Goal: Task Accomplishment & Management: Complete application form

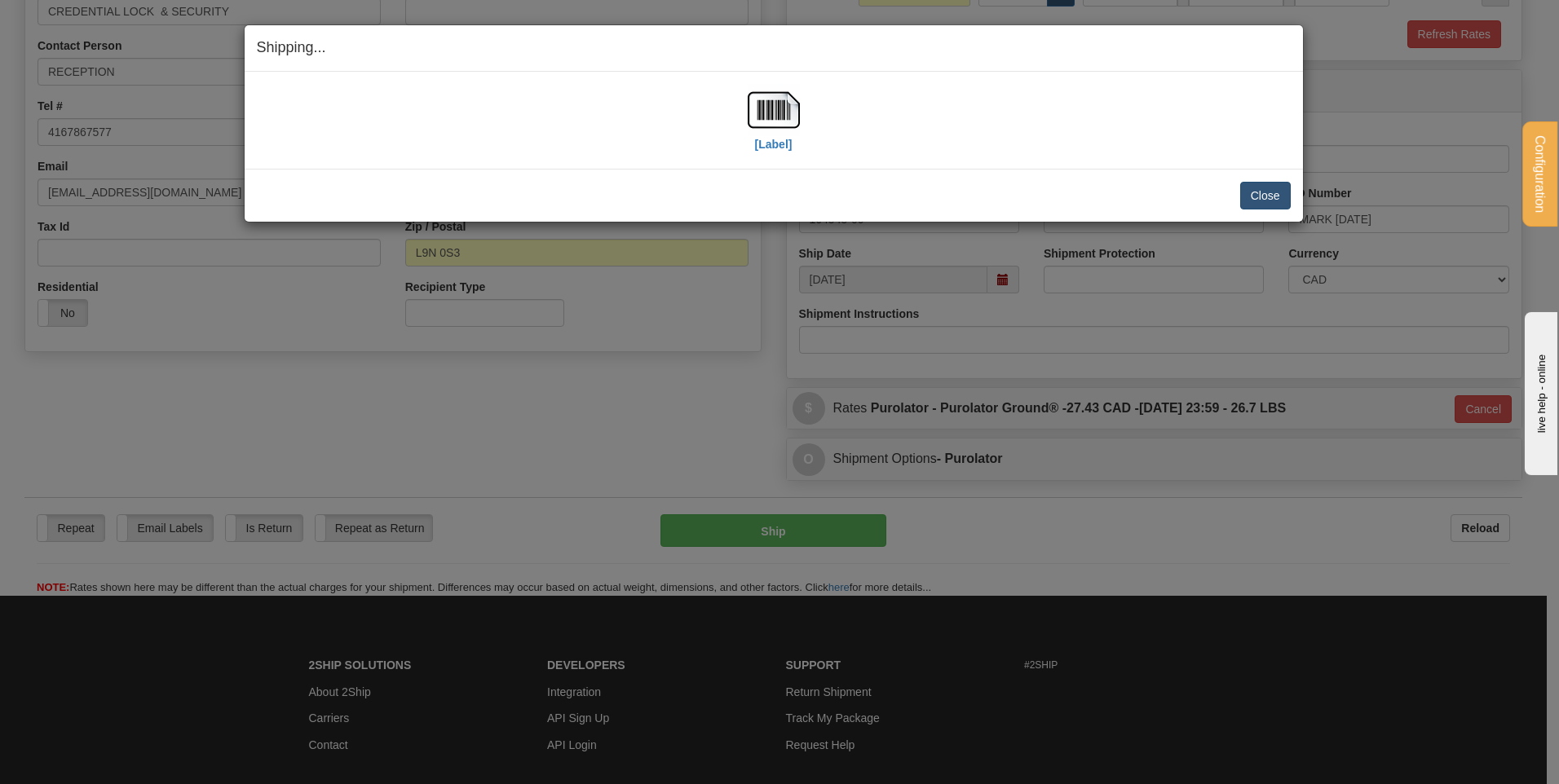
scroll to position [305, 0]
click at [1257, 192] on button "Close" at bounding box center [1265, 195] width 51 height 28
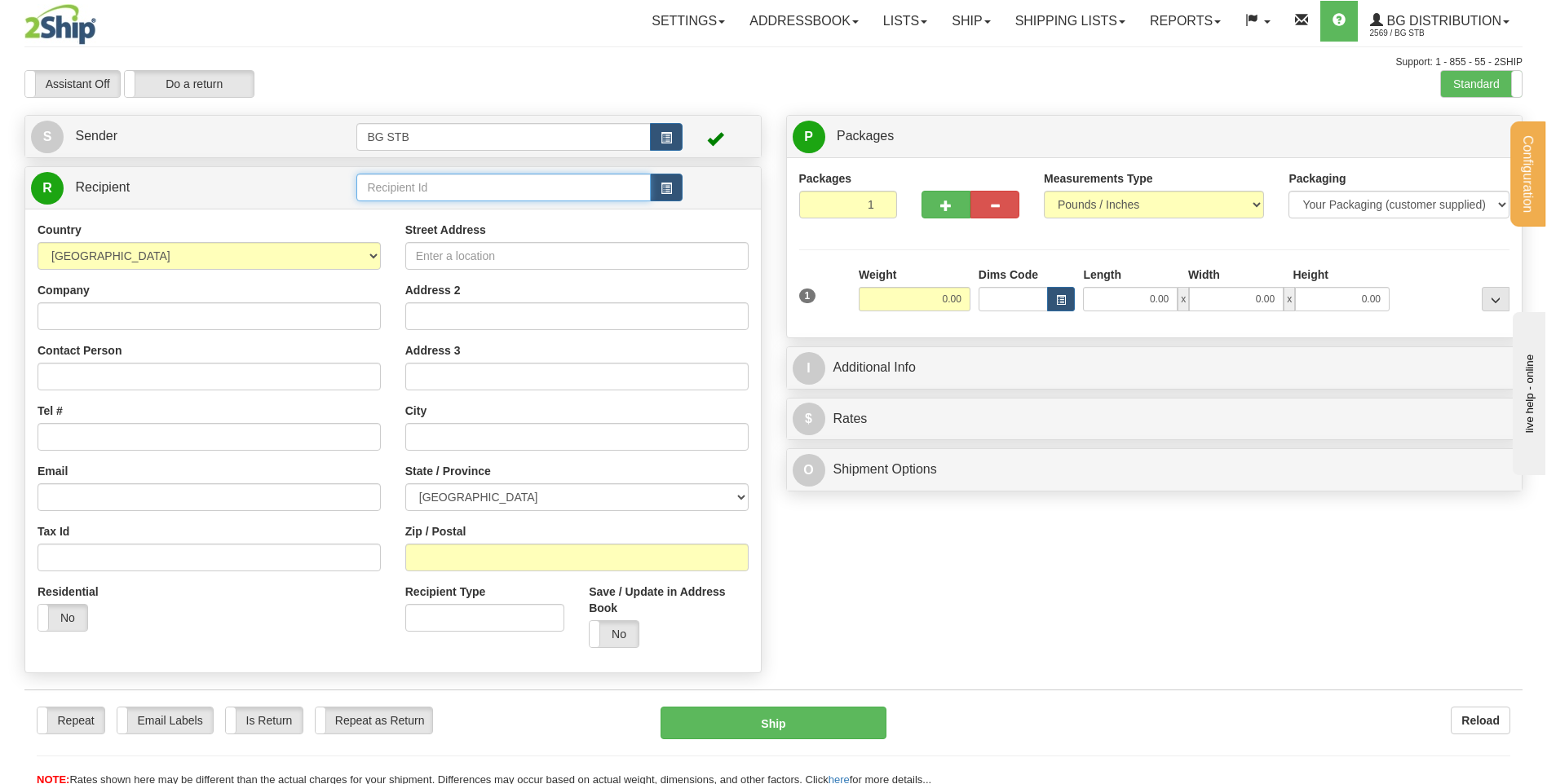
click at [409, 193] on input "text" at bounding box center [503, 187] width 294 height 28
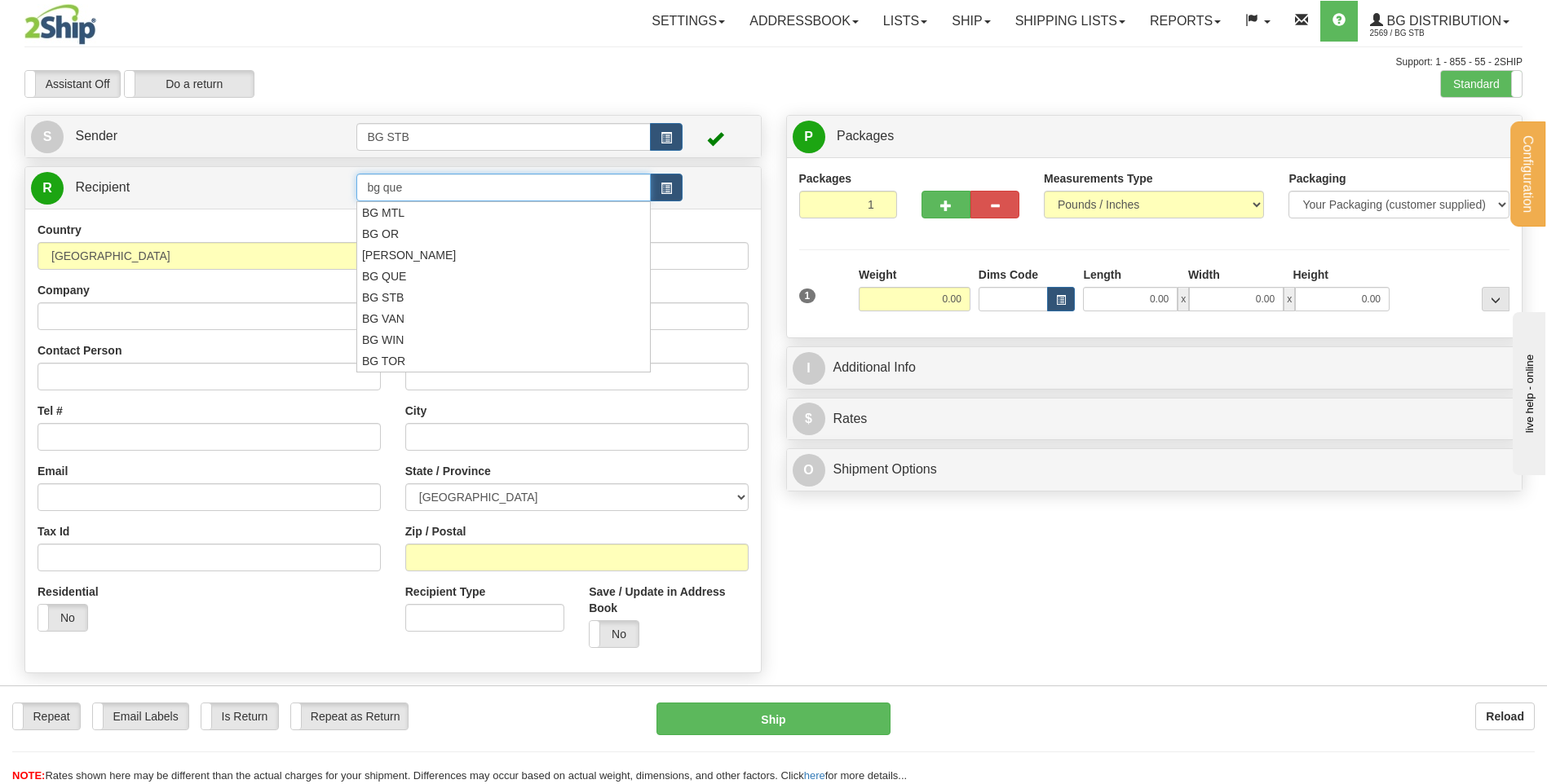
type input "bg que"
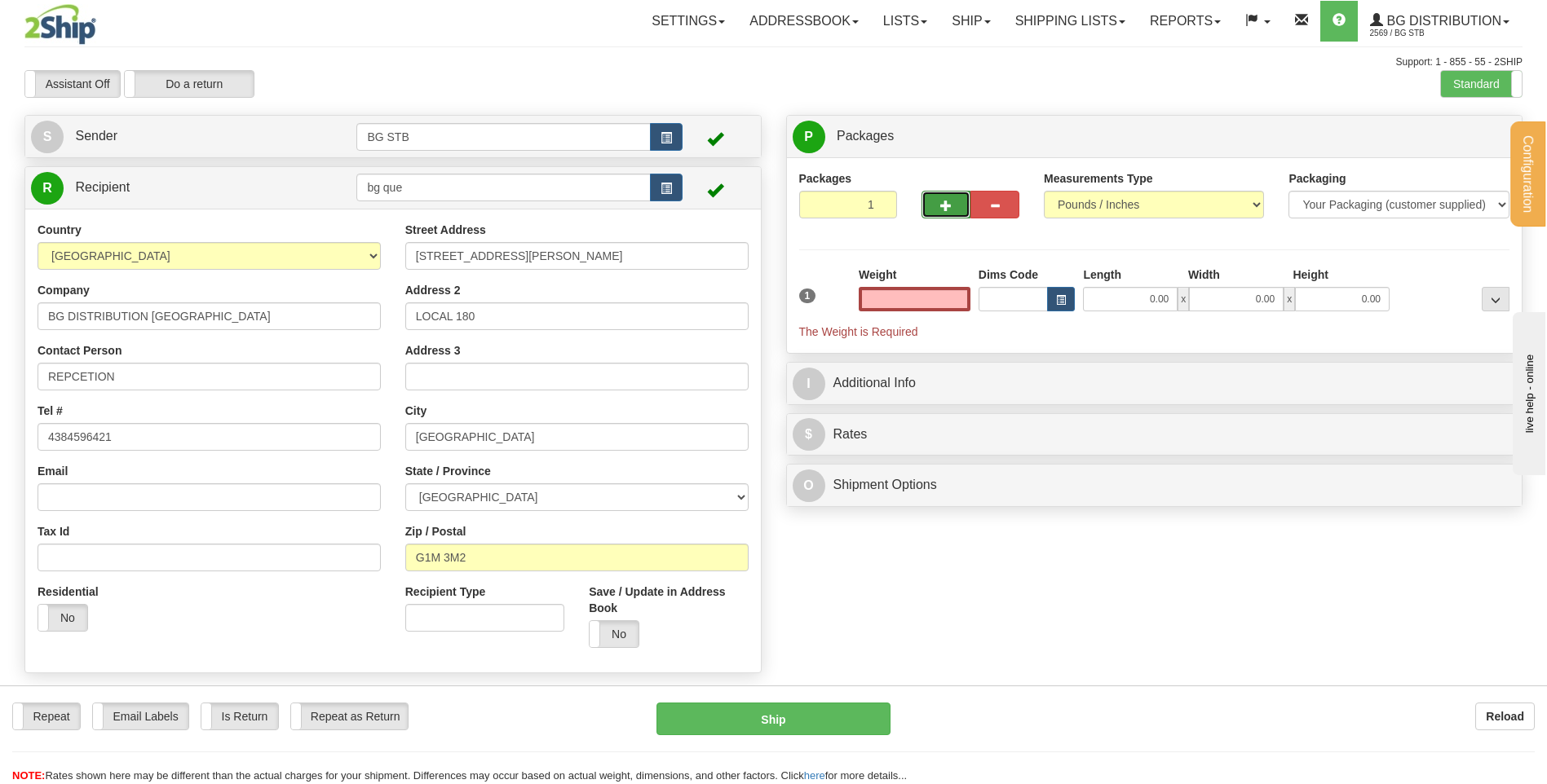
type input "0.00"
click at [951, 211] on button "button" at bounding box center [946, 204] width 49 height 28
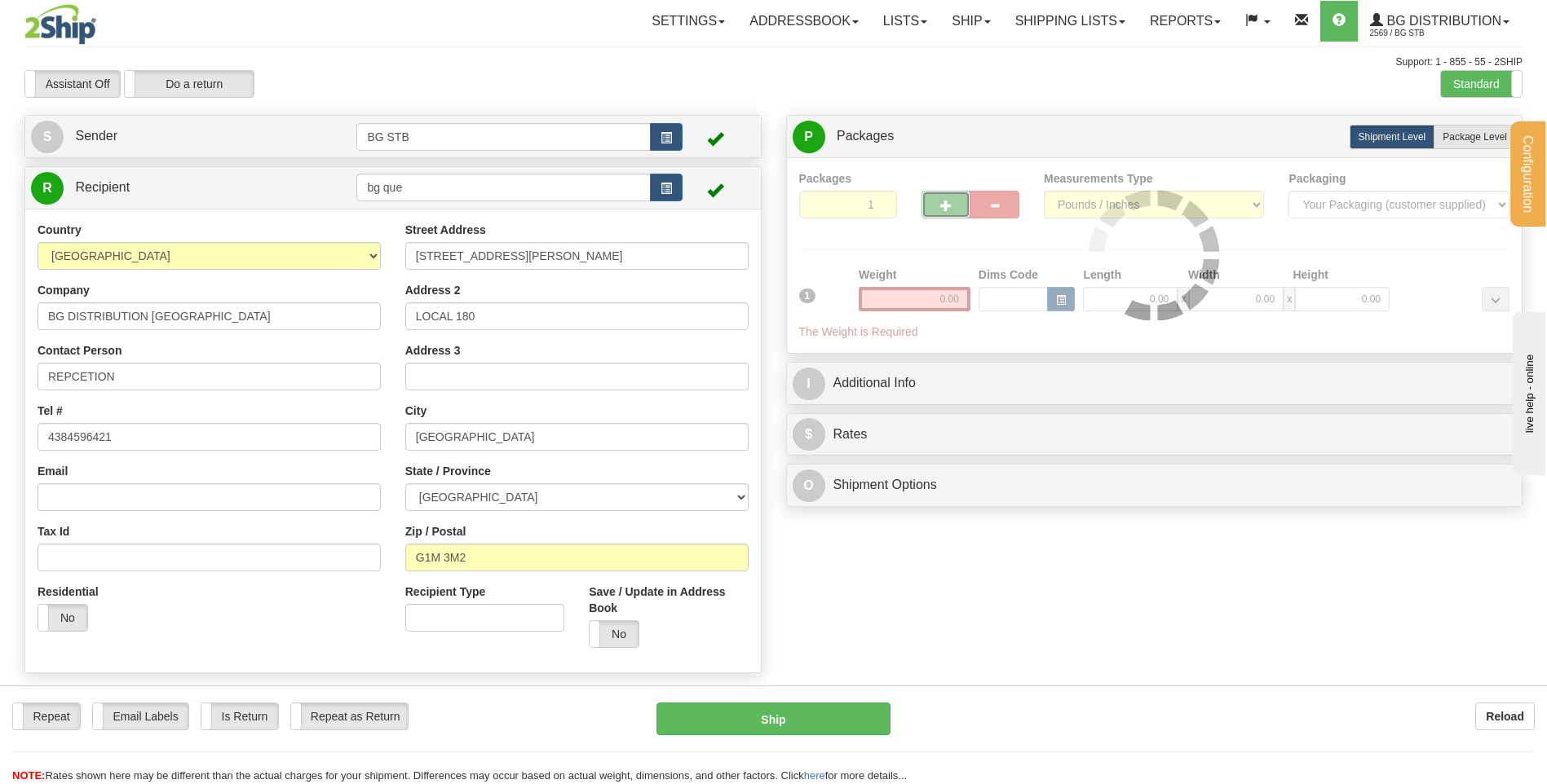
type input "2"
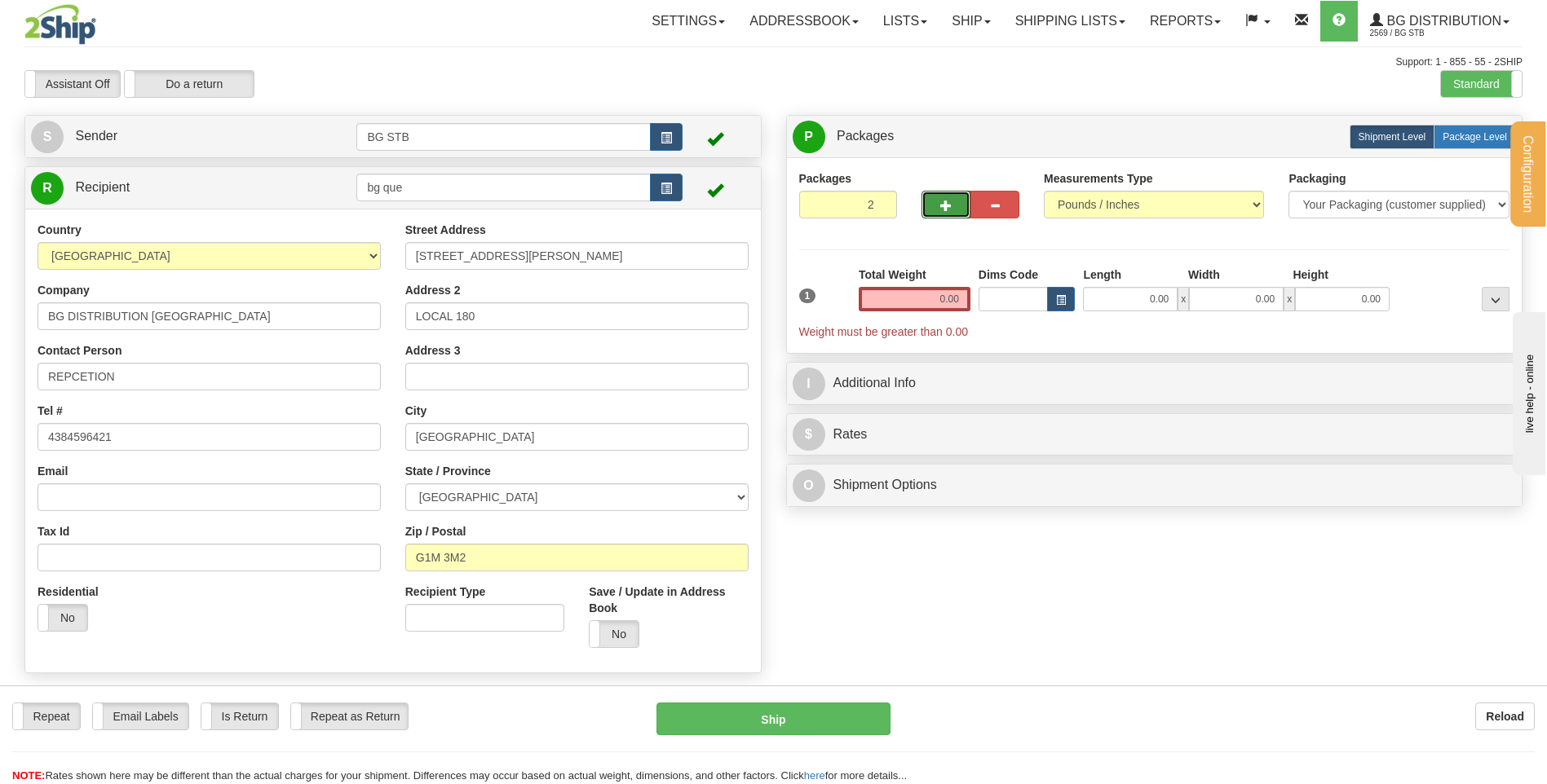
click at [1452, 133] on span "Package Level" at bounding box center [1475, 137] width 65 height 11
radio input "true"
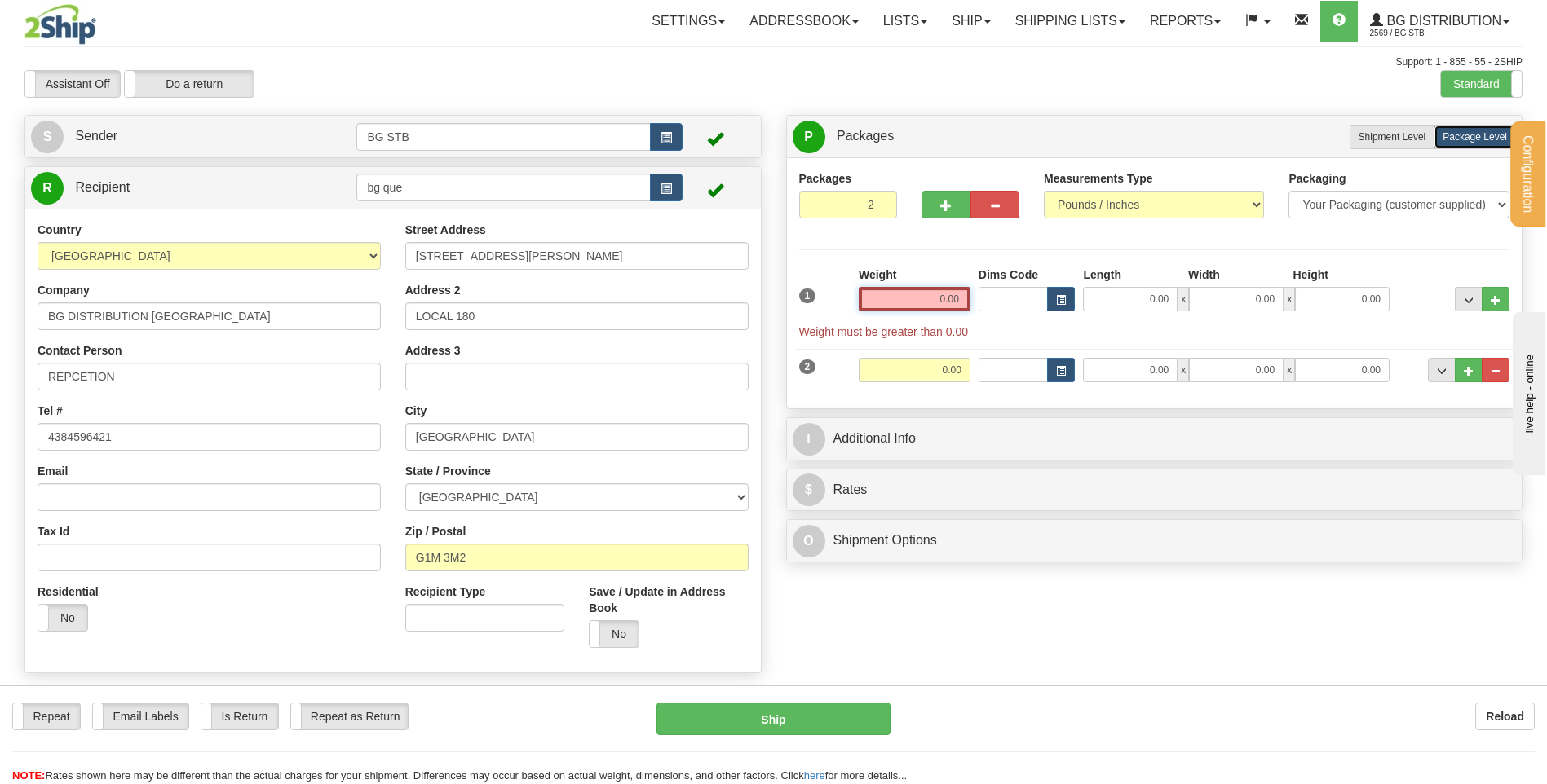
click at [928, 295] on input "0.00" at bounding box center [914, 299] width 112 height 25
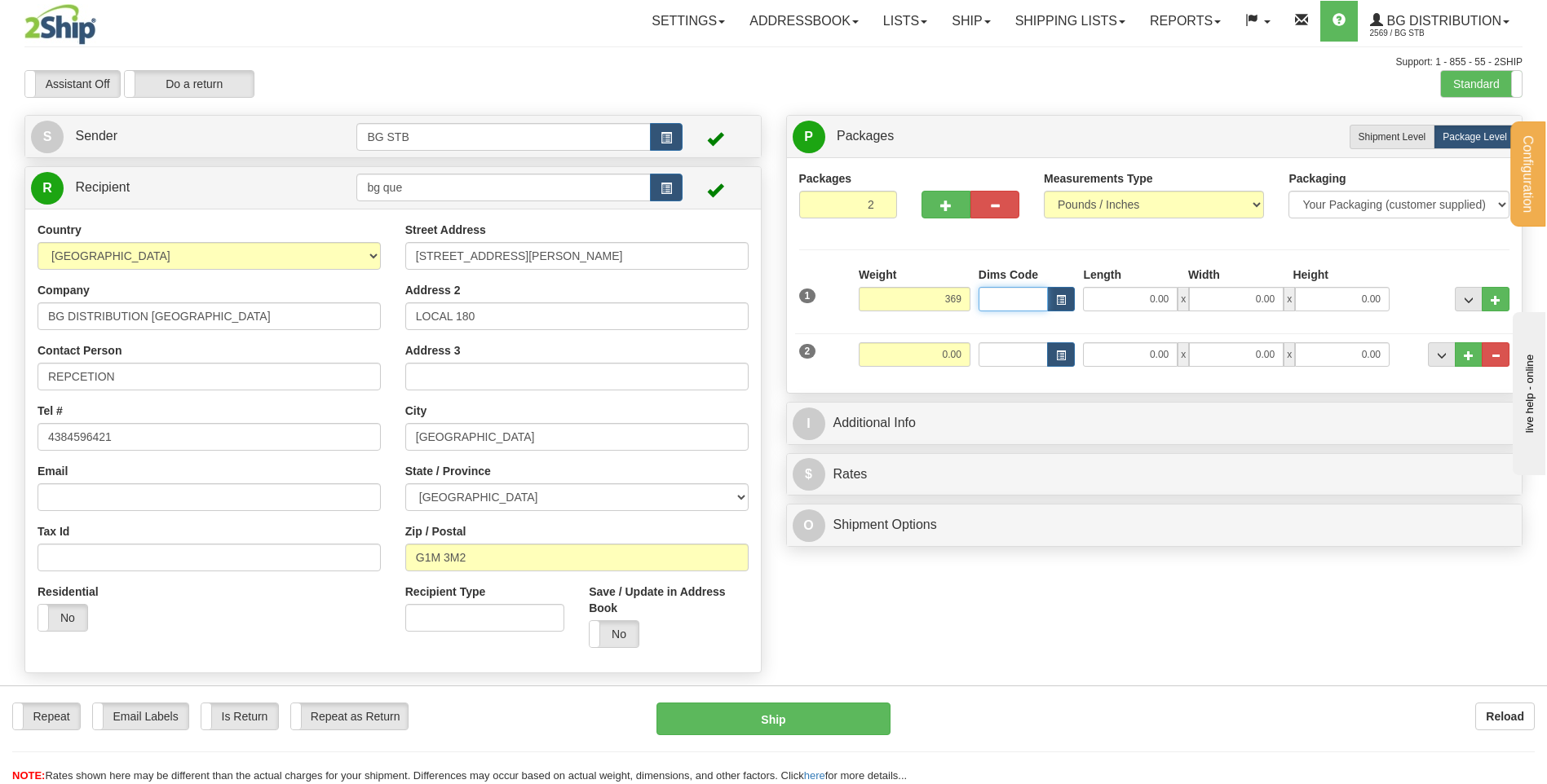
type input "369.00"
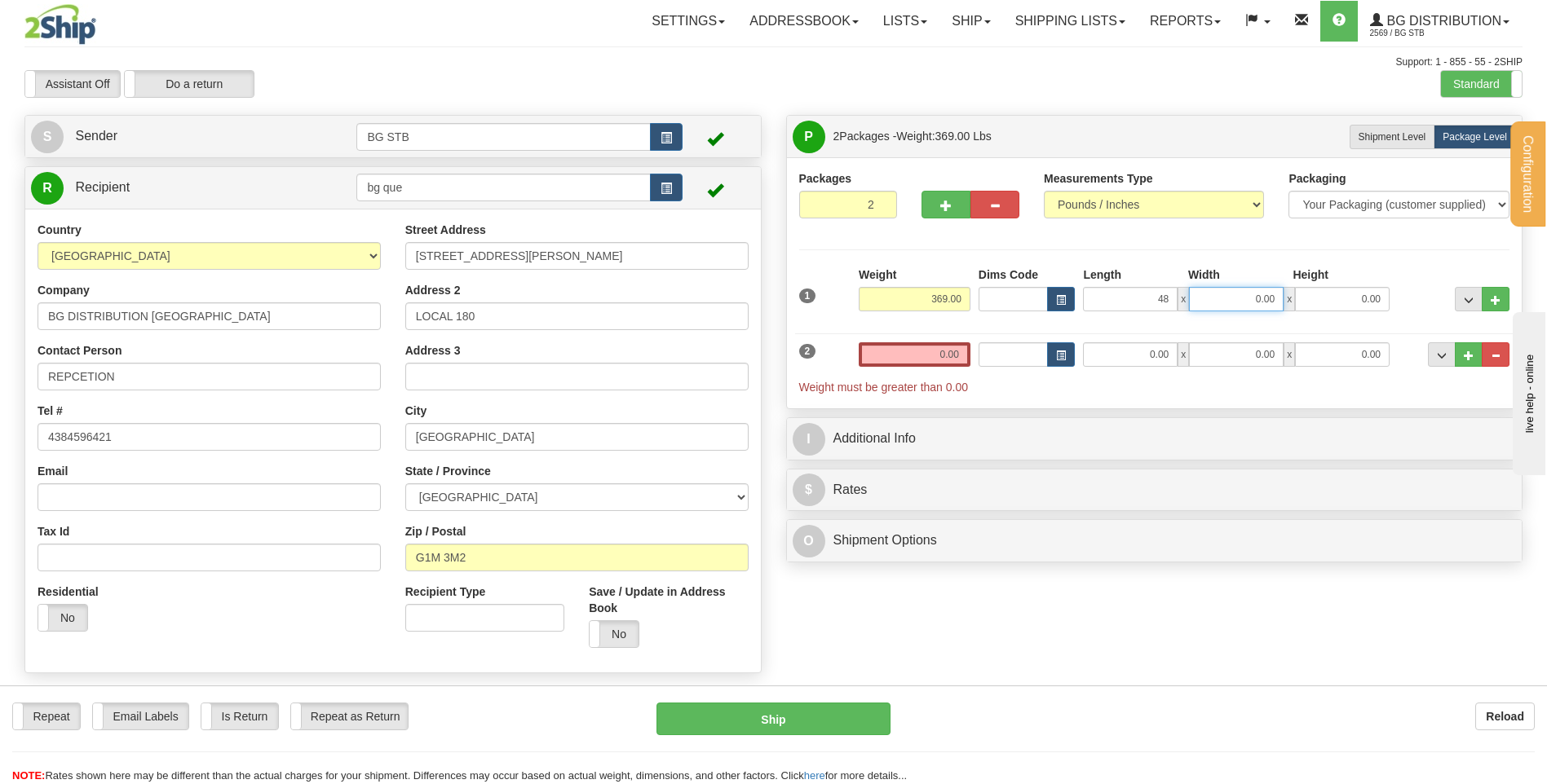
type input "48.00"
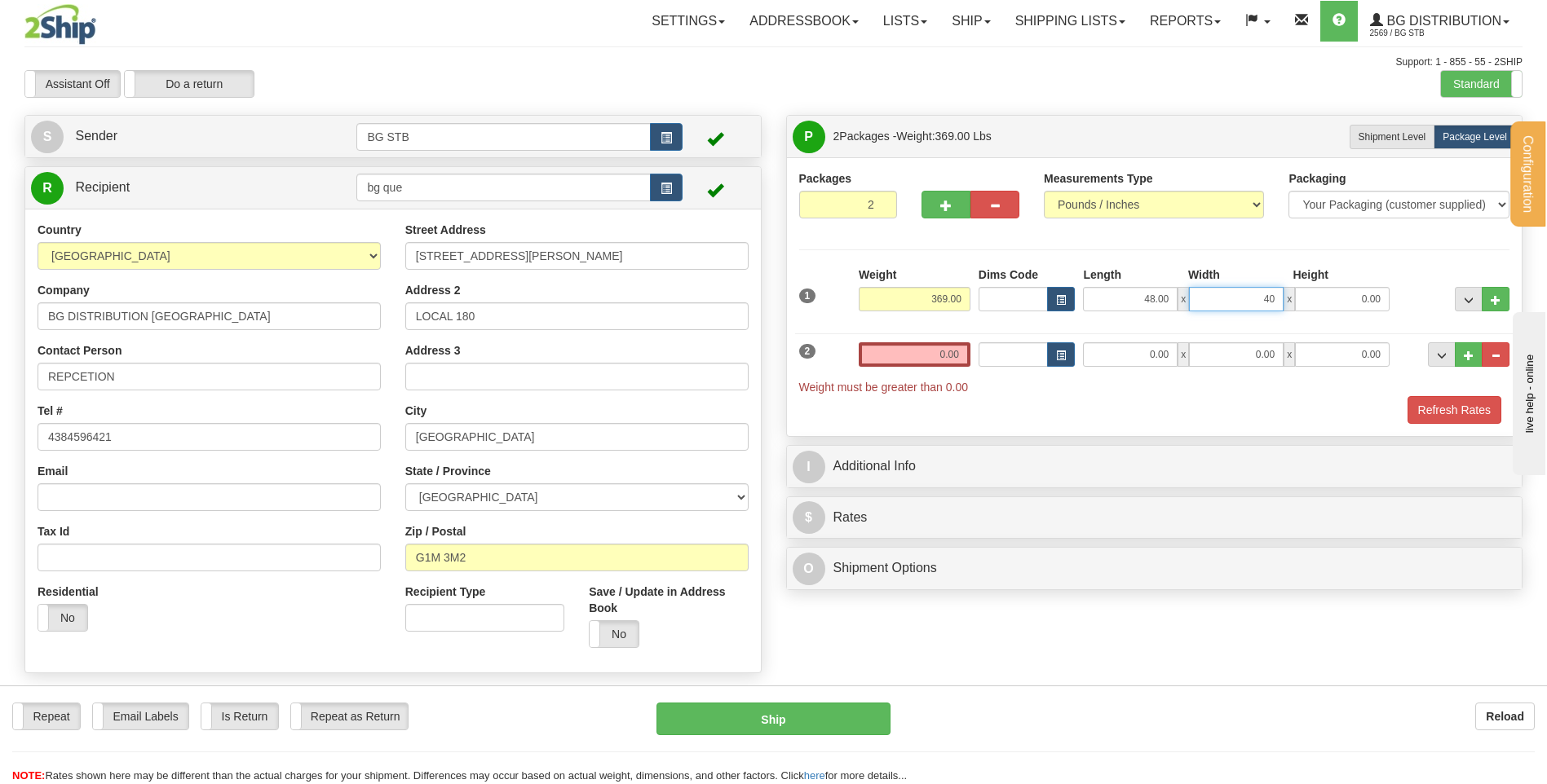
type input "40.00"
type input "31.00"
click at [885, 373] on div "Weight 0.00" at bounding box center [914, 360] width 120 height 36
drag, startPoint x: 880, startPoint y: 350, endPoint x: 889, endPoint y: 352, distance: 9.2
click at [881, 350] on input "0.00" at bounding box center [914, 354] width 112 height 25
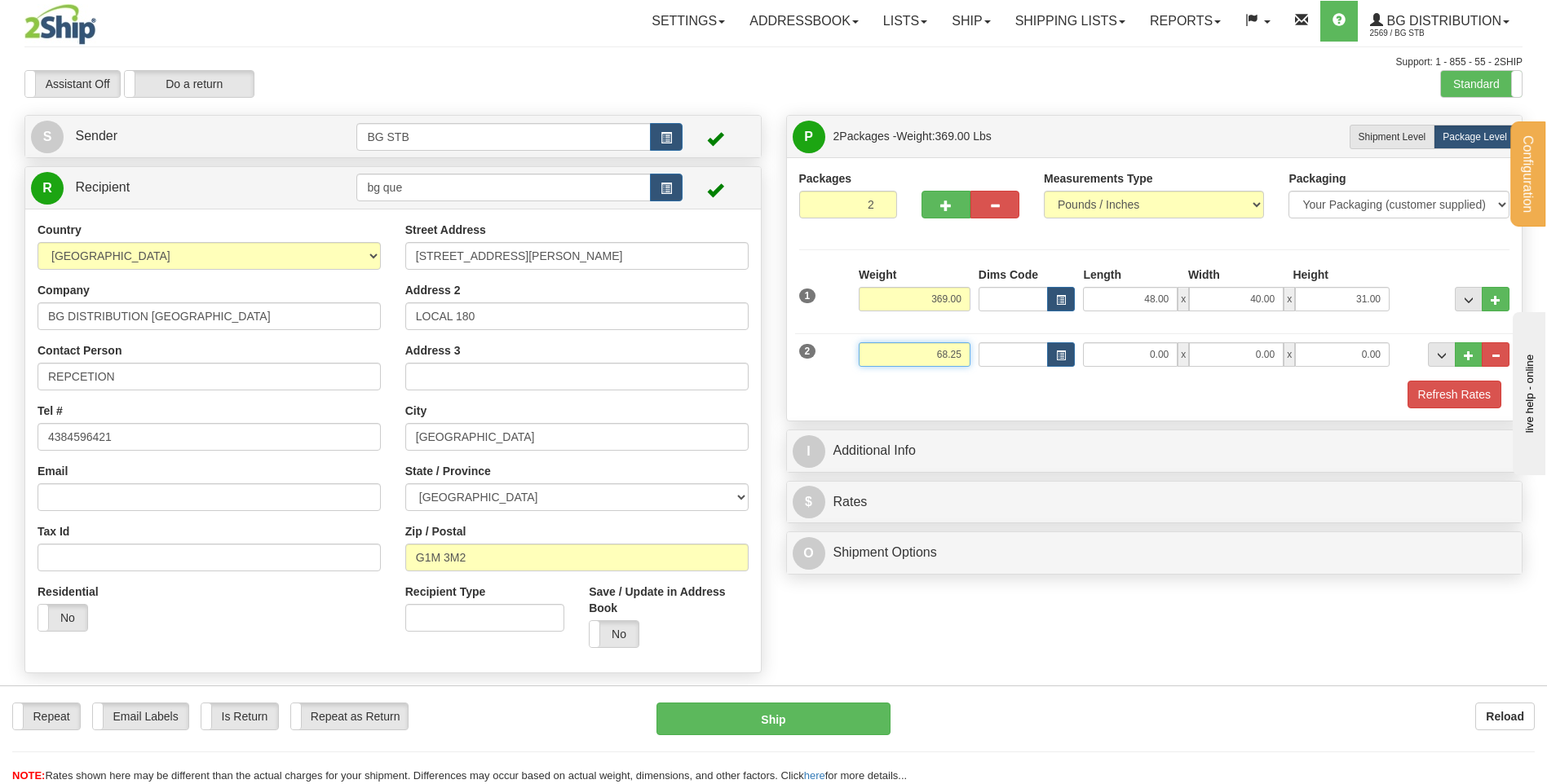
type input "68.25"
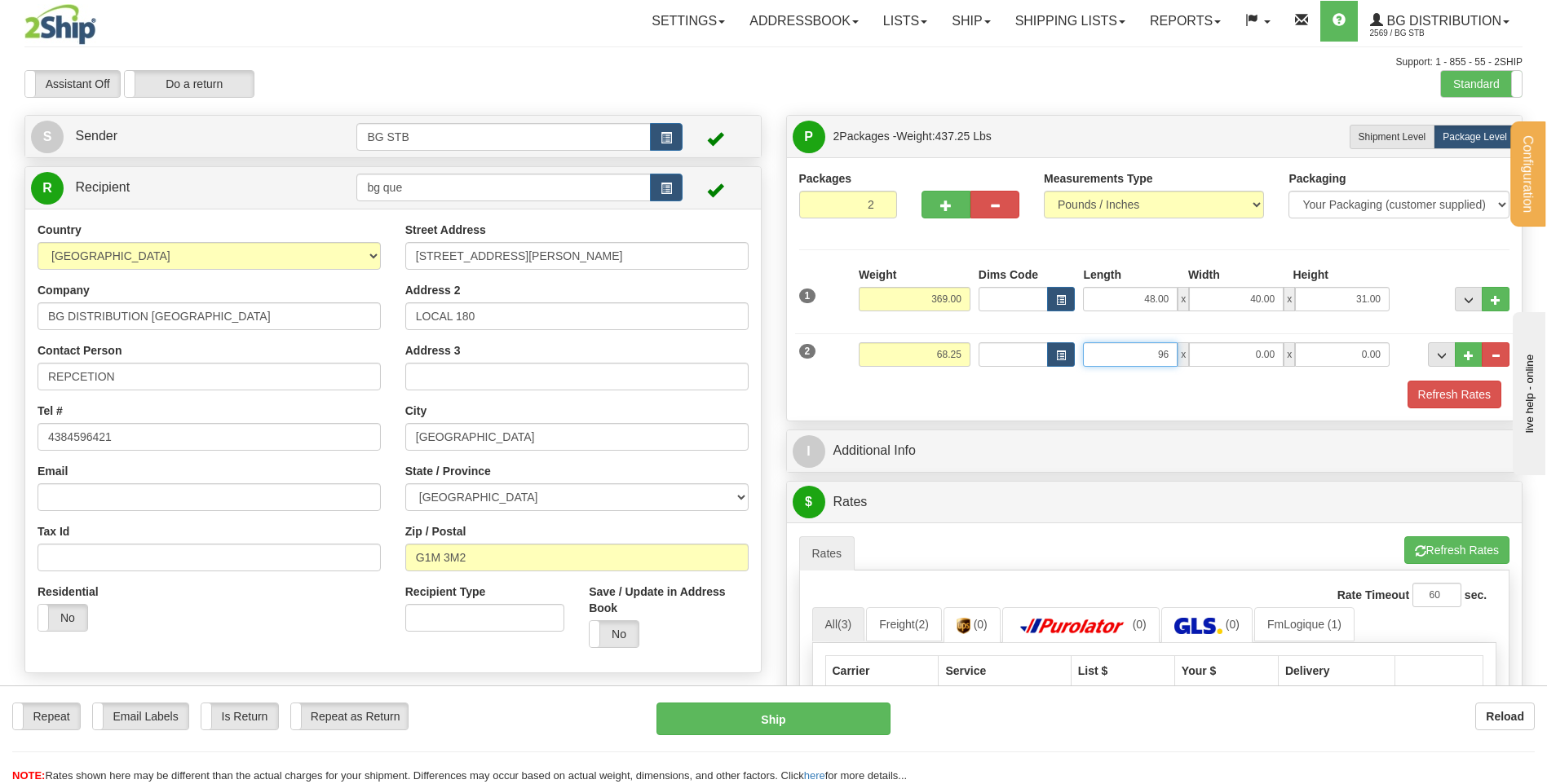
type input "96.00"
type input "8.00"
type input "7.00"
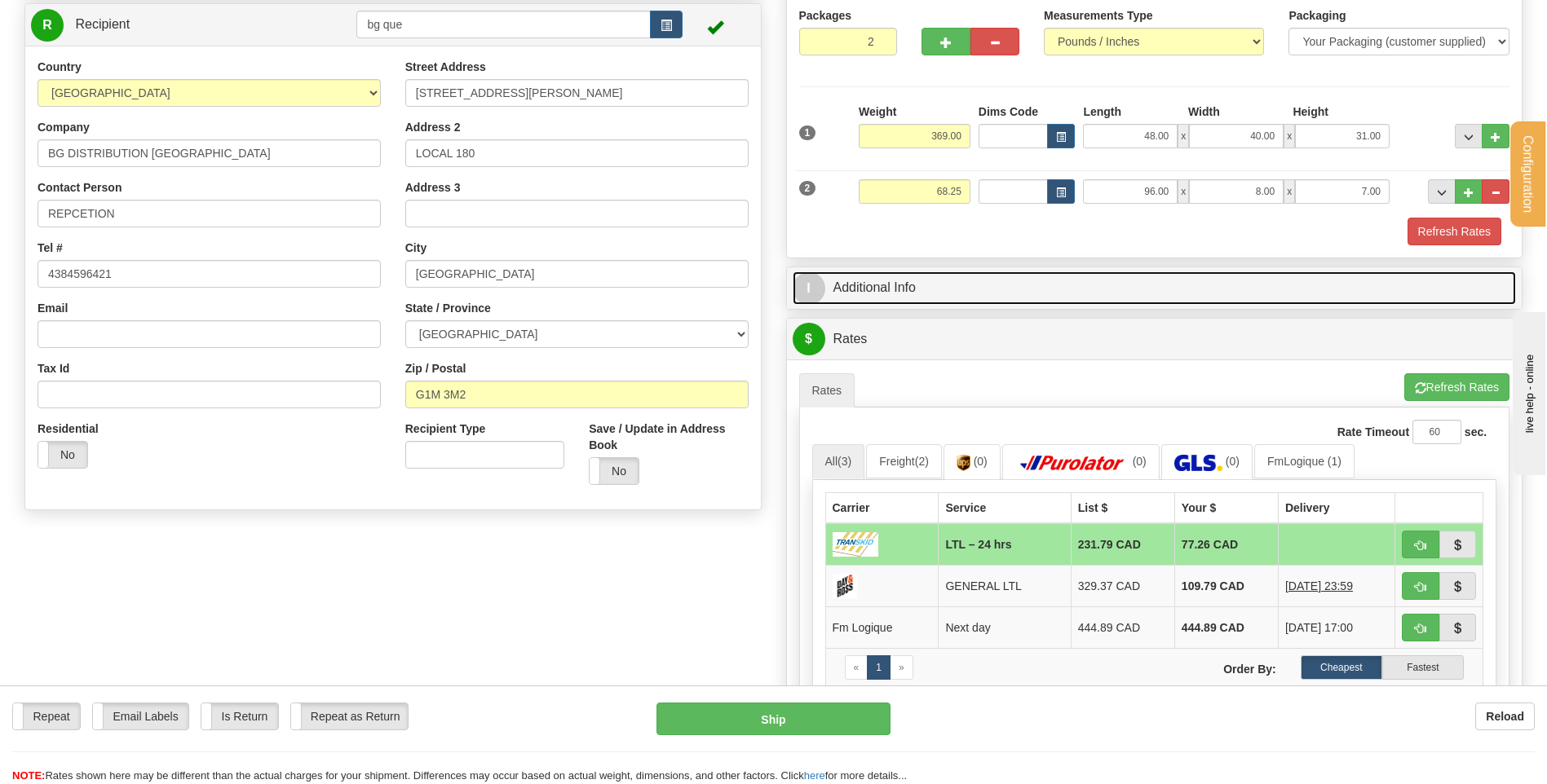
drag, startPoint x: 934, startPoint y: 286, endPoint x: 956, endPoint y: 291, distance: 22.6
click at [934, 285] on link "I Additional Info" at bounding box center [1154, 288] width 724 height 33
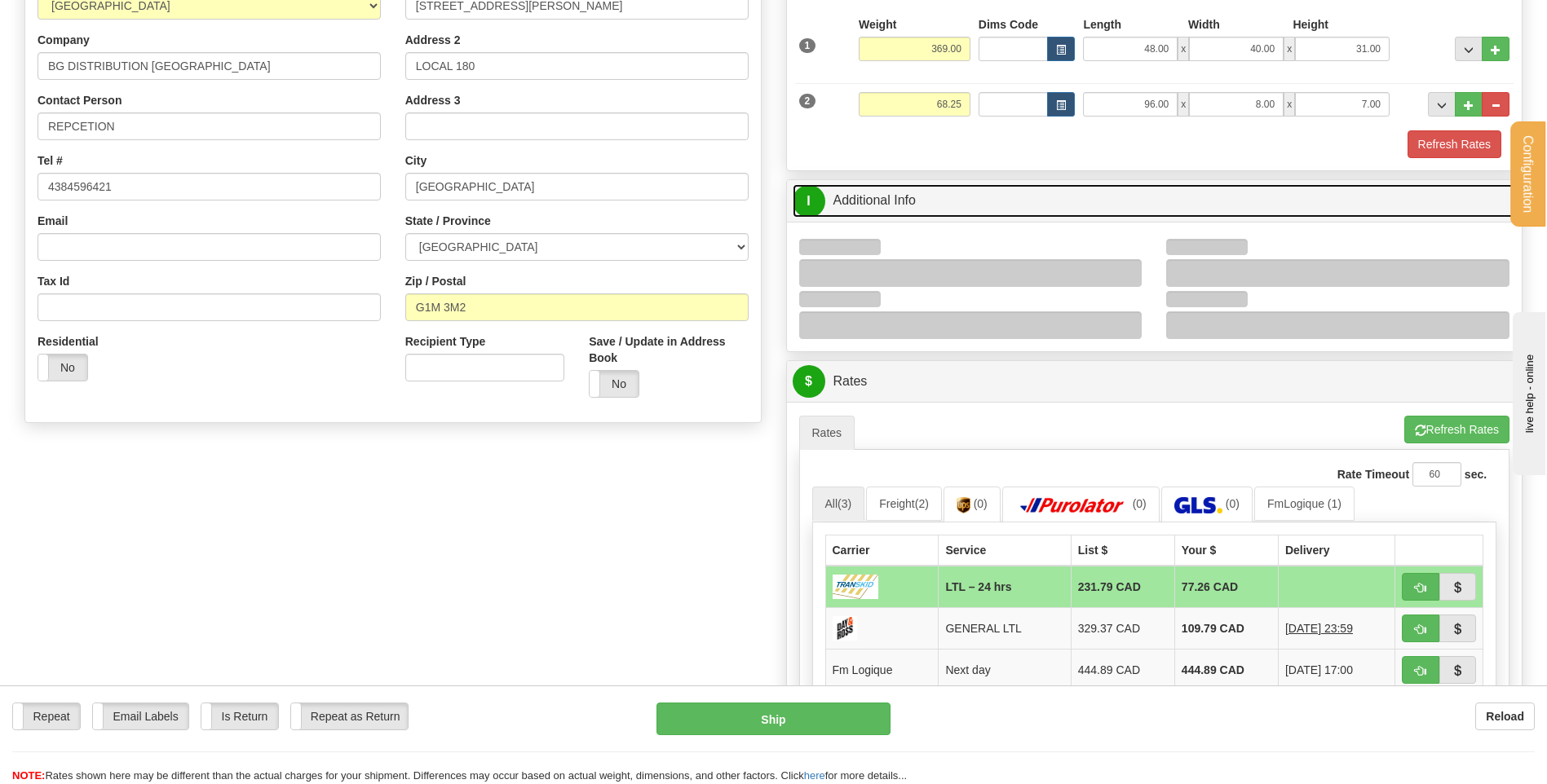
scroll to position [326, 0]
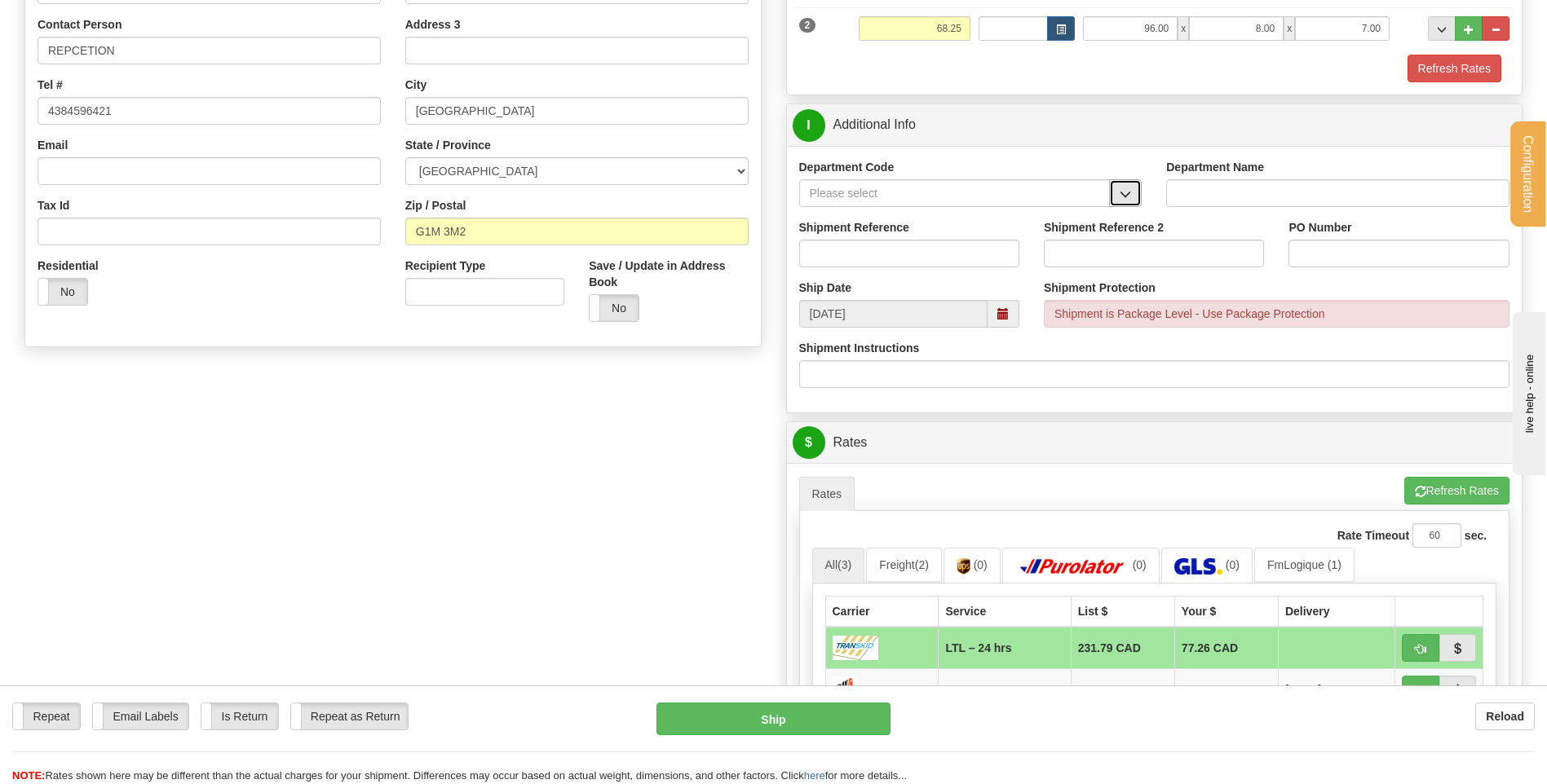
drag, startPoint x: 1130, startPoint y: 189, endPoint x: 1110, endPoint y: 199, distance: 22.4
click at [1130, 189] on span "button" at bounding box center [1125, 193] width 11 height 10
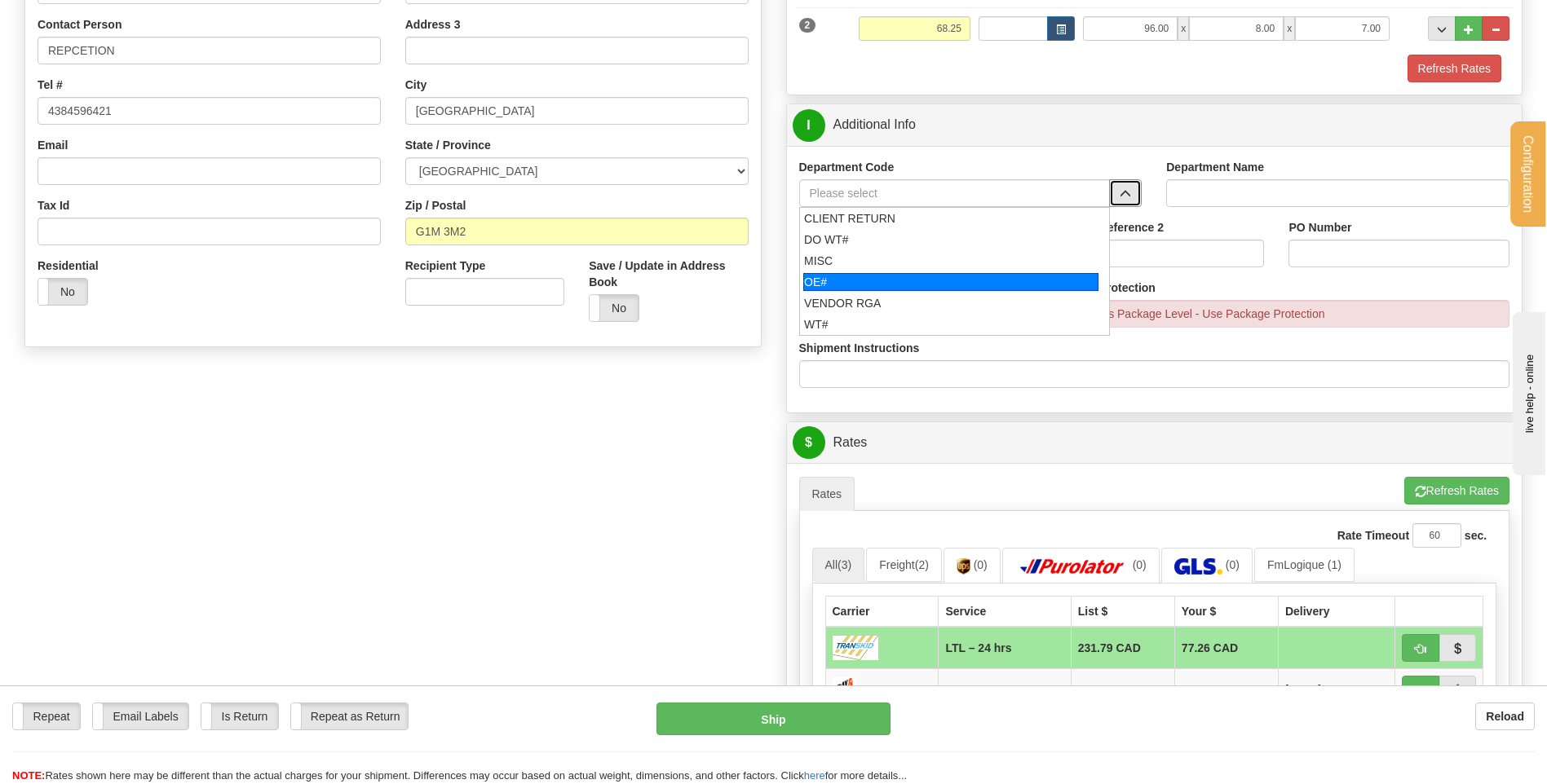
click at [888, 275] on div "OE#" at bounding box center [951, 282] width 295 height 18
type input "OE#"
type input "ORDERS"
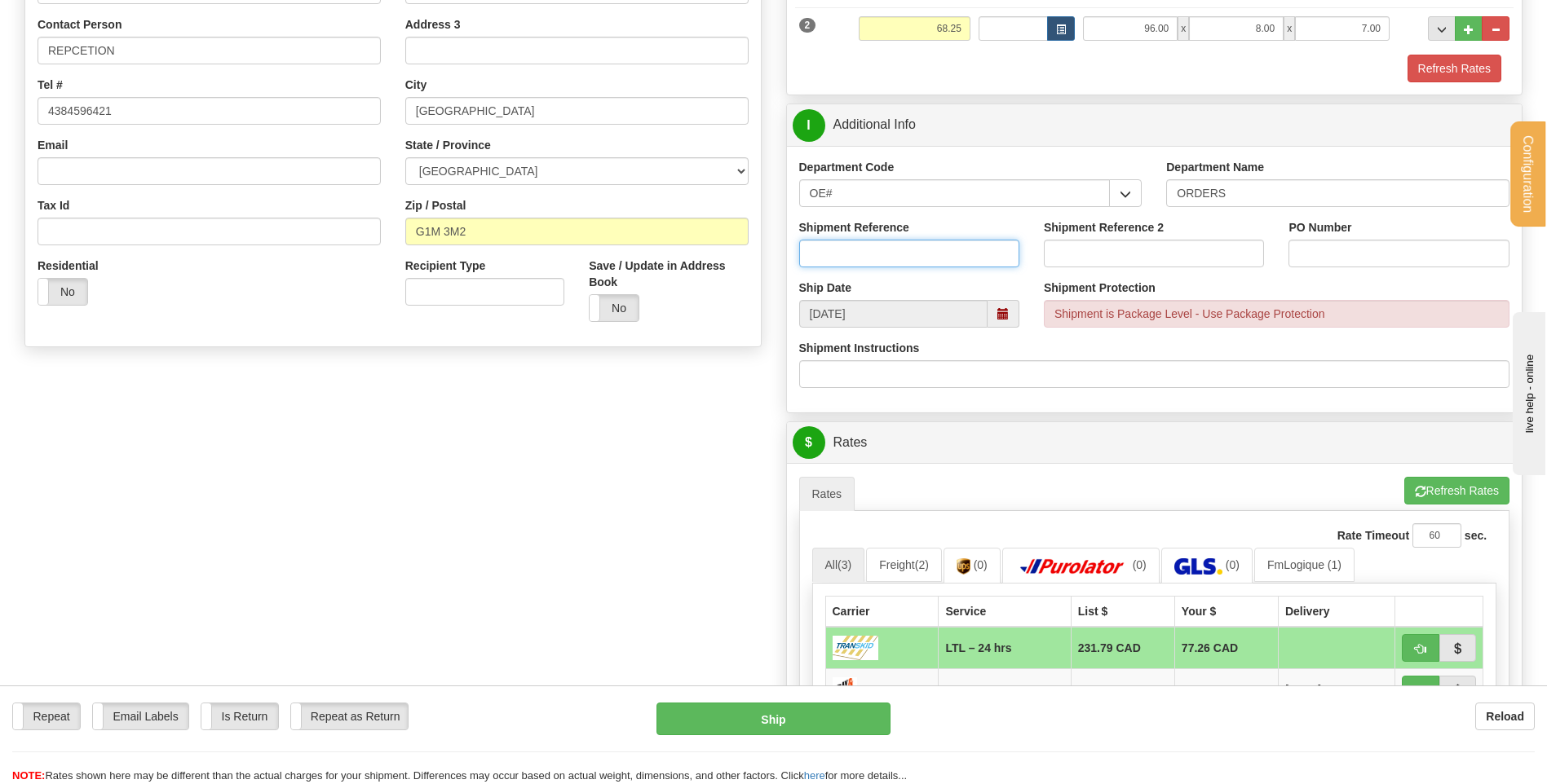
click at [883, 253] on input "Shipment Reference" at bounding box center [908, 252] width 220 height 28
drag, startPoint x: 881, startPoint y: 189, endPoint x: 665, endPoint y: 227, distance: 219.3
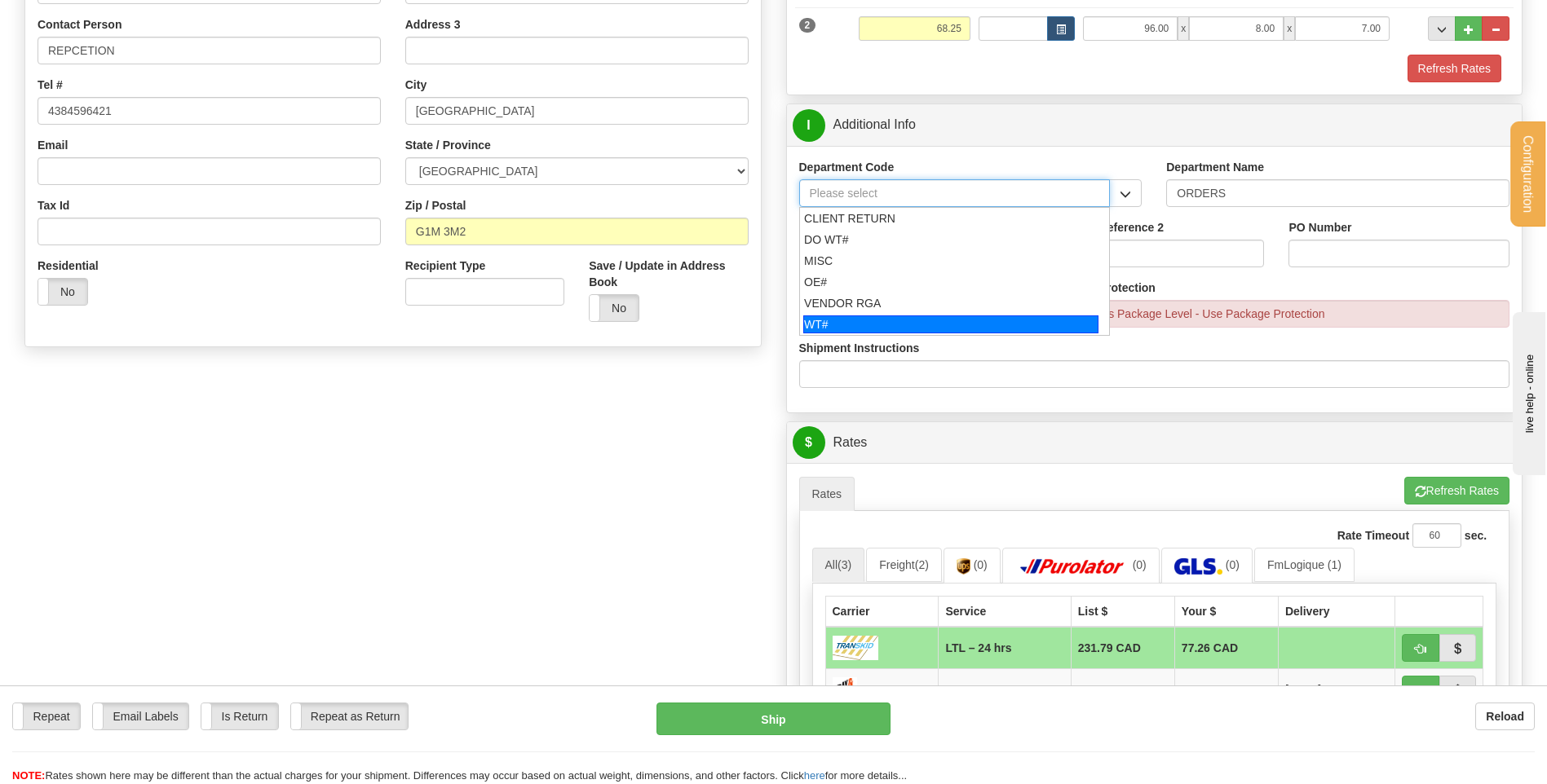
drag, startPoint x: 871, startPoint y: 316, endPoint x: 857, endPoint y: 285, distance: 34.0
click at [867, 313] on li "WT#" at bounding box center [954, 324] width 310 height 21
type input "WT#"
type input "WAREHOUSE TRANSFERS"
type input "WT#"
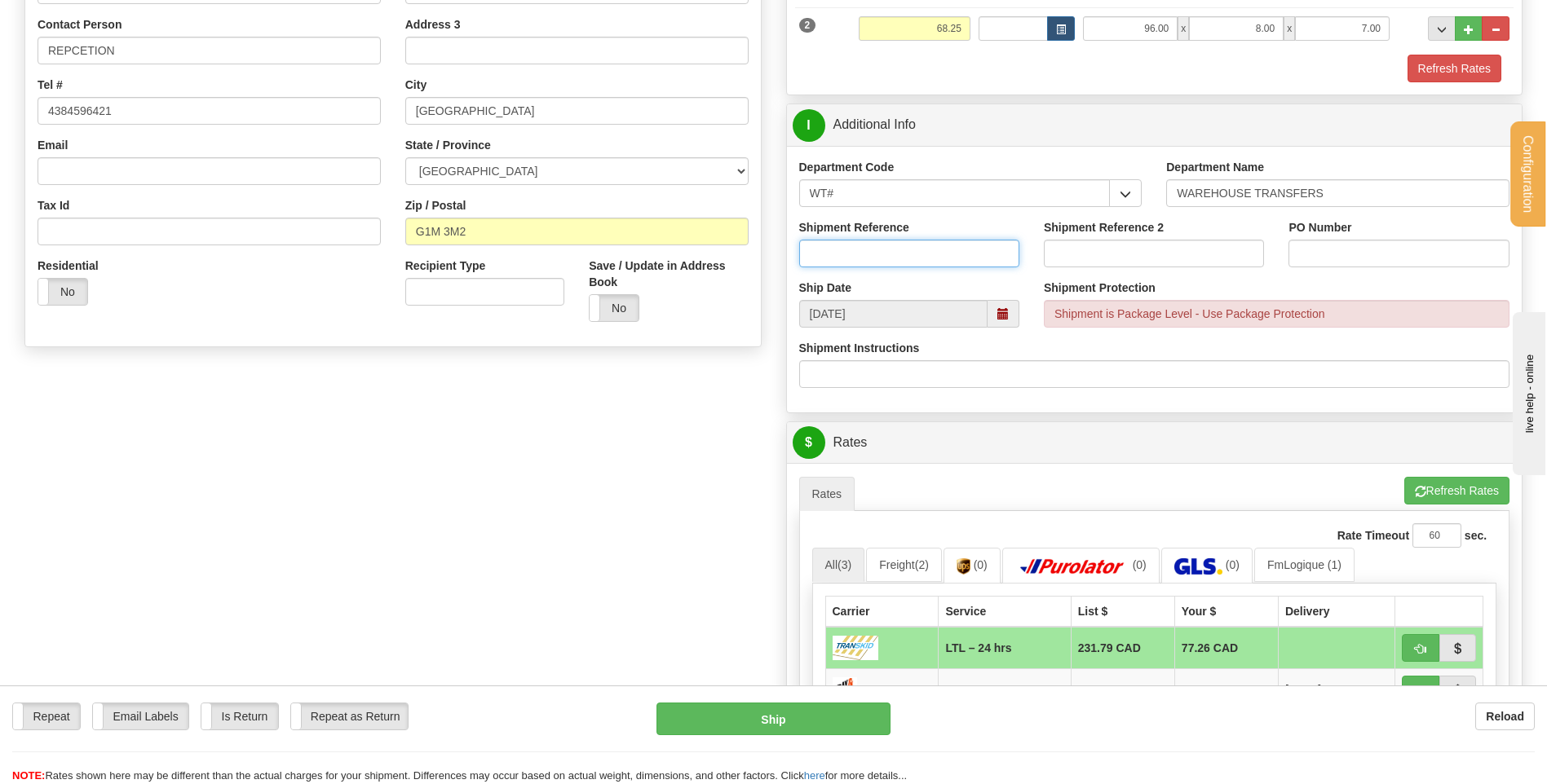
click at [856, 240] on input "Shipment Reference" at bounding box center [908, 252] width 220 height 28
type input "TRANSFERT 08"
click at [1441, 245] on input "PO Number" at bounding box center [1398, 252] width 220 height 28
type input "TRANSFERT QUEBEC"
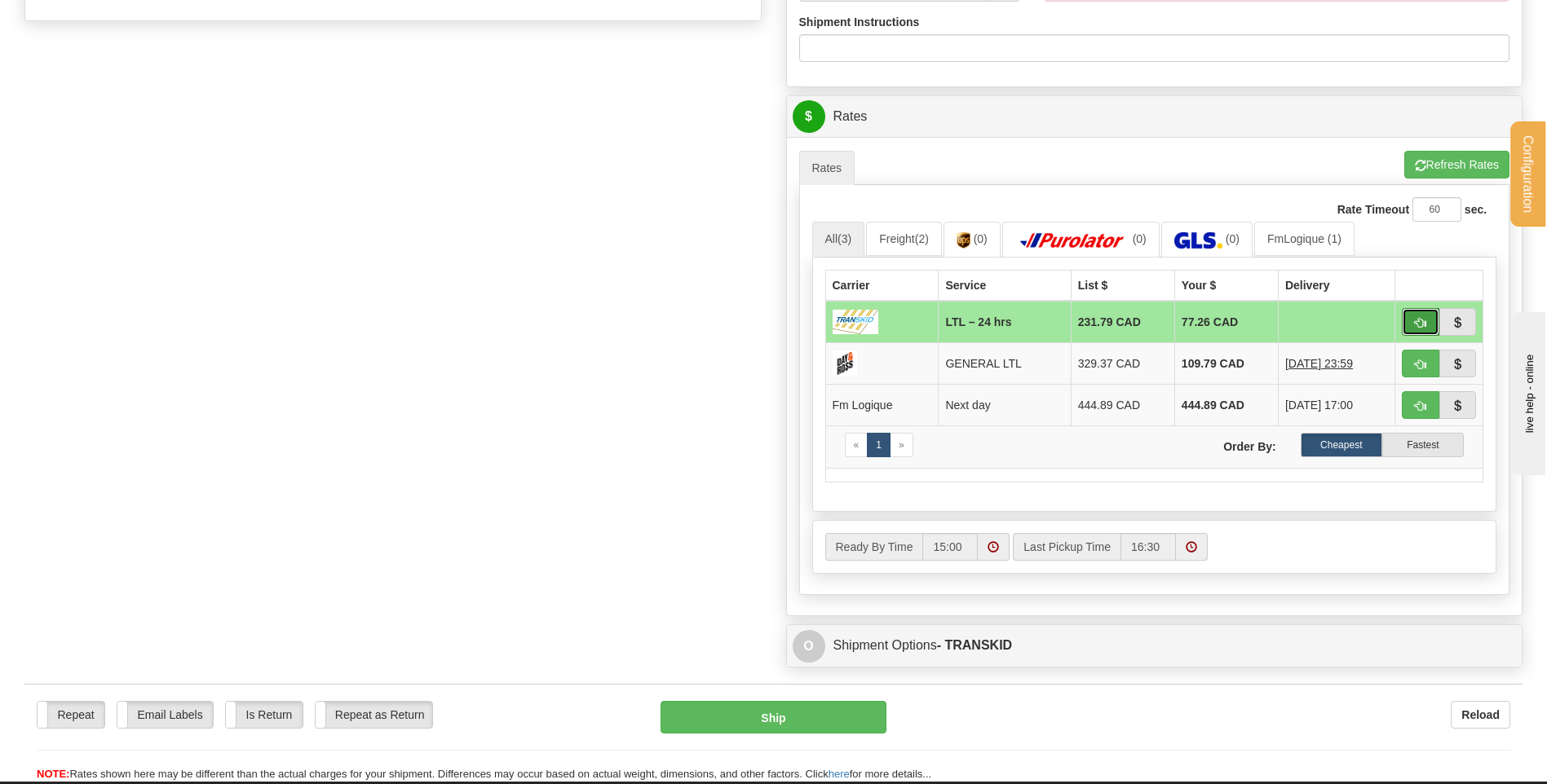
click at [1408, 319] on button "button" at bounding box center [1419, 321] width 37 height 28
type input "24 hrs"
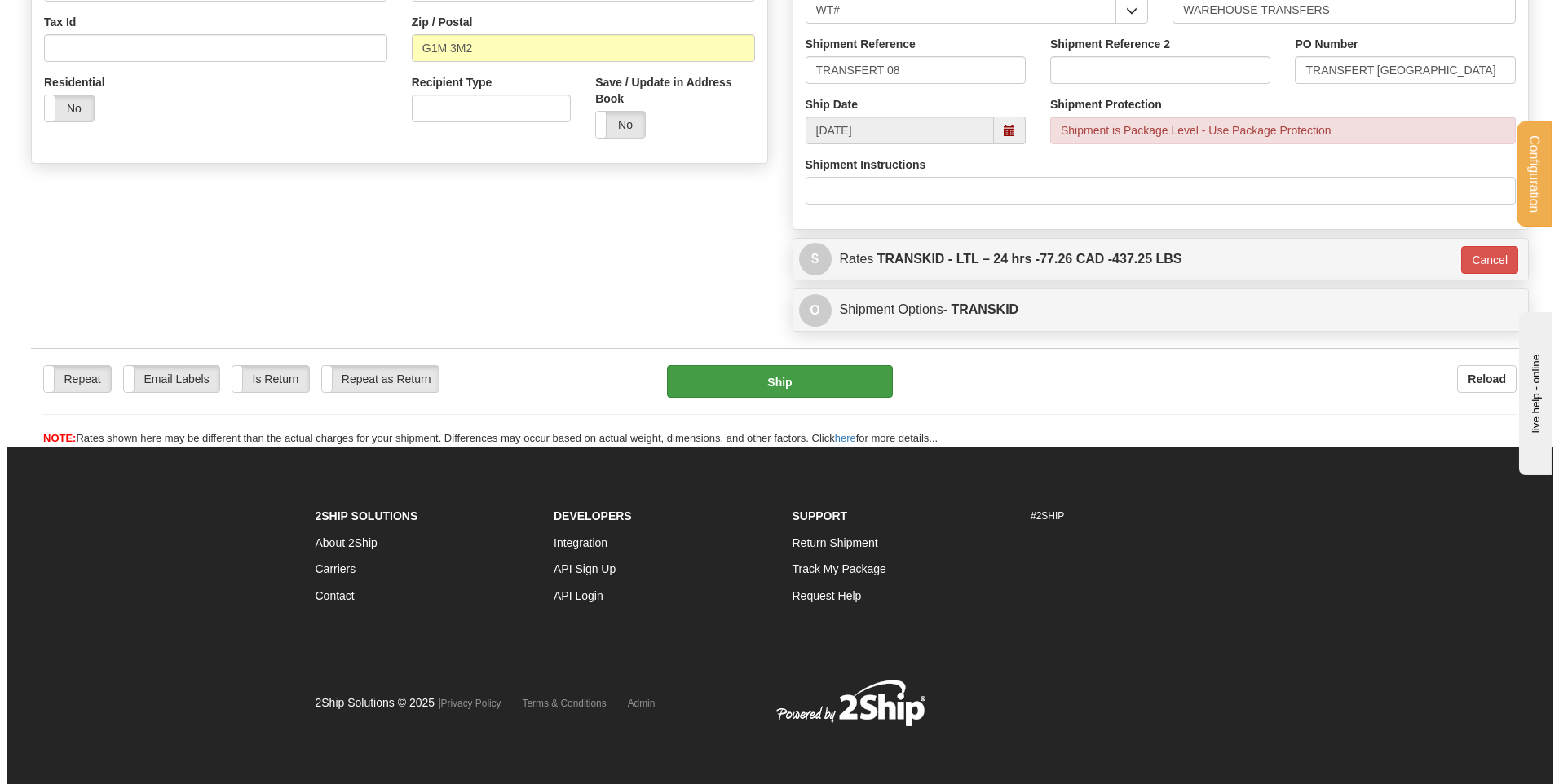
scroll to position [510, 0]
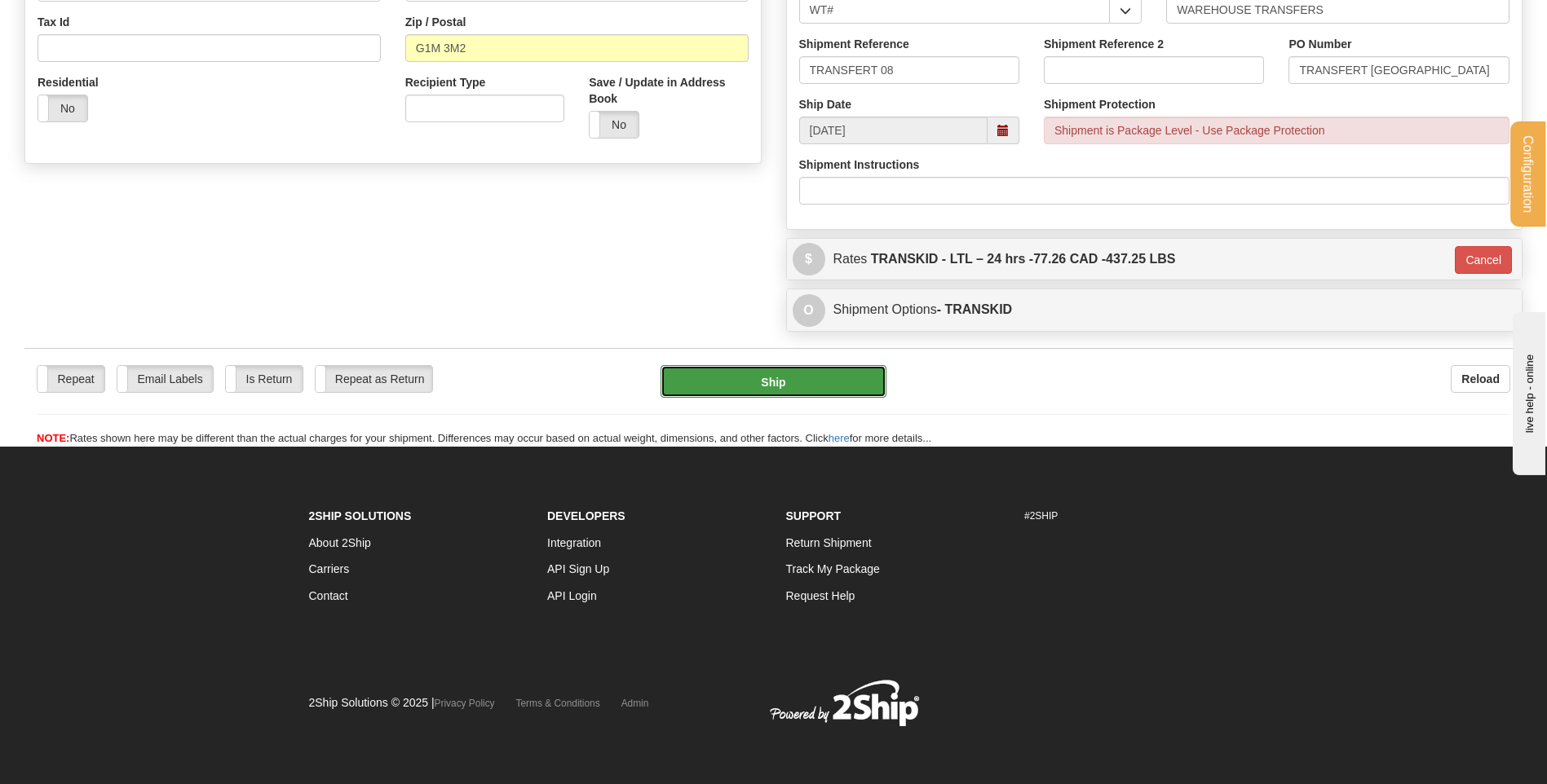
click at [835, 382] on button "Ship" at bounding box center [773, 381] width 225 height 32
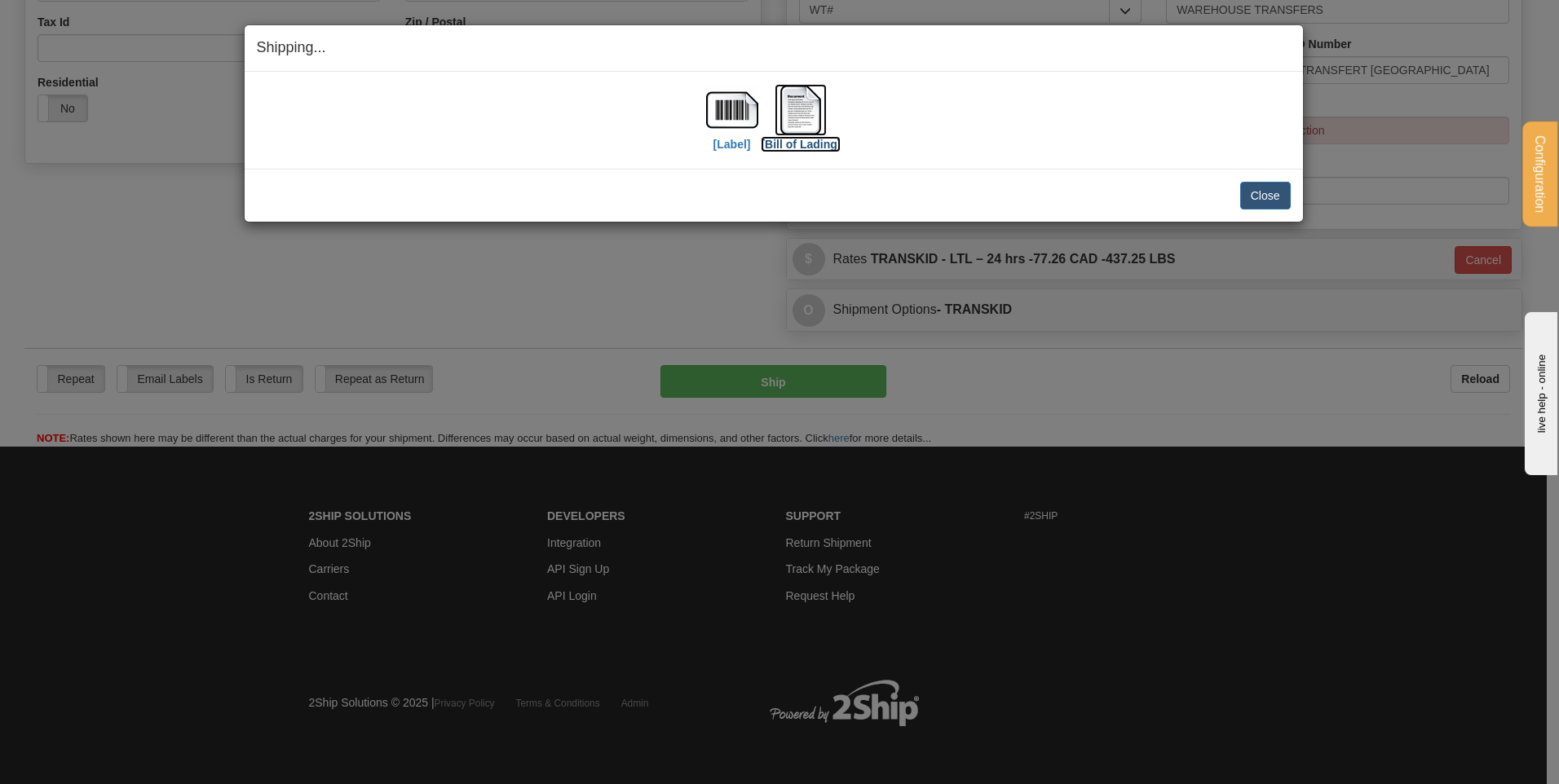
click at [798, 125] on img at bounding box center [800, 110] width 52 height 52
click at [1281, 193] on button "Close" at bounding box center [1265, 195] width 51 height 28
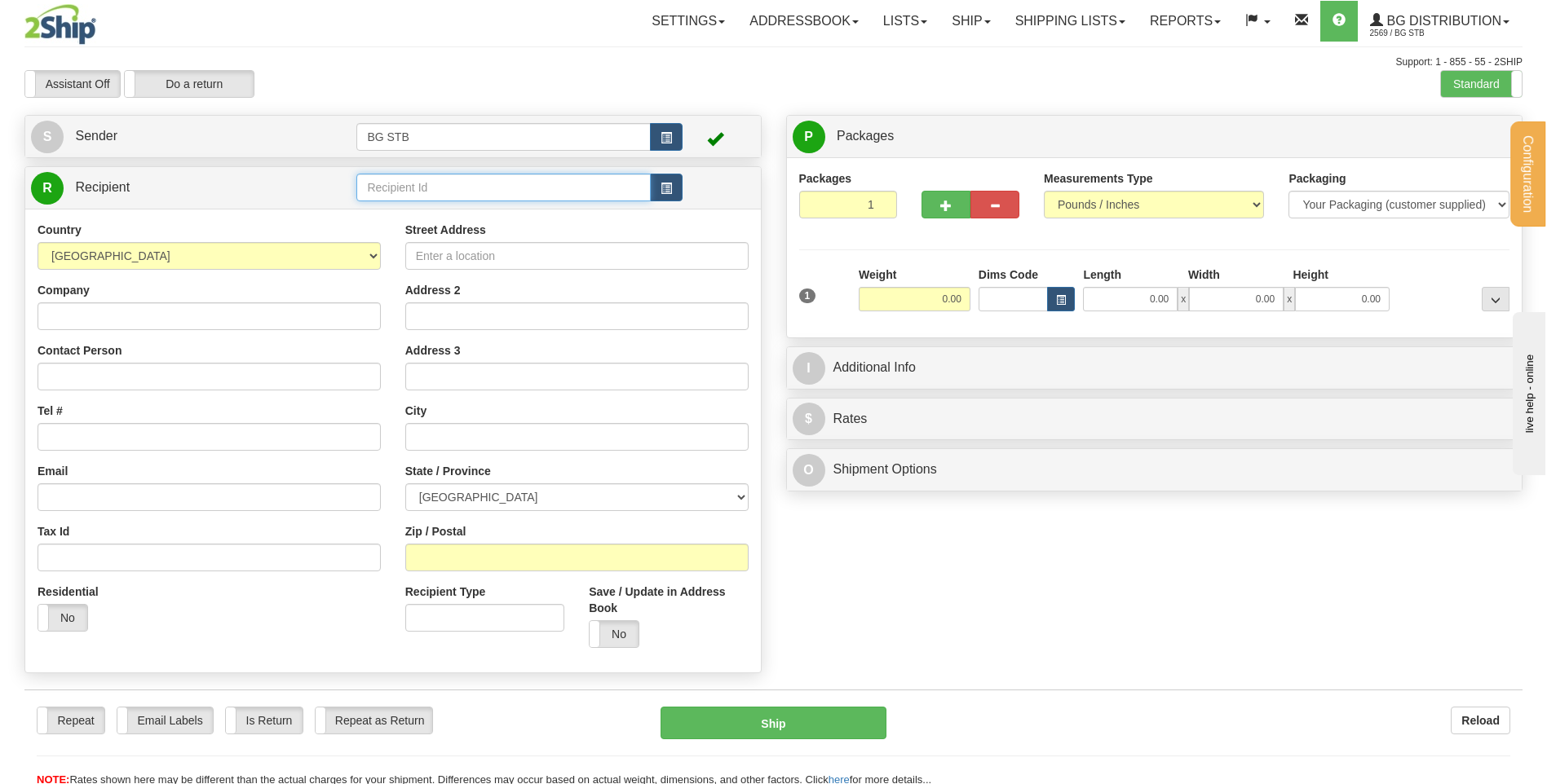
click at [419, 184] on input "text" at bounding box center [503, 187] width 294 height 28
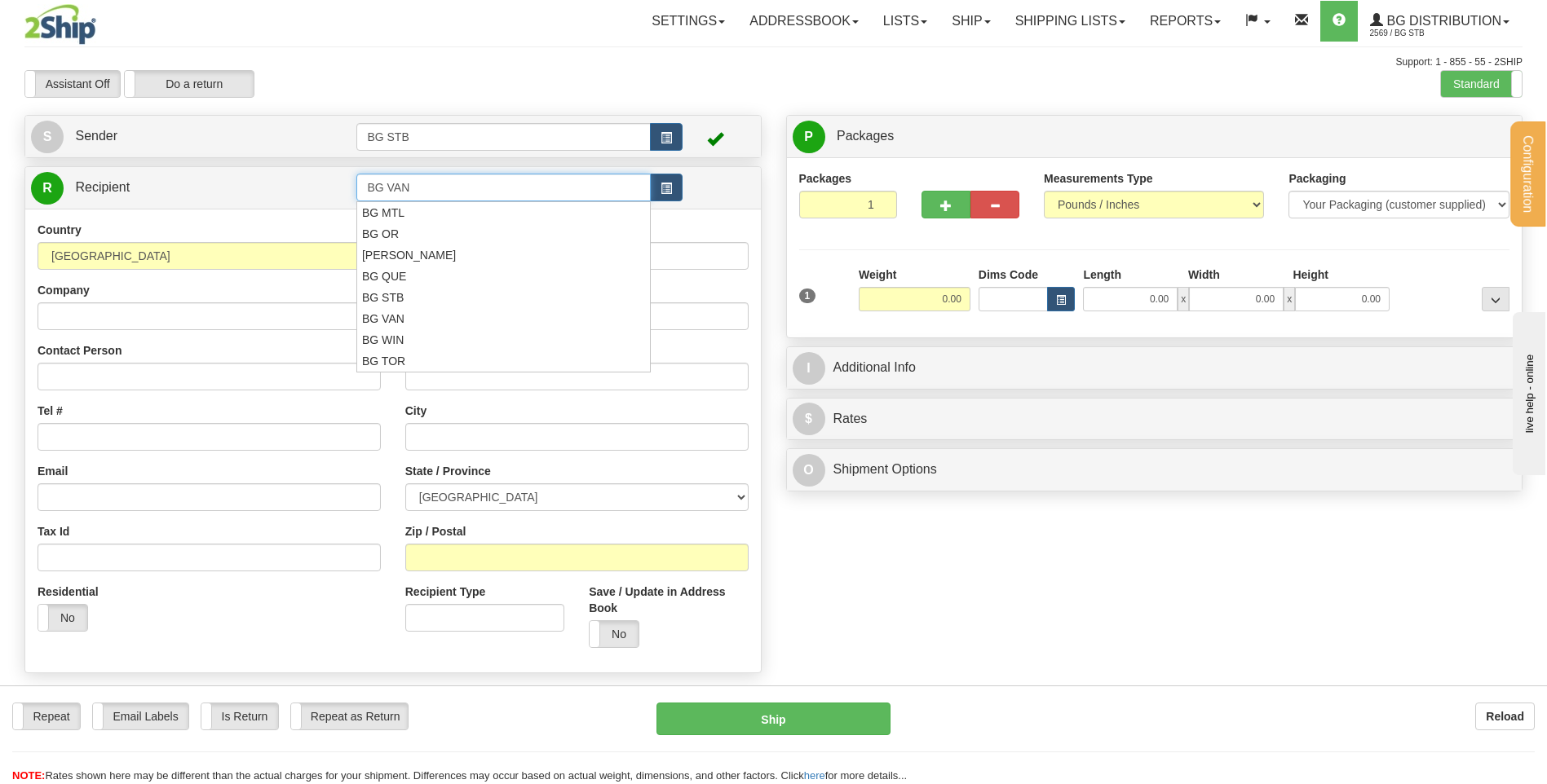
type input "BG VAN"
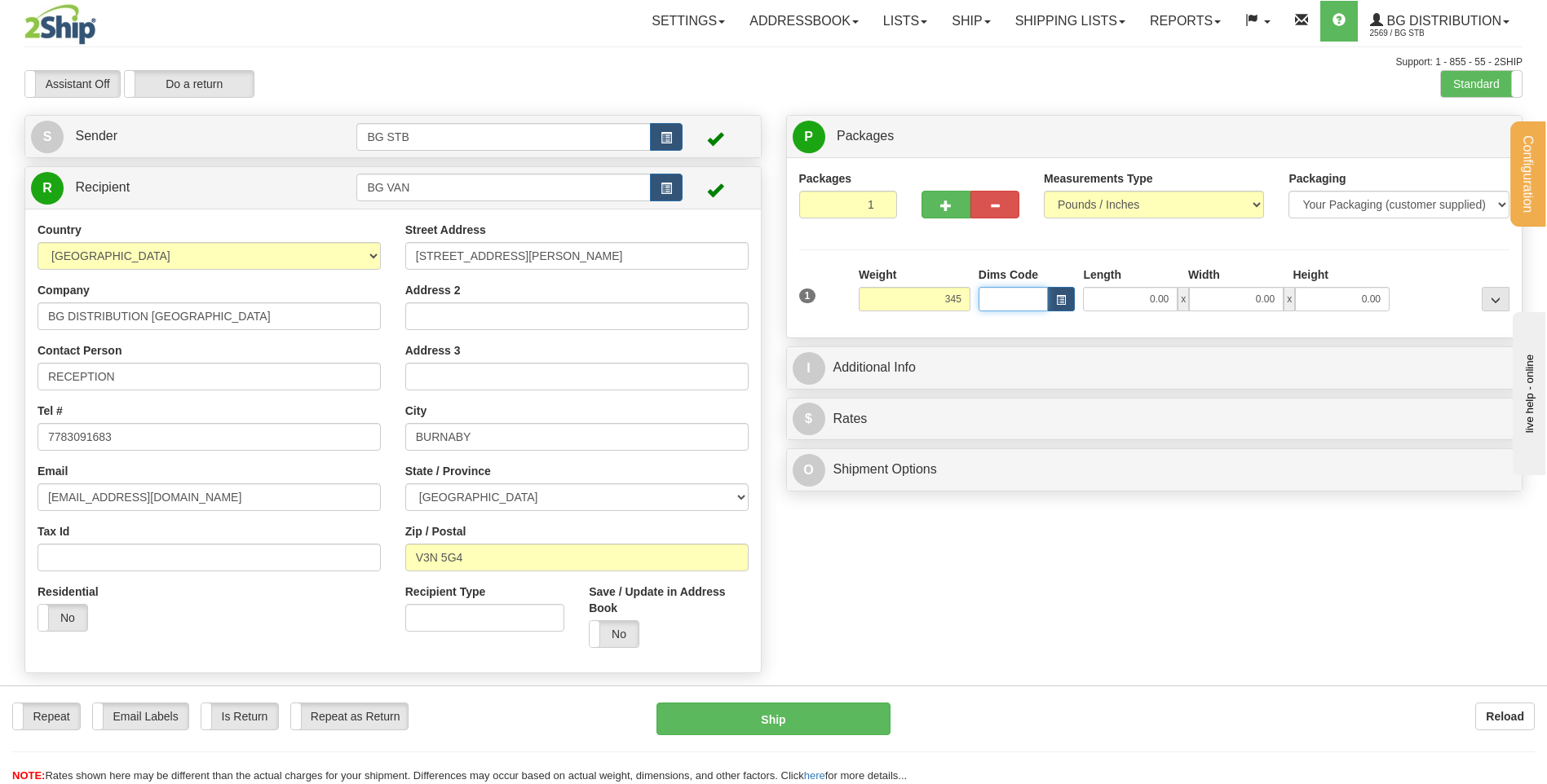
type input "345.00"
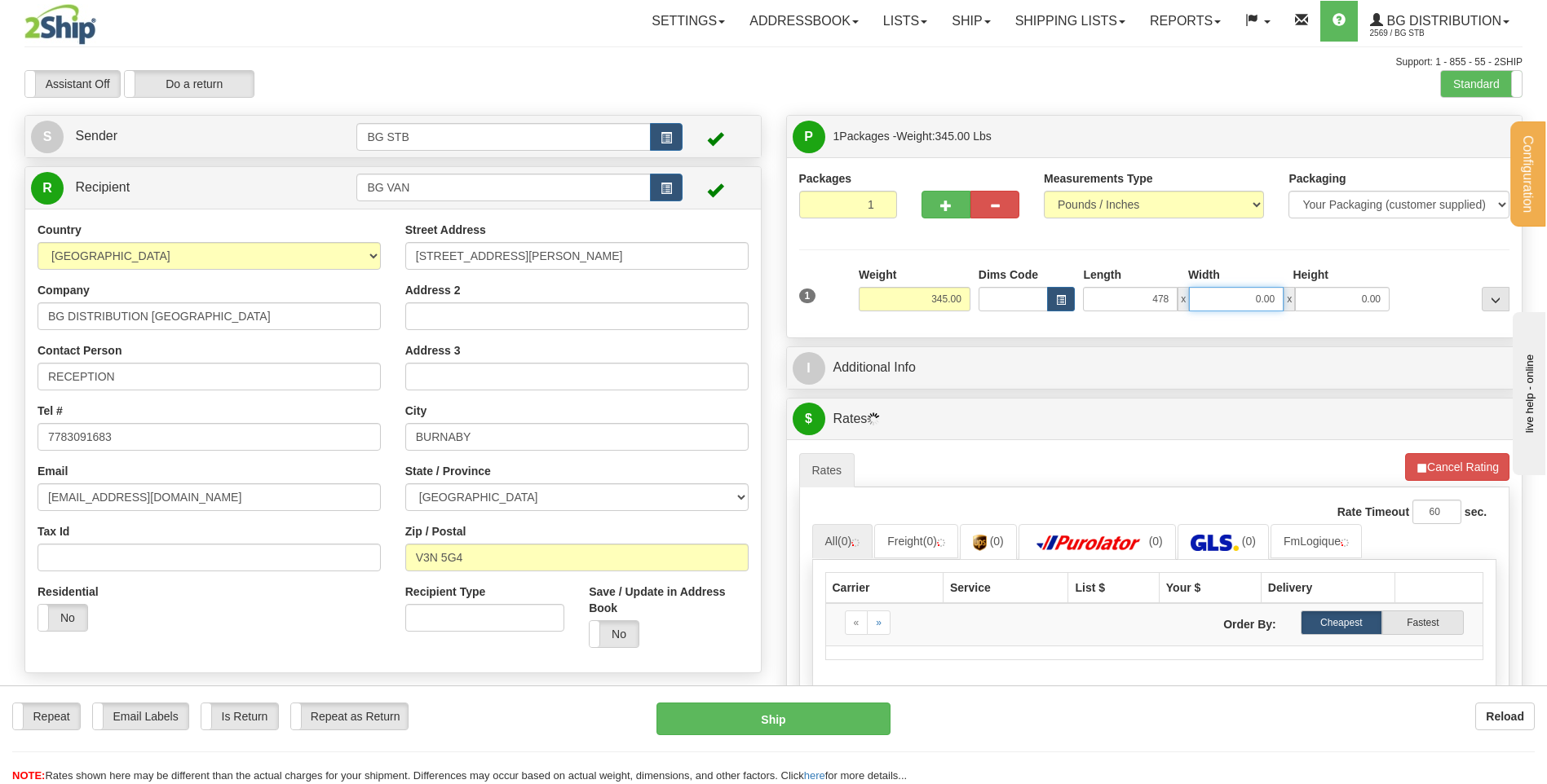
type input "478.00"
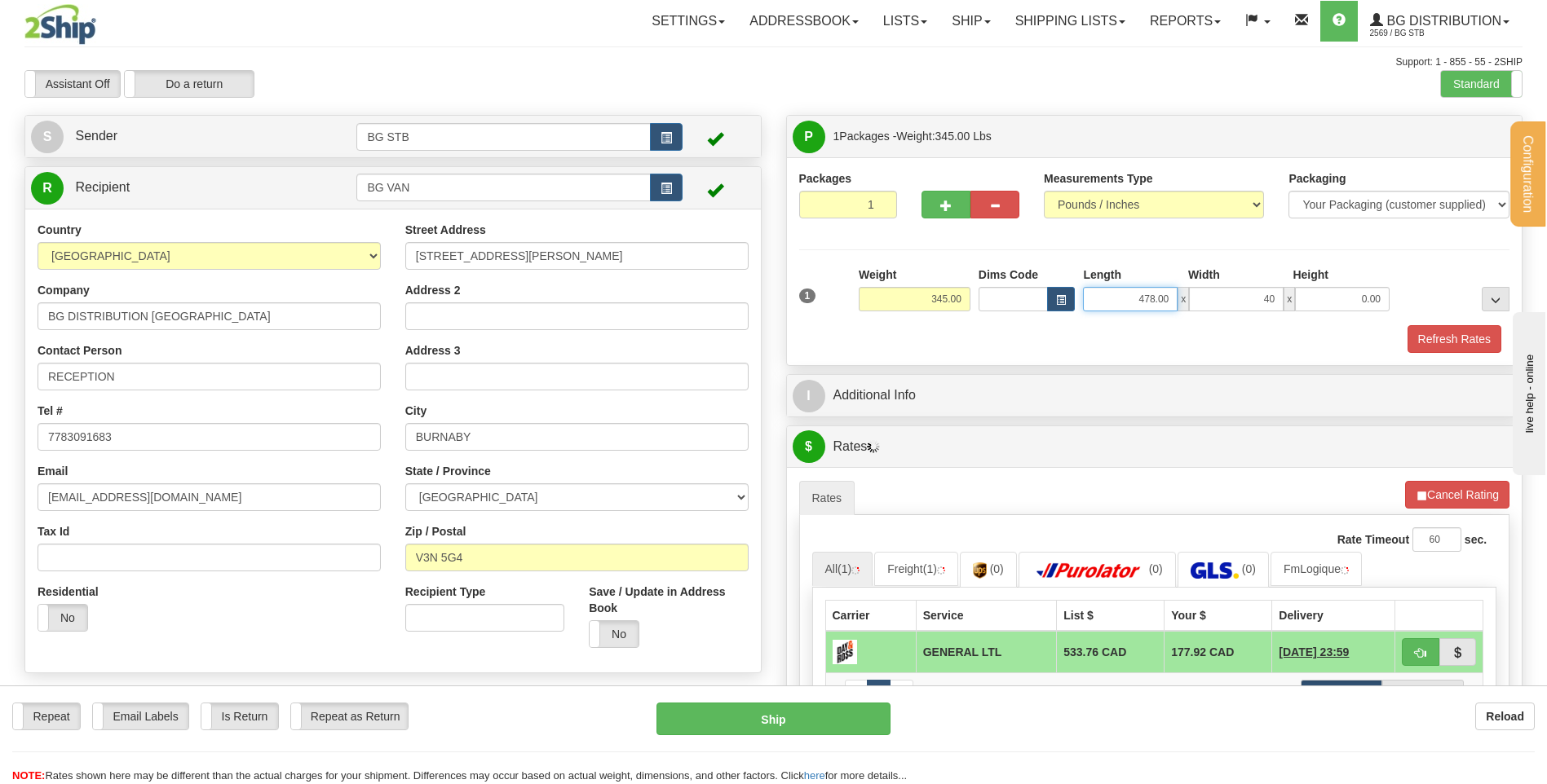
type input "40.00"
drag, startPoint x: 1250, startPoint y: 296, endPoint x: 1340, endPoint y: 306, distance: 90.6
click at [1340, 306] on div "478.00 x 40.00 x 0.00" at bounding box center [1236, 299] width 307 height 25
type input "48.00"
type input "40.00"
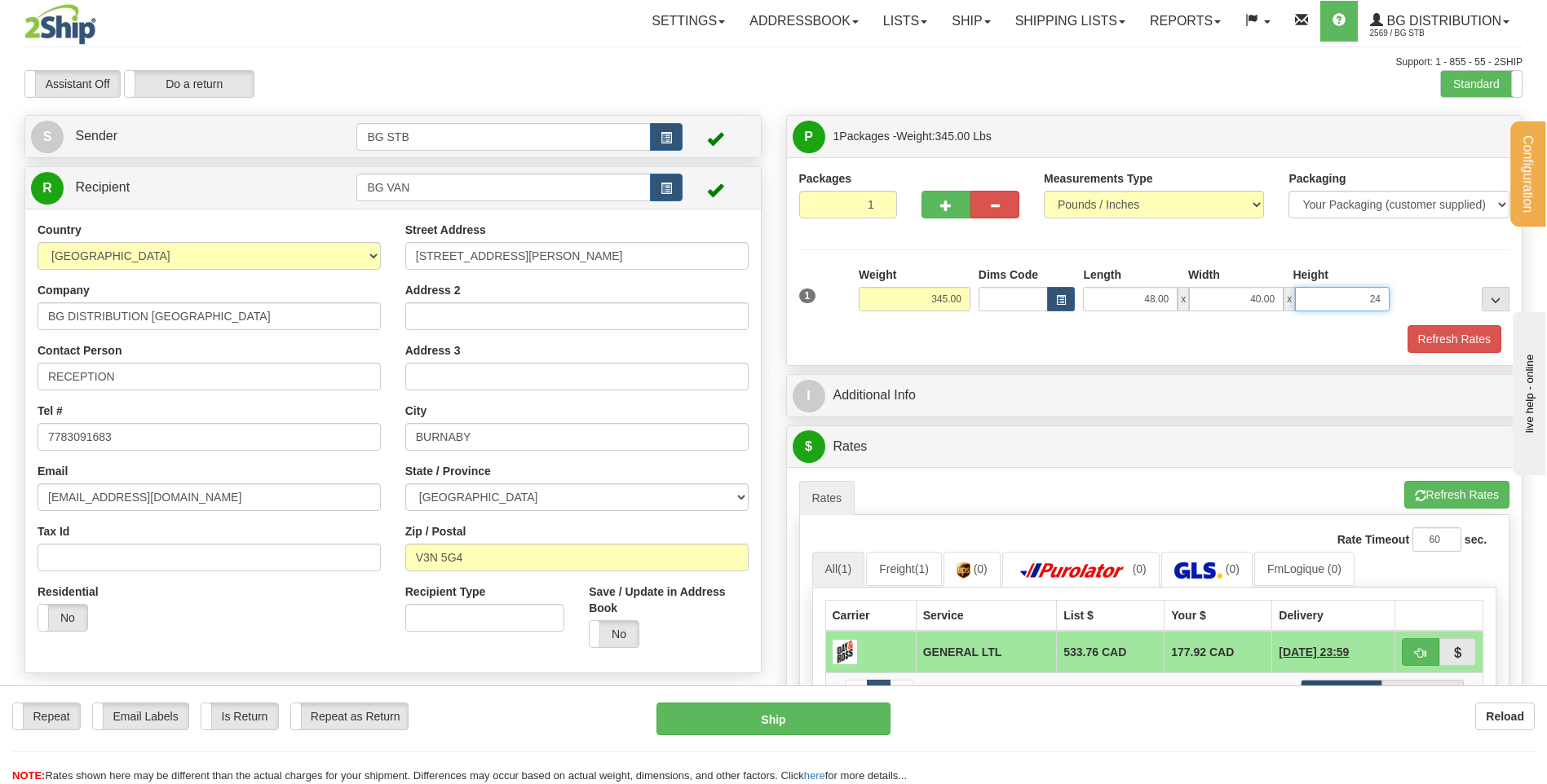
type input "24.00"
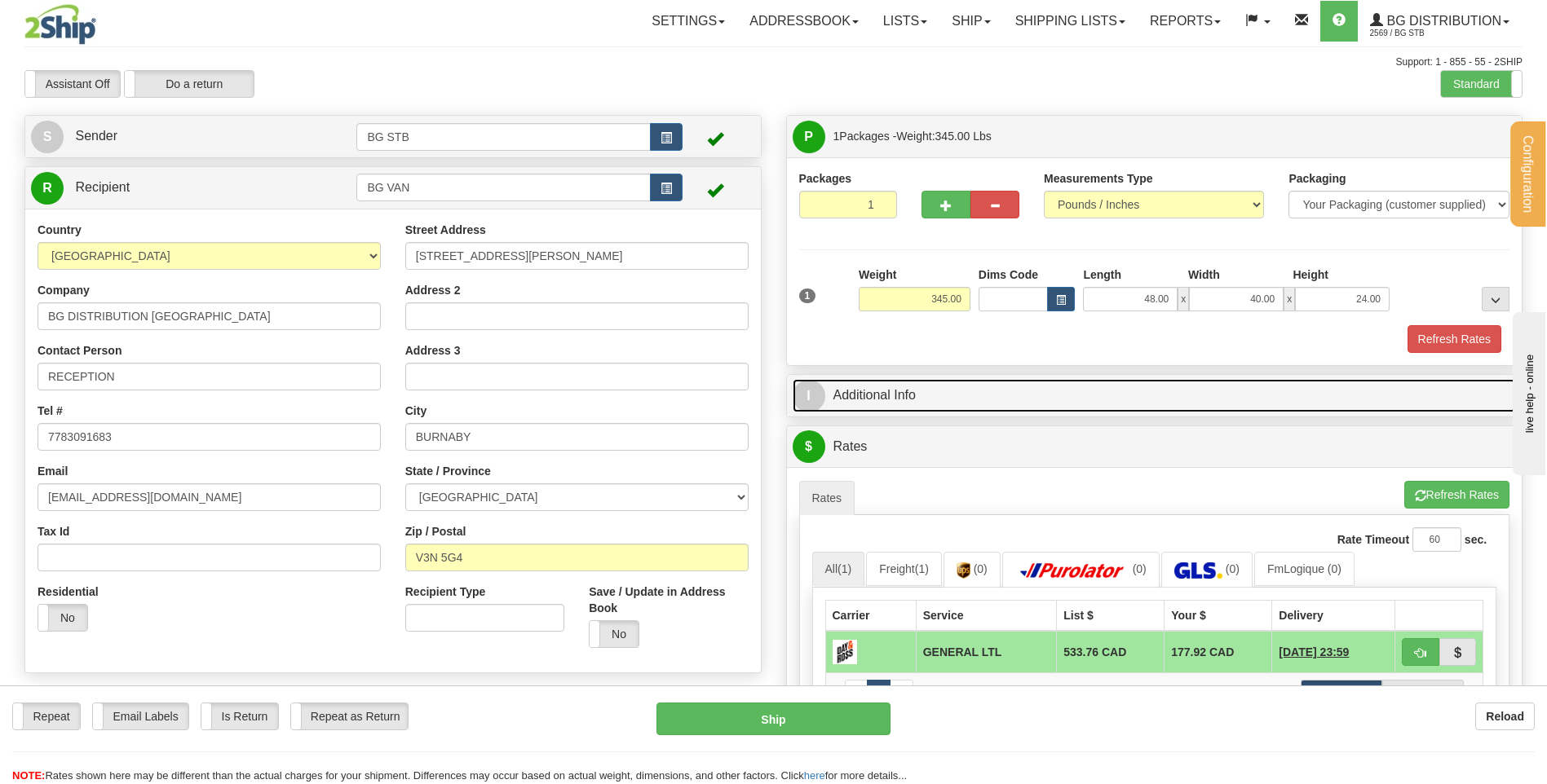
click at [1027, 389] on link "I Additional Info" at bounding box center [1154, 395] width 724 height 33
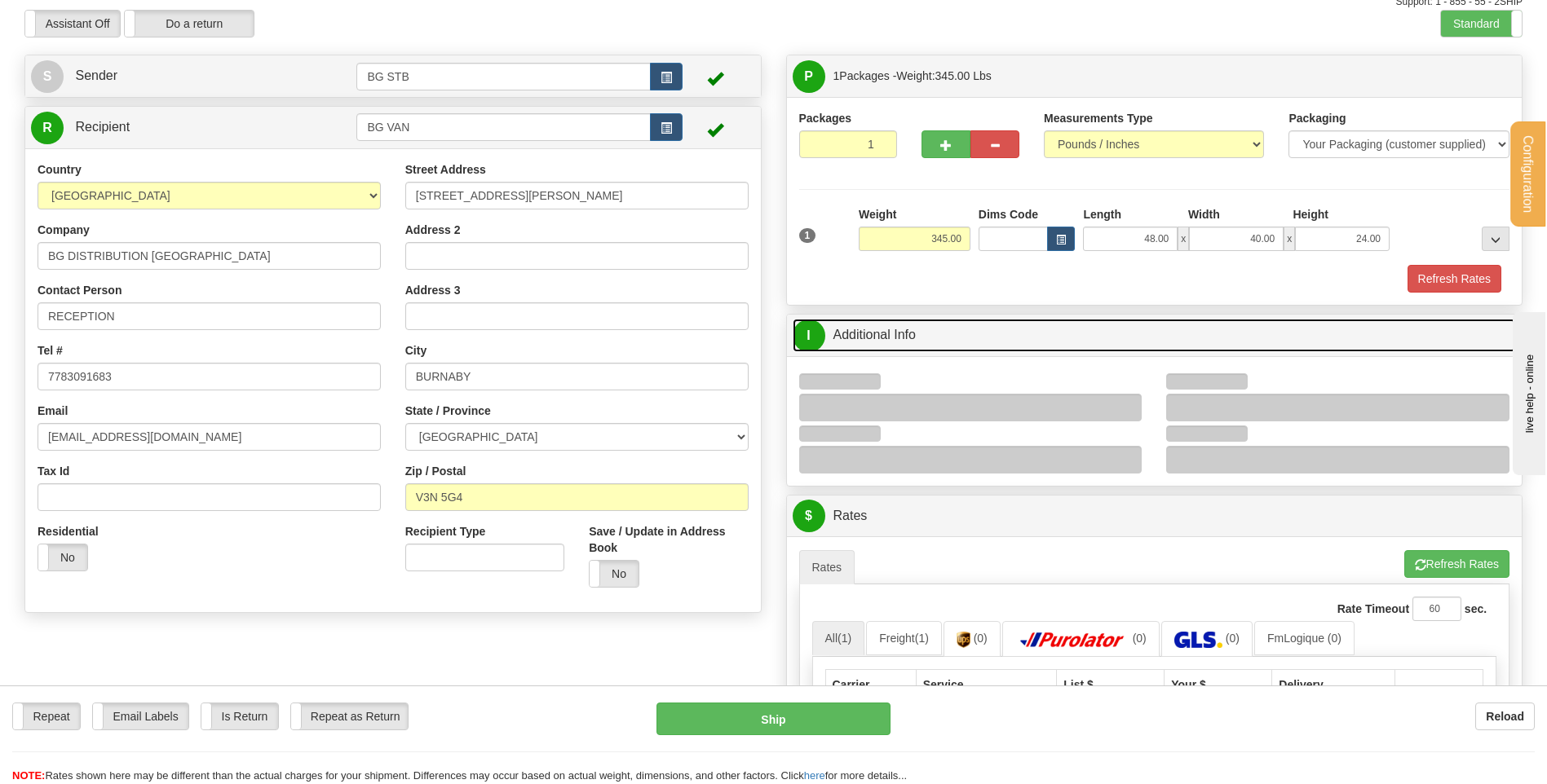
scroll to position [163, 0]
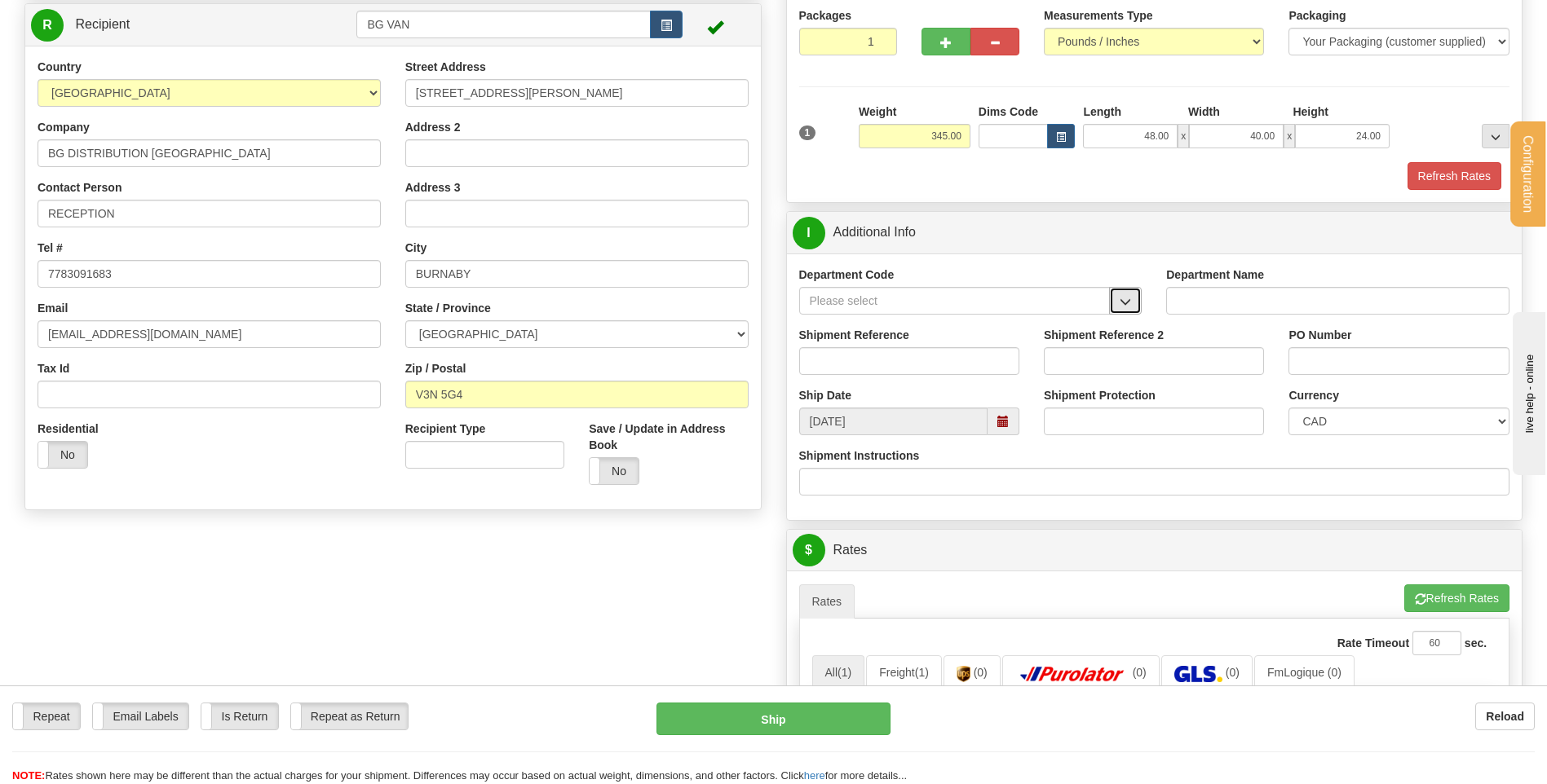
click at [1127, 299] on span "button" at bounding box center [1125, 301] width 11 height 10
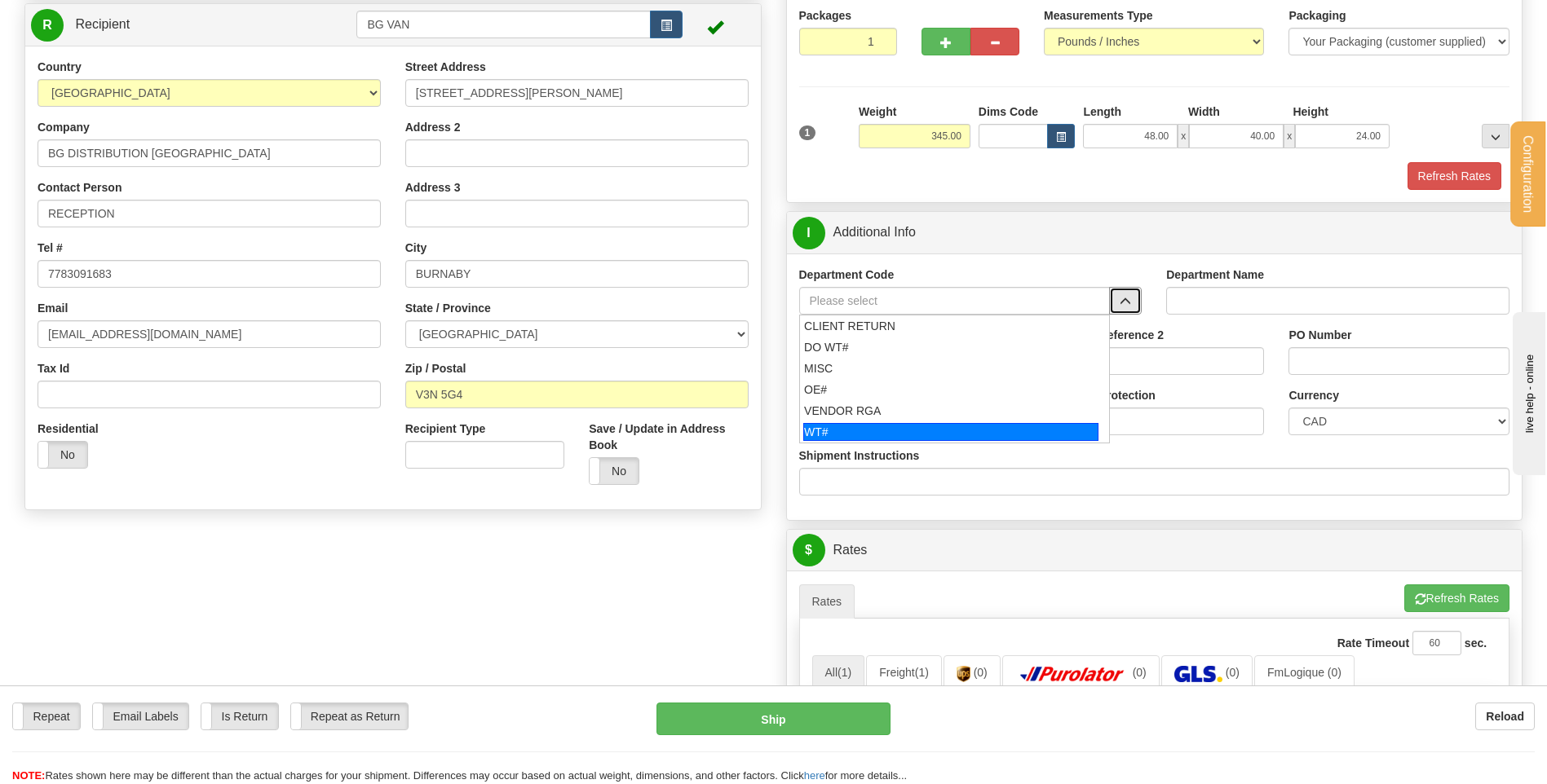
drag, startPoint x: 847, startPoint y: 424, endPoint x: 849, endPoint y: 414, distance: 10.2
click at [848, 424] on div "WT#" at bounding box center [951, 432] width 295 height 18
type input "WT#"
type input "WAREHOUSE TRANSFERS"
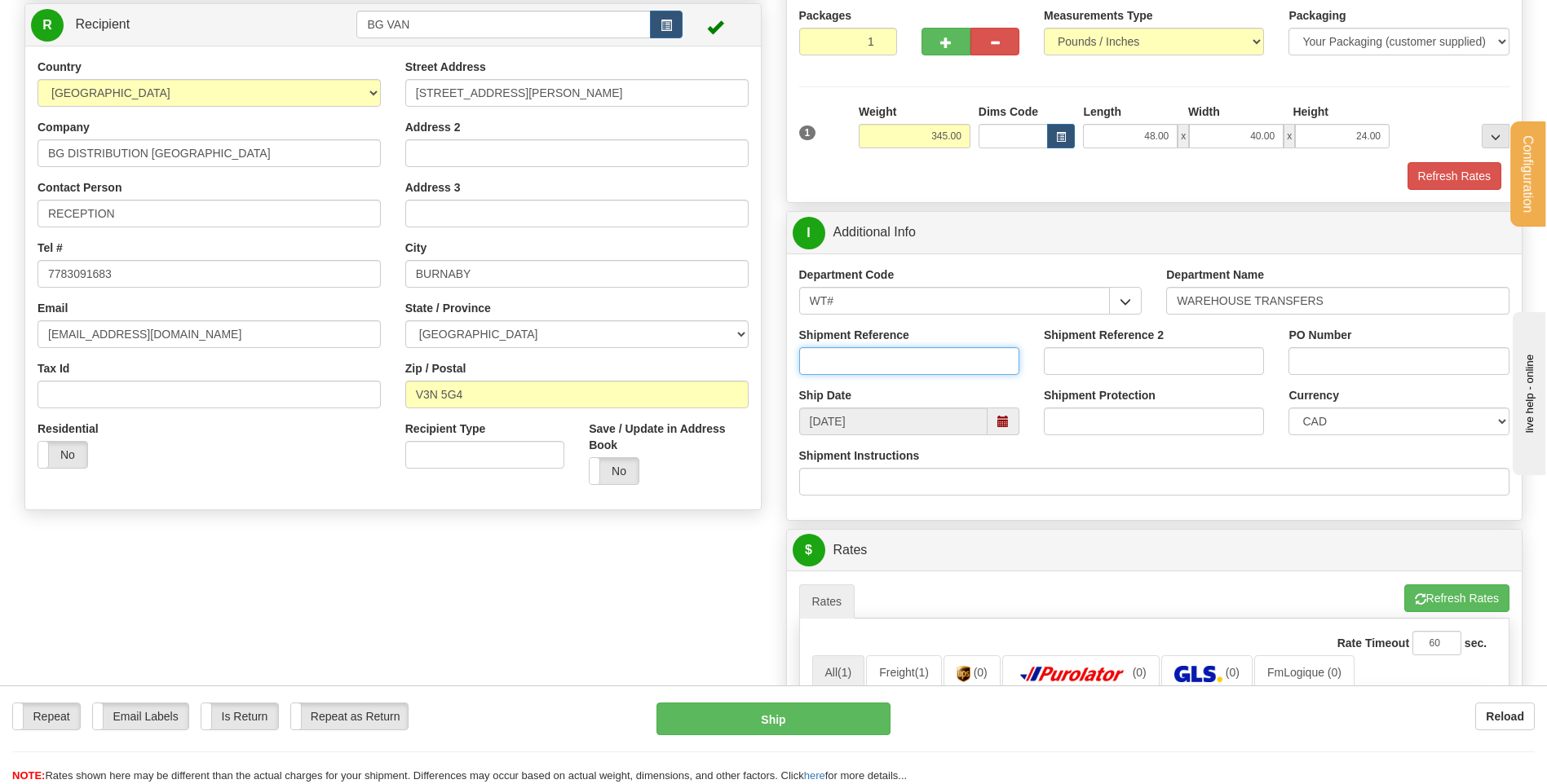
click at [857, 352] on input "Shipment Reference" at bounding box center [908, 360] width 220 height 28
type input "TRANSFERT 08"
click at [1294, 361] on input "PO Number" at bounding box center [1398, 360] width 220 height 28
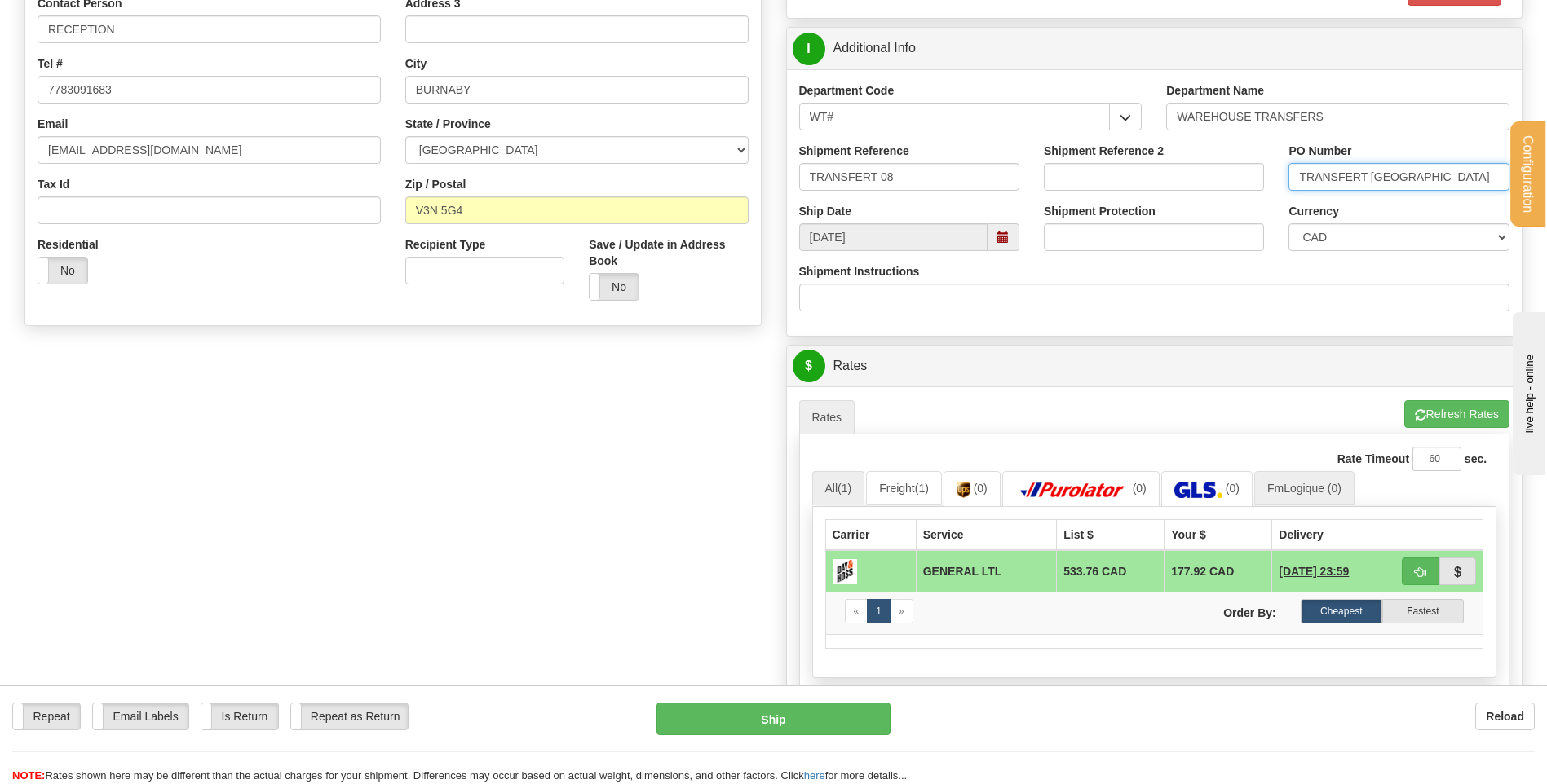
scroll to position [489, 0]
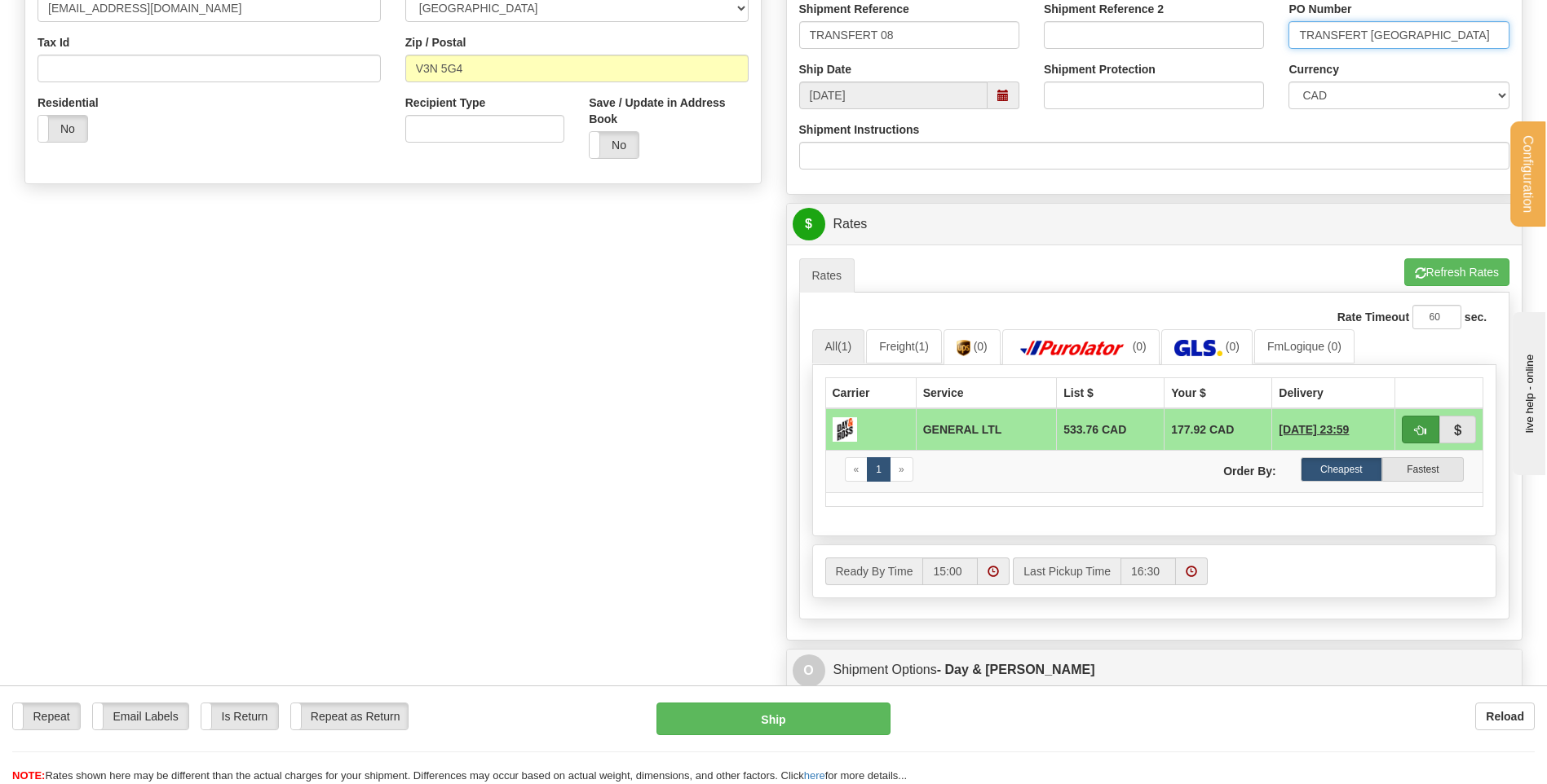
type input "TRANSFERT VANCOUVER"
click at [1424, 430] on span "button" at bounding box center [1420, 431] width 11 height 10
type input "GL"
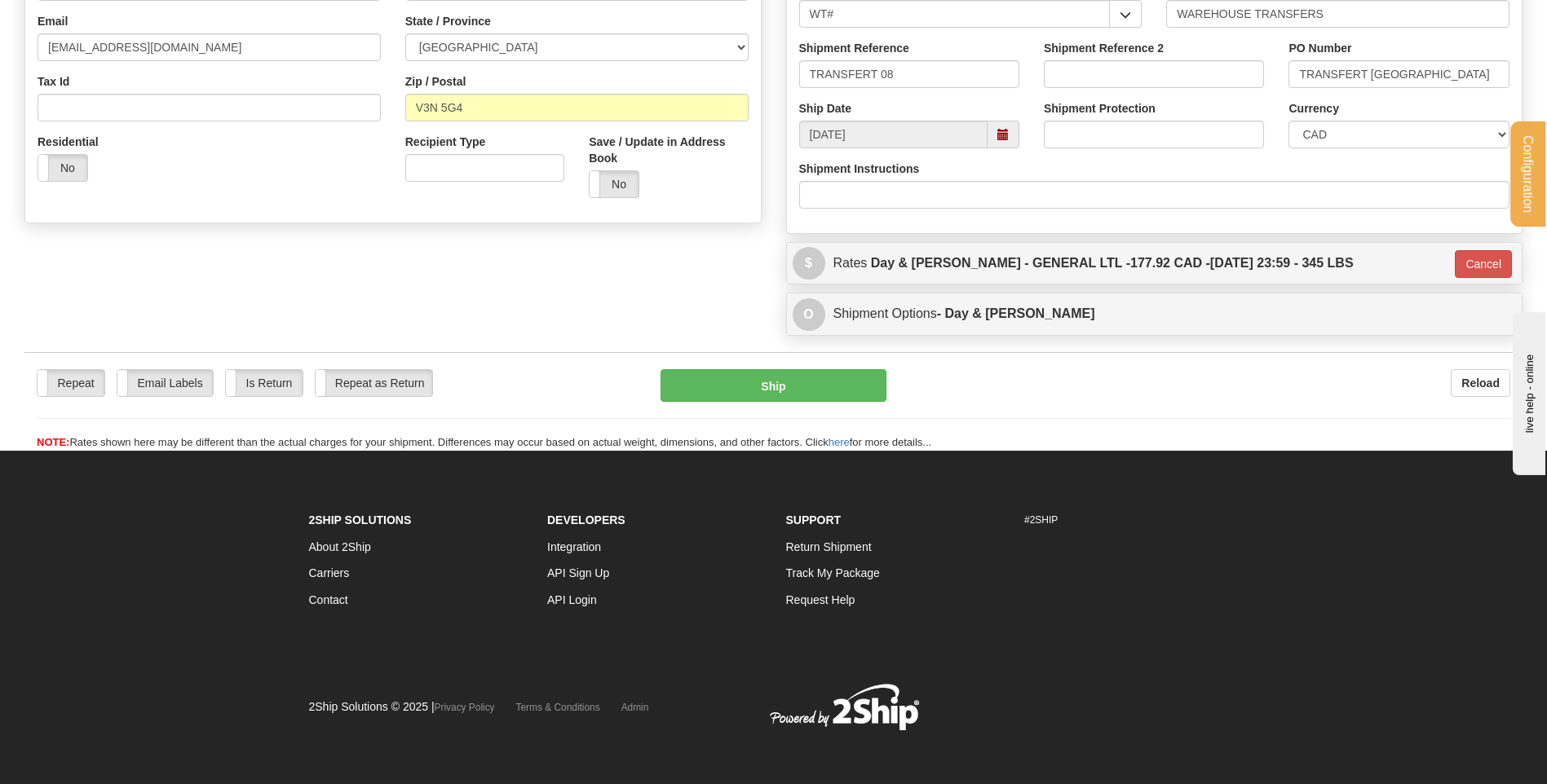
scroll to position [211, 0]
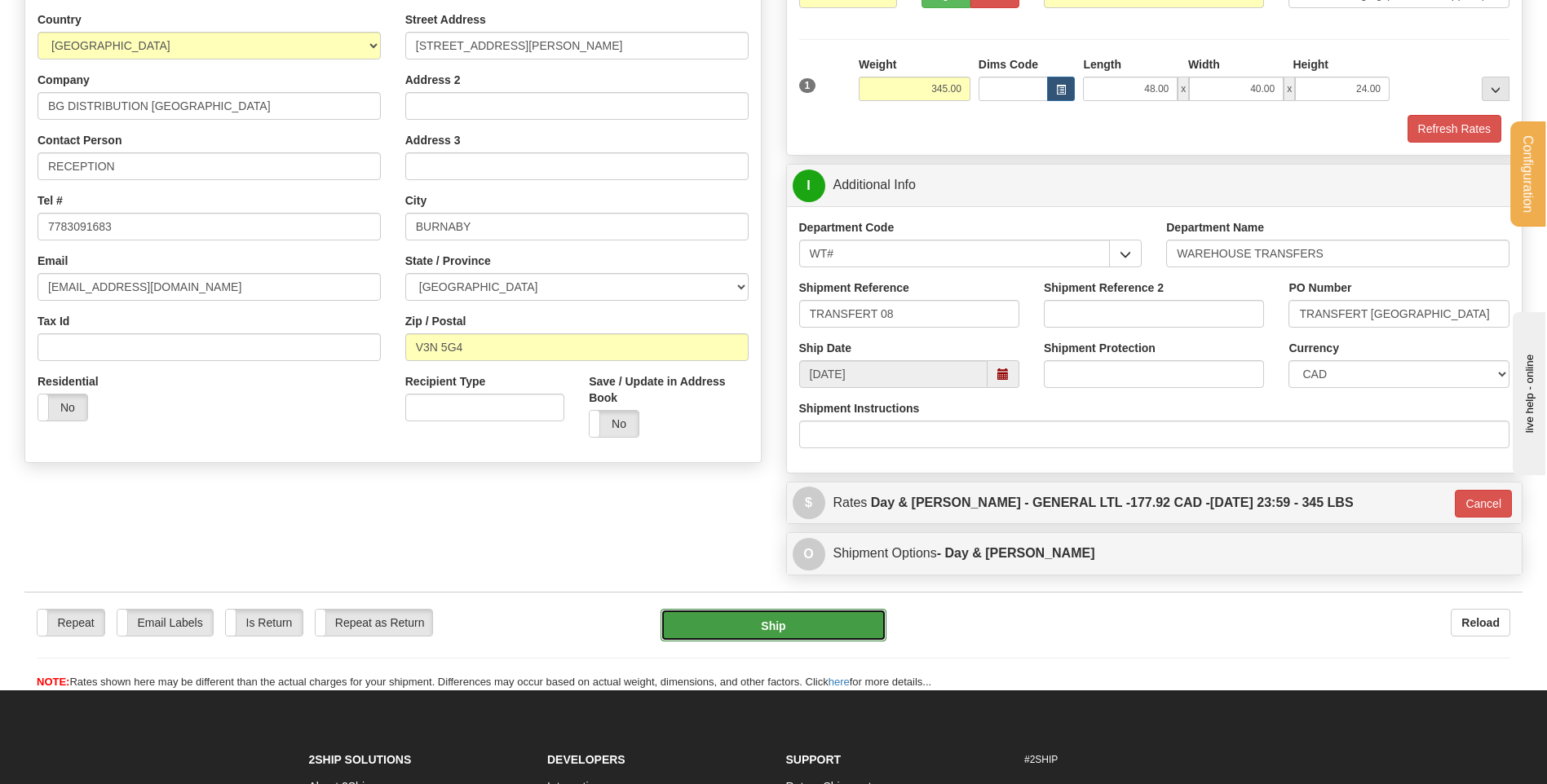
click at [754, 633] on button "Ship" at bounding box center [773, 625] width 225 height 32
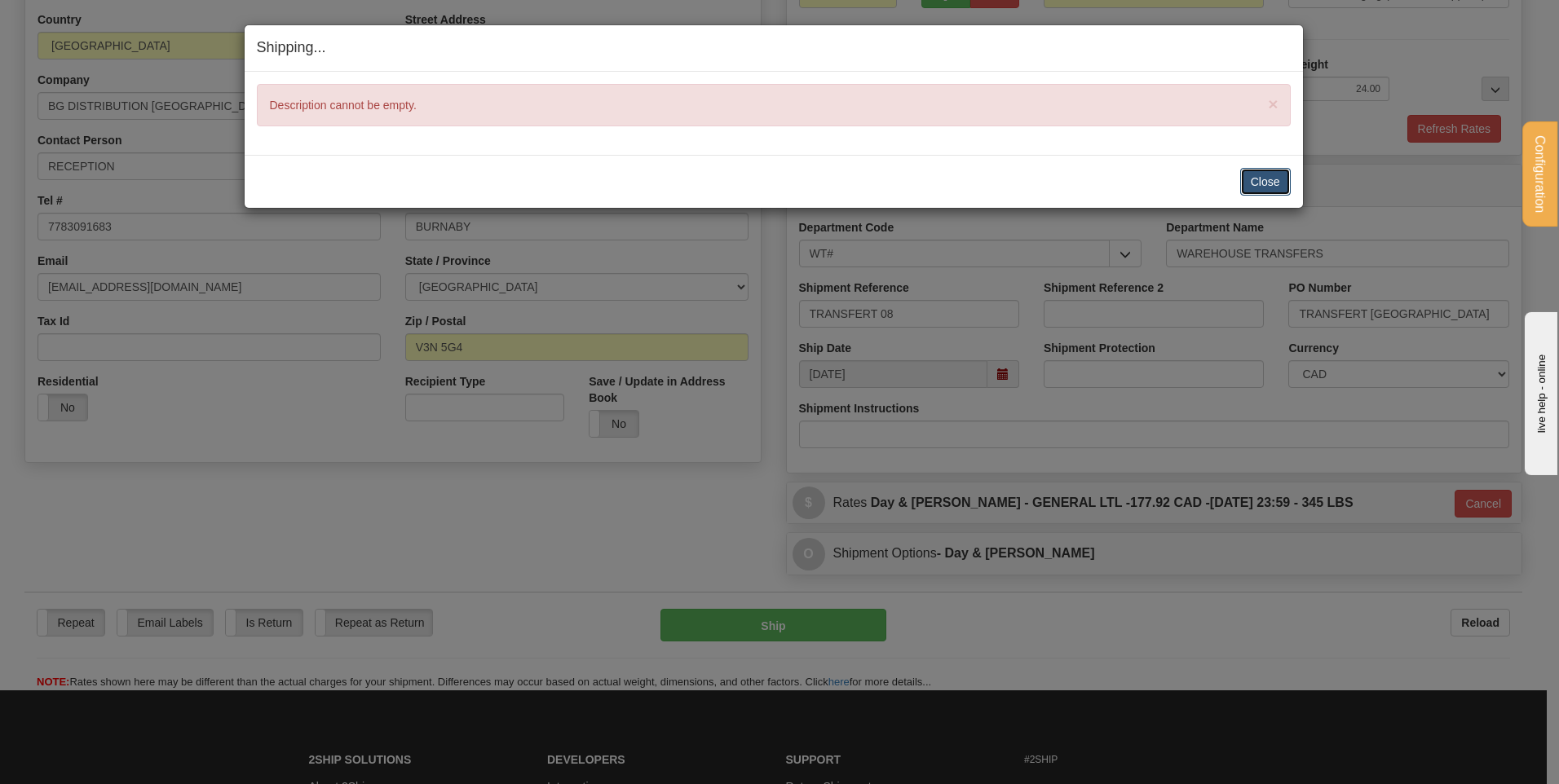
click at [1250, 178] on button "Close" at bounding box center [1265, 181] width 51 height 28
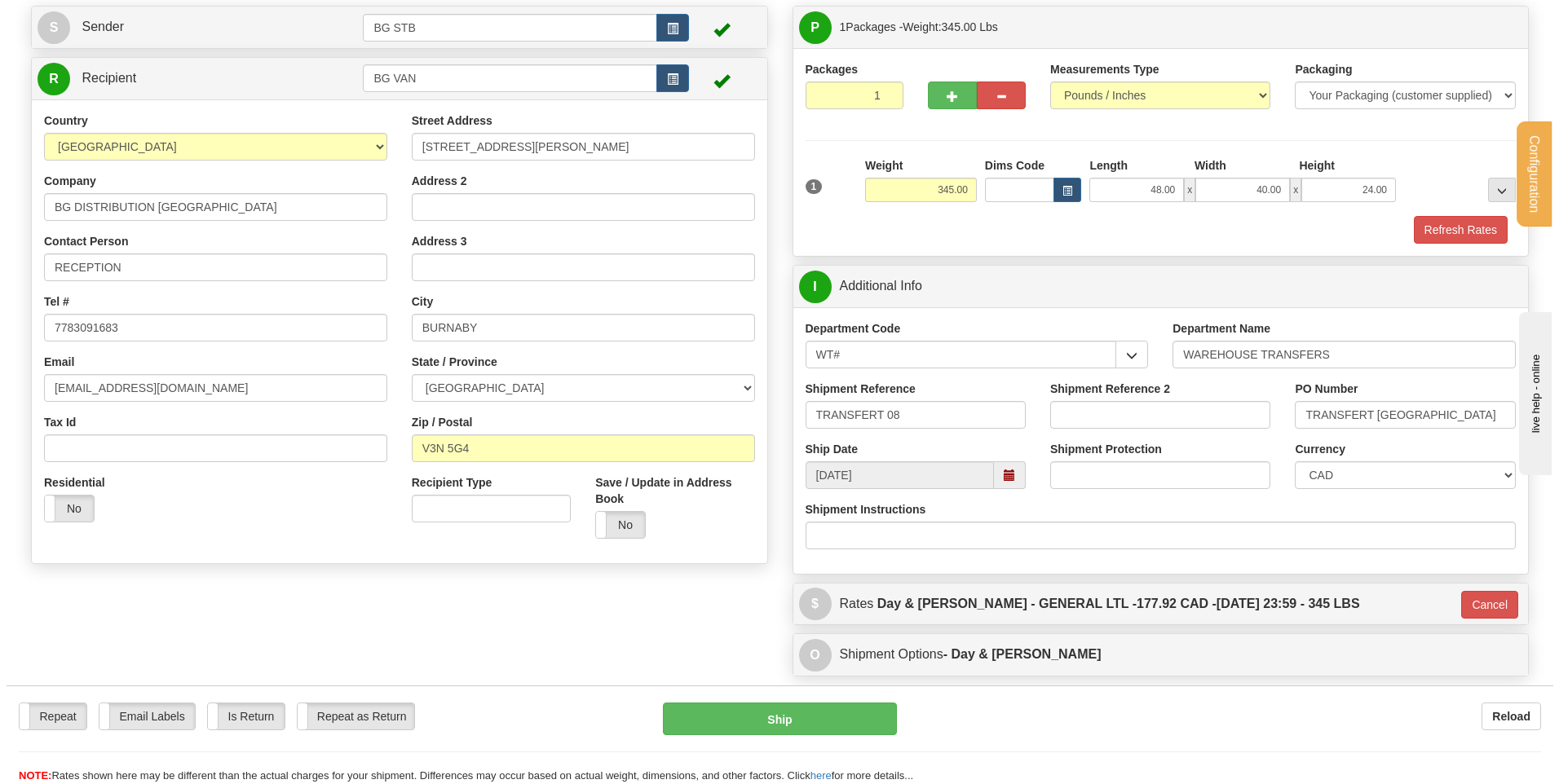
scroll to position [0, 0]
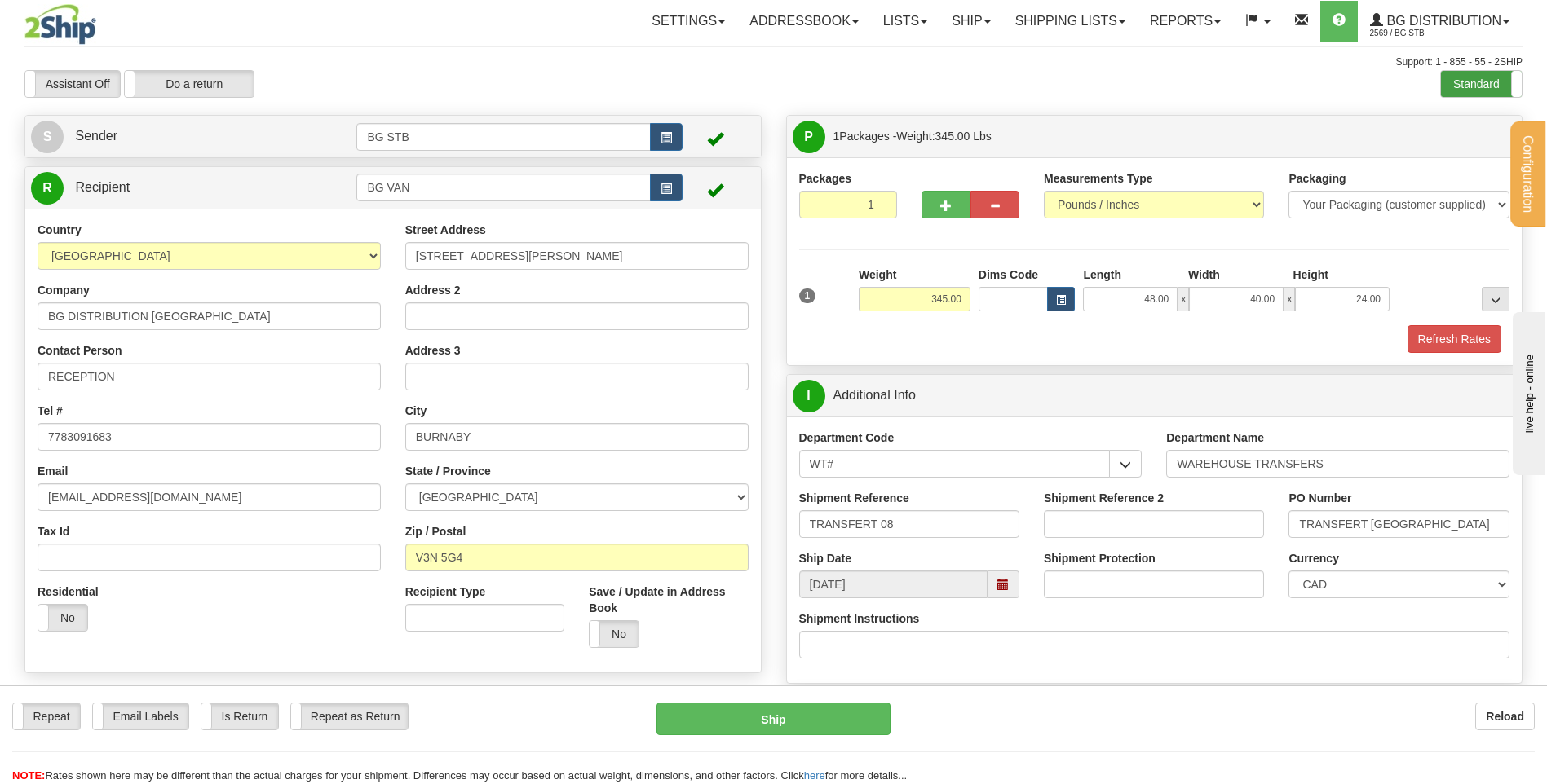
click at [1470, 87] on label "Standard" at bounding box center [1481, 83] width 81 height 26
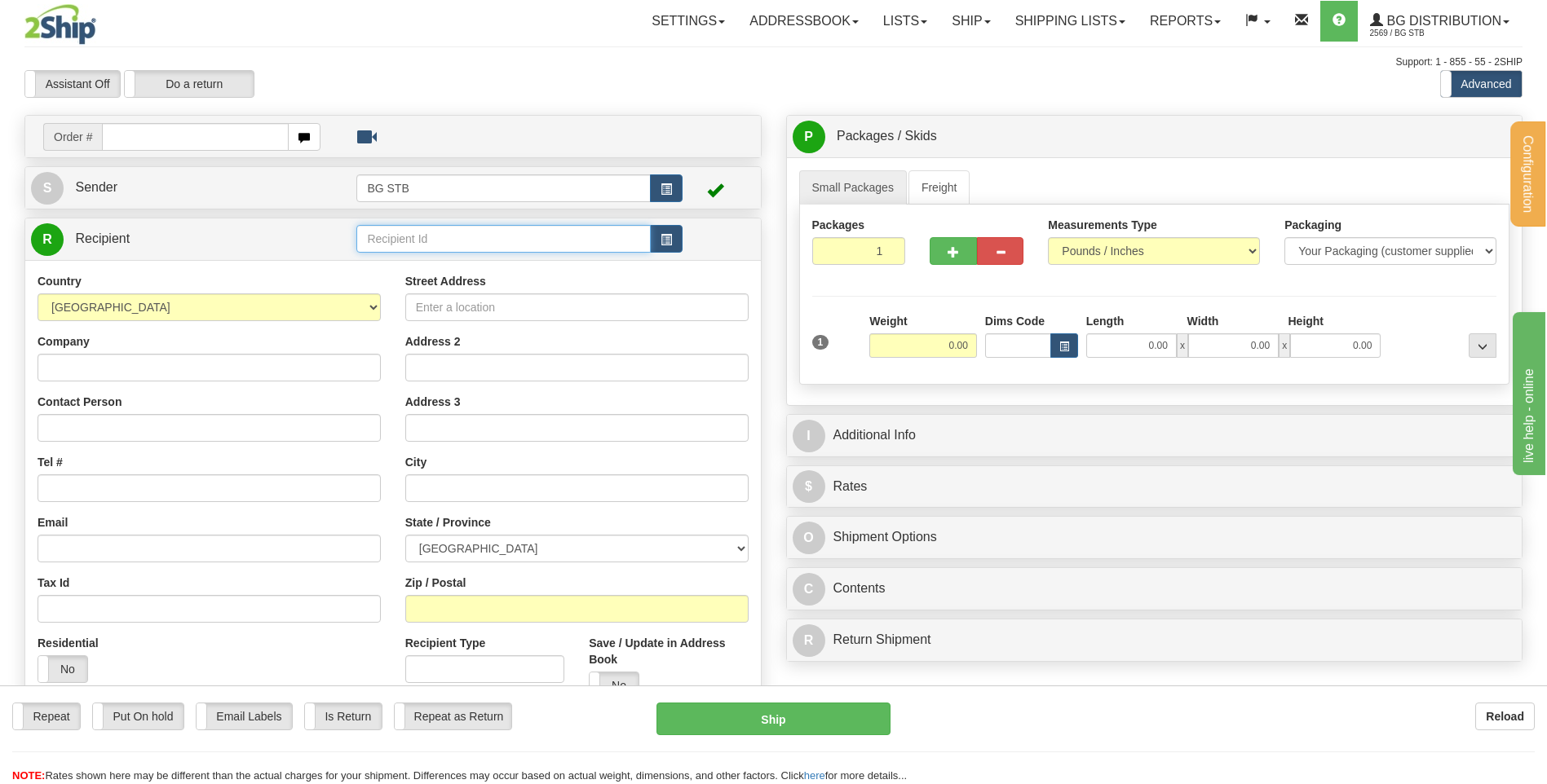
click at [397, 237] on input "text" at bounding box center [503, 238] width 294 height 28
type input "BG VAN"
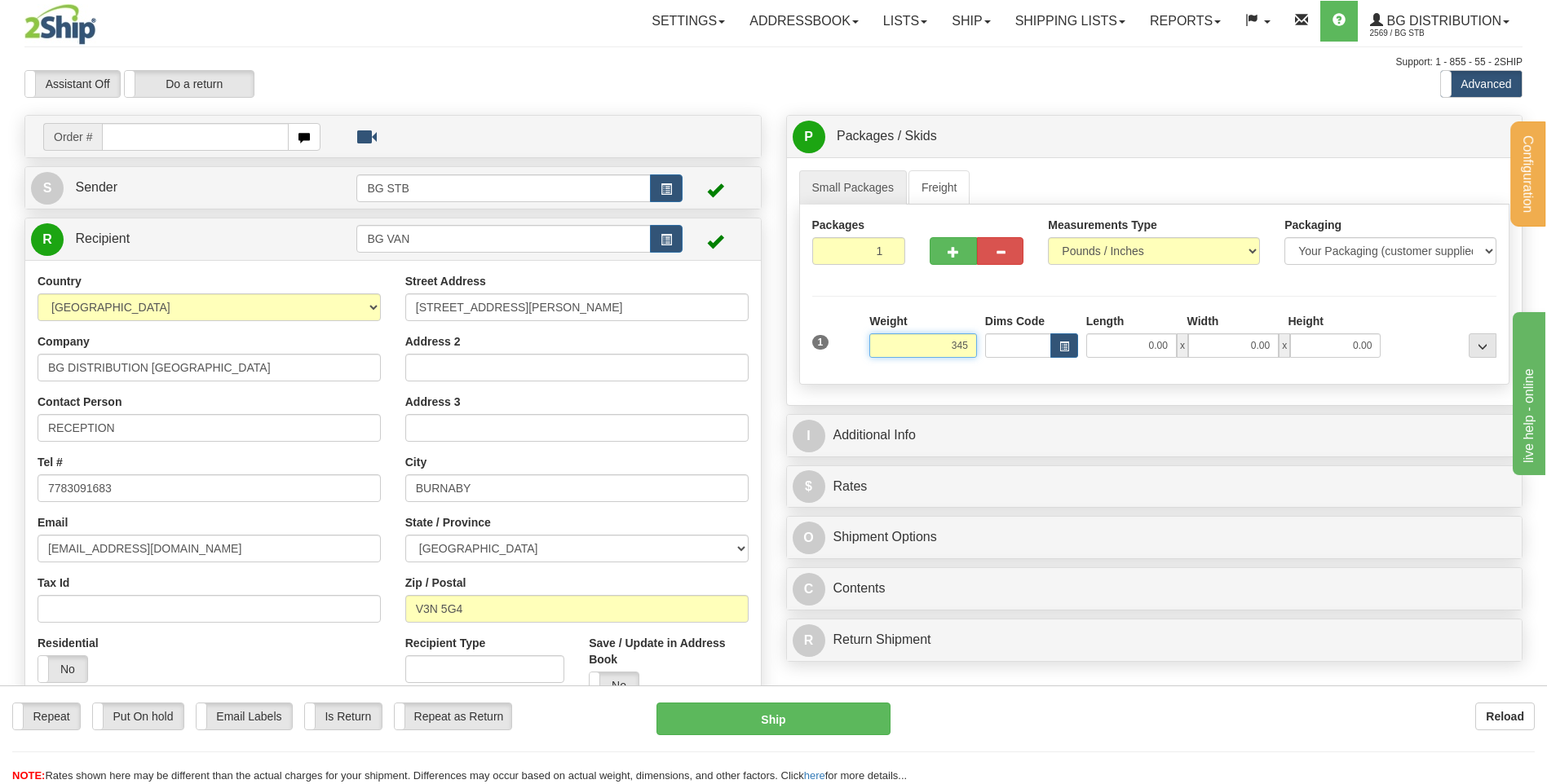
type input "345.00"
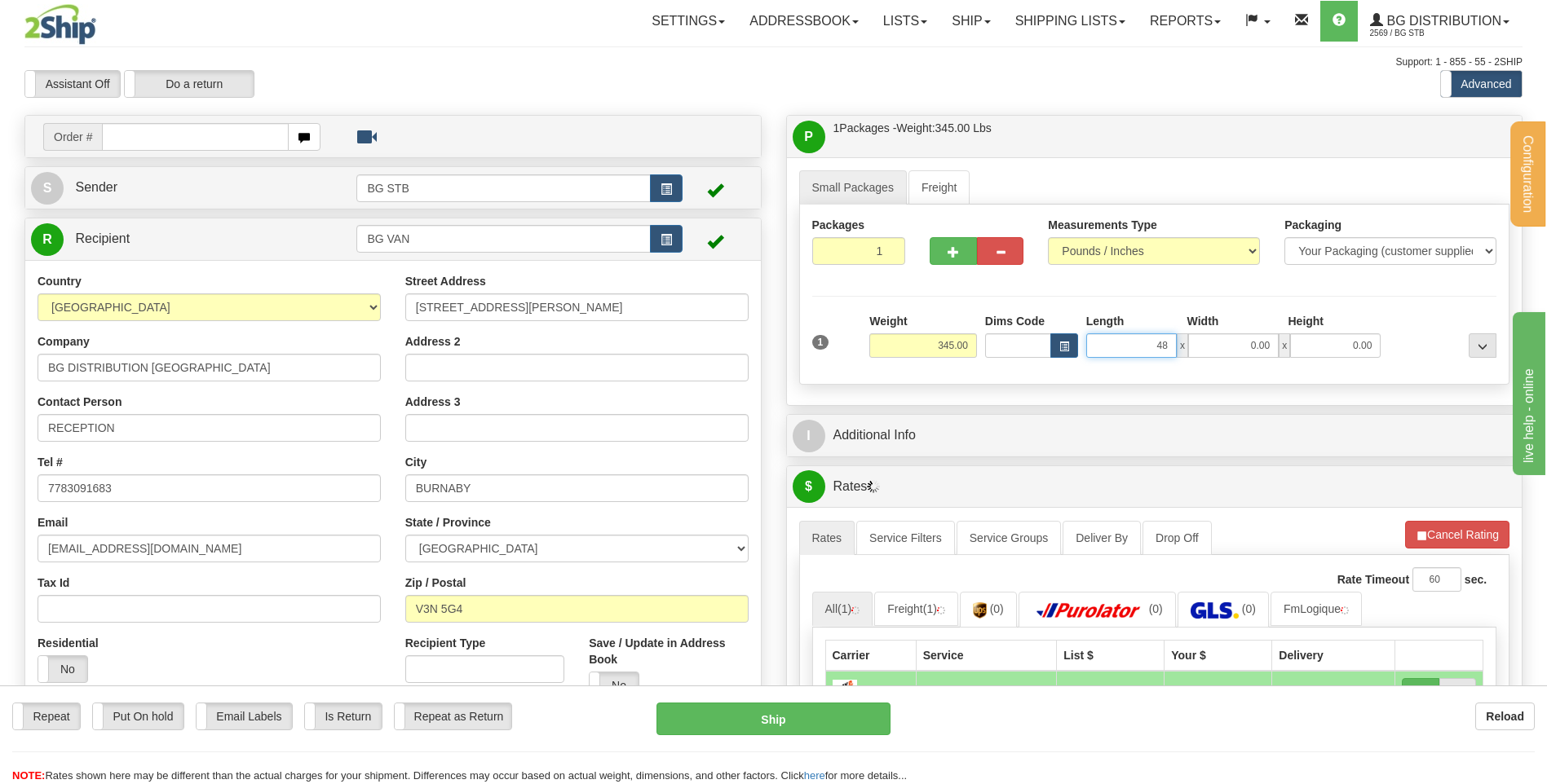
type input "48.00"
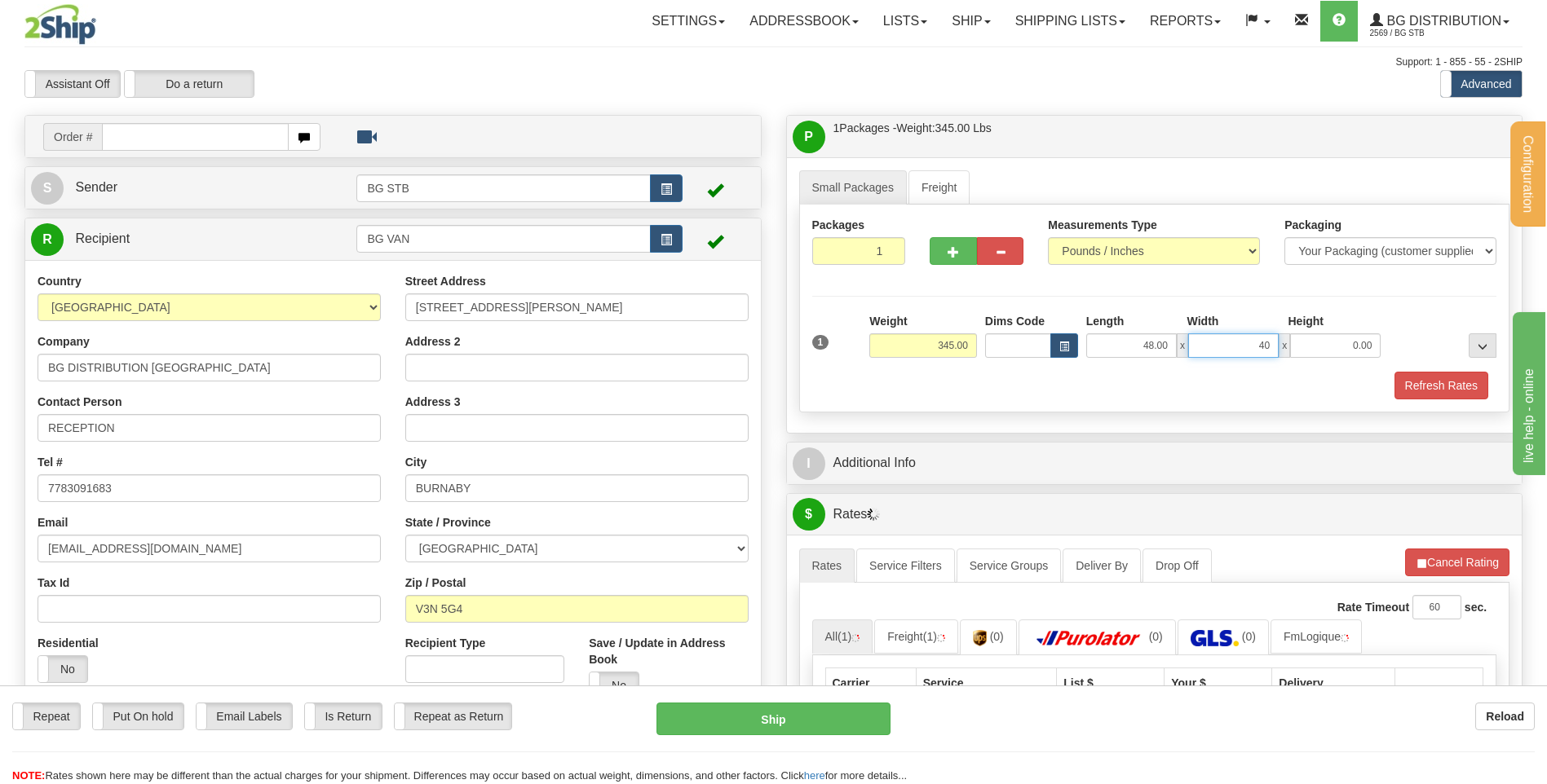
type input "40.00"
type input "21.00"
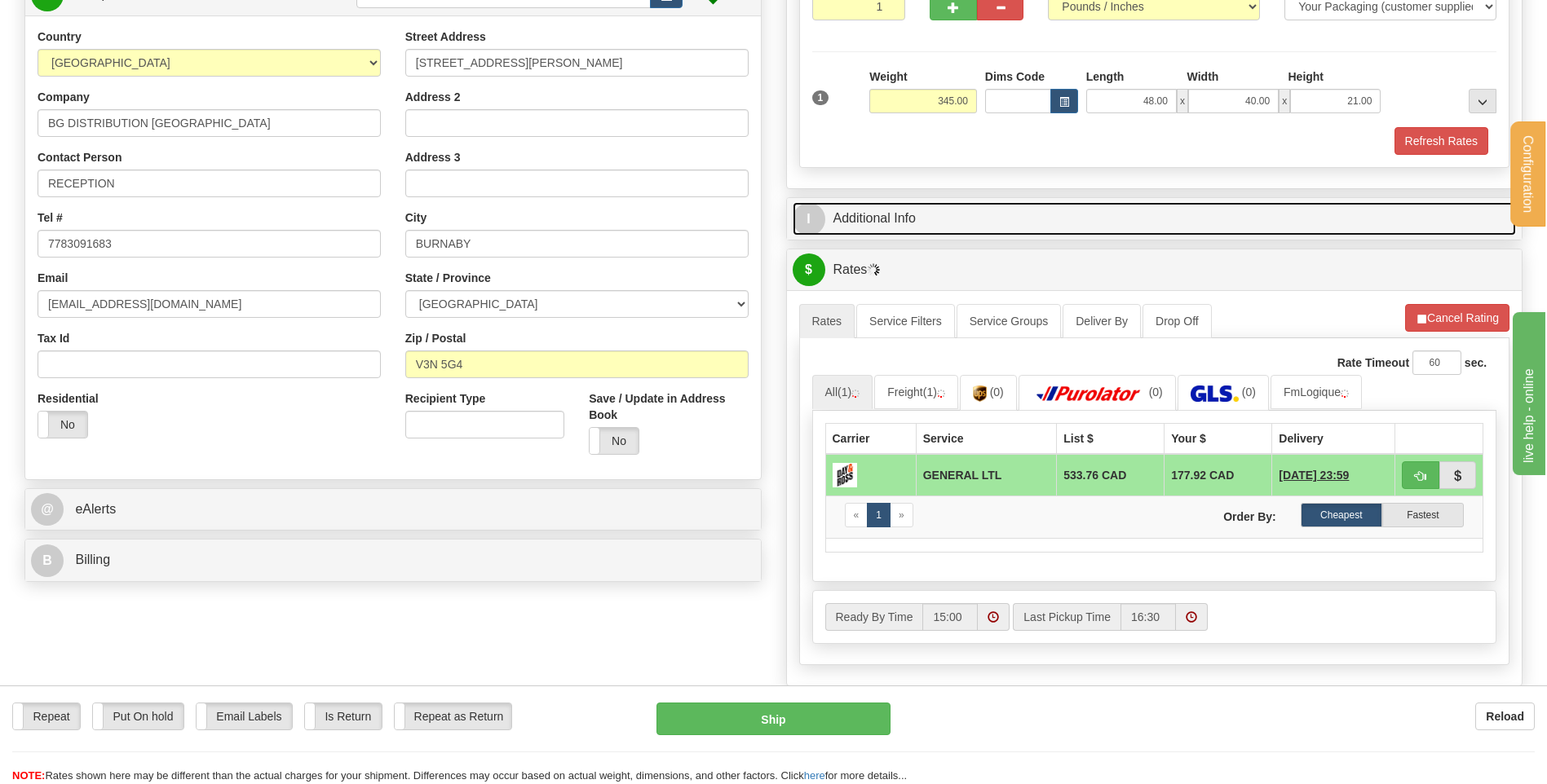
click at [1015, 233] on link "I Additional Info" at bounding box center [1154, 218] width 724 height 33
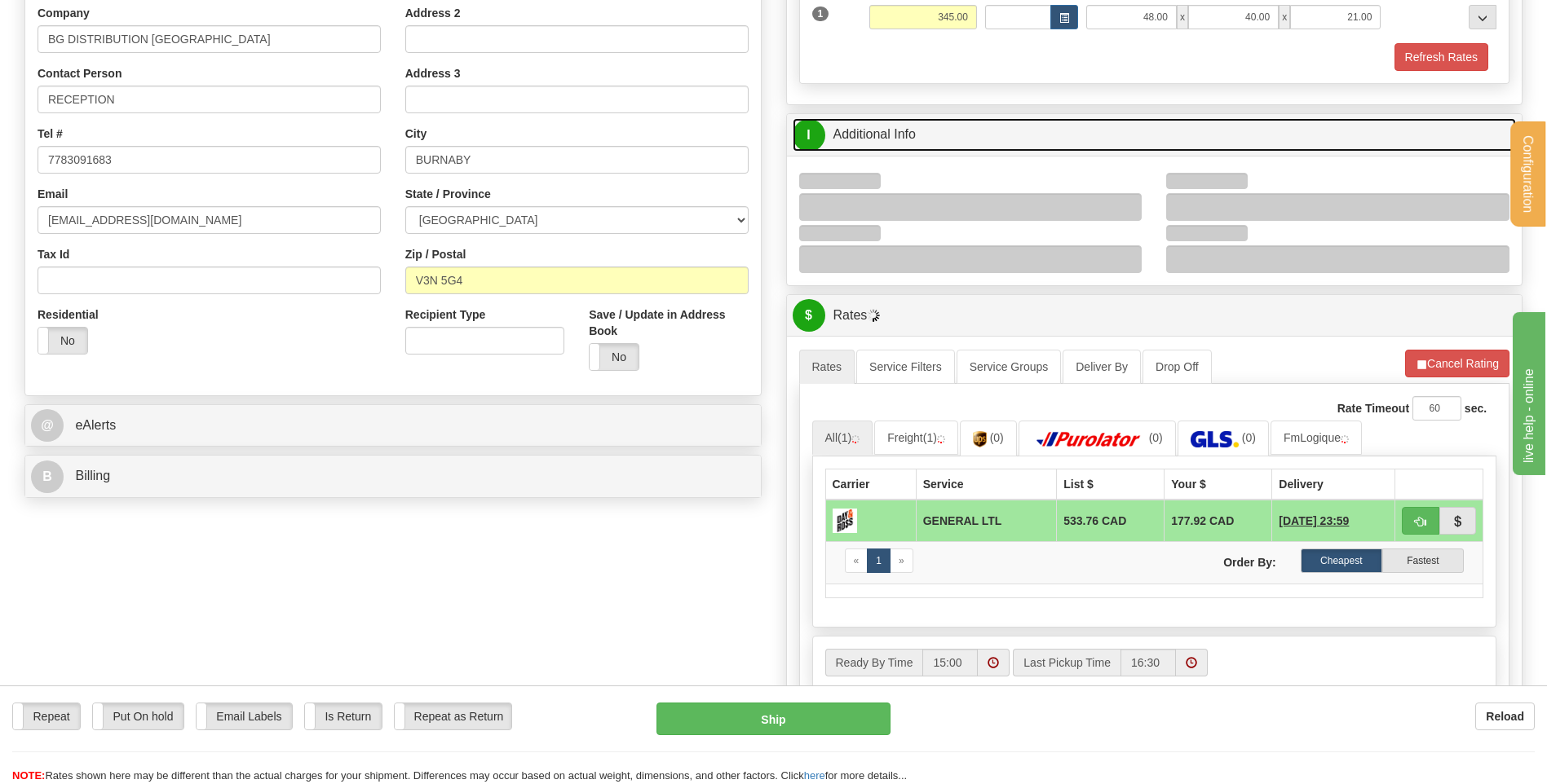
scroll to position [408, 0]
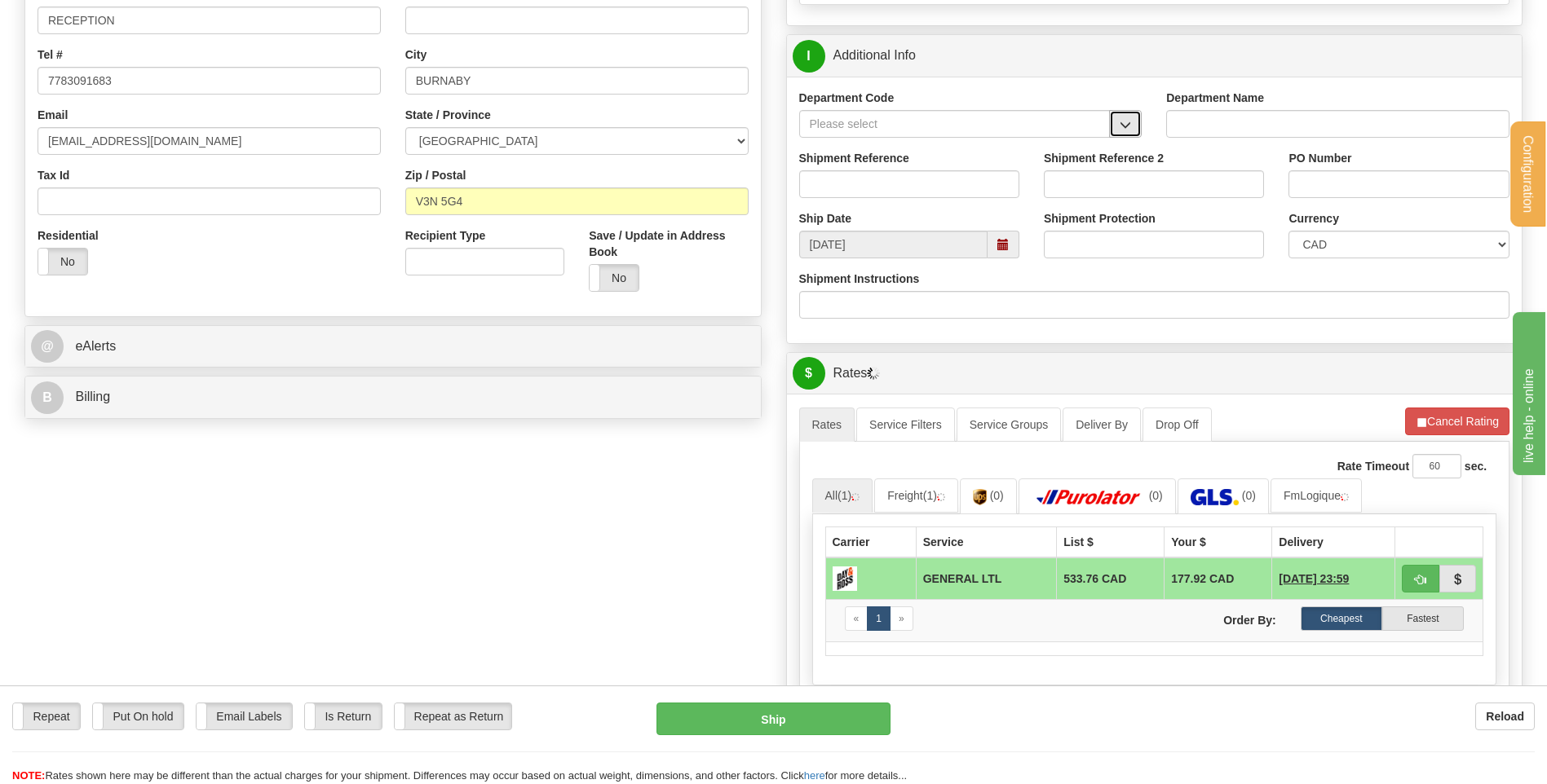
click at [1124, 120] on span "button" at bounding box center [1125, 125] width 11 height 10
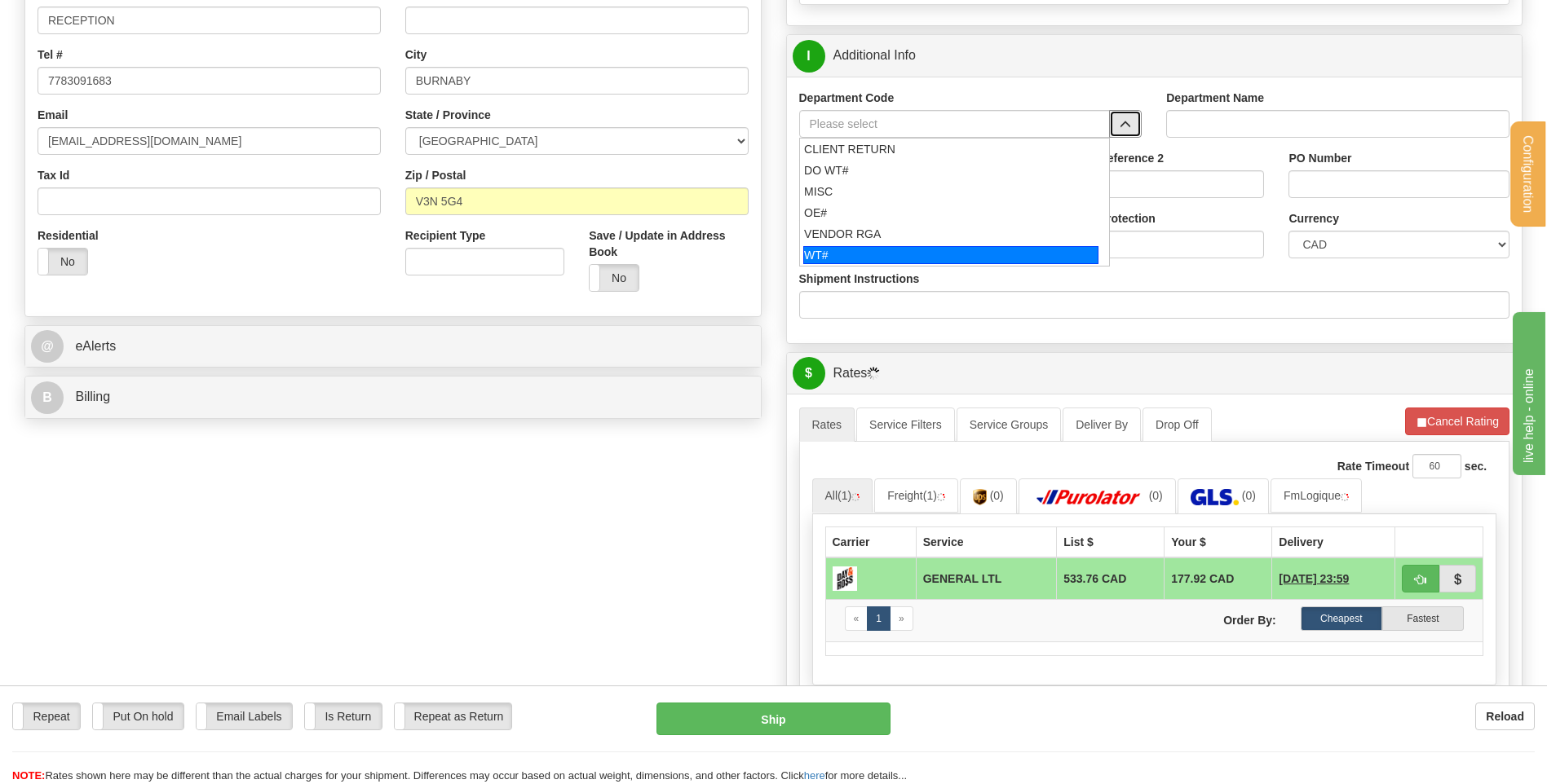
click at [855, 251] on div "WT#" at bounding box center [951, 254] width 295 height 18
type input "WT#"
type input "WAREHOUSE TRANSFERS"
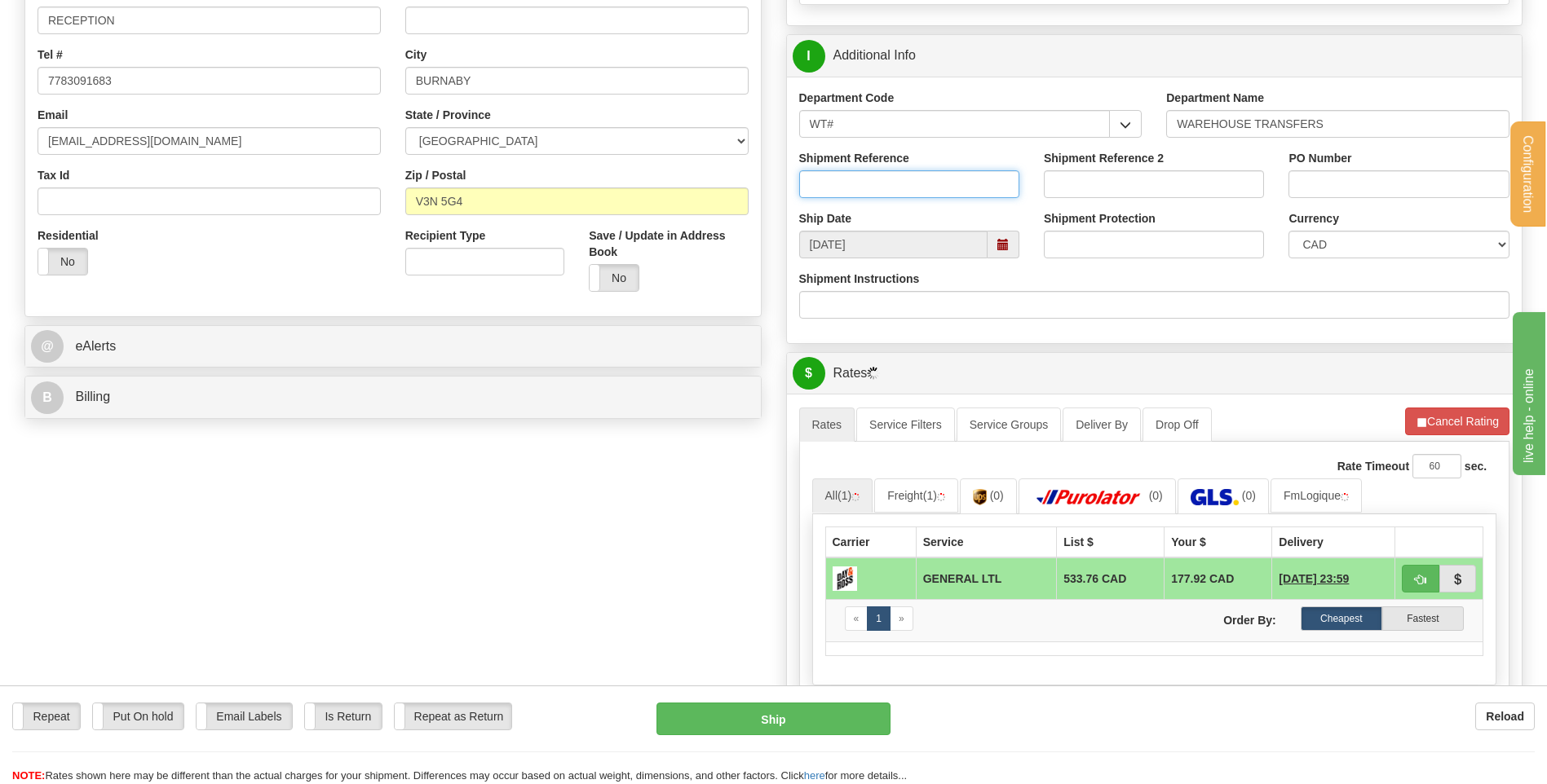
click at [879, 191] on input "Shipment Reference" at bounding box center [908, 184] width 220 height 28
type input "TRANSFERT 08"
type input "TRANSFERT [GEOGRAPHIC_DATA]"
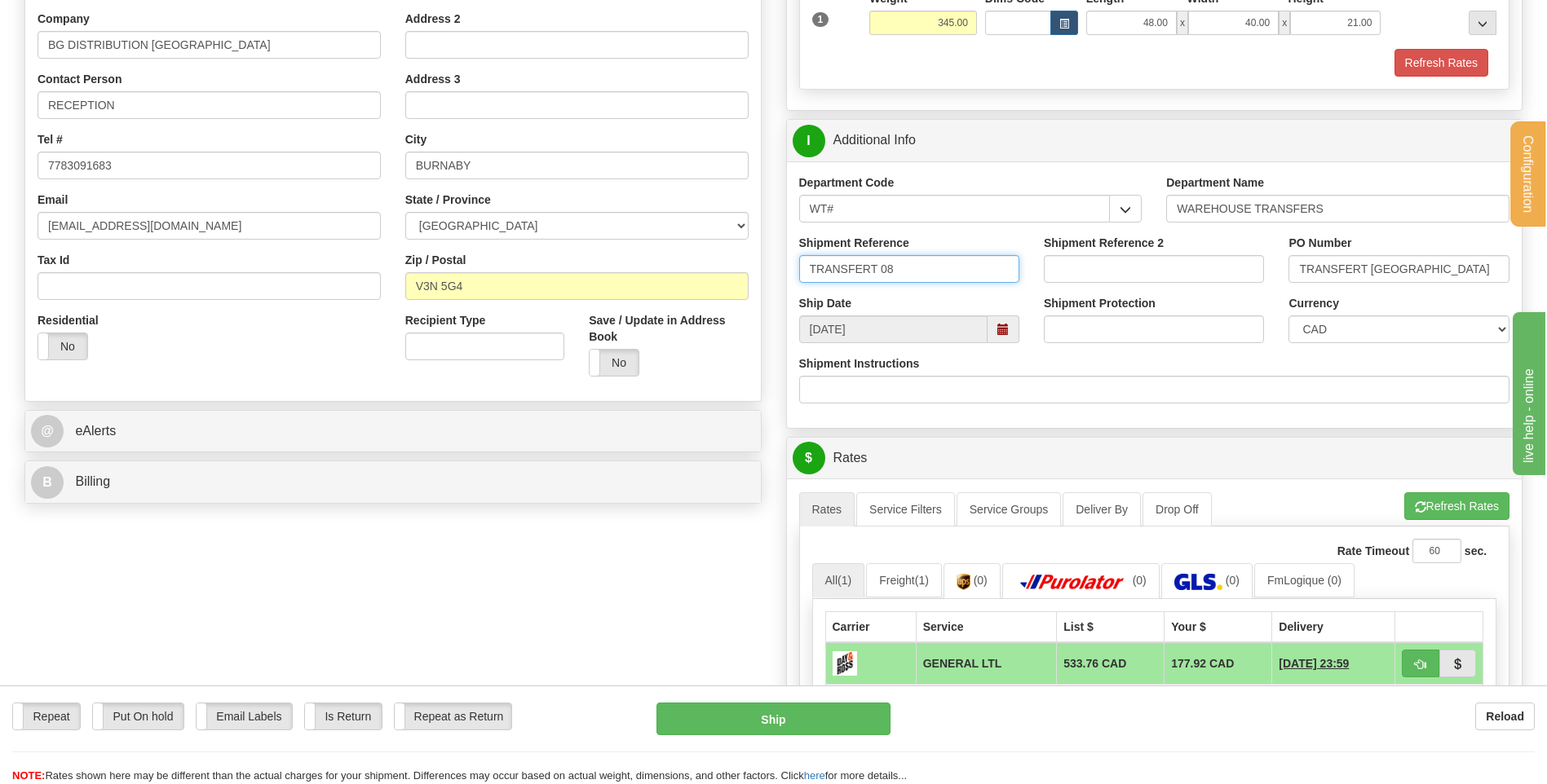
scroll to position [489, 0]
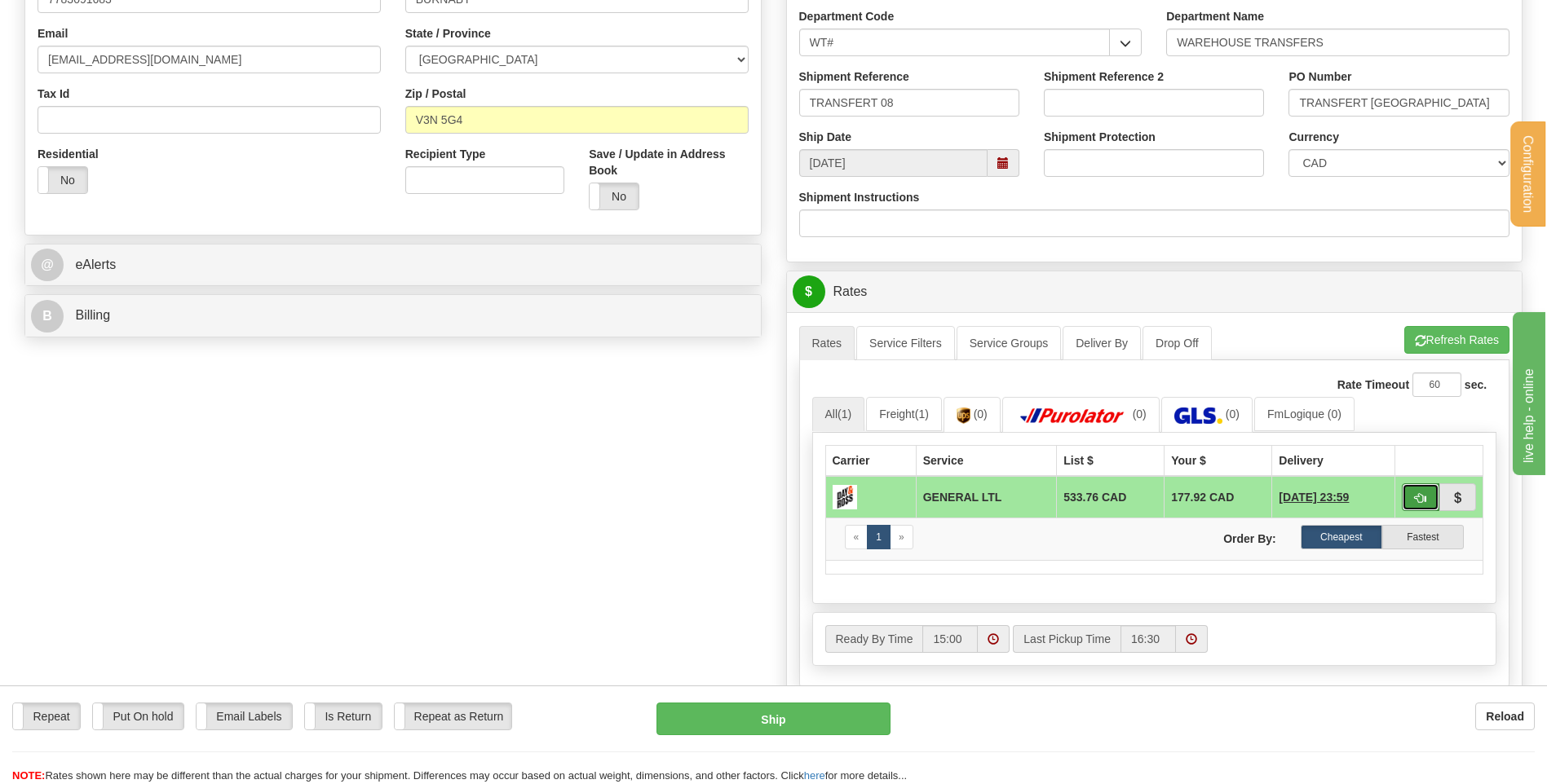
click at [1420, 494] on span "button" at bounding box center [1420, 498] width 11 height 10
type input "GL"
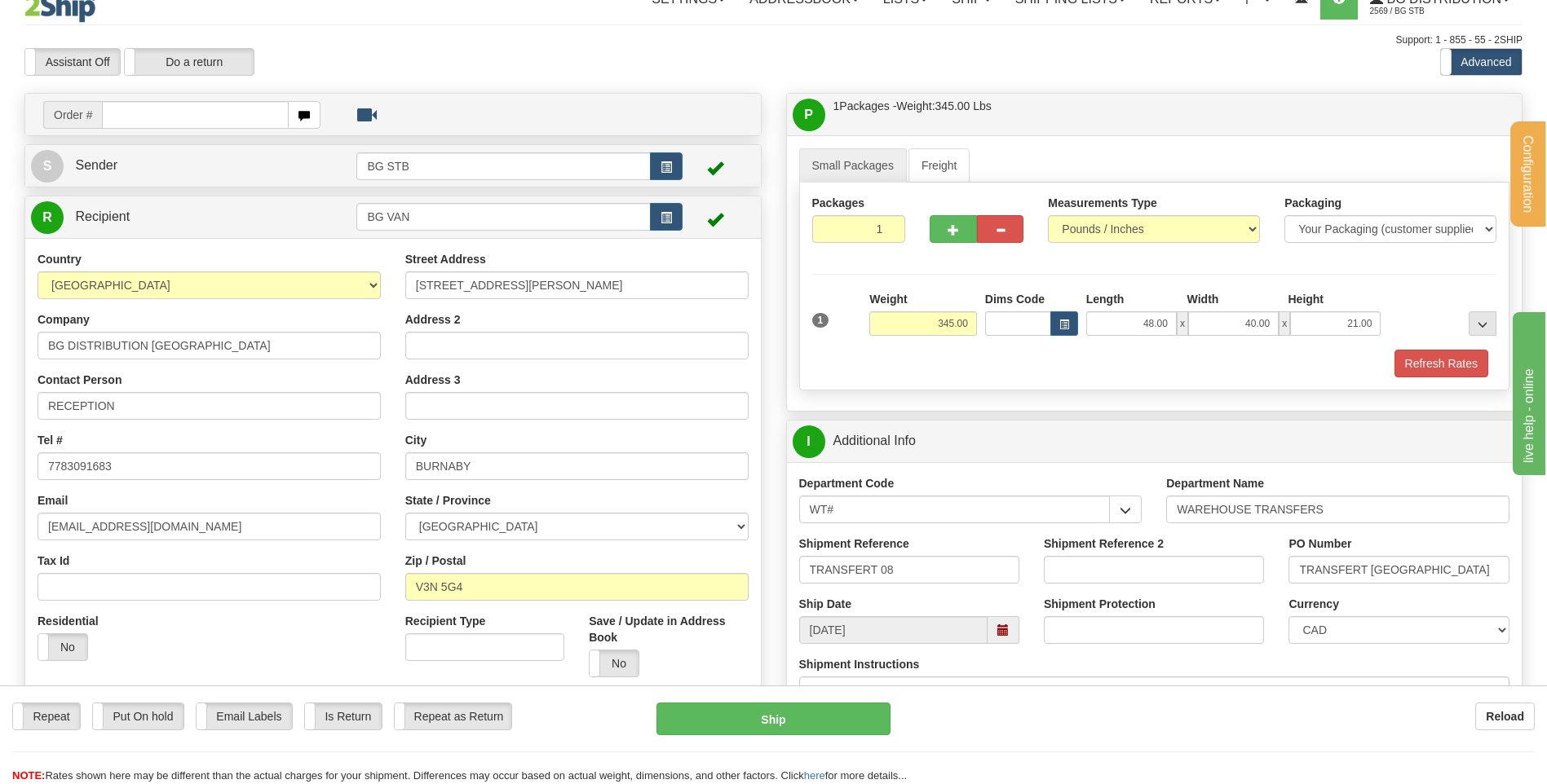
scroll to position [0, 0]
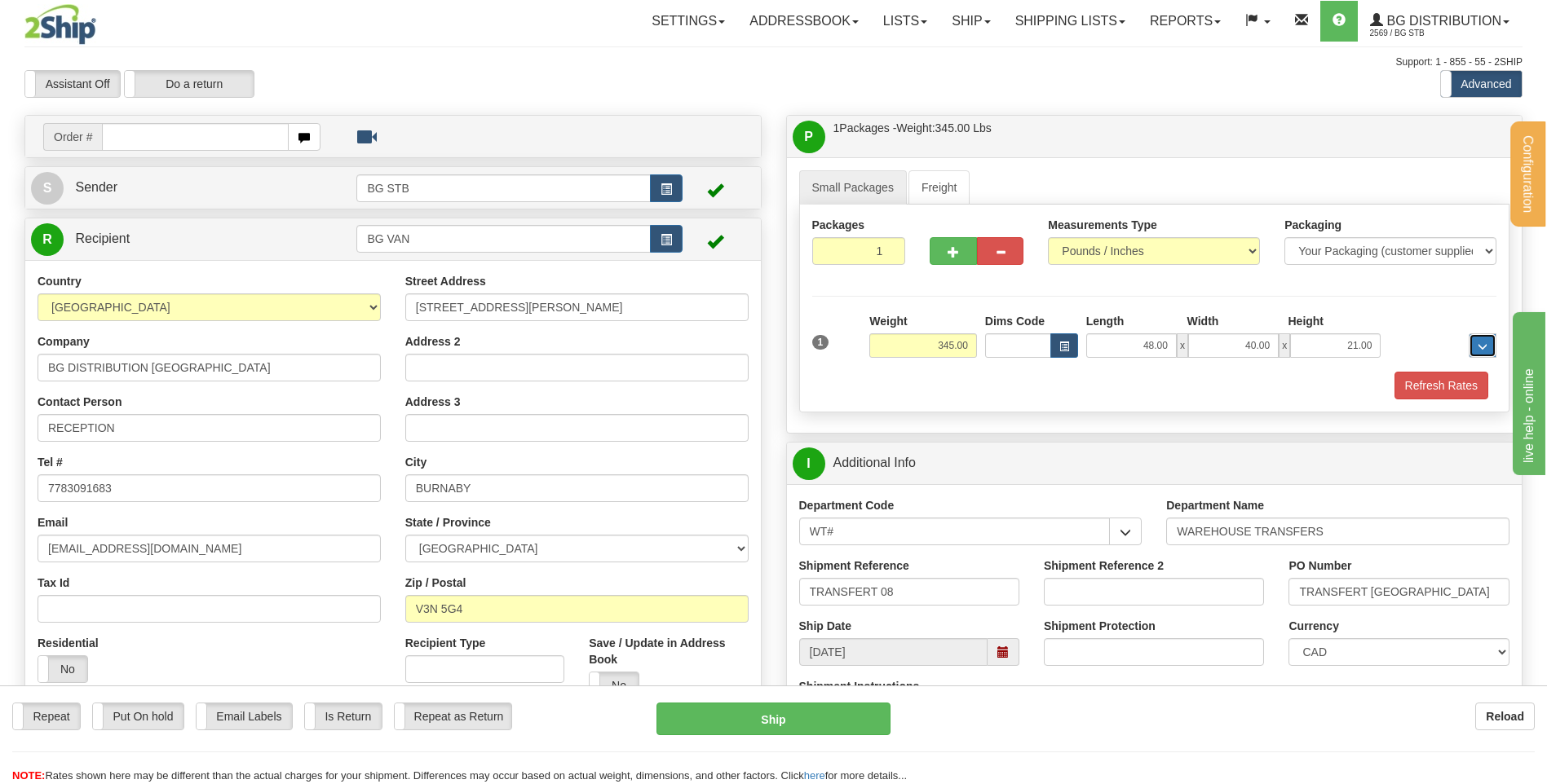
click at [1479, 344] on span "..." at bounding box center [1482, 346] width 10 height 9
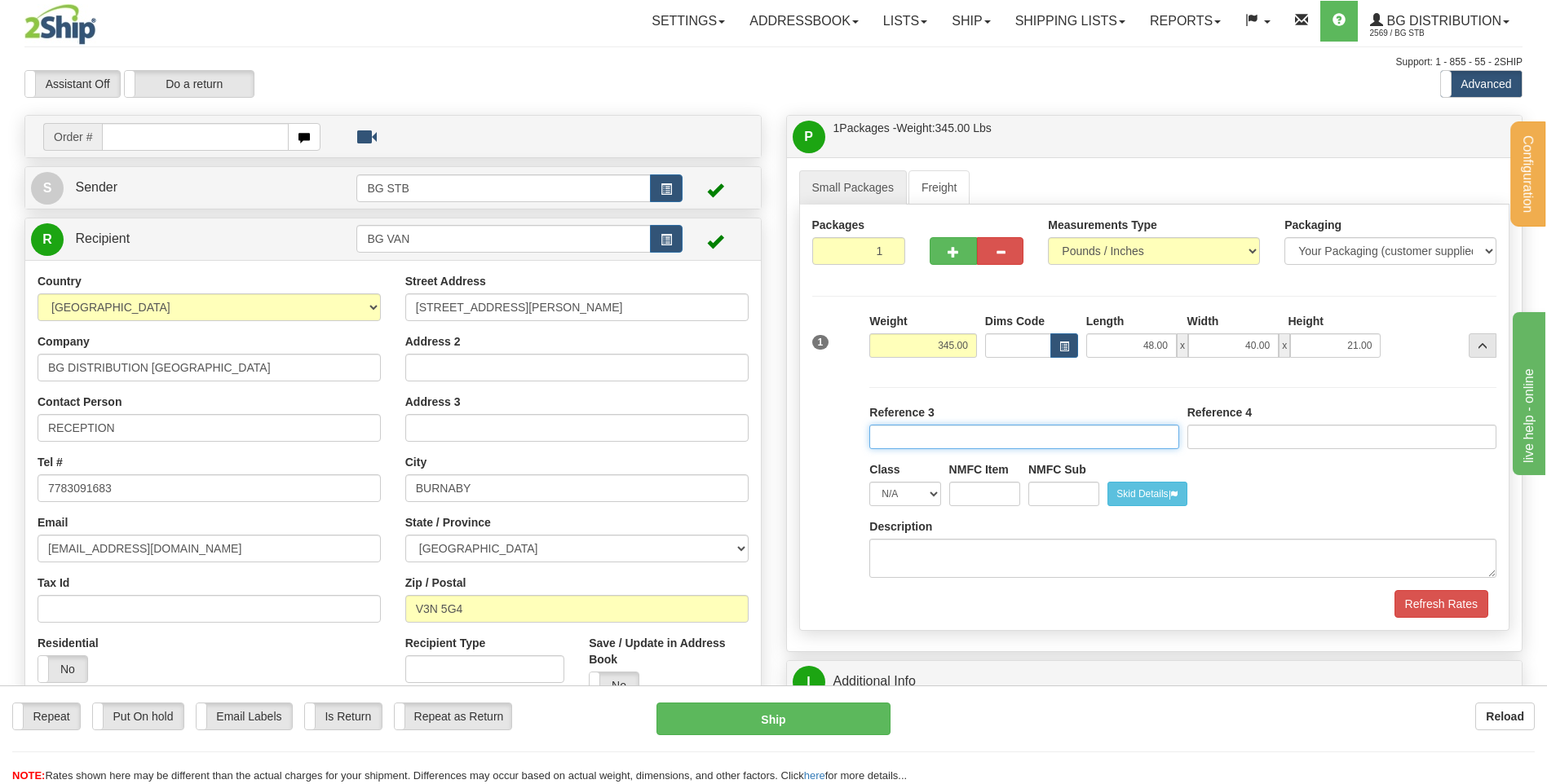
click at [933, 434] on input "Reference" at bounding box center [1024, 437] width 309 height 25
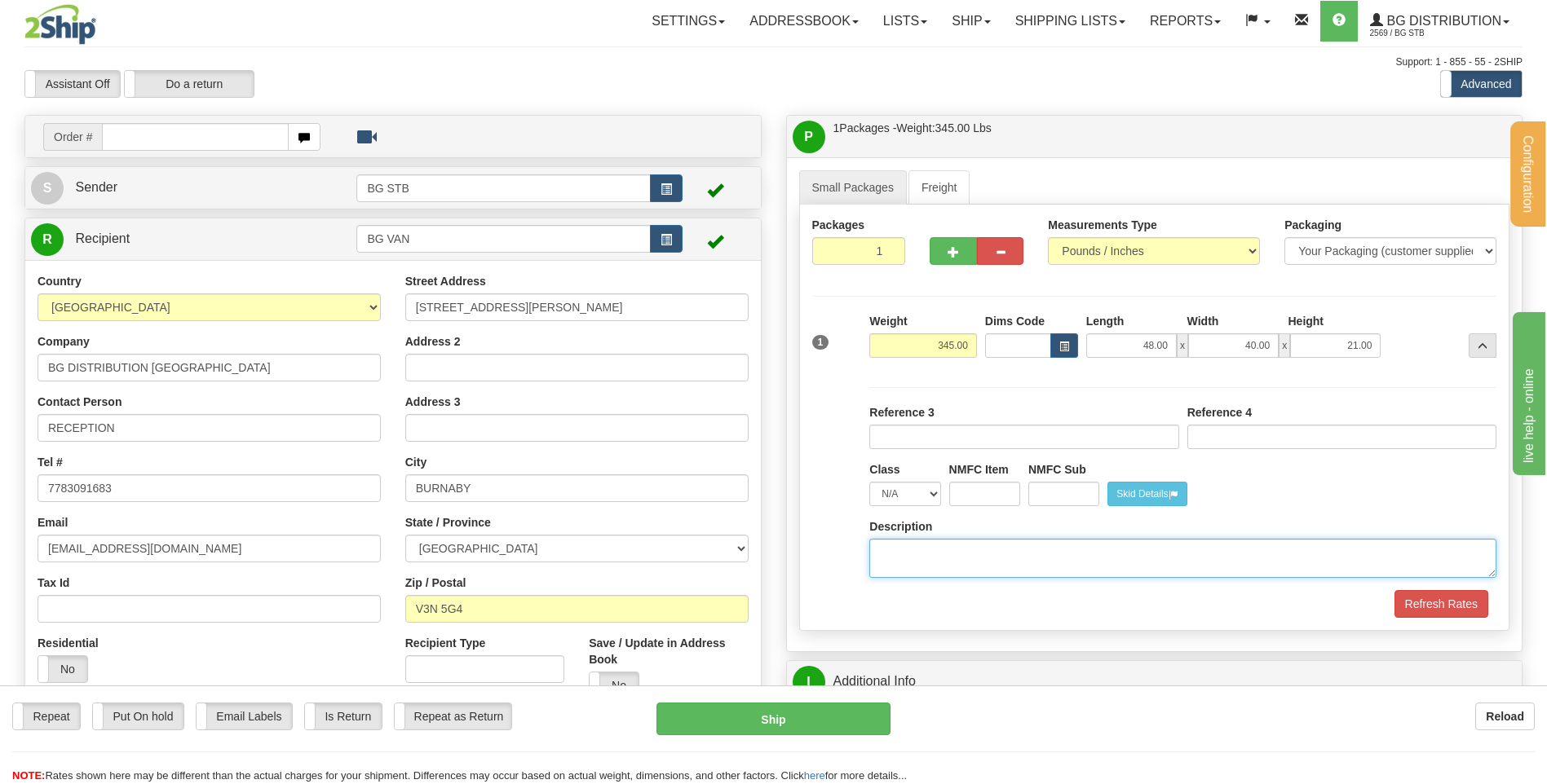
click at [931, 543] on textarea "Description" at bounding box center [1183, 557] width 627 height 39
type textarea "1 SKID"
drag, startPoint x: 851, startPoint y: 538, endPoint x: 789, endPoint y: 548, distance: 62.8
click at [782, 545] on div "P Packages / Skids 1 Packages - Weight: 345.00 Lbs 1 Skids - Weight: NaN Lbs Sh…" at bounding box center [1154, 649] width 762 height 1068
drag, startPoint x: 931, startPoint y: 554, endPoint x: 729, endPoint y: 565, distance: 202.3
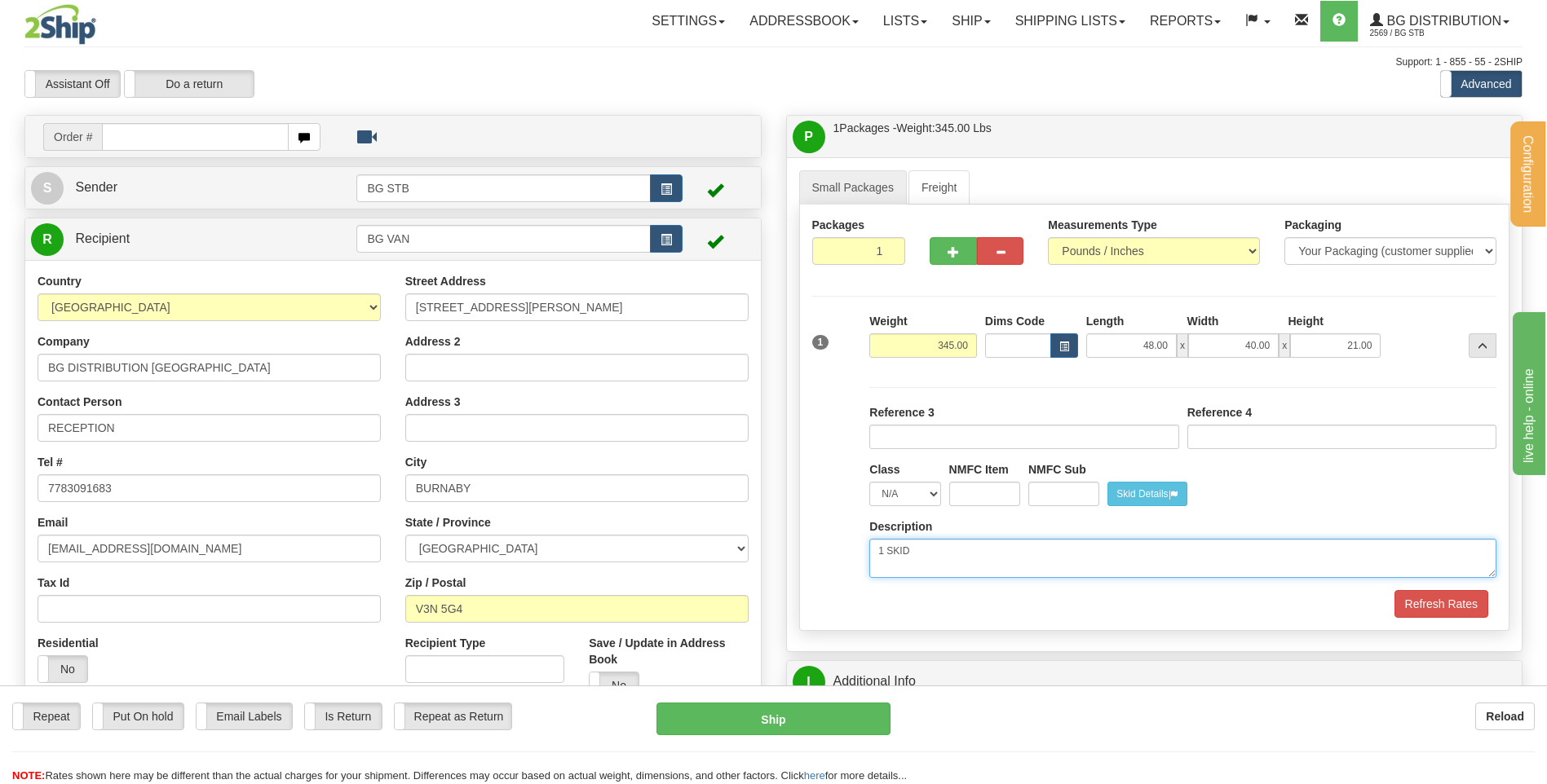
click at [784, 557] on div "P Packages / Skids 1 Packages - Weight: 345.00 Lbs 1 Skids - Weight: NaN Lbs Sh…" at bounding box center [1154, 649] width 762 height 1068
drag, startPoint x: 950, startPoint y: 342, endPoint x: 1089, endPoint y: 345, distance: 139.0
click at [1057, 344] on div "1 Weight 345.00 Dims Code x" at bounding box center [1154, 341] width 693 height 58
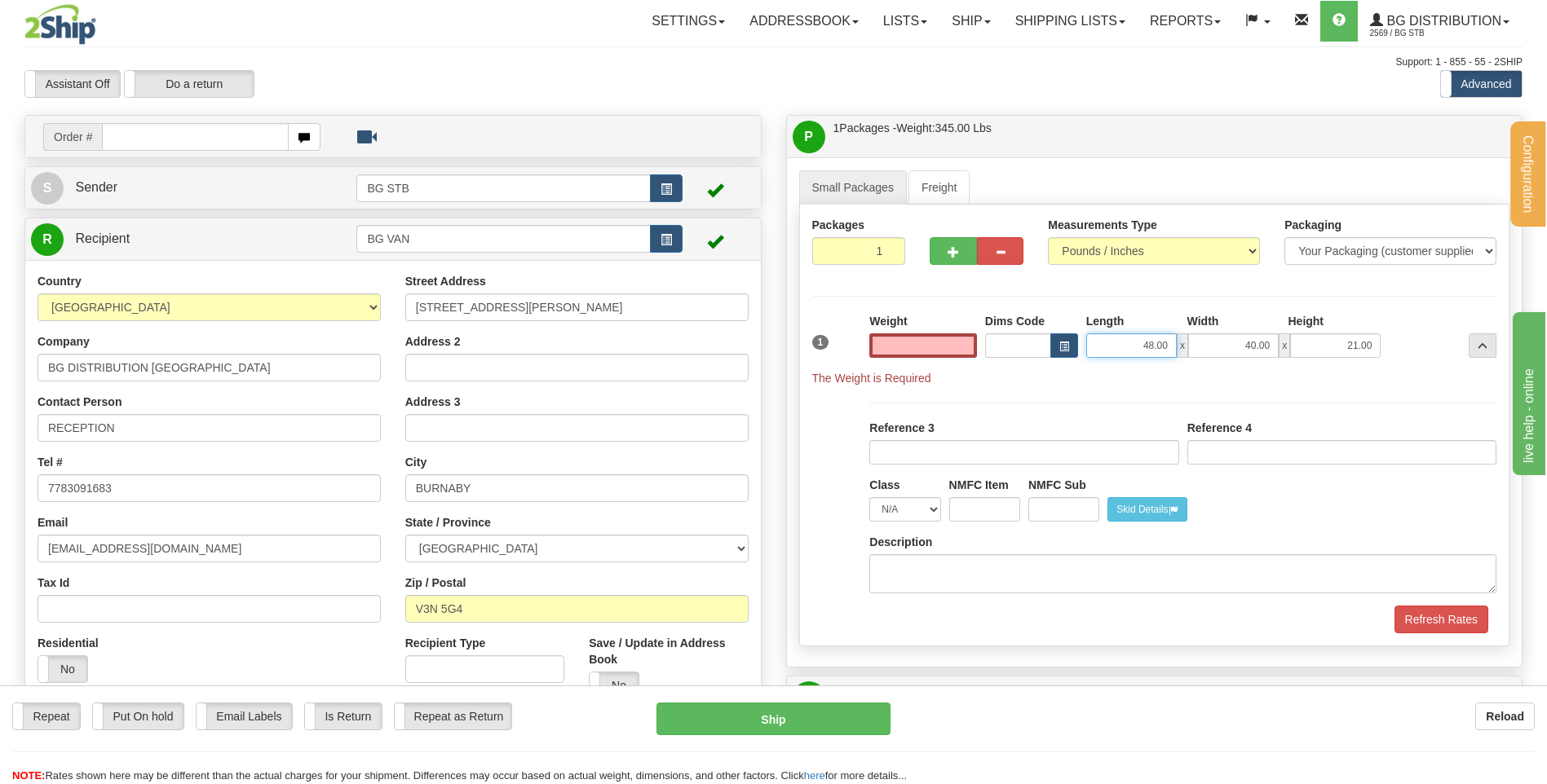
type input "0.00"
drag, startPoint x: 1217, startPoint y: 342, endPoint x: 1345, endPoint y: 343, distance: 128.0
click at [1346, 341] on div "48.00 x 40.00 x 21.00" at bounding box center [1233, 346] width 295 height 25
type input "0.00"
drag, startPoint x: 1250, startPoint y: 352, endPoint x: 1316, endPoint y: 347, distance: 66.2
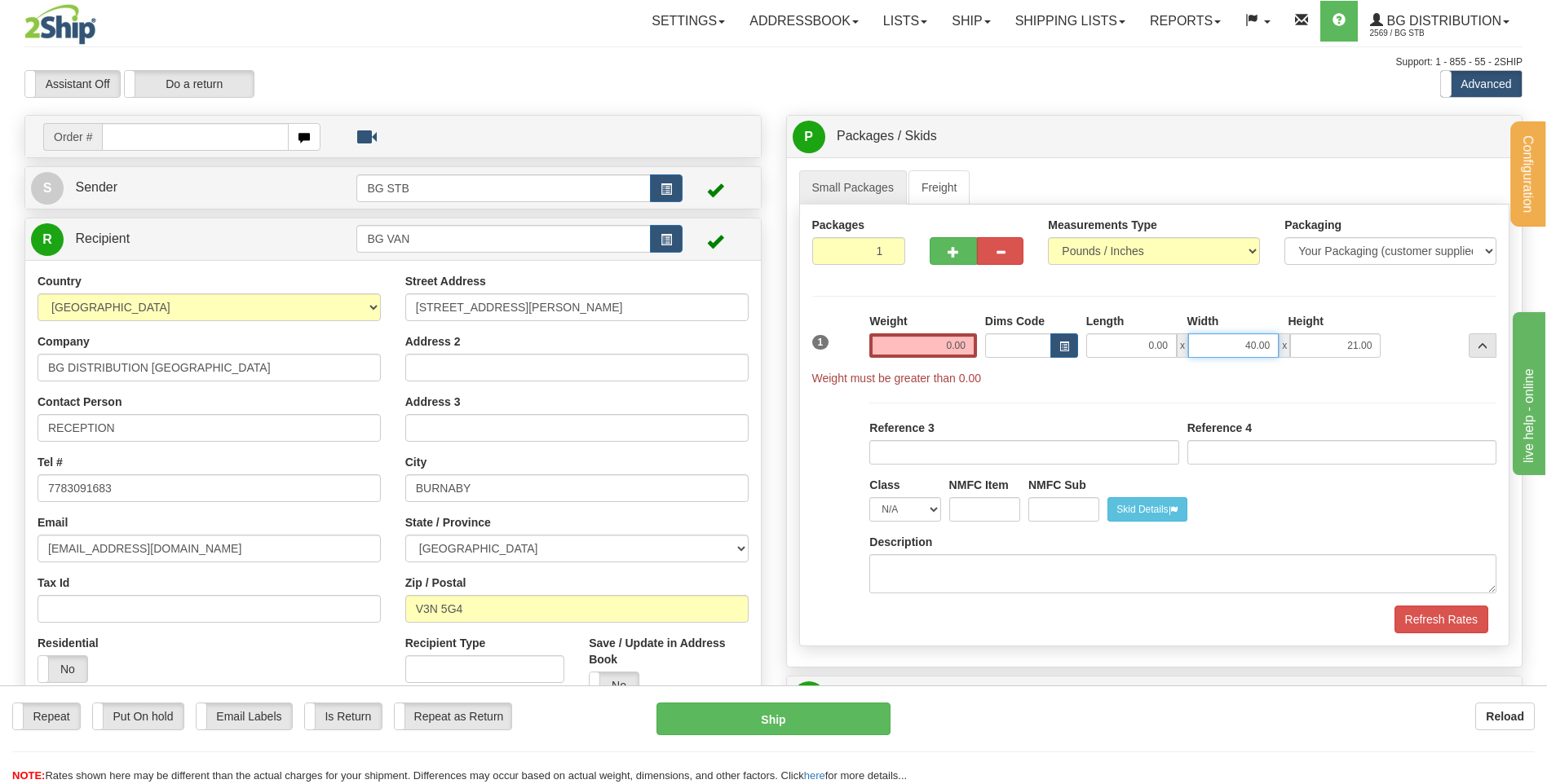
click at [1315, 347] on div "0.00 x 40.00 x 21.00" at bounding box center [1233, 346] width 295 height 25
type input "4"
drag, startPoint x: 1235, startPoint y: 351, endPoint x: 1388, endPoint y: 341, distance: 153.3
click at [1387, 341] on div "1 Weight 0.00 Dims Code 0.00" at bounding box center [1154, 349] width 693 height 73
type input "0.00"
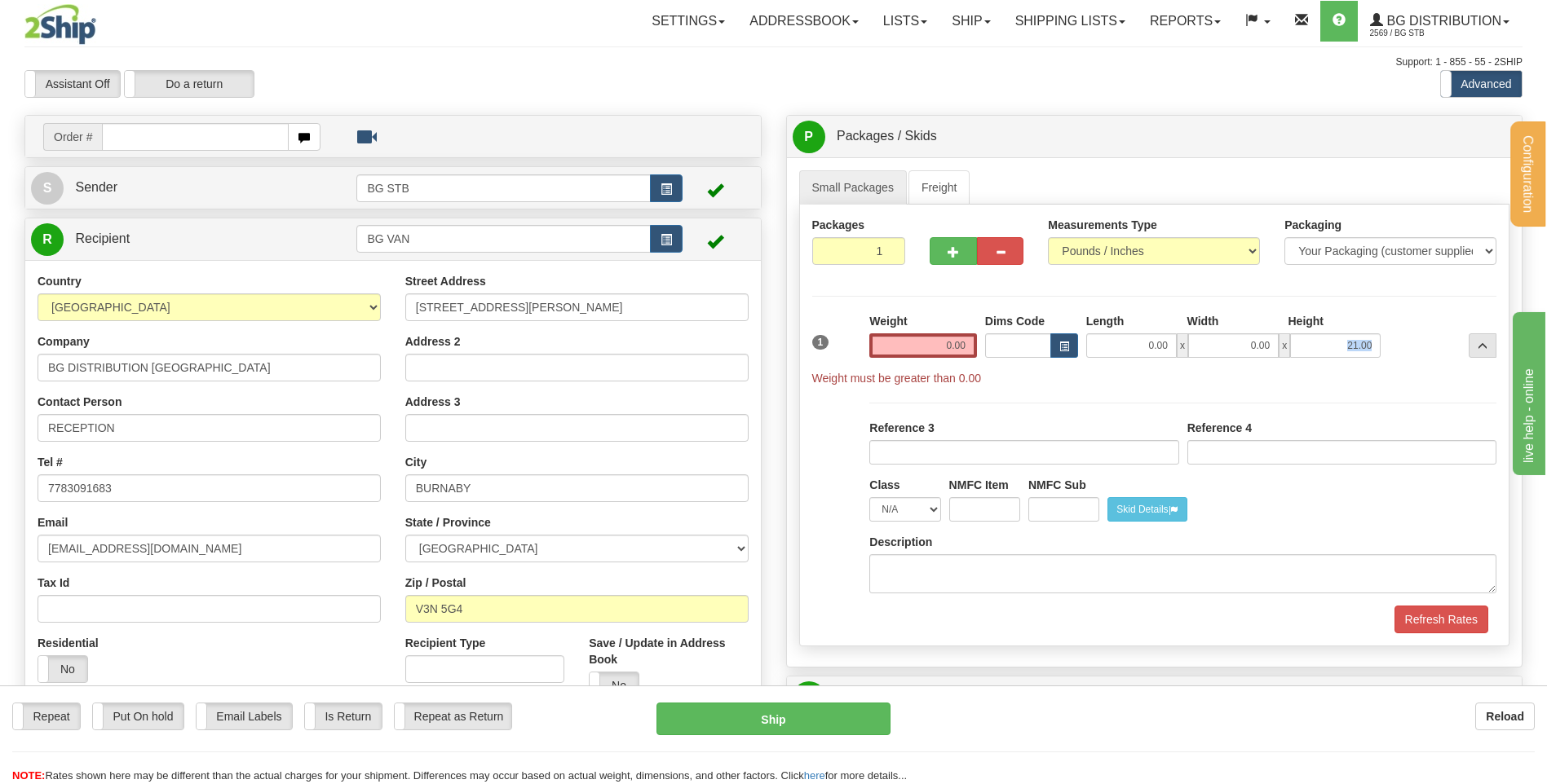
drag, startPoint x: 1293, startPoint y: 336, endPoint x: 1449, endPoint y: 338, distance: 156.0
click at [1449, 338] on div "1 Weight 0.00 Dims Code 0.00" at bounding box center [1154, 349] width 693 height 73
click at [1344, 347] on input "21.00" at bounding box center [1334, 346] width 91 height 25
drag, startPoint x: 1344, startPoint y: 347, endPoint x: 1413, endPoint y: 333, distance: 70.4
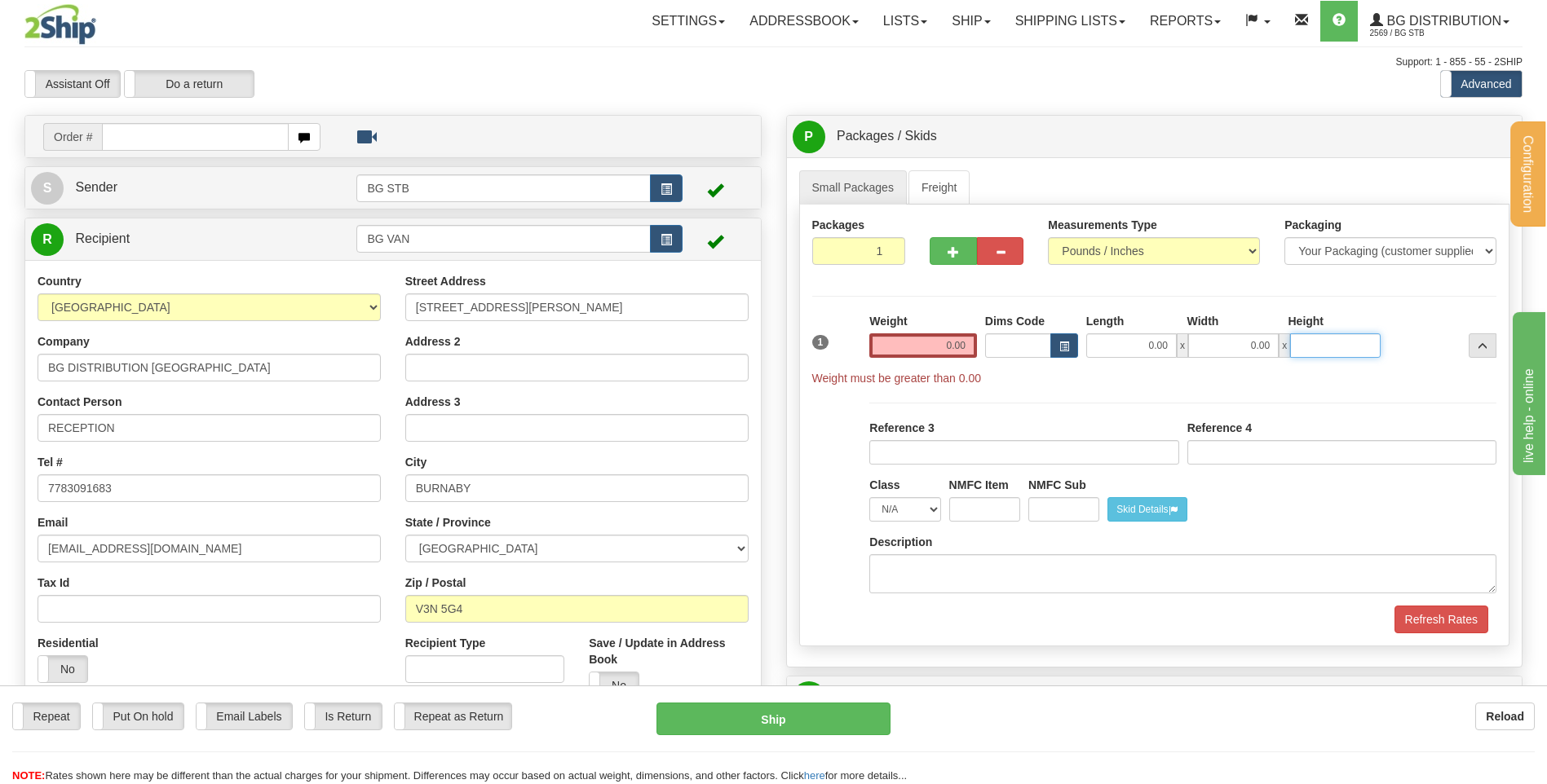
click at [1405, 336] on div "1 Weight 0.00 Dims Code 0.00" at bounding box center [1154, 349] width 693 height 73
type input "0.00"
click at [954, 169] on div "Small Packages Freight Packages 1 1 Measurements Type" at bounding box center [1154, 412] width 736 height 510
click at [946, 182] on link "Freight" at bounding box center [939, 188] width 62 height 34
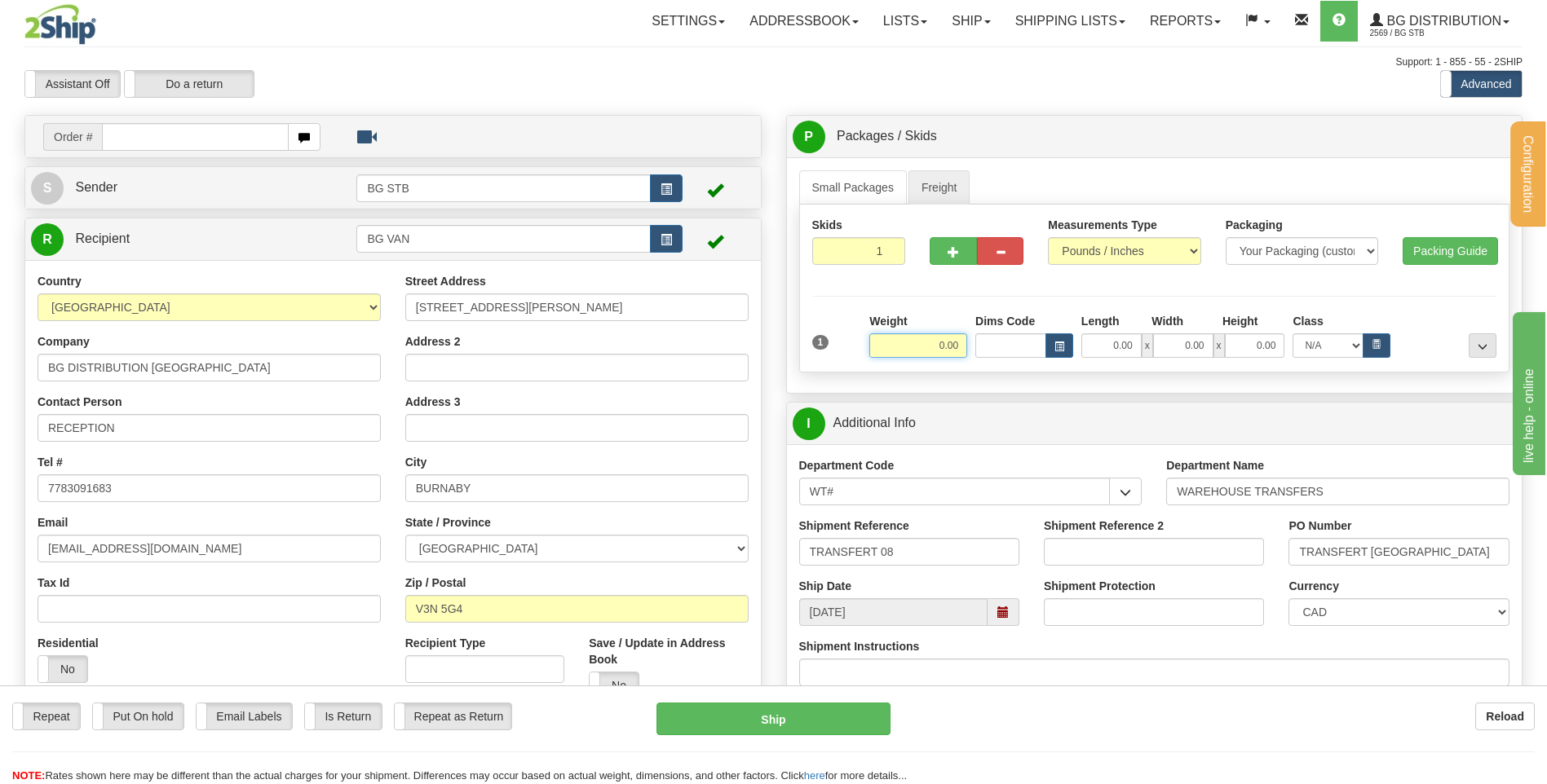
click at [937, 339] on input "0.00" at bounding box center [918, 346] width 98 height 25
type input "365.00"
type input "GL"
type input "48.00"
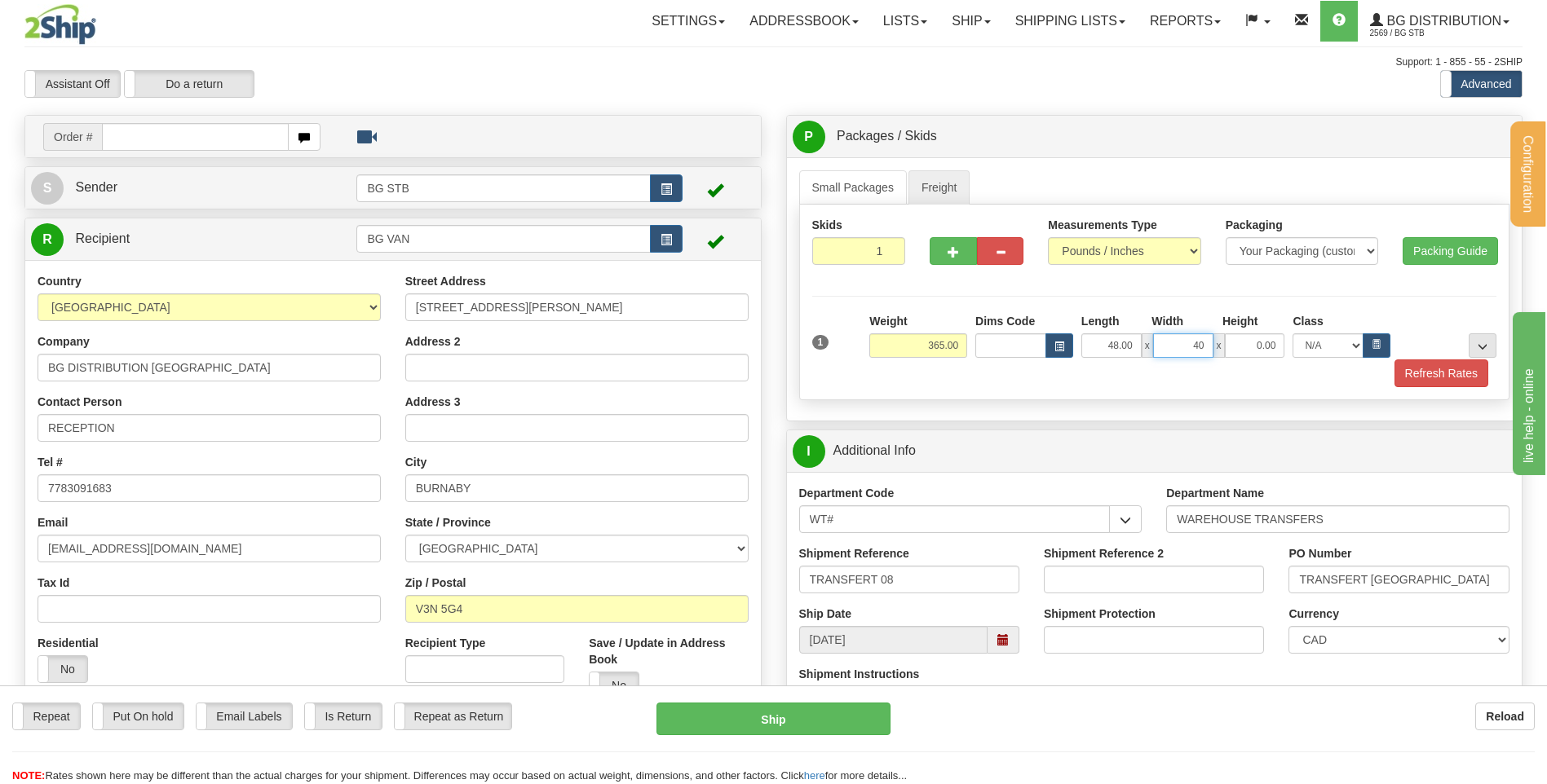
type input "40.00"
type input "21.00"
drag, startPoint x: 1487, startPoint y: 345, endPoint x: 1476, endPoint y: 352, distance: 13.0
click at [1483, 346] on button "..." at bounding box center [1482, 346] width 28 height 25
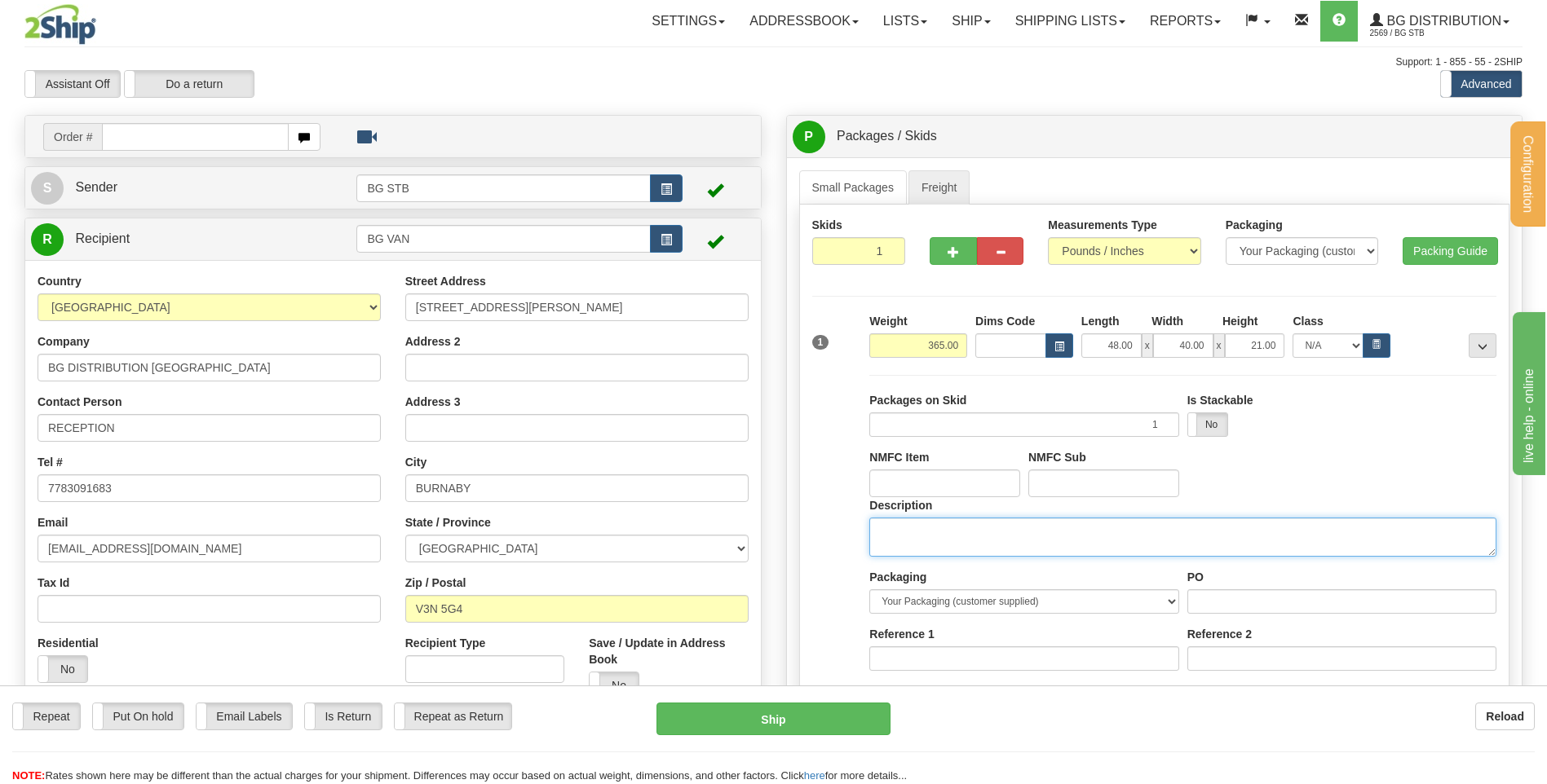
drag, startPoint x: 943, startPoint y: 533, endPoint x: 939, endPoint y: 507, distance: 26.3
click at [944, 533] on textarea "Description" at bounding box center [1183, 536] width 627 height 39
type textarea "1 SKID"
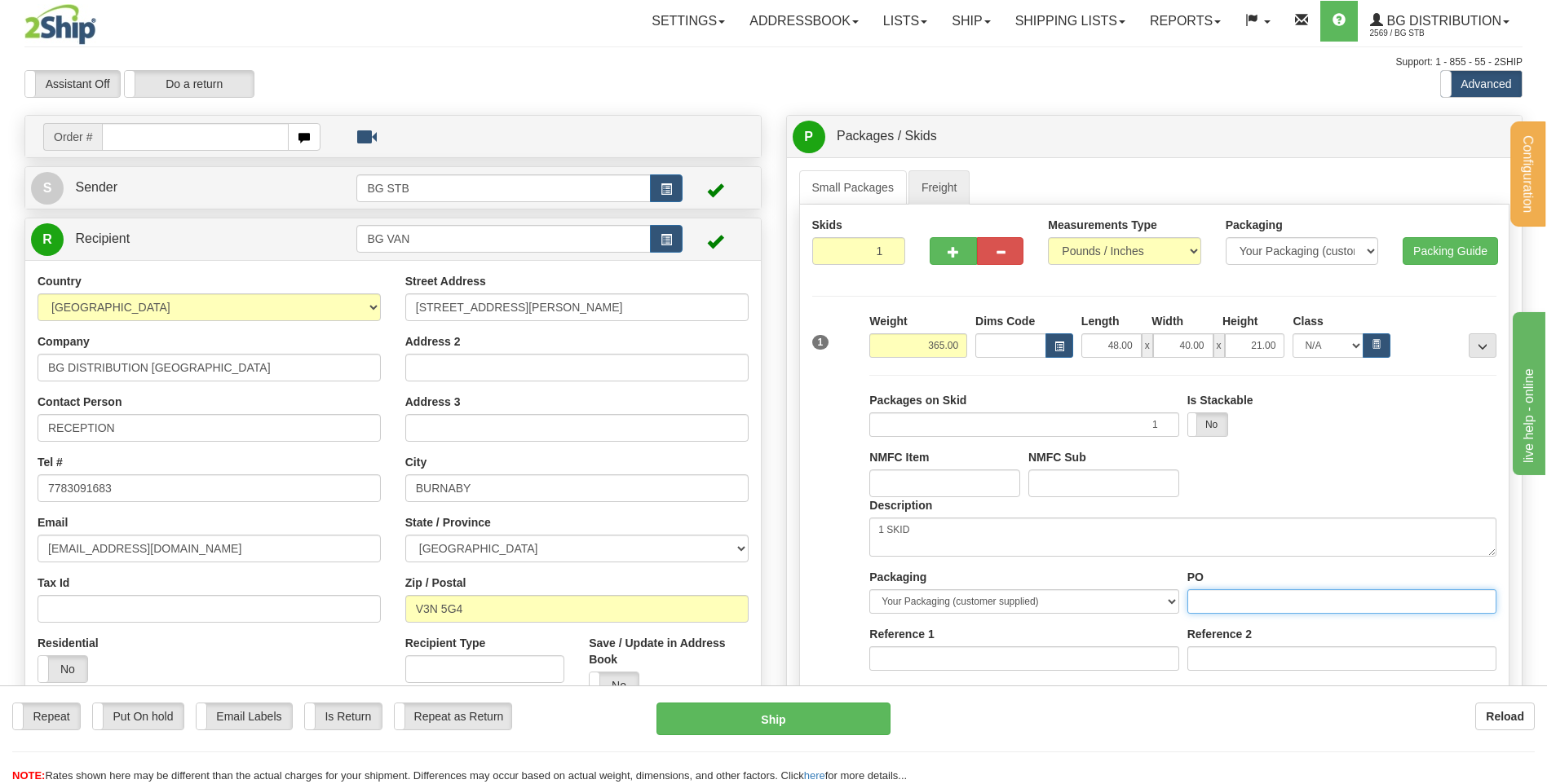
click at [1247, 597] on input "PO" at bounding box center [1341, 601] width 309 height 25
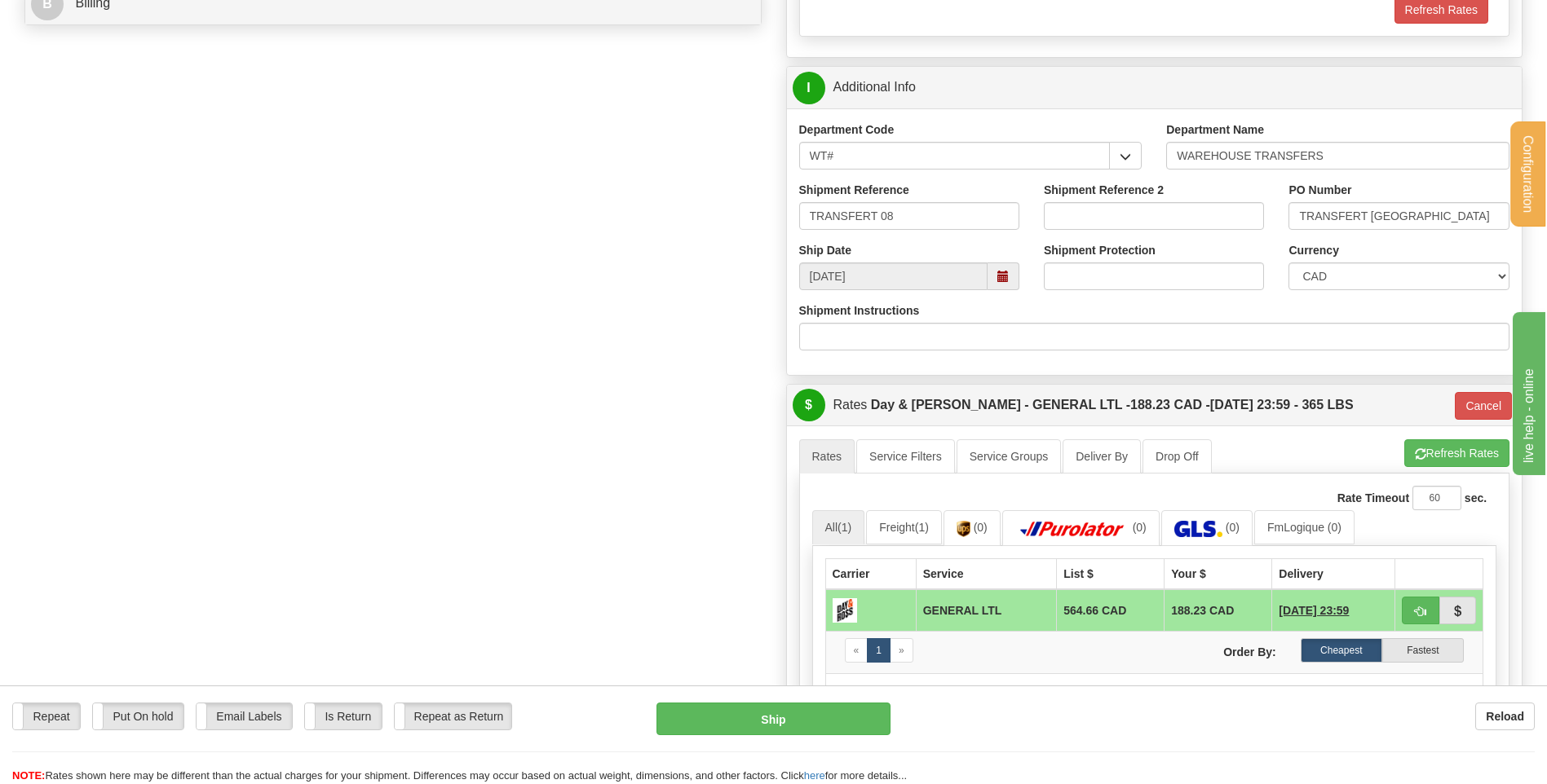
scroll to position [977, 0]
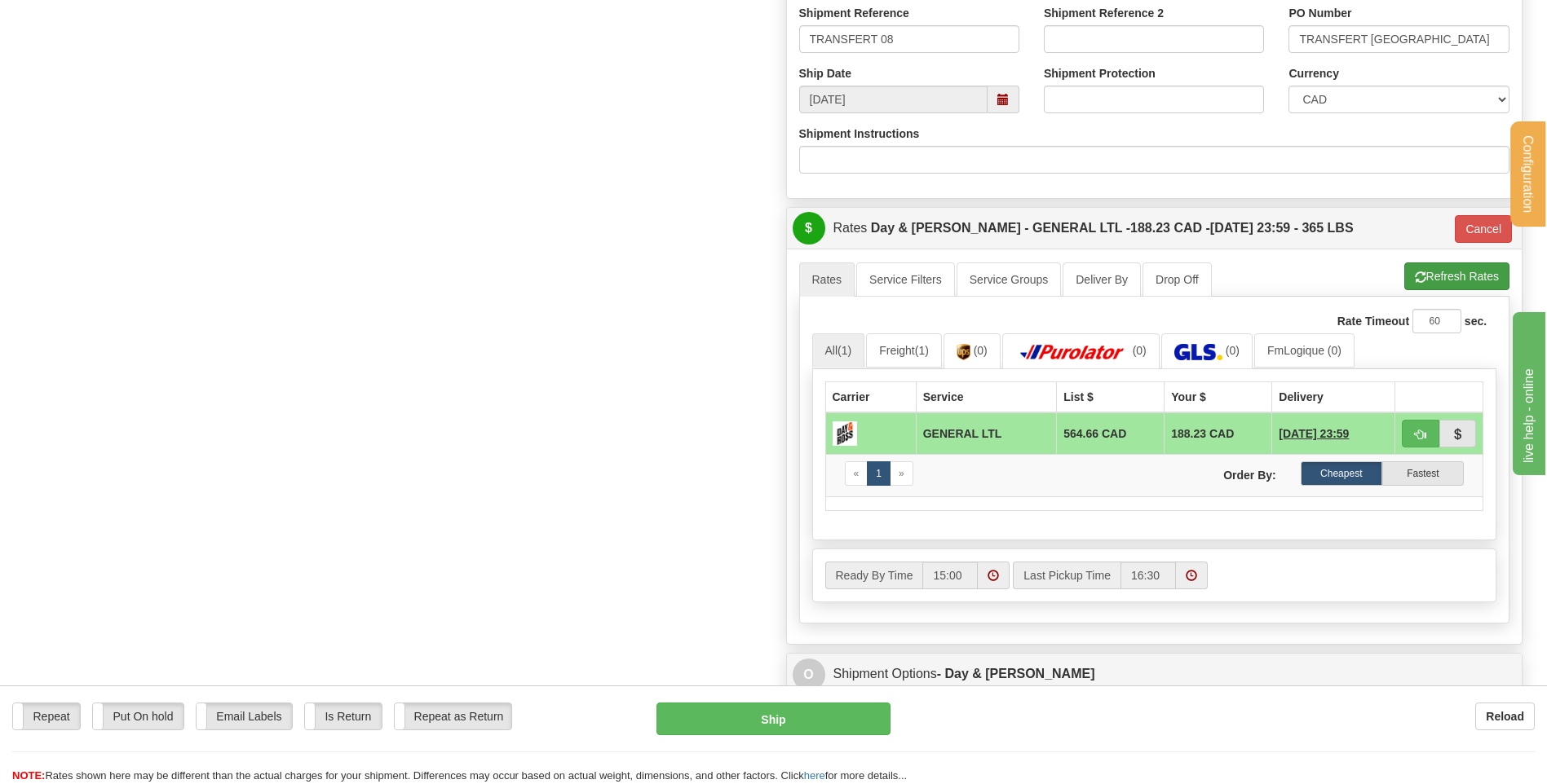
type input "..."
click at [1475, 280] on button "Refresh Rates" at bounding box center [1456, 275] width 105 height 28
type input "GL"
click at [1430, 426] on button "button" at bounding box center [1419, 433] width 37 height 28
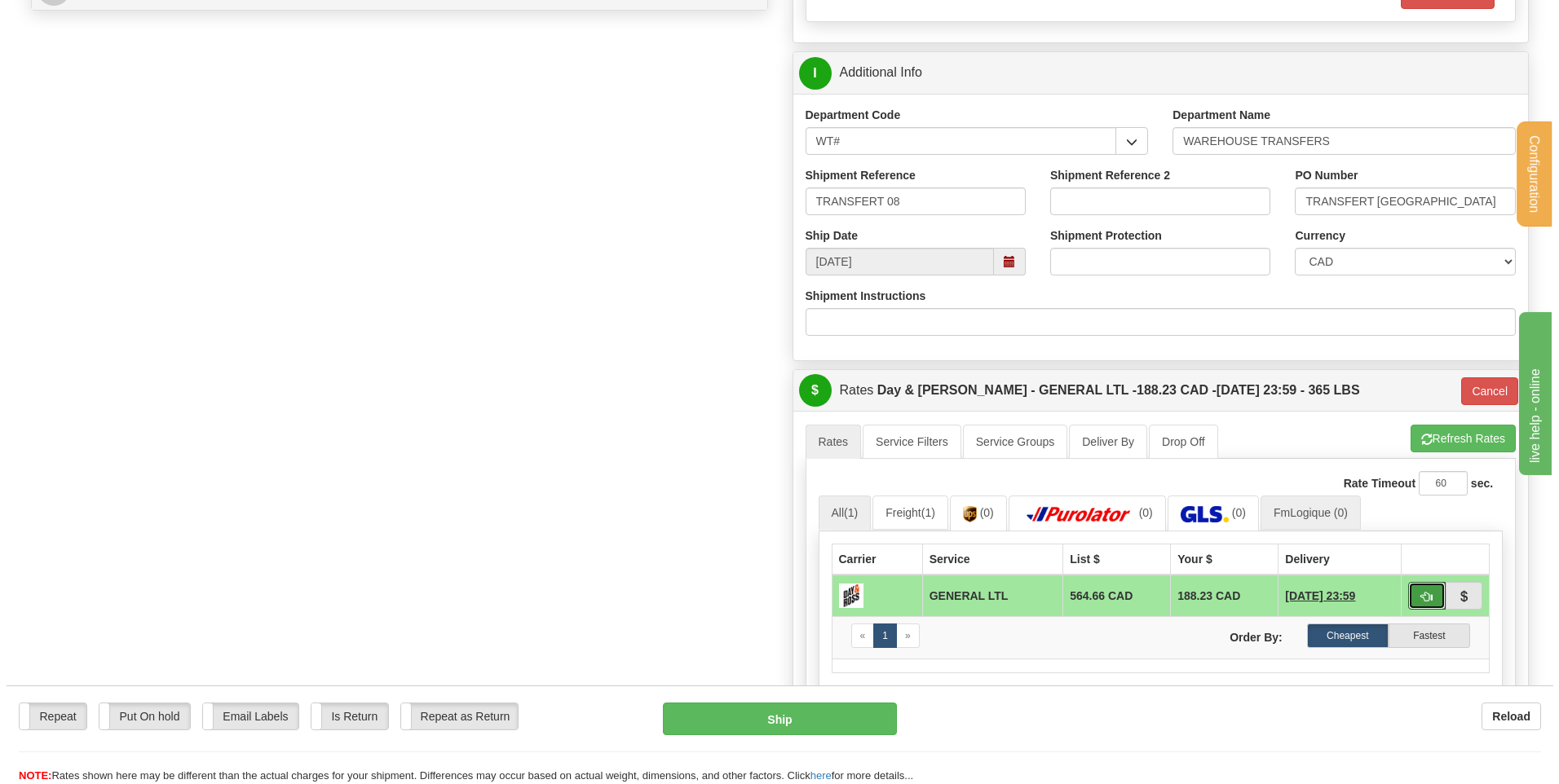
scroll to position [814, 0]
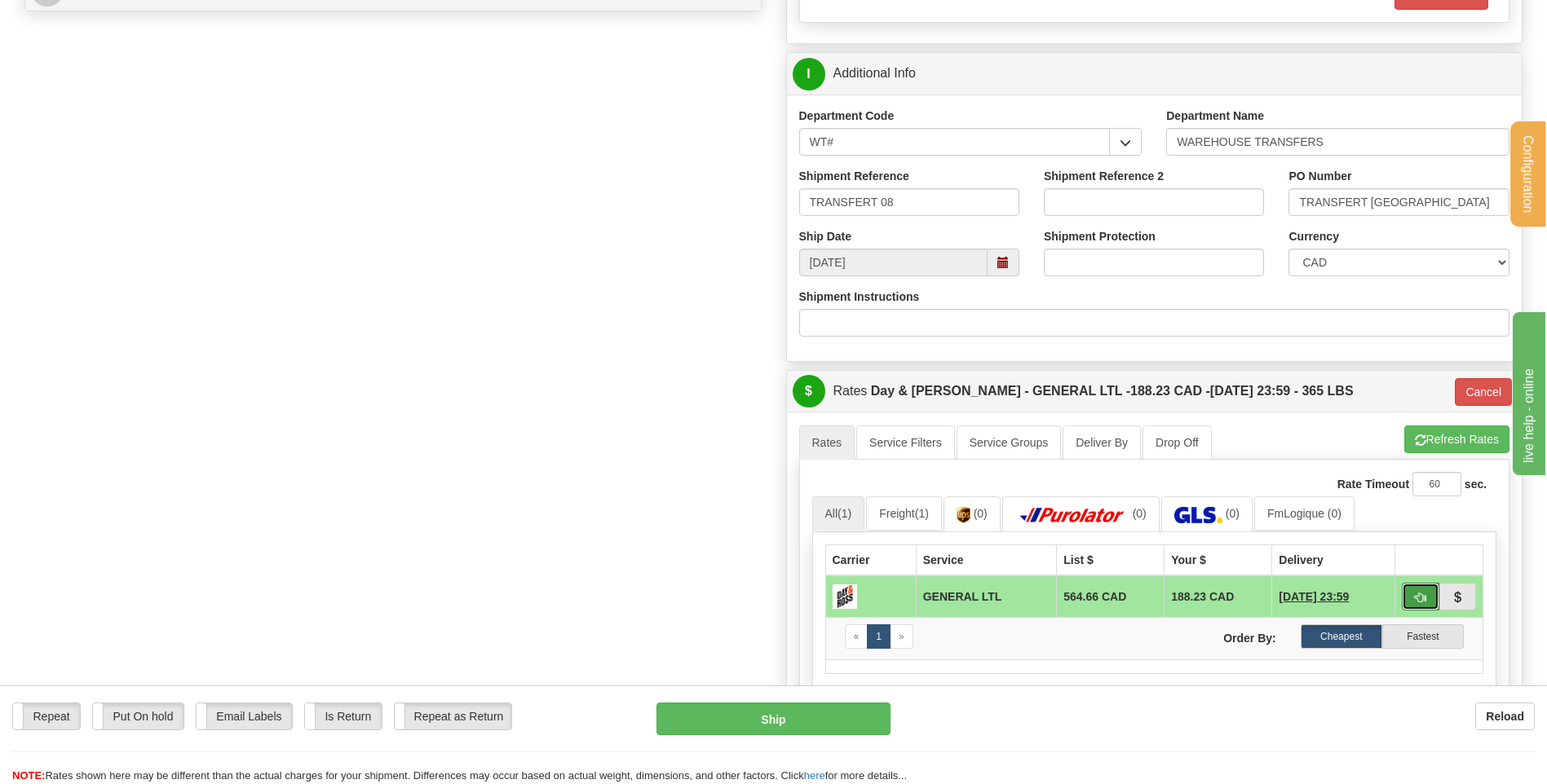
click at [1417, 593] on span "button" at bounding box center [1420, 597] width 11 height 10
click at [761, 716] on button "Ship" at bounding box center [773, 718] width 234 height 32
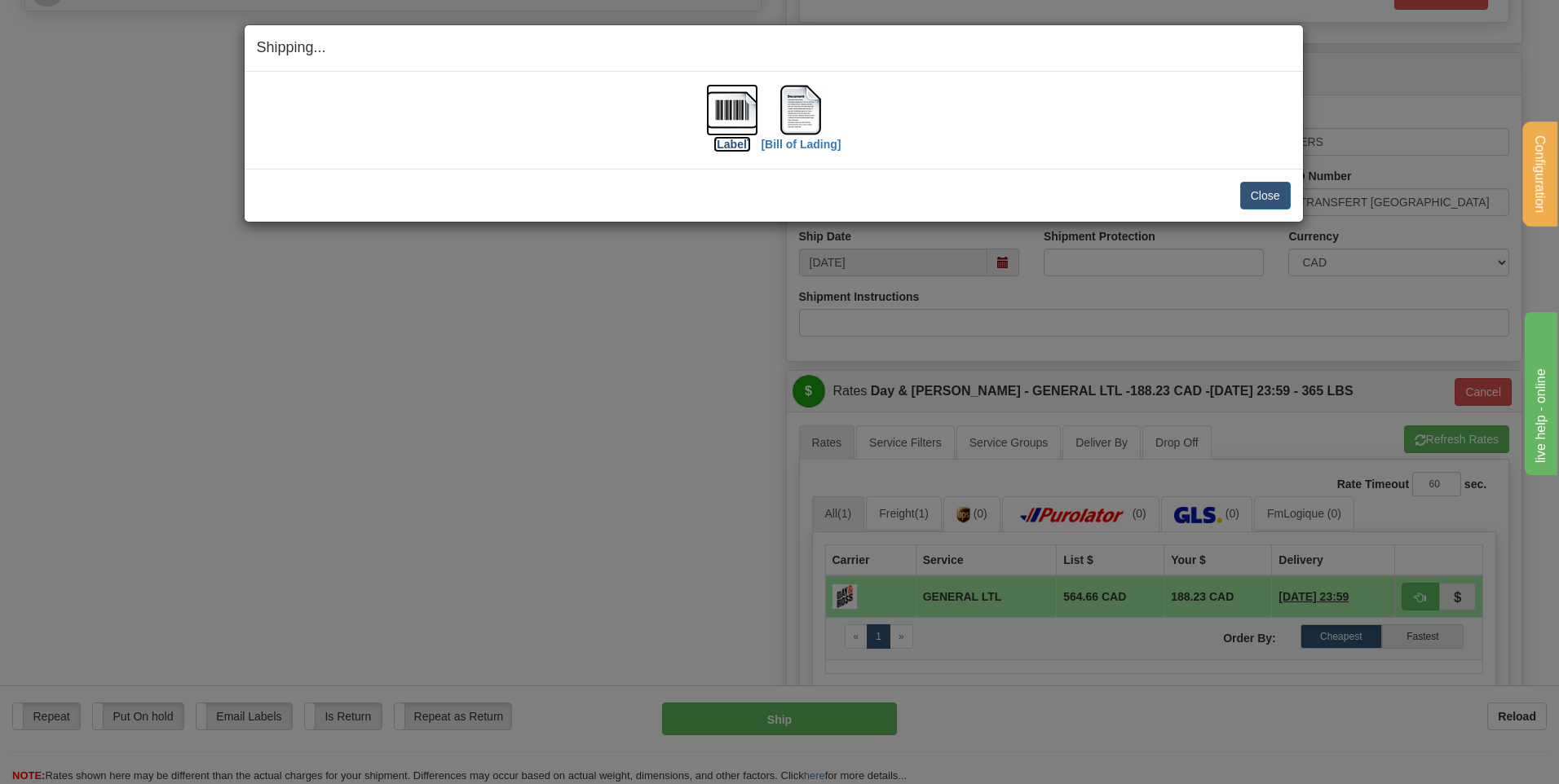
click at [741, 110] on img at bounding box center [732, 110] width 52 height 52
click at [799, 105] on img at bounding box center [800, 110] width 52 height 52
click at [1270, 195] on button "Close" at bounding box center [1265, 195] width 51 height 28
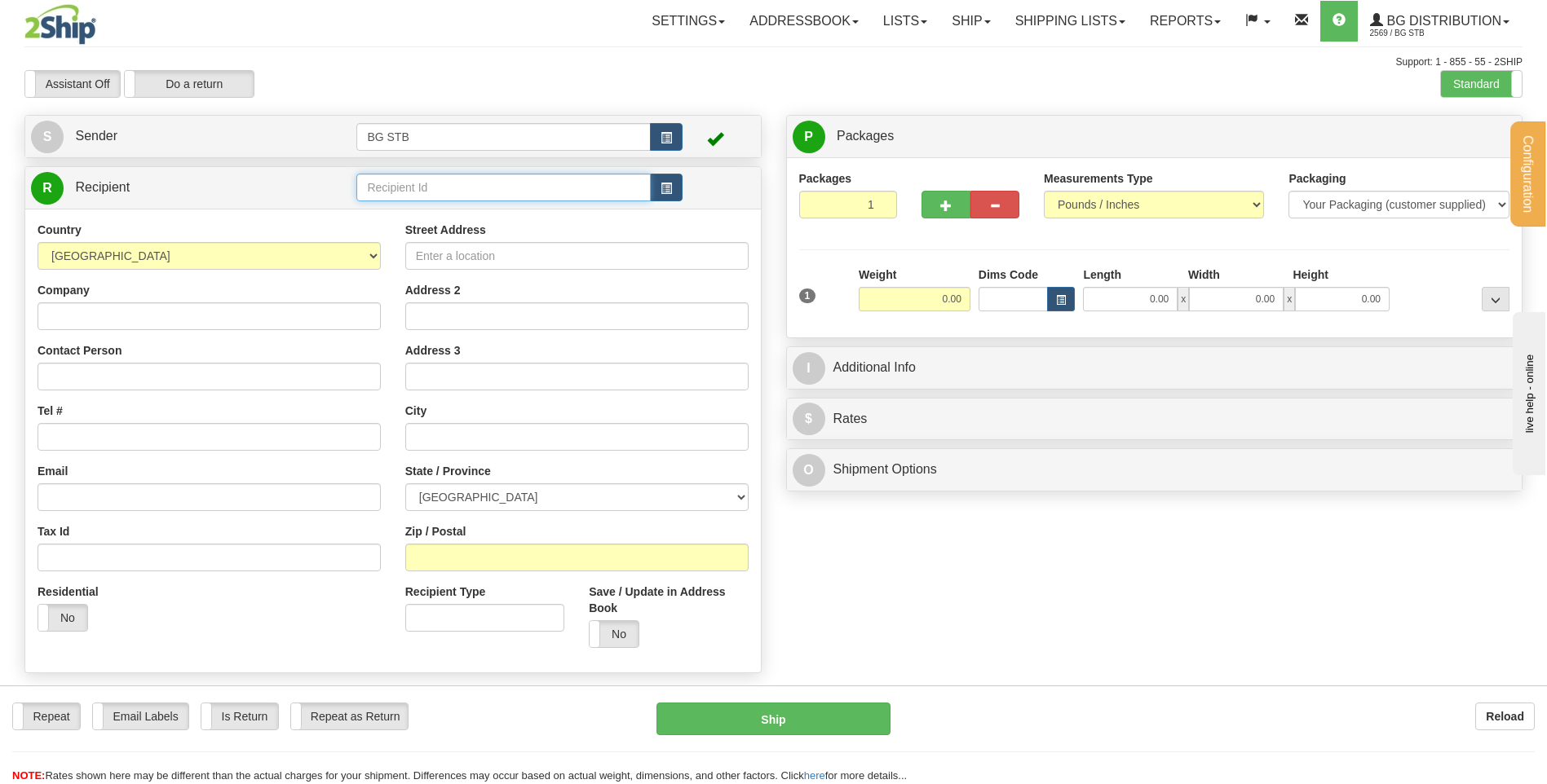
click at [498, 190] on input "text" at bounding box center [503, 187] width 294 height 28
type input "BG TOR"
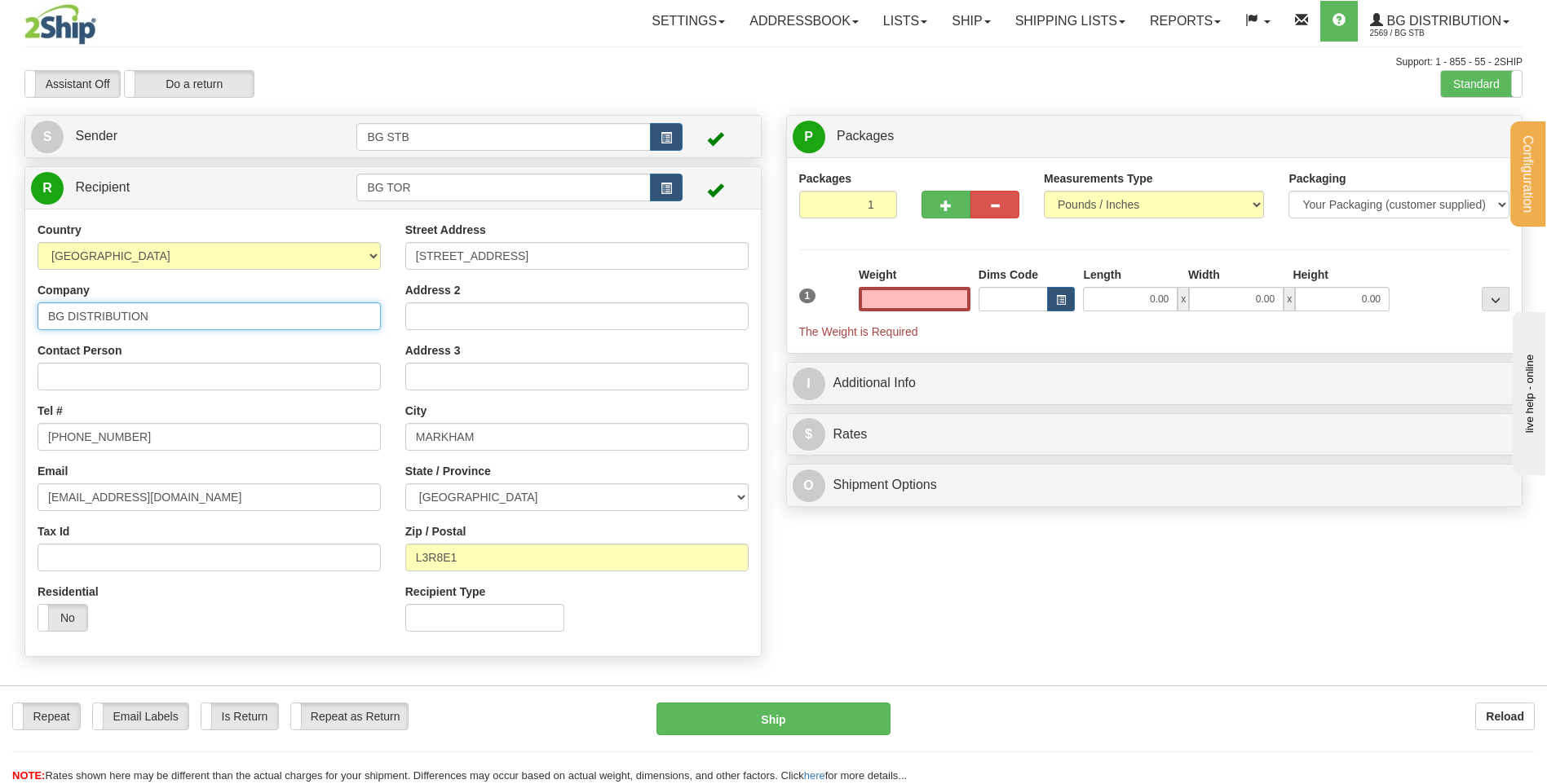
type input "0.00"
click at [170, 322] on input "BG DISTRIBUTION" at bounding box center [209, 315] width 343 height 28
type input "BG DISTRIBUTION [GEOGRAPHIC_DATA]"
click at [927, 289] on input "0.00" at bounding box center [914, 299] width 112 height 25
type input "0.00"
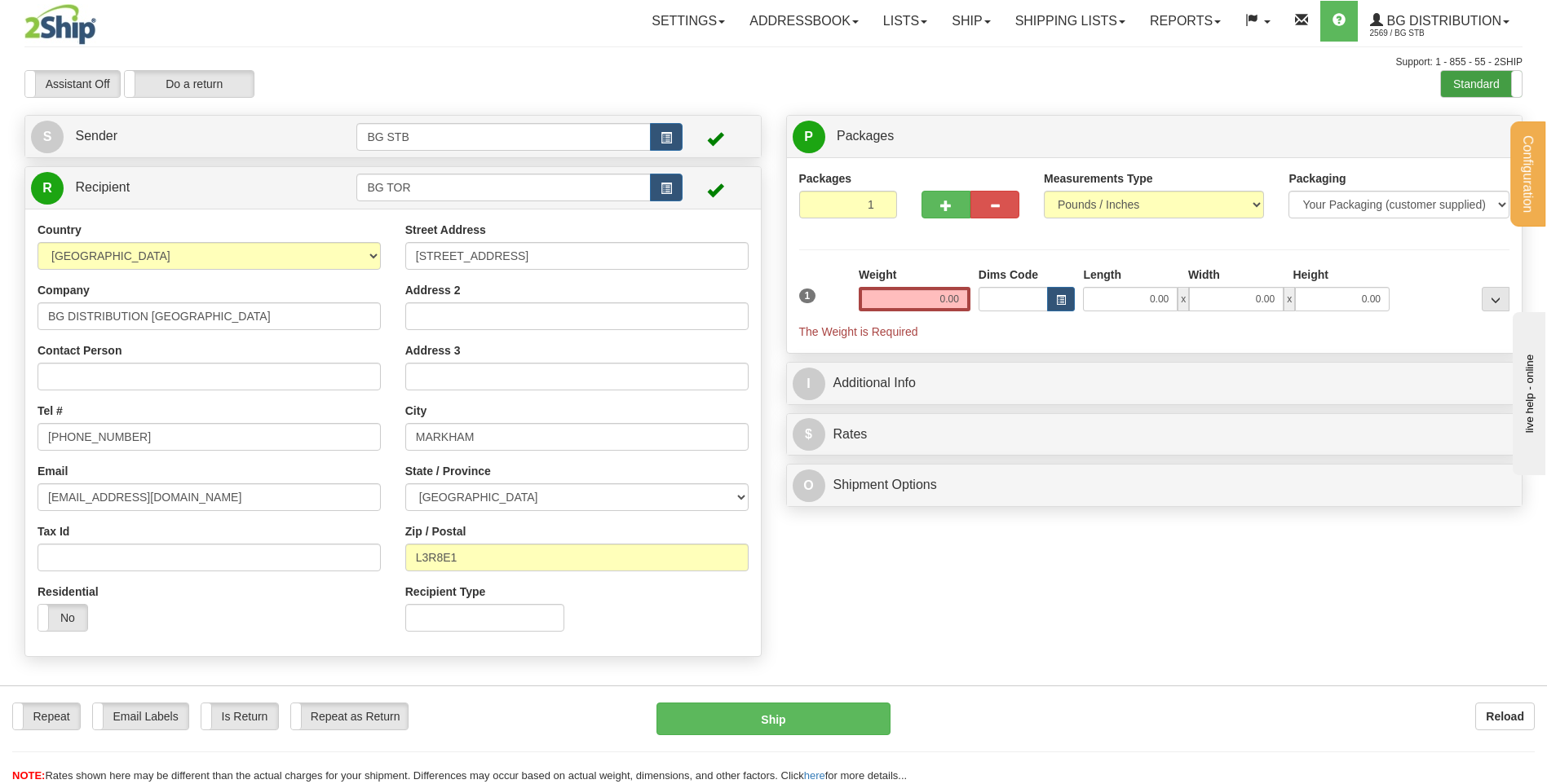
click at [1485, 77] on label "Standard" at bounding box center [1481, 83] width 81 height 26
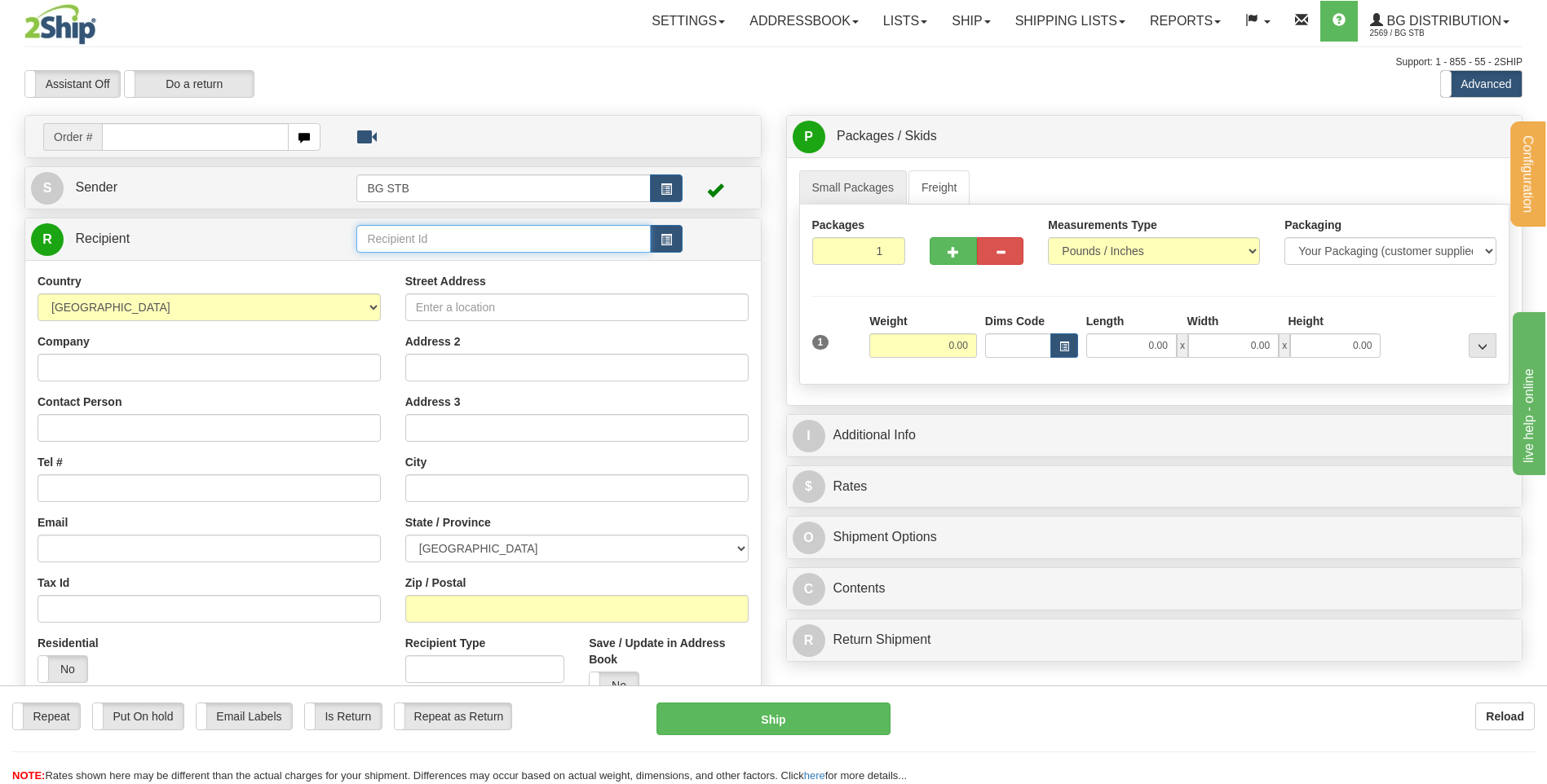
click at [438, 237] on input "text" at bounding box center [503, 238] width 294 height 28
type input "BG TOR"
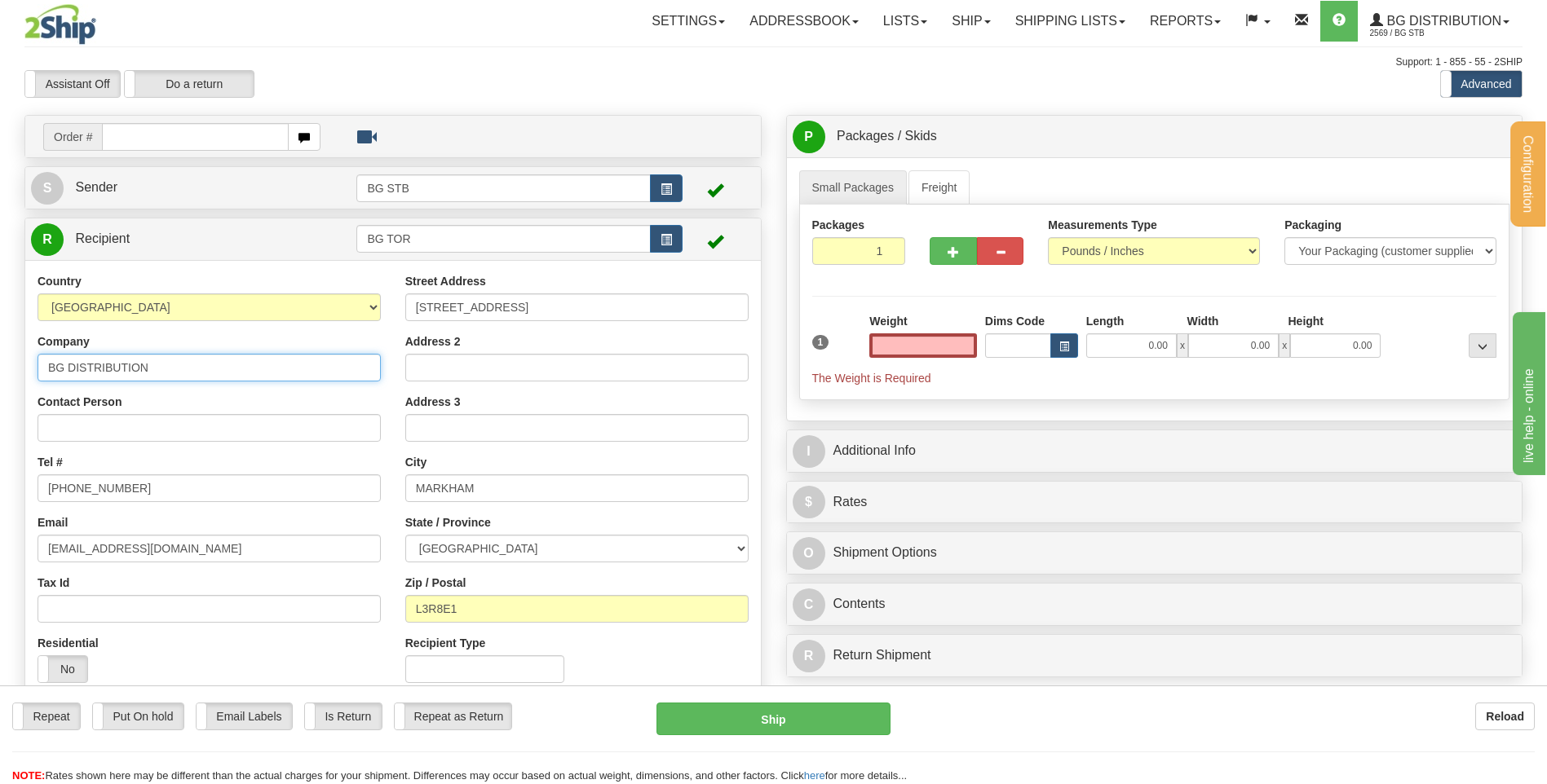
type input "0.00"
click at [247, 368] on input "BG DISTRIBUTION" at bounding box center [209, 367] width 343 height 28
type input "BG DISTRIBUTION [GEOGRAPHIC_DATA]"
click at [935, 194] on link "Freight" at bounding box center [939, 188] width 62 height 34
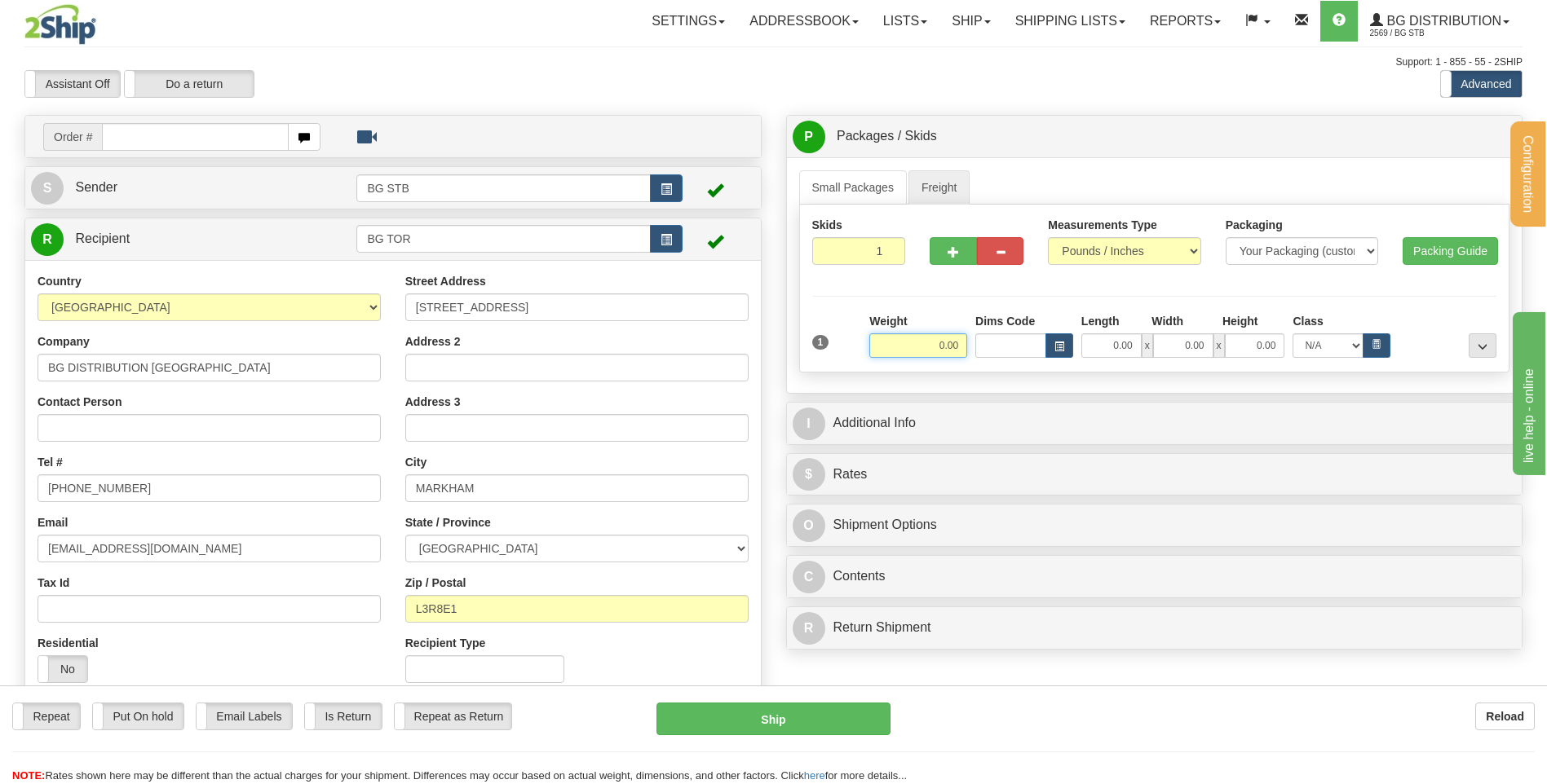
click at [931, 335] on input "0.00" at bounding box center [918, 346] width 98 height 25
type input "0.00"
click at [962, 251] on button "button" at bounding box center [952, 251] width 47 height 28
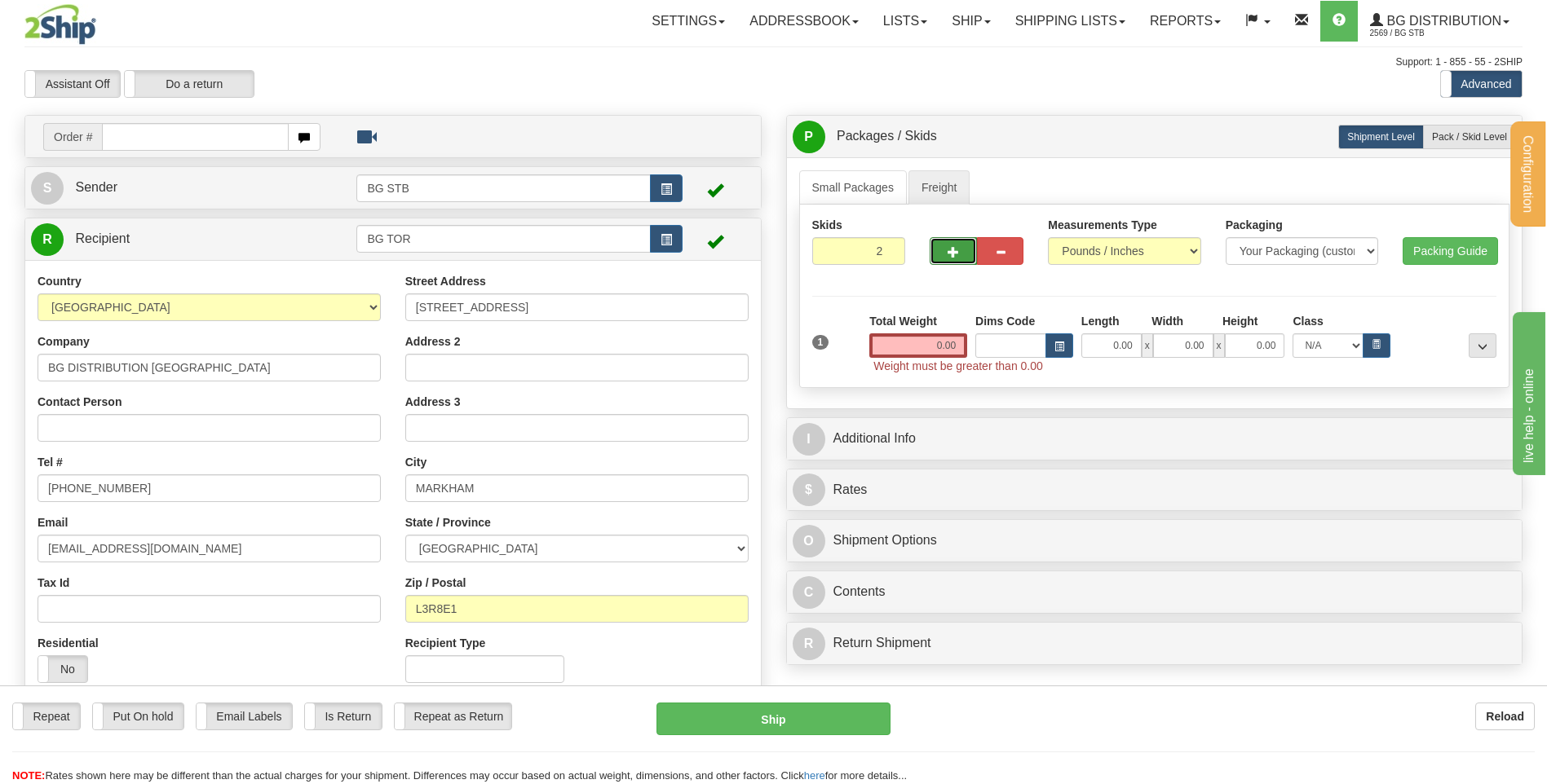
click at [952, 252] on span "button" at bounding box center [953, 251] width 11 height 10
click at [952, 254] on span "button" at bounding box center [953, 251] width 11 height 10
type input "4"
click at [1455, 136] on span "Pack / Skid Level" at bounding box center [1469, 137] width 75 height 11
radio input "true"
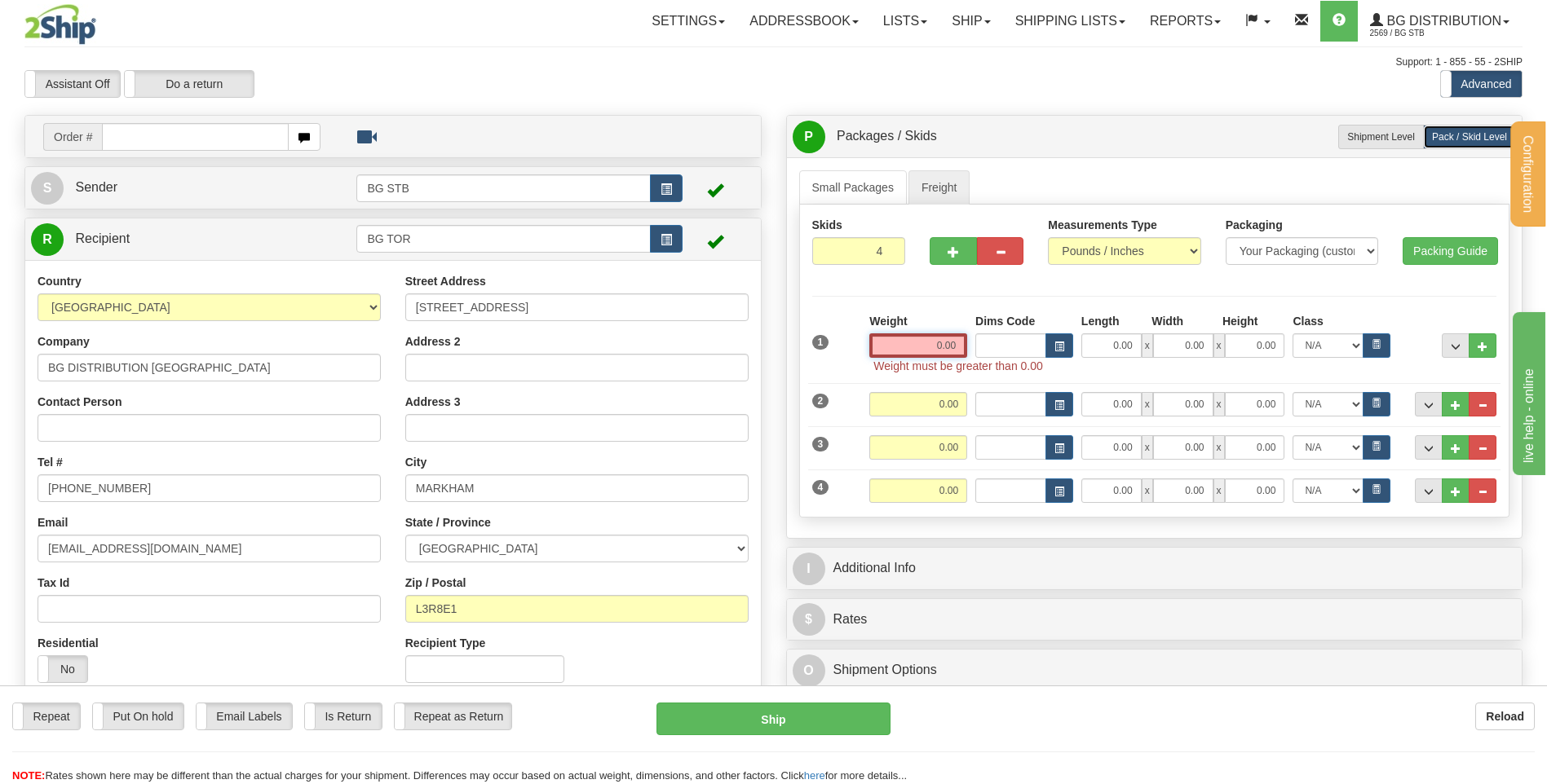
click at [923, 342] on input "0.00" at bounding box center [918, 346] width 98 height 25
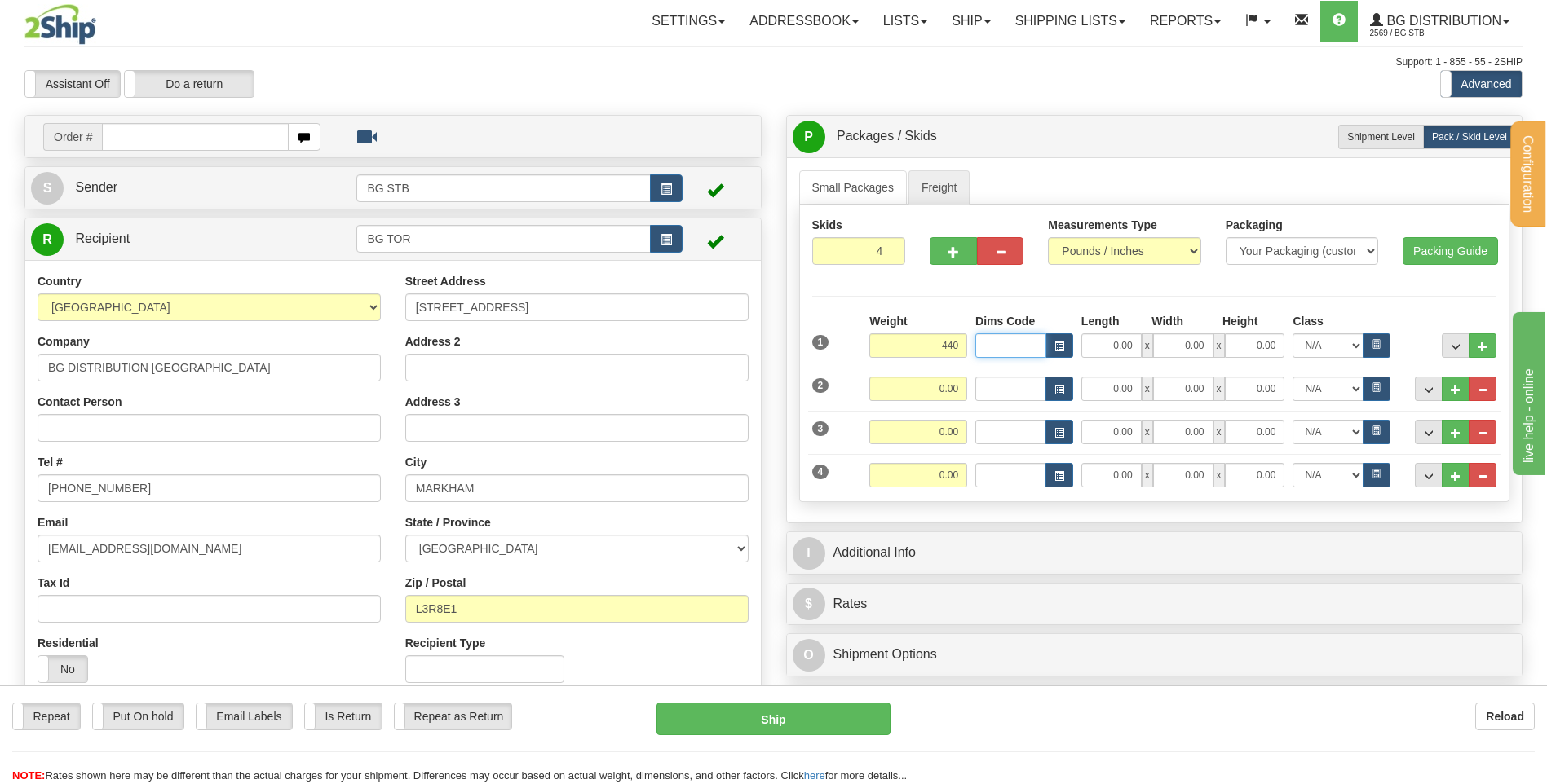
type input "440.00"
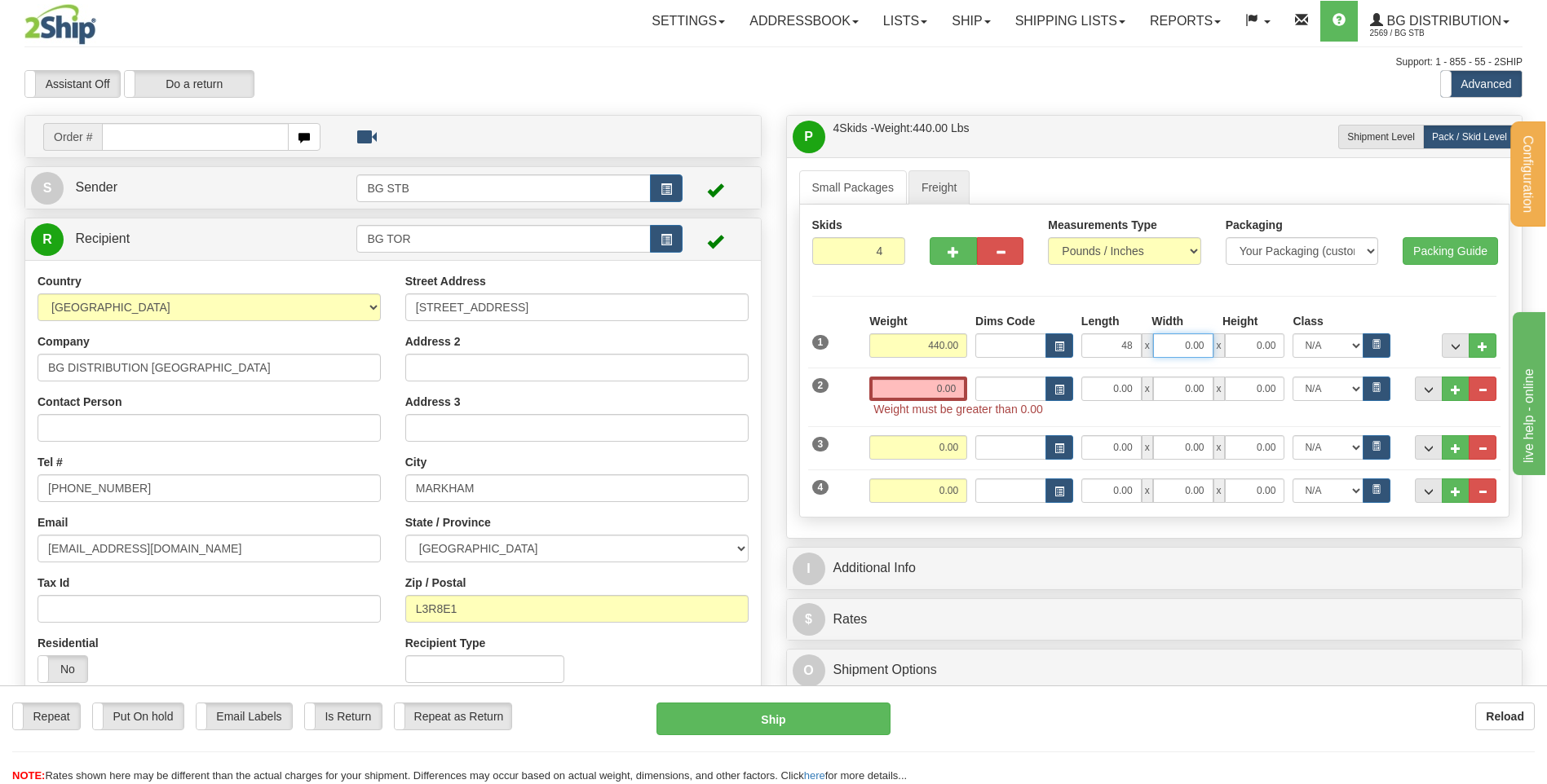
type input "48.00"
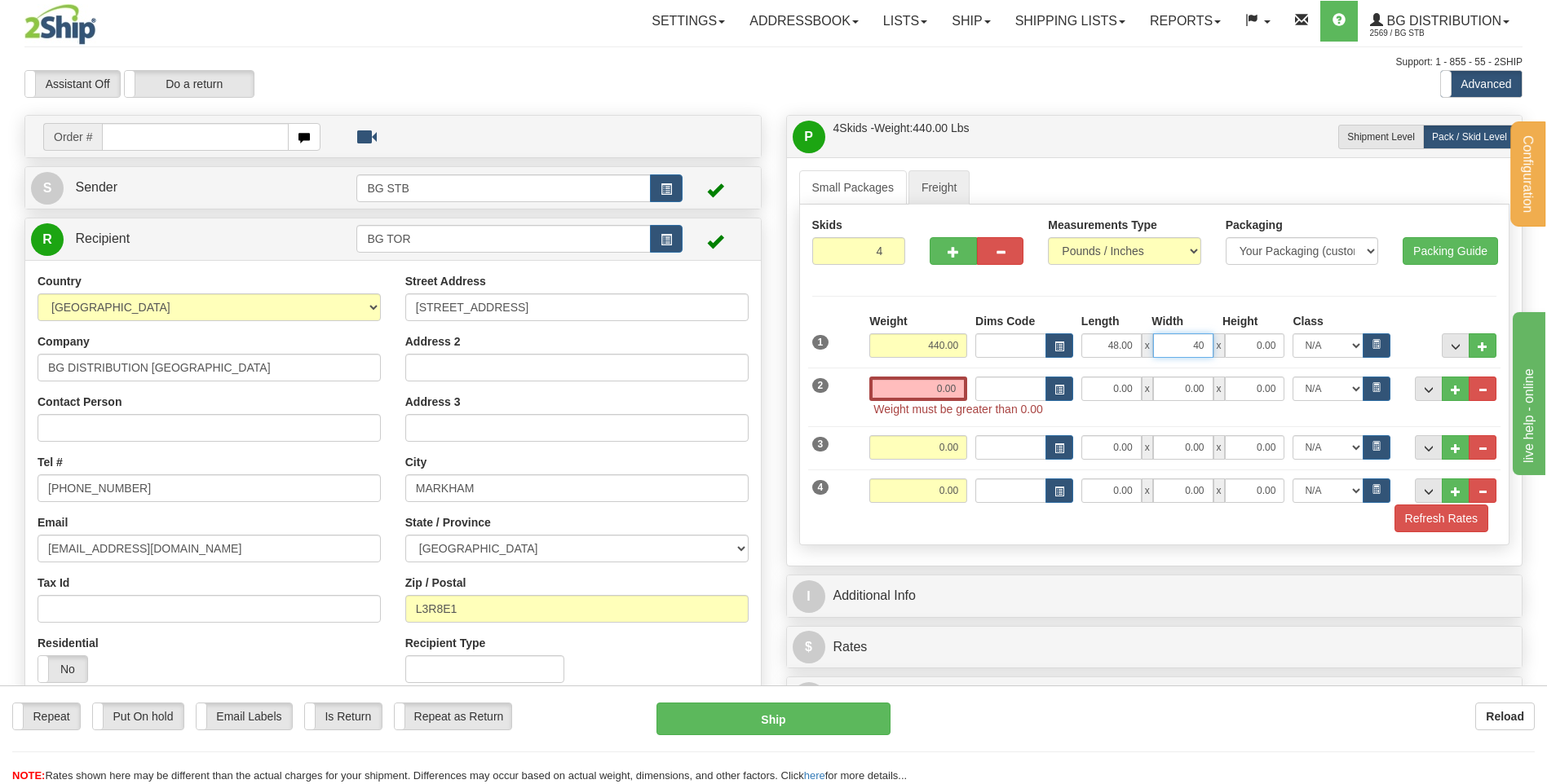
type input "40.00"
type input "24.00"
click at [1451, 352] on button "..." at bounding box center [1455, 346] width 28 height 25
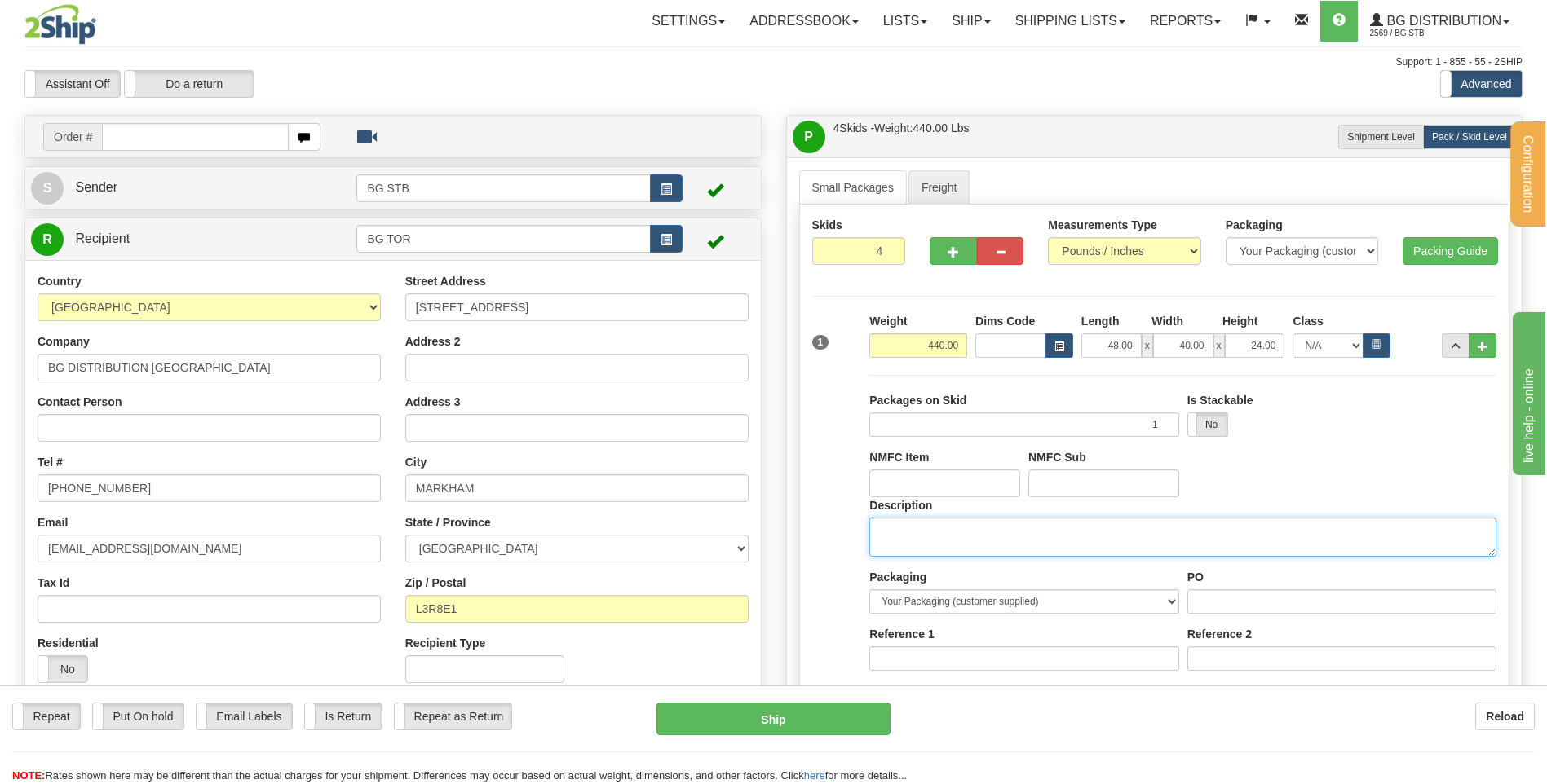
click at [962, 519] on textarea "Description" at bounding box center [1183, 536] width 627 height 39
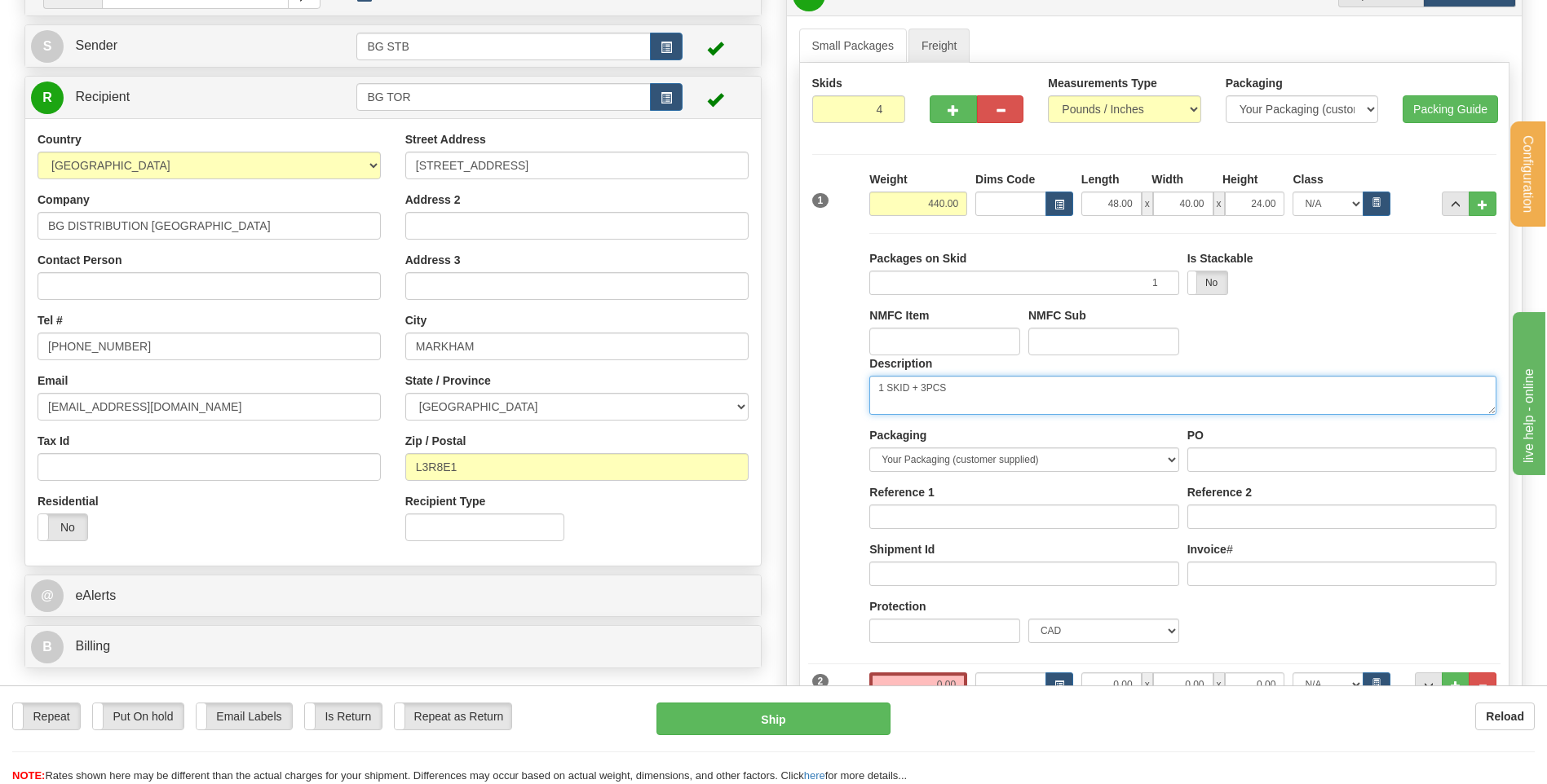
scroll to position [326, 0]
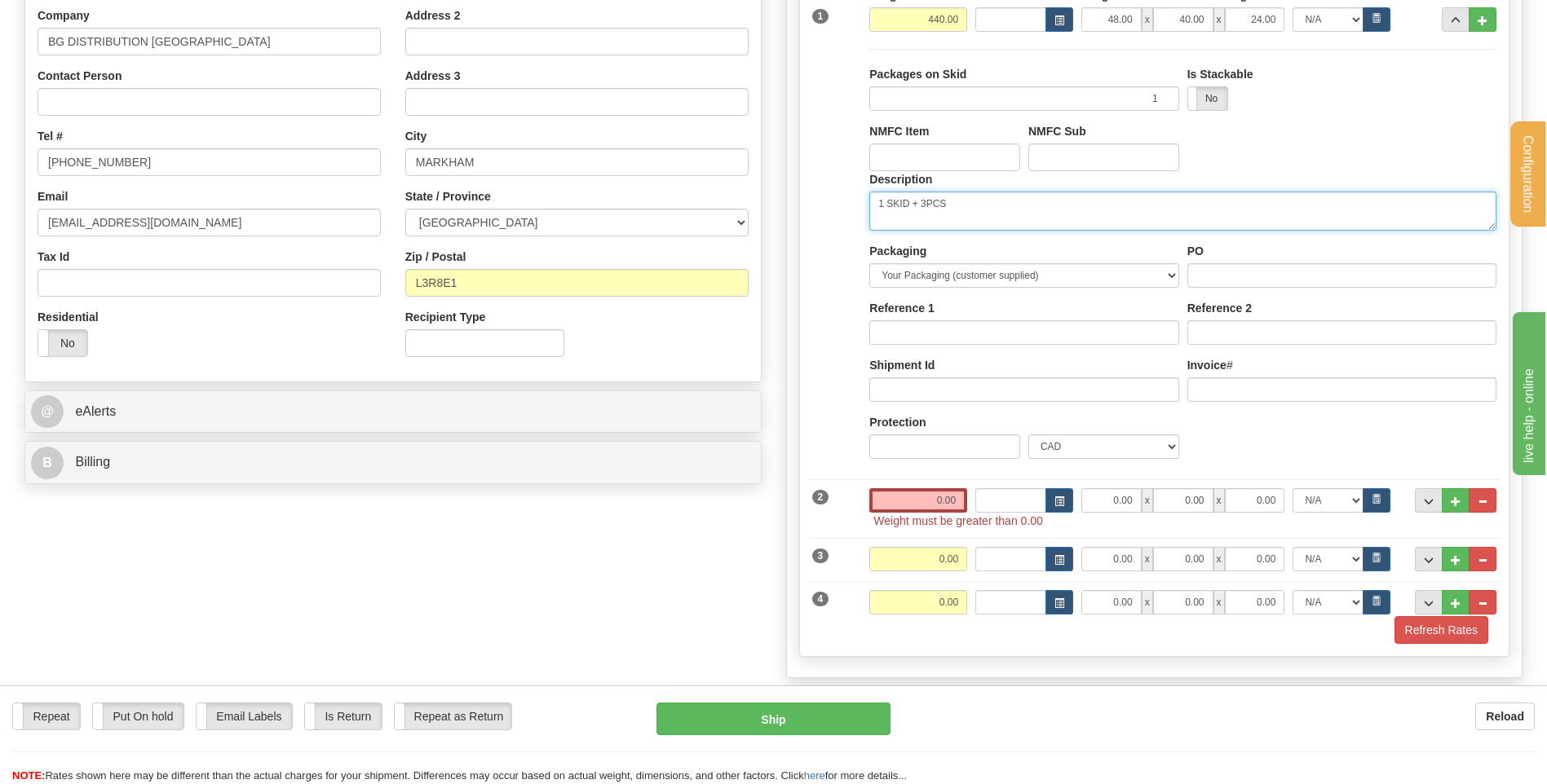
type textarea "1 SKID + 3PCS"
click at [955, 492] on input "0.00" at bounding box center [918, 500] width 98 height 25
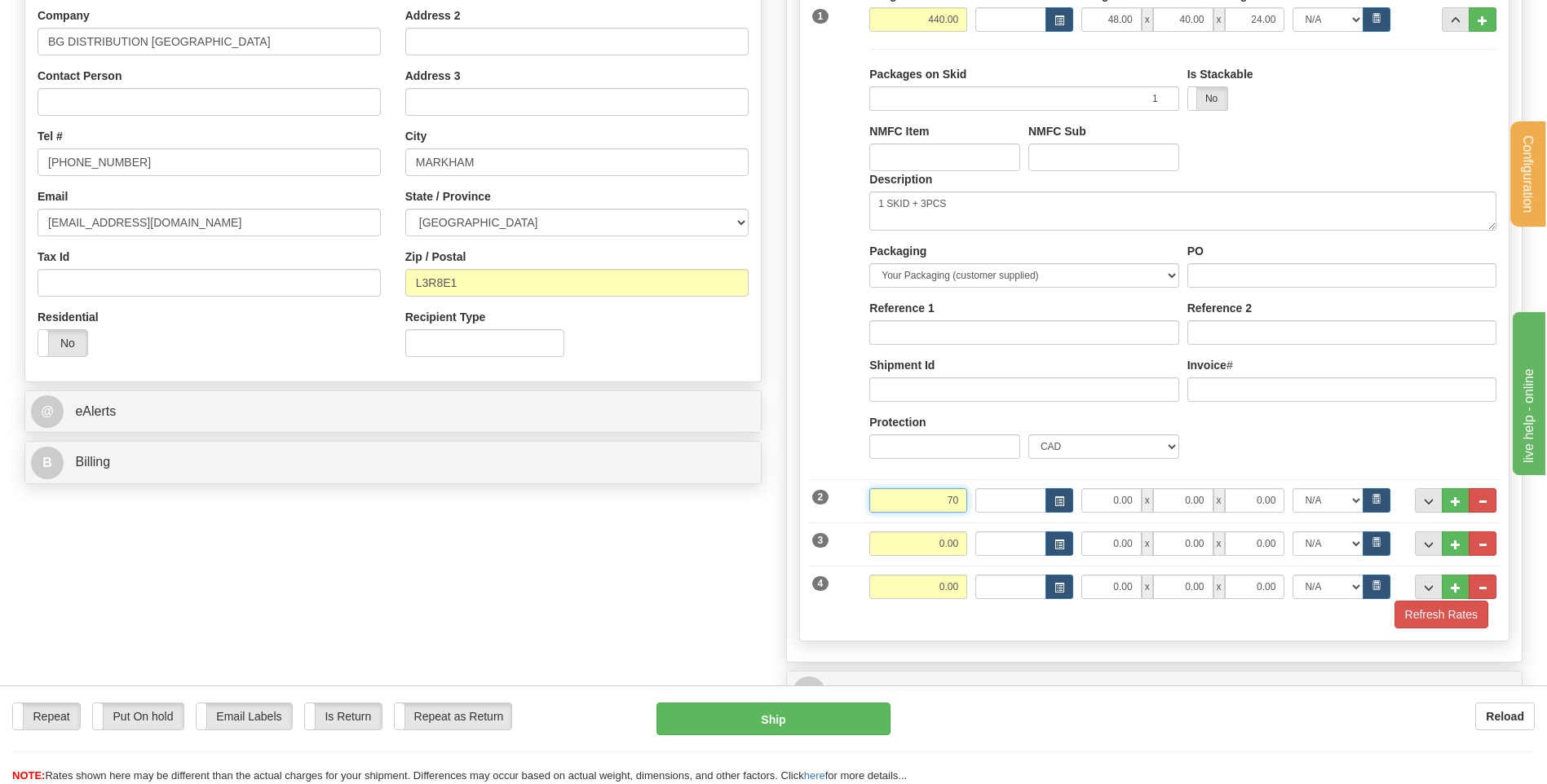
type input "70.00"
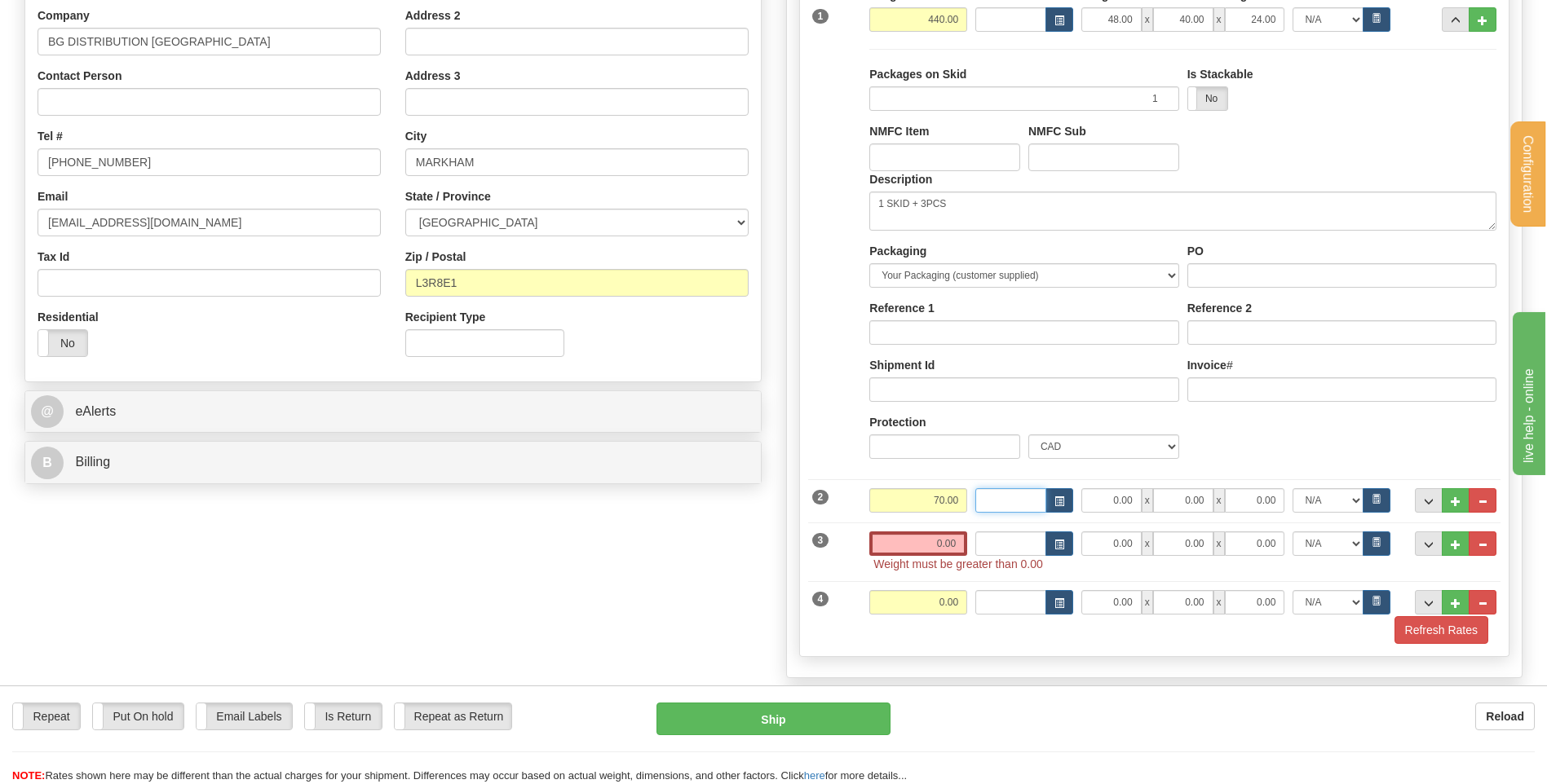
scroll to position [0, 0]
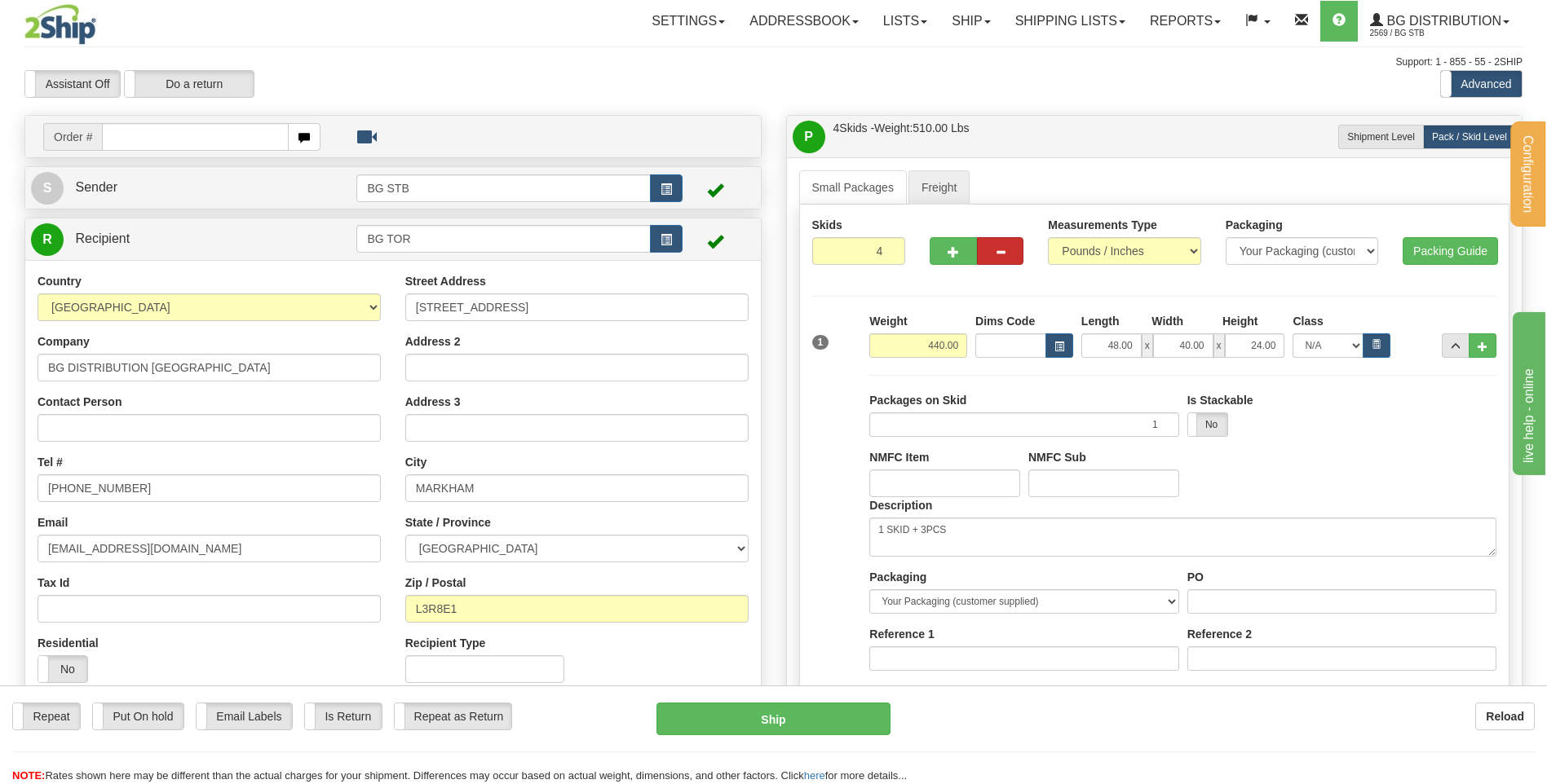
click at [1001, 264] on div at bounding box center [976, 249] width 118 height 63
click at [1003, 256] on span "button" at bounding box center [1001, 251] width 11 height 10
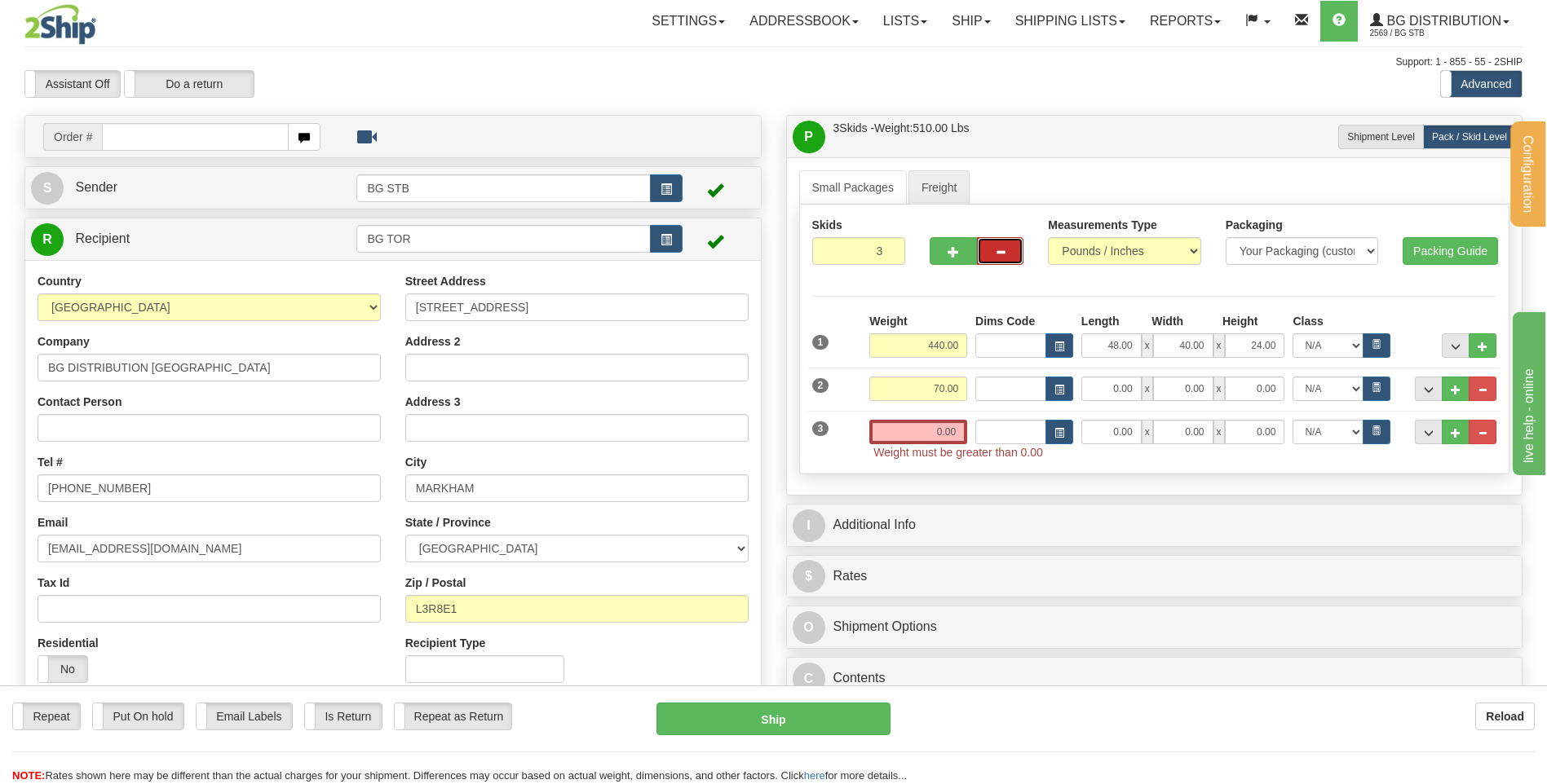
click at [995, 254] on span "button" at bounding box center [1001, 251] width 11 height 10
type input "2"
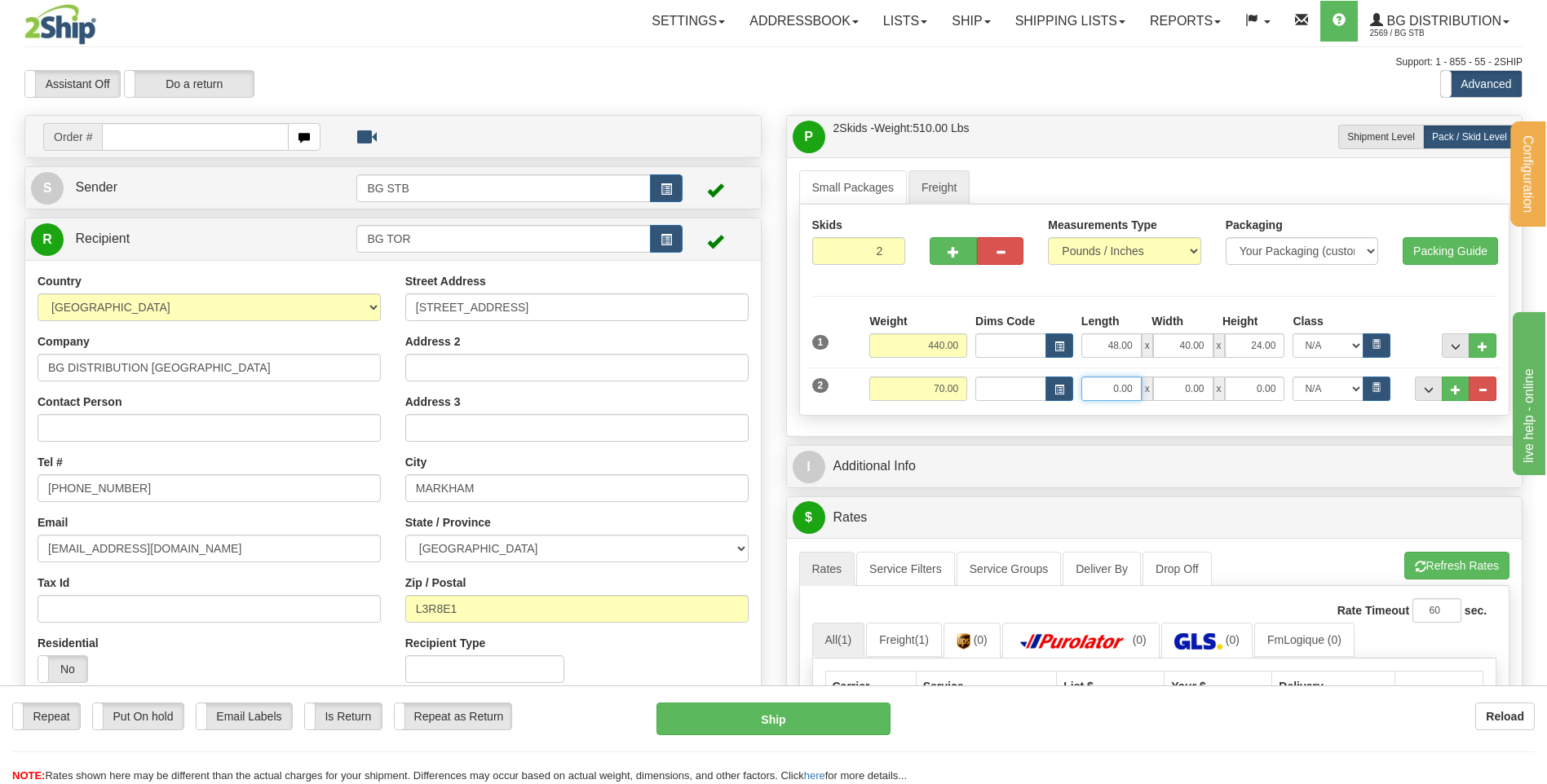
click at [1119, 386] on input "0.00" at bounding box center [1110, 389] width 60 height 25
type input "88.00"
type input "8.00"
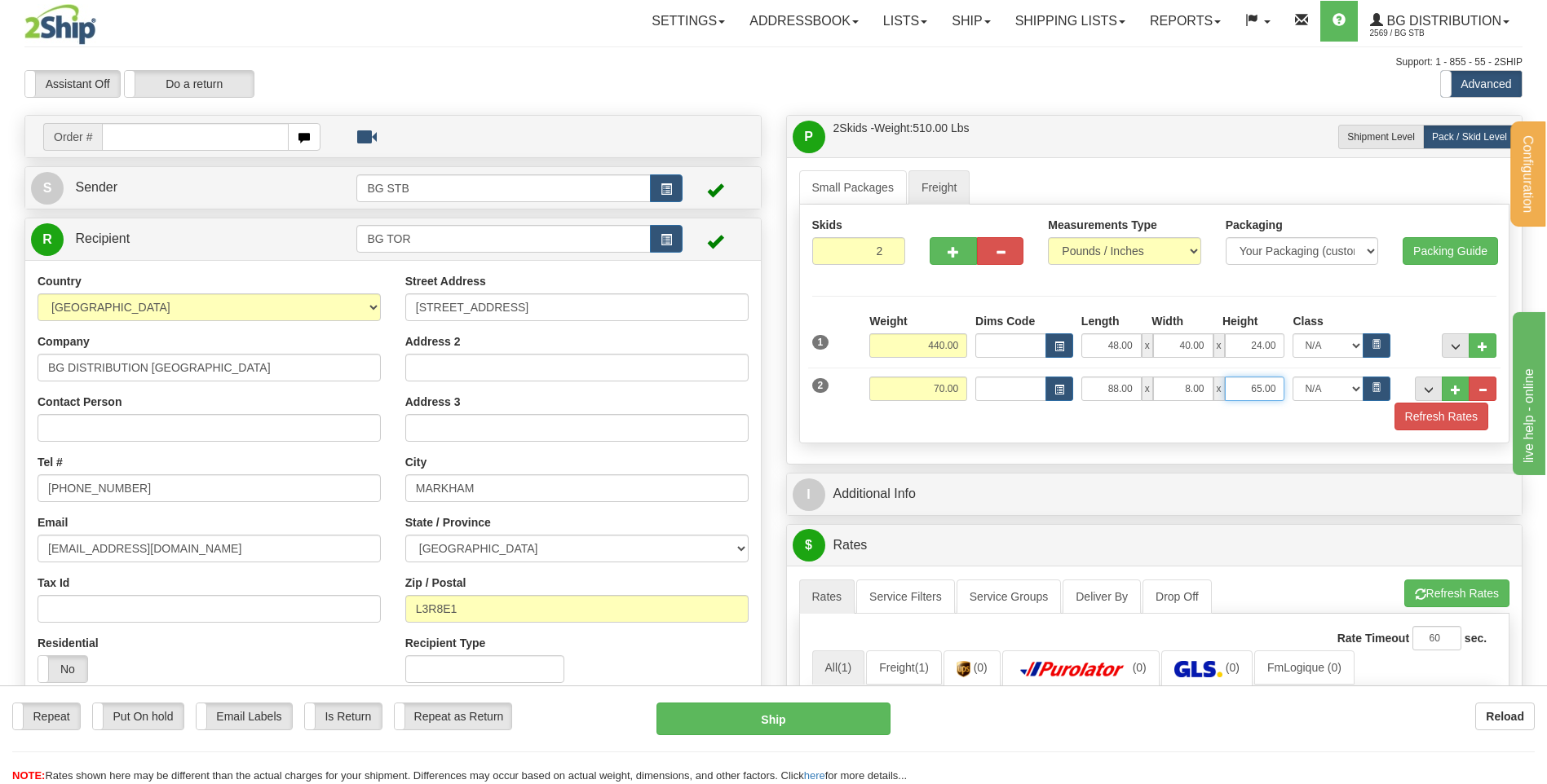
drag, startPoint x: 1316, startPoint y: 385, endPoint x: 1553, endPoint y: 343, distance: 240.7
click at [1434, 386] on div "Weight 70.00 Length x" at bounding box center [1183, 389] width 635 height 25
type input "6.00"
click at [954, 254] on span "button" at bounding box center [953, 251] width 11 height 10
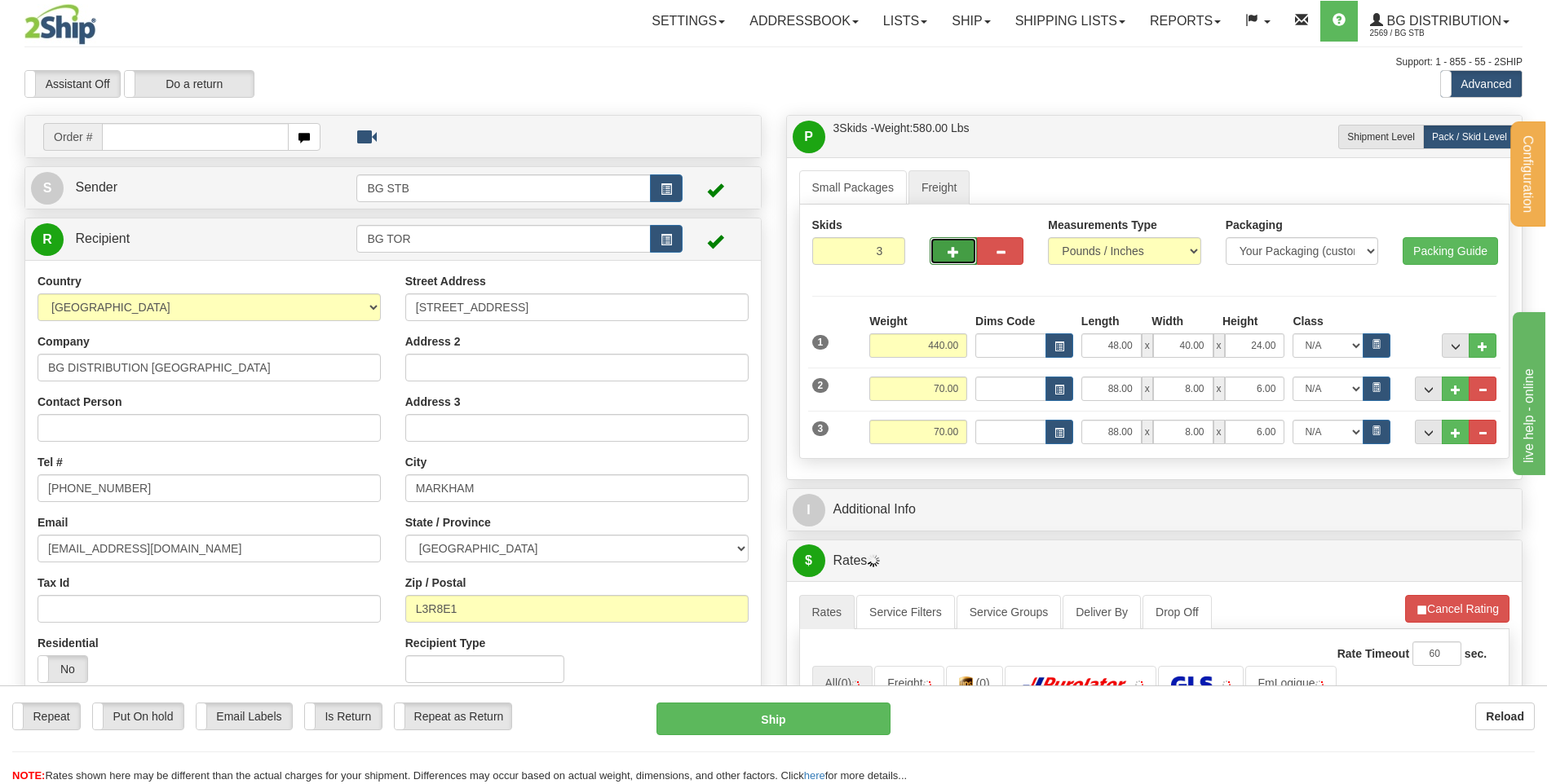
click at [949, 252] on span "button" at bounding box center [953, 251] width 11 height 10
type input "4"
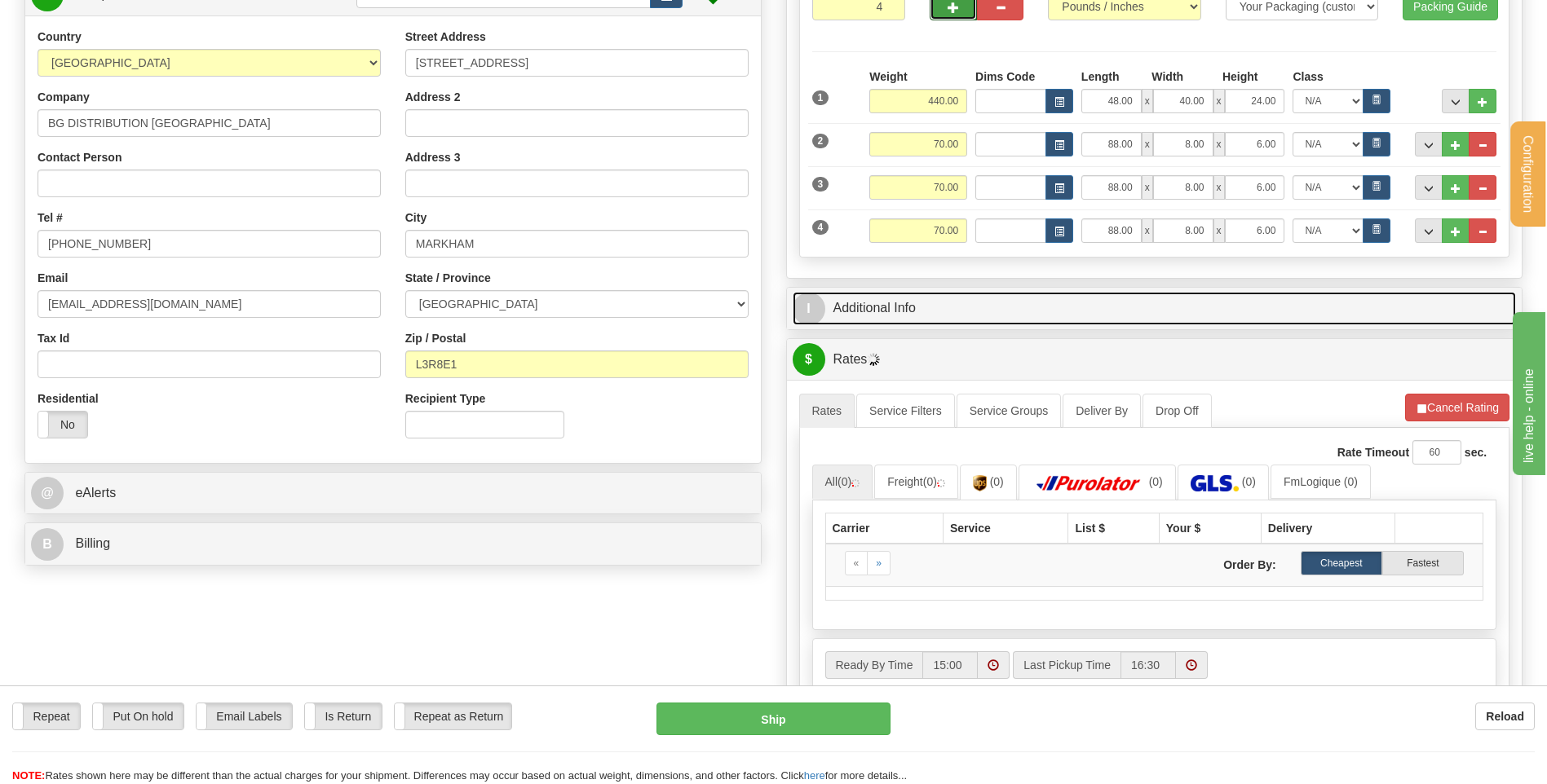
click at [967, 307] on link "I Additional Info" at bounding box center [1154, 308] width 724 height 33
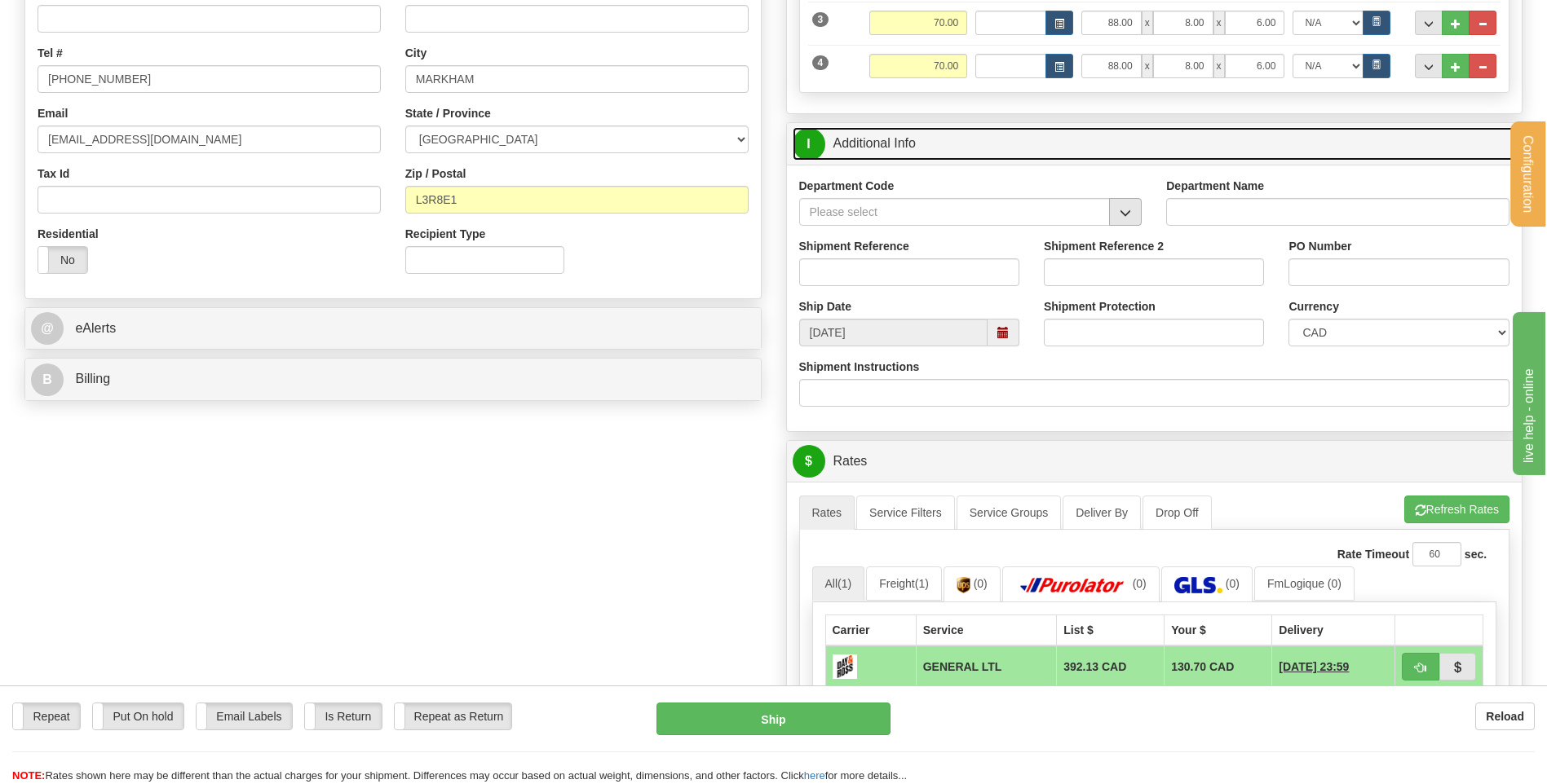
scroll to position [408, 0]
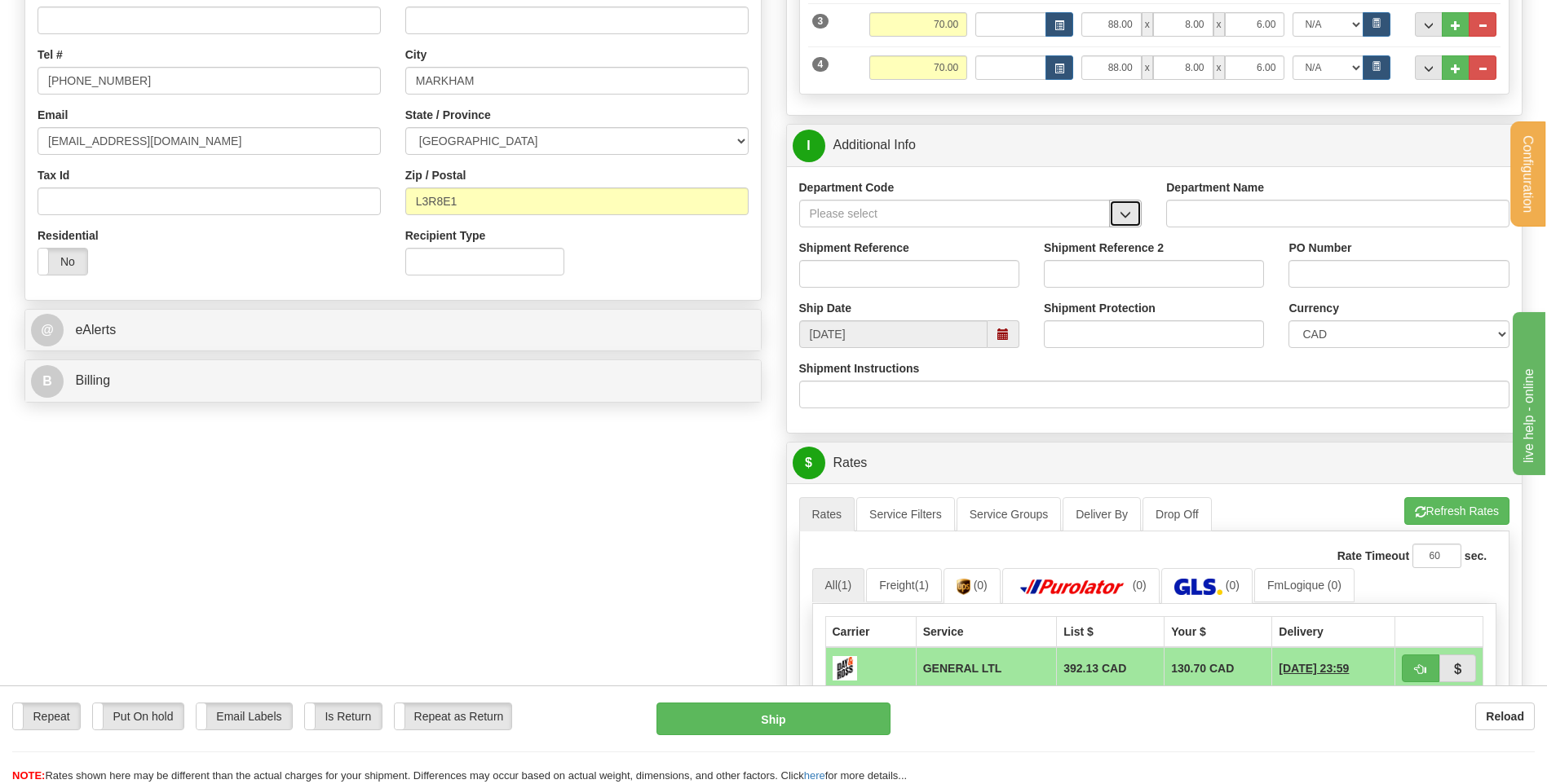
click at [1132, 206] on button "button" at bounding box center [1125, 213] width 32 height 28
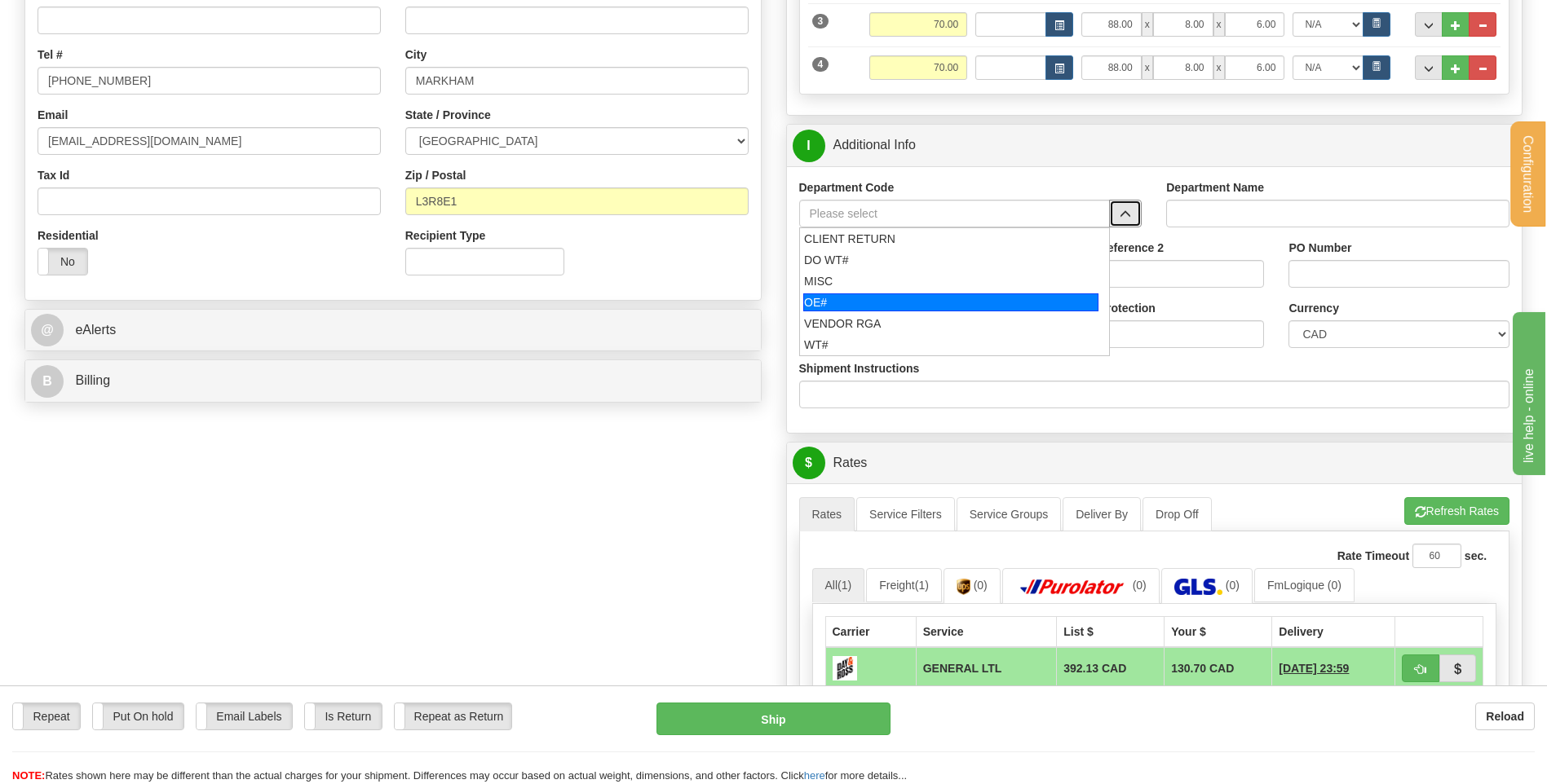
drag, startPoint x: 865, startPoint y: 301, endPoint x: 861, endPoint y: 284, distance: 17.5
click at [861, 296] on div "OE#" at bounding box center [951, 302] width 295 height 18
type input "OE#"
type input "ORDERS"
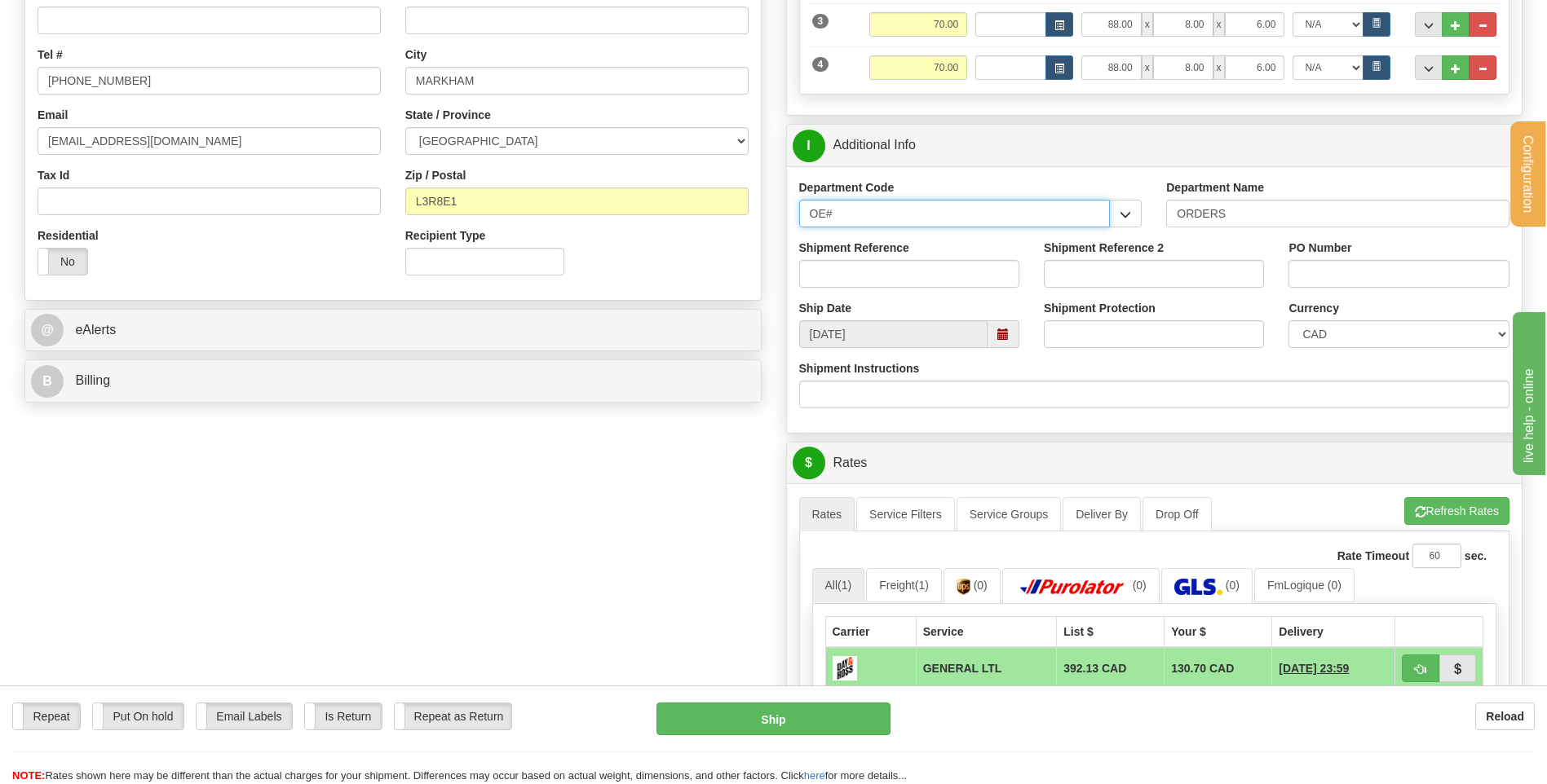
drag, startPoint x: 866, startPoint y: 204, endPoint x: 797, endPoint y: 217, distance: 70.2
click at [797, 217] on div "Department Code OE# CLIENT RETURN DO WT# MISC OE# VENDOR RGA WT#" at bounding box center [970, 209] width 368 height 60
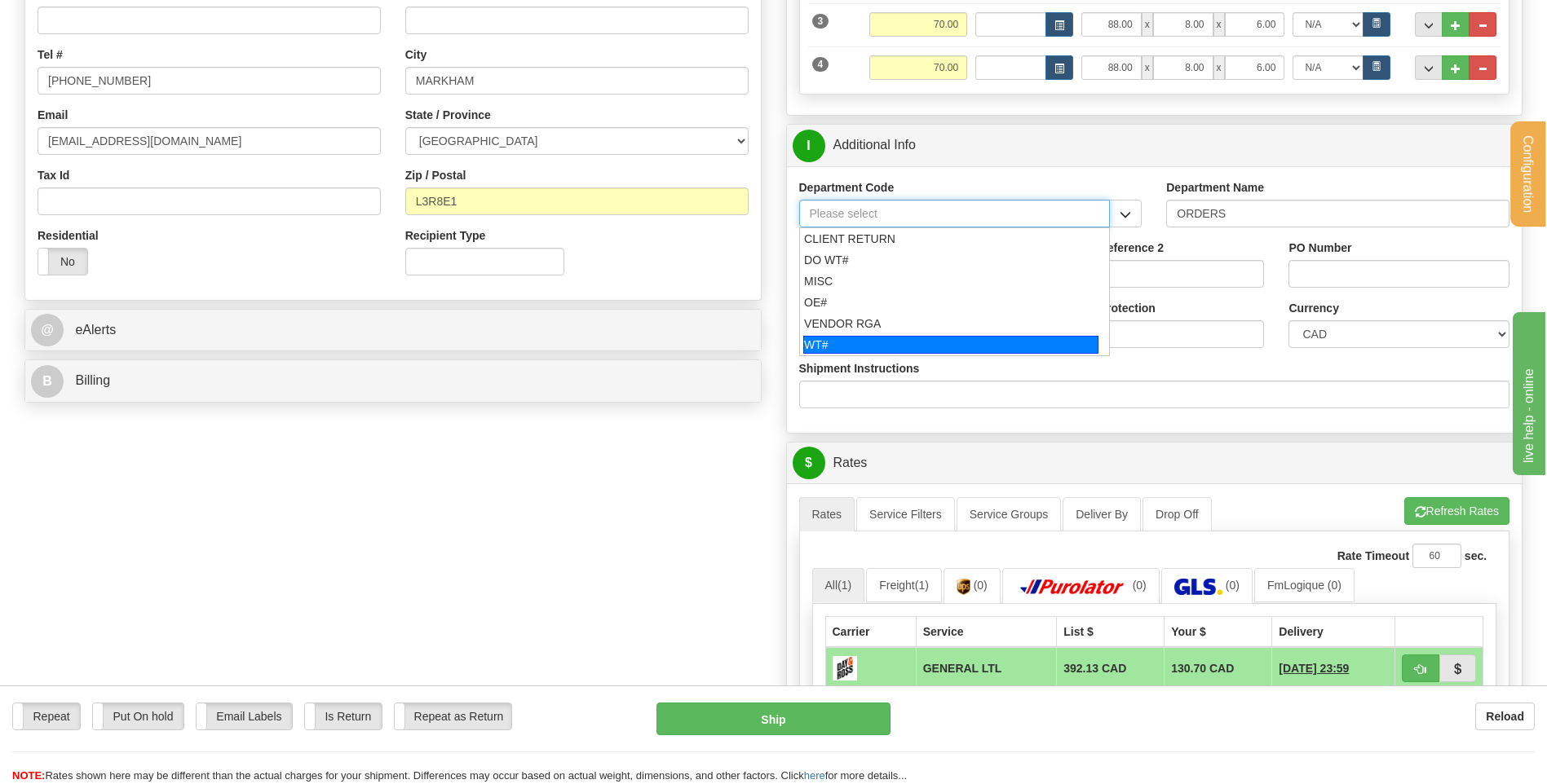
click at [846, 344] on div "WT#" at bounding box center [951, 344] width 295 height 18
type input "WT#"
type input "WAREHOUSE TRANSFERS"
type input "WT#"
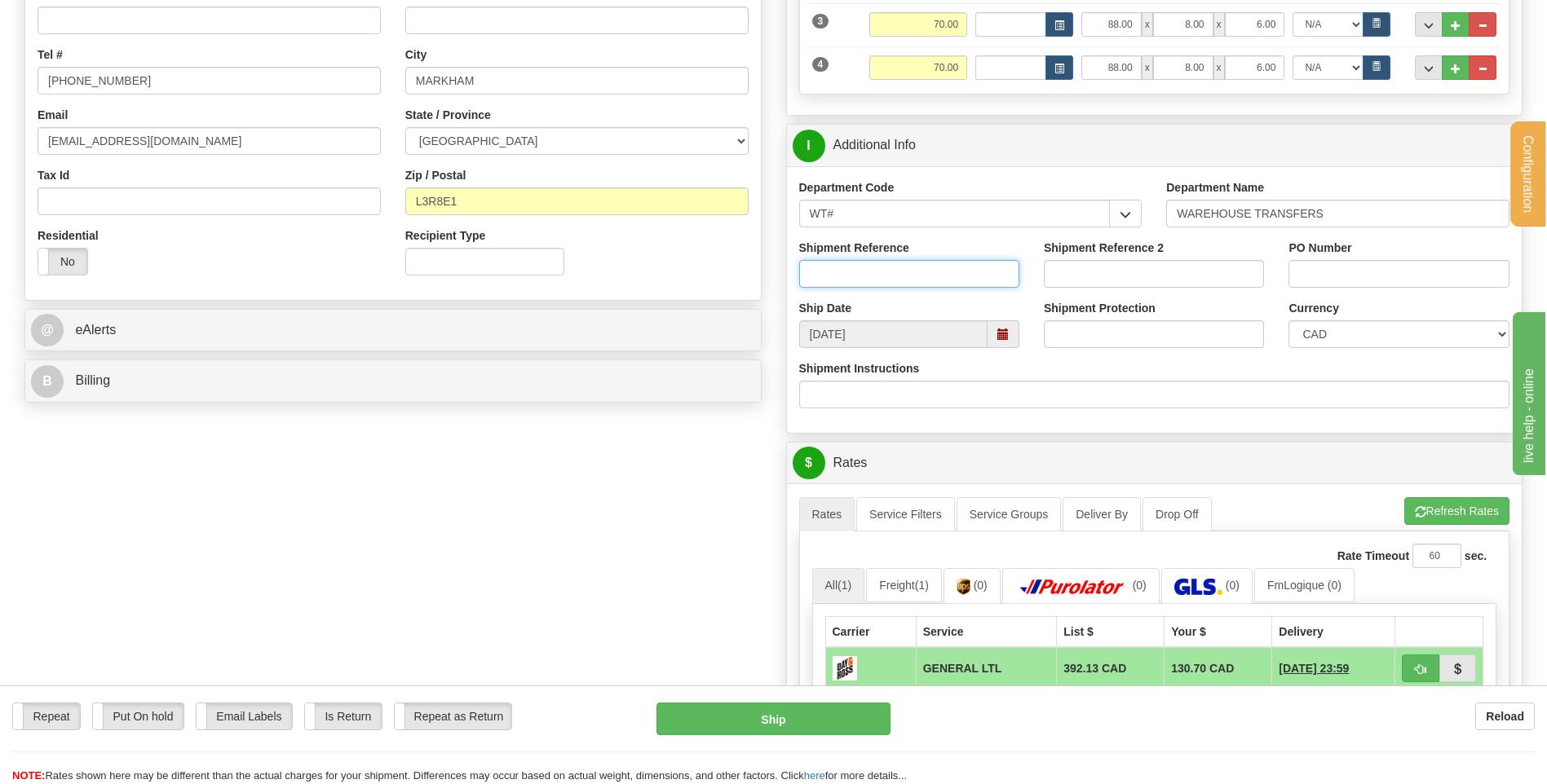
click at [906, 279] on input "Shipment Reference" at bounding box center [908, 273] width 220 height 28
type input "TRANSFERT 08"
type input "RECEPTION"
select select "BC"
drag, startPoint x: 1454, startPoint y: 277, endPoint x: 1372, endPoint y: 273, distance: 82.1
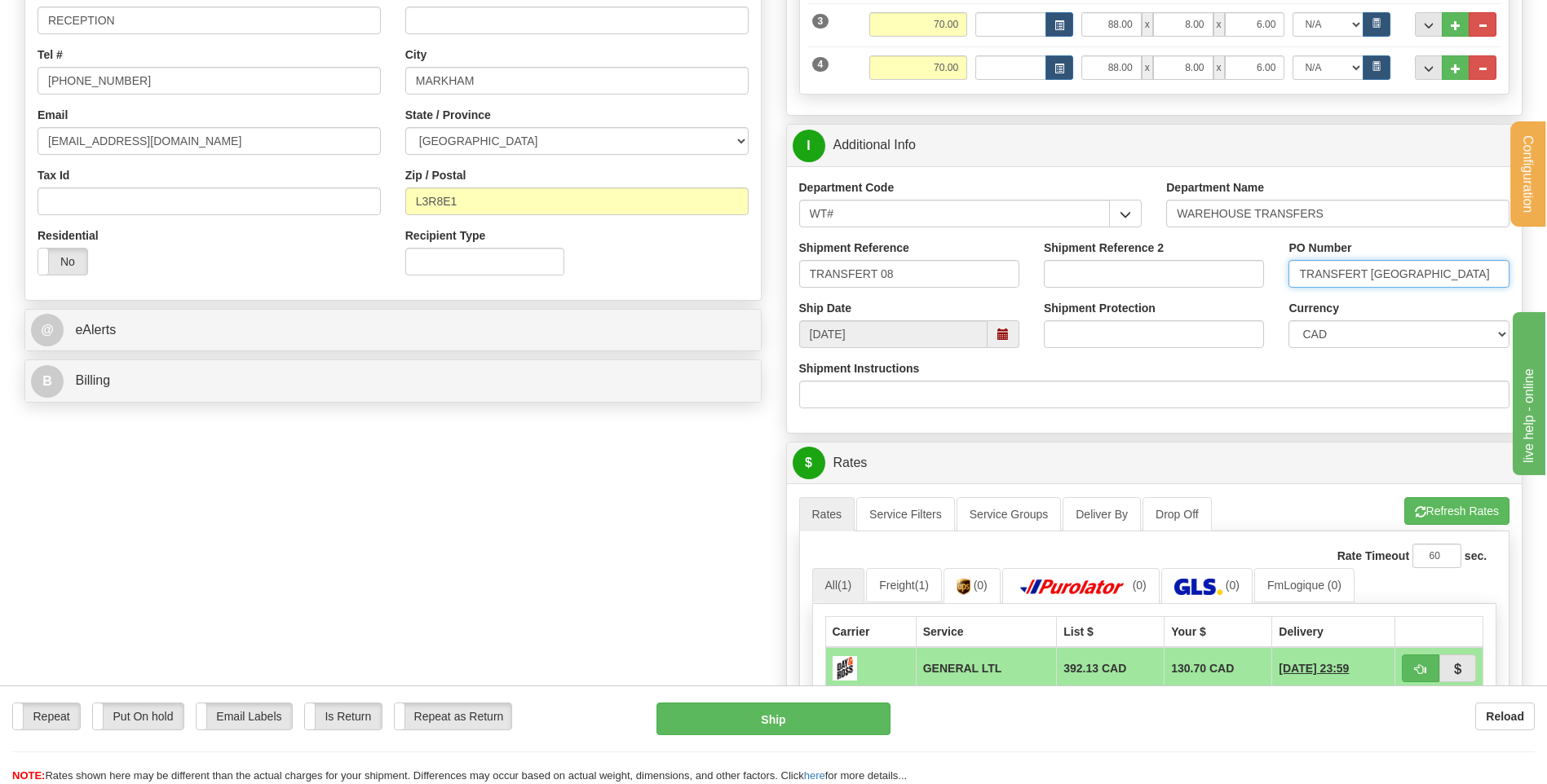
click at [1372, 273] on input "TRANSFERT [GEOGRAPHIC_DATA]" at bounding box center [1398, 273] width 220 height 28
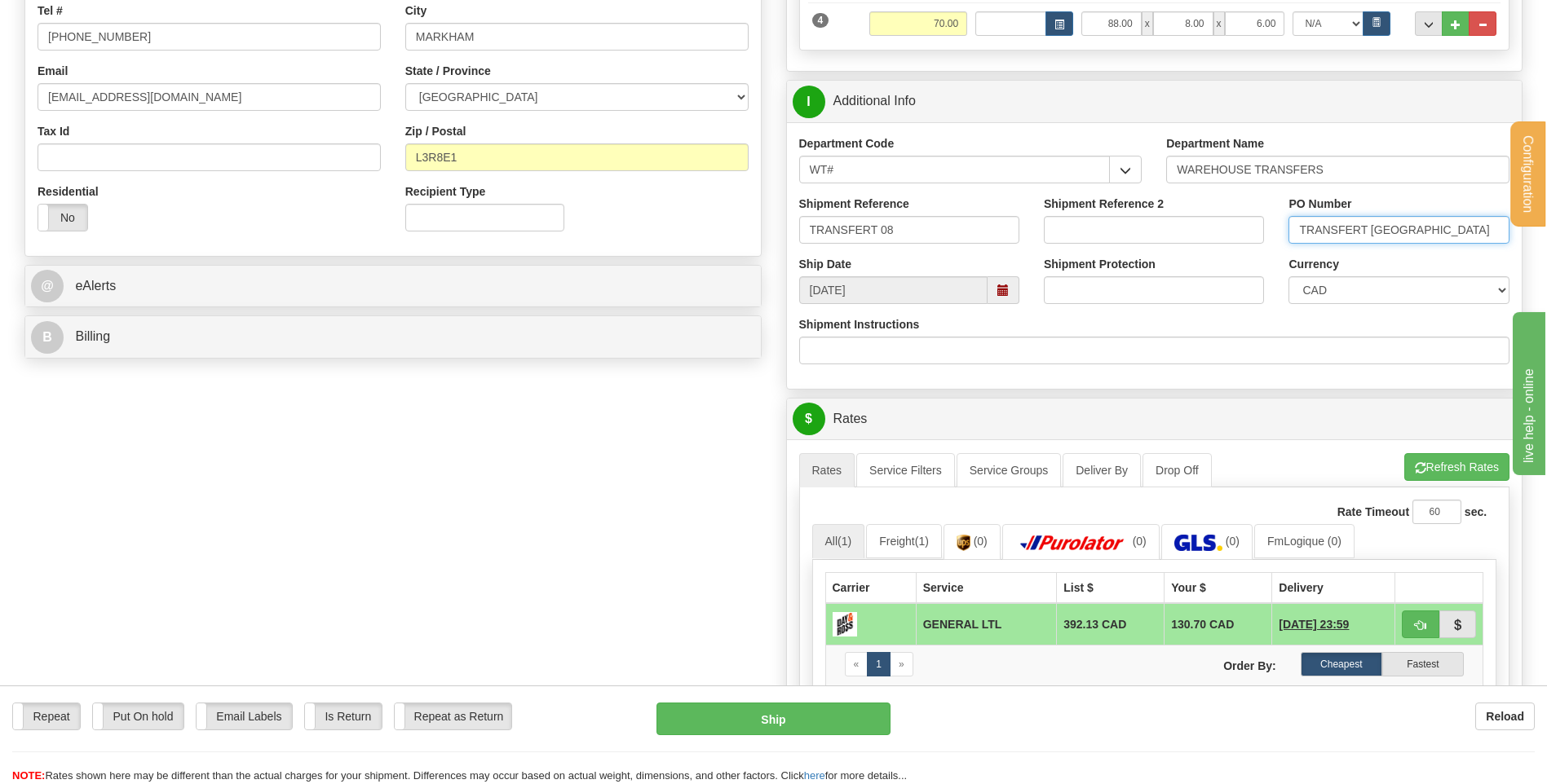
scroll to position [489, 0]
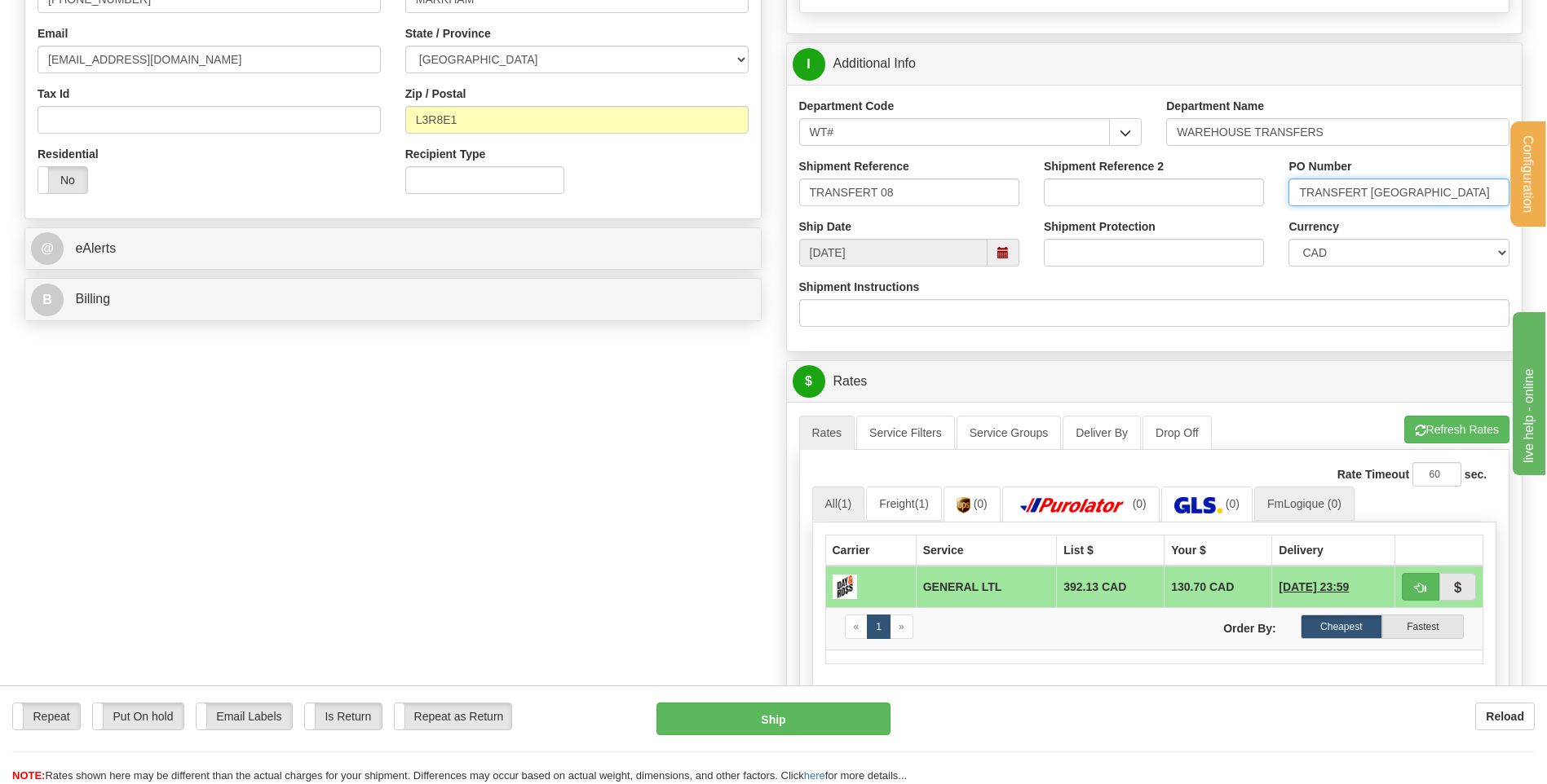
type input "TRANSFERT [GEOGRAPHIC_DATA]"
click at [1422, 592] on span "button" at bounding box center [1420, 588] width 11 height 10
type input "GL"
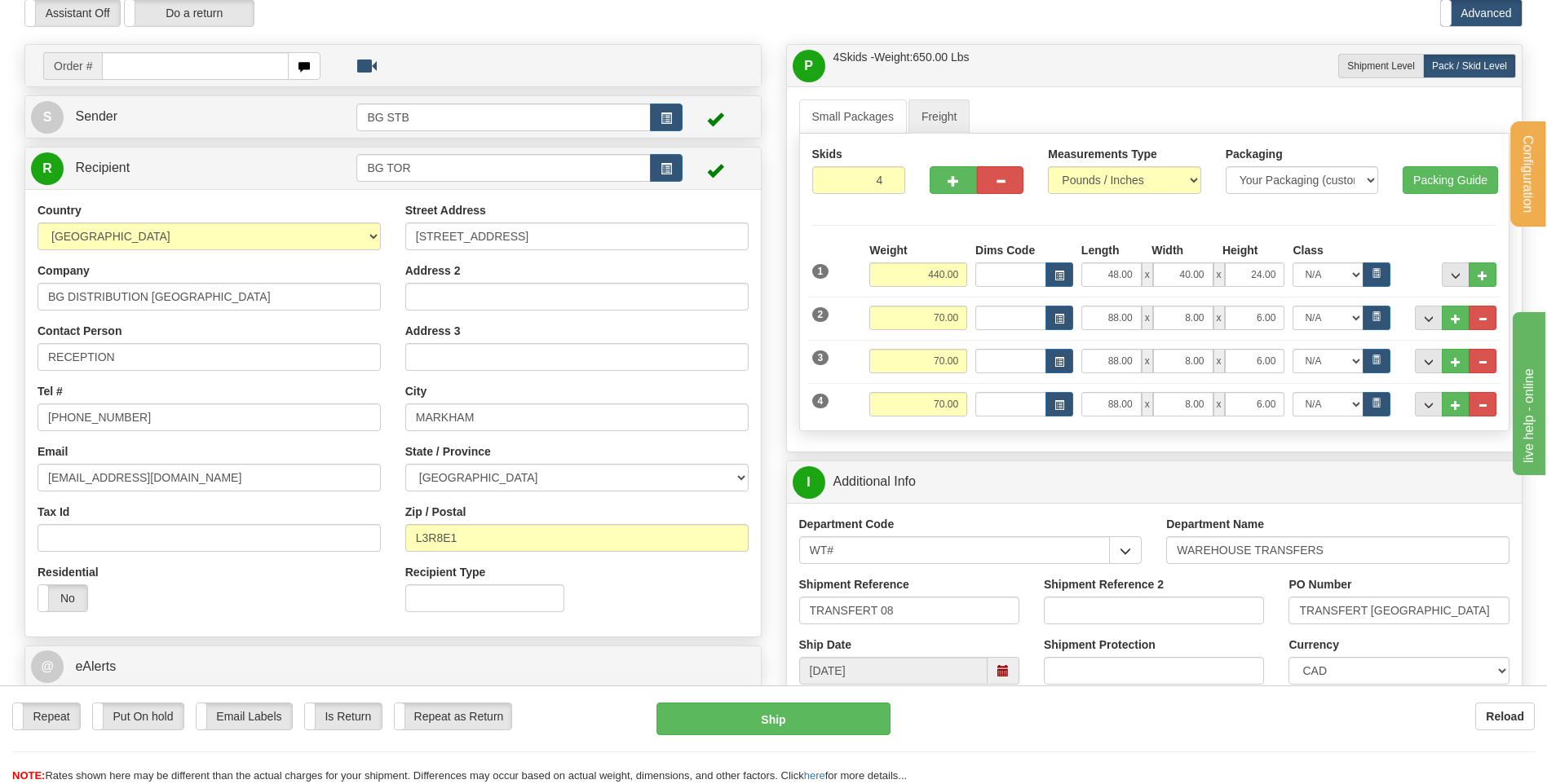
scroll to position [163, 0]
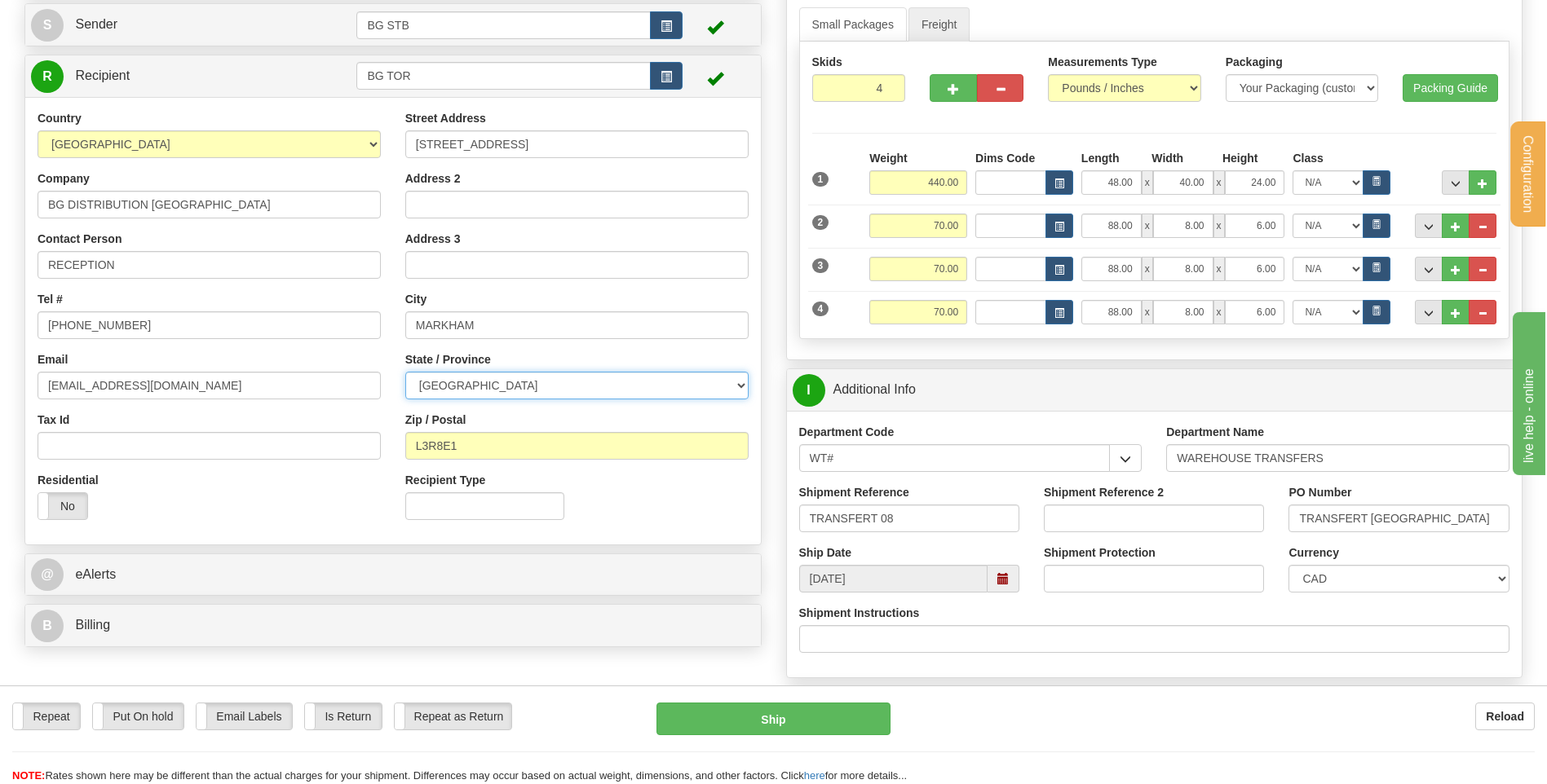
drag, startPoint x: 577, startPoint y: 382, endPoint x: 572, endPoint y: 392, distance: 11.2
click at [577, 382] on select "ALBERTA BRITISH COLUMBIA MANITOBA NEW BRUNSWICK NEWFOUNDLAND NOVA SCOTIA NUNAVU…" at bounding box center [577, 385] width 343 height 28
select select "ON"
click at [405, 372] on select "ALBERTA BRITISH COLUMBIA MANITOBA NEW BRUNSWICK NEWFOUNDLAND NOVA SCOTIA NUNAVU…" at bounding box center [577, 385] width 343 height 28
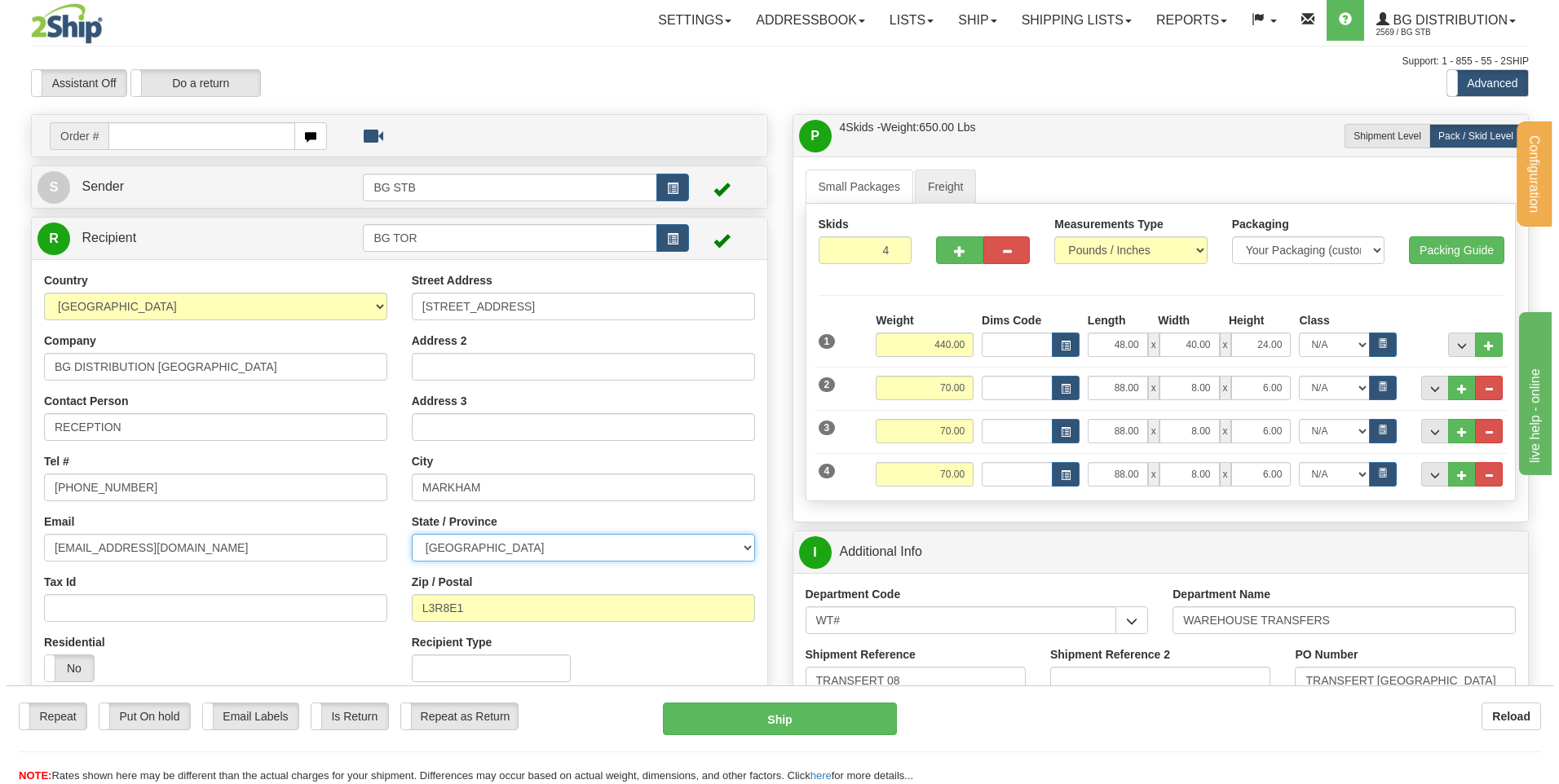
scroll to position [0, 0]
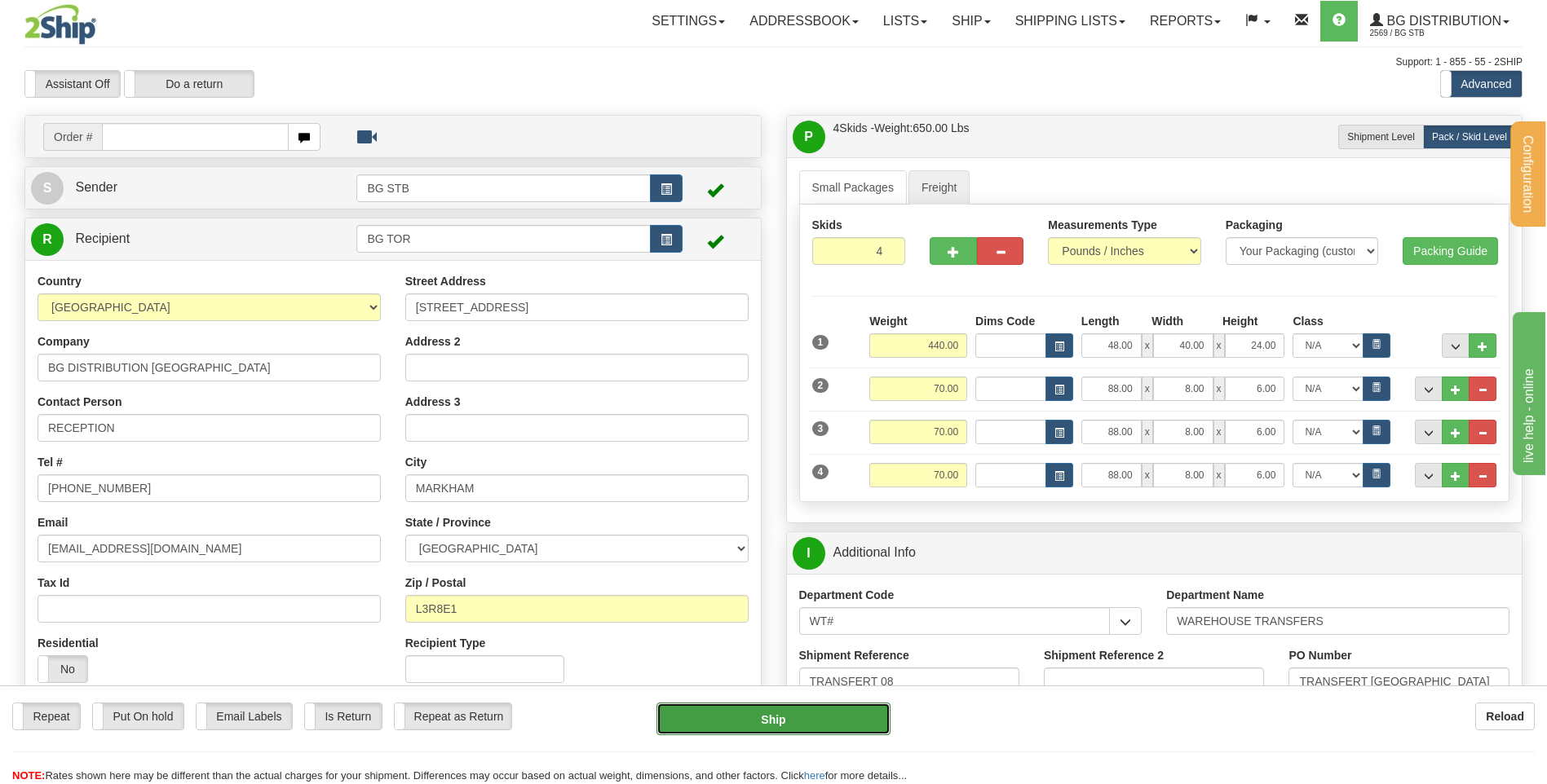
click at [714, 705] on button "Ship" at bounding box center [773, 718] width 234 height 32
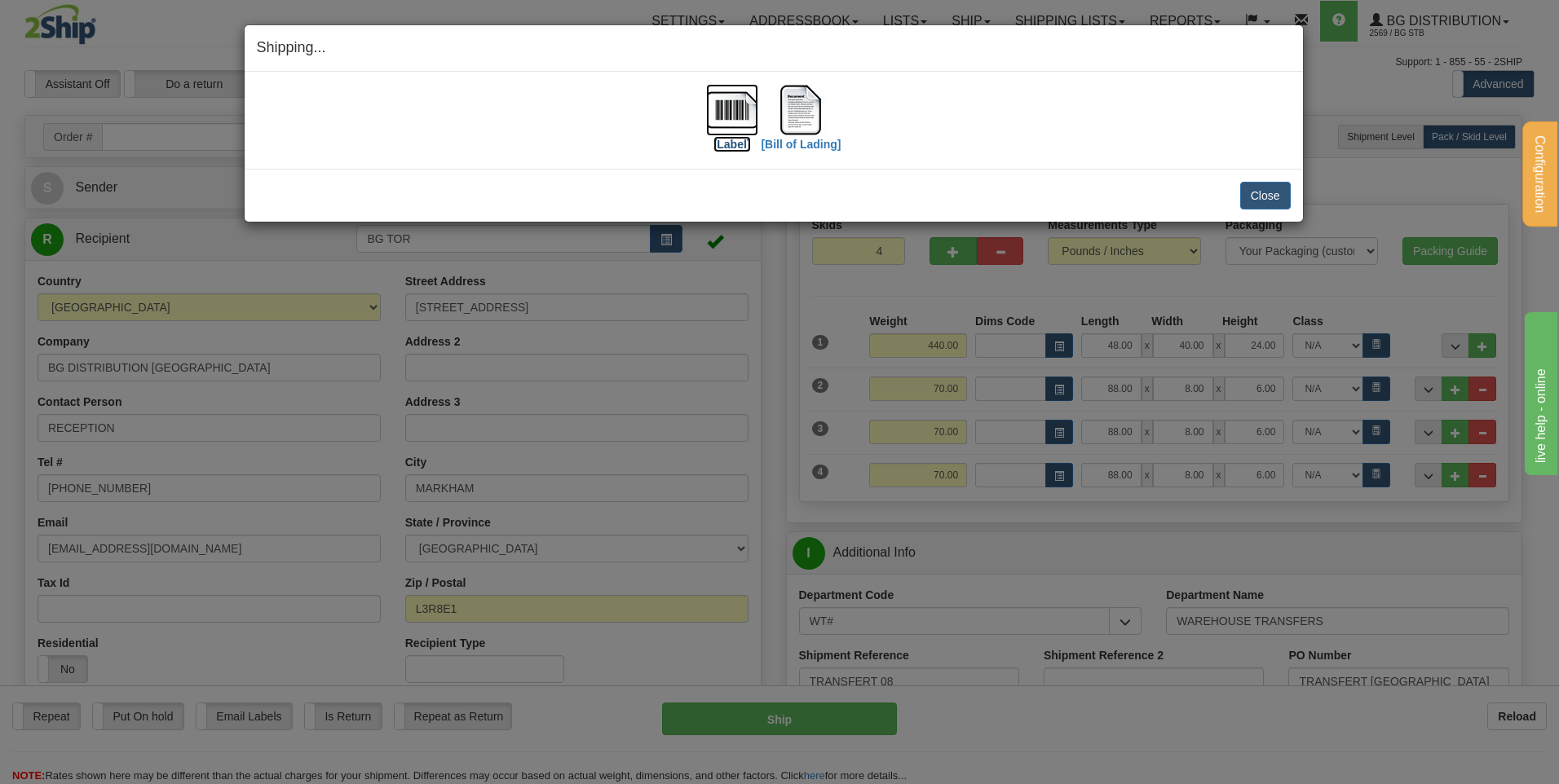
click at [746, 113] on img at bounding box center [732, 110] width 52 height 52
click at [788, 111] on img at bounding box center [800, 110] width 52 height 52
click at [1272, 197] on button "Close" at bounding box center [1265, 195] width 51 height 28
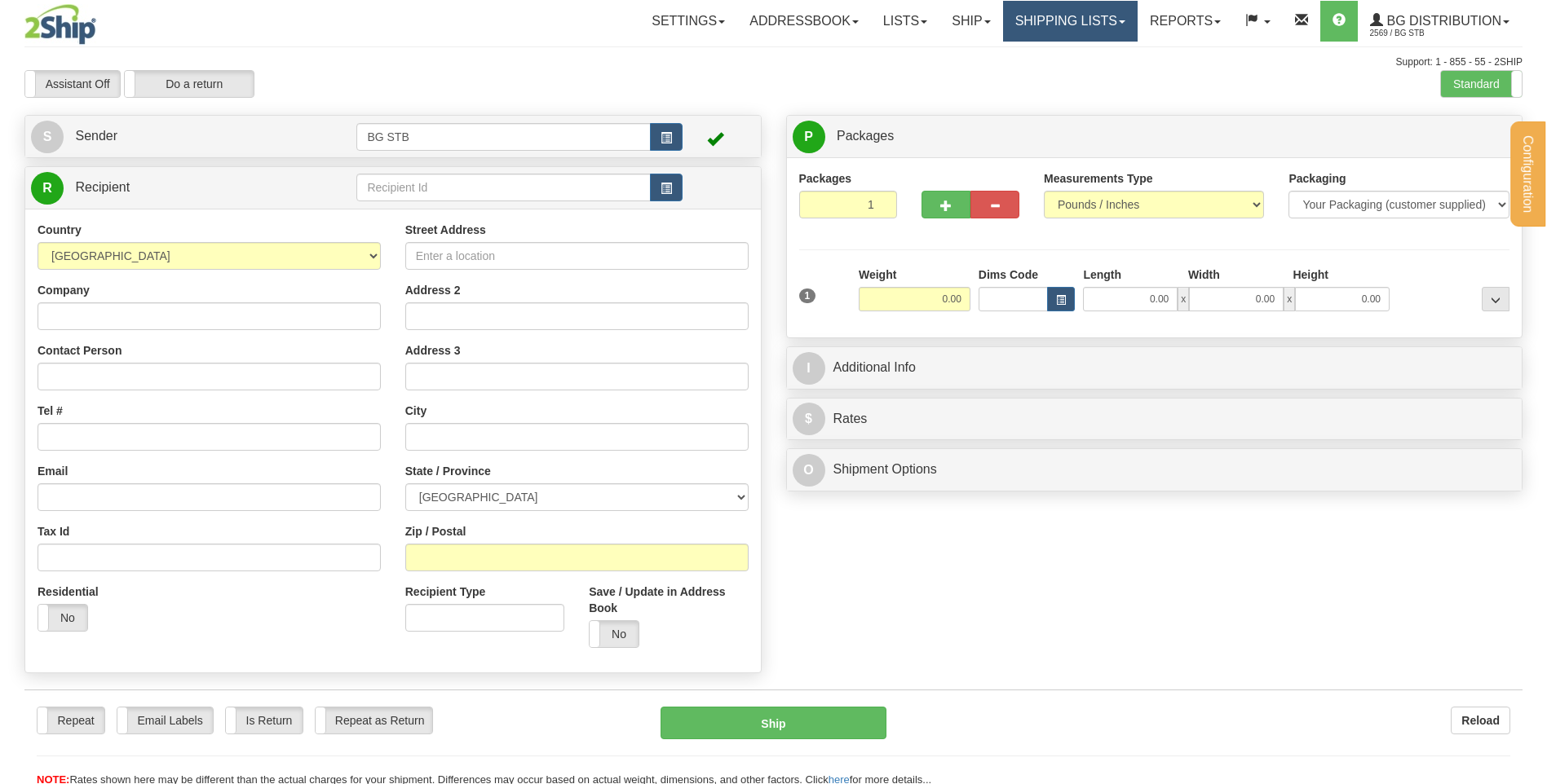
click at [1051, 26] on link "Shipping lists" at bounding box center [1069, 21] width 134 height 41
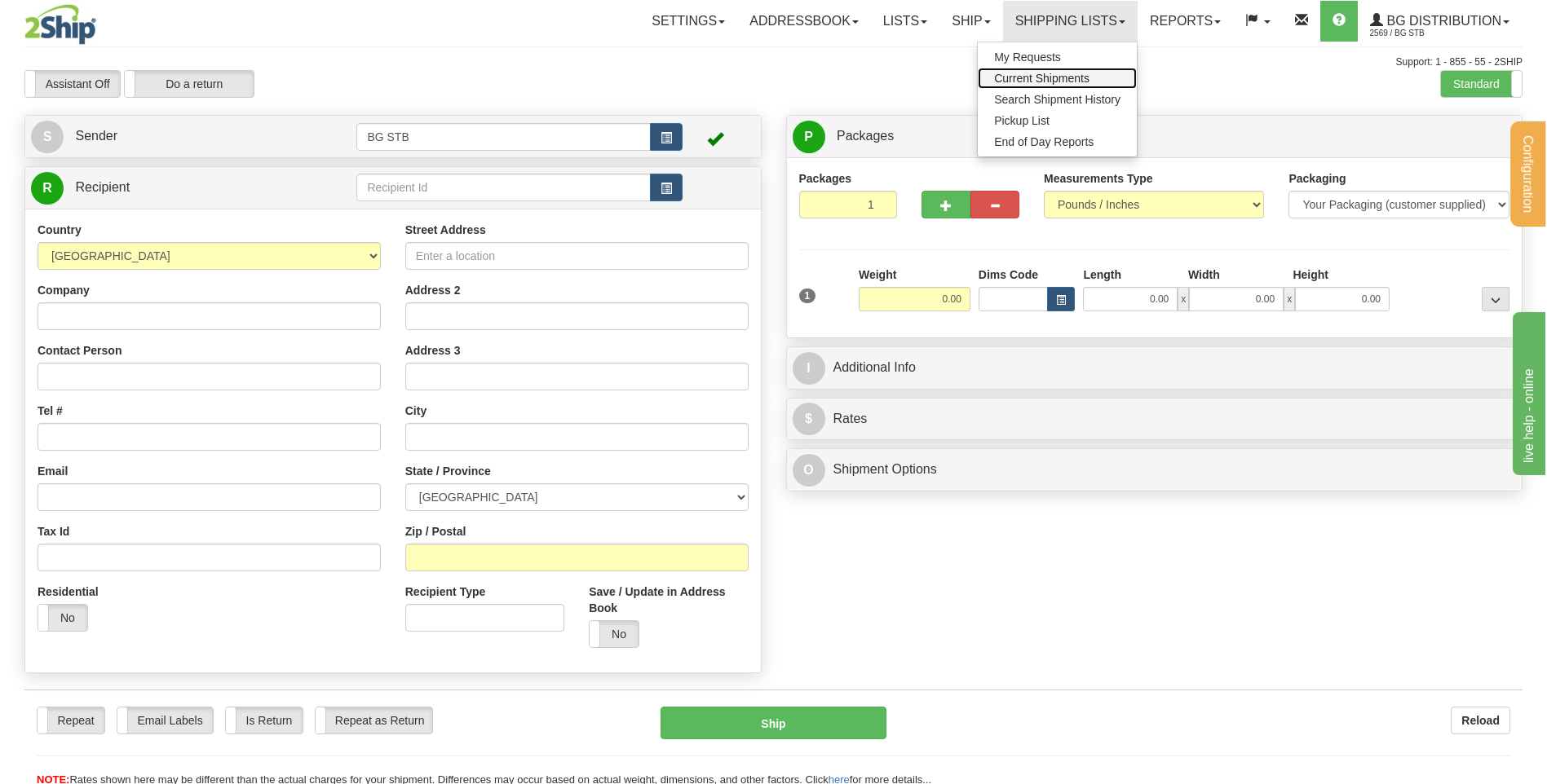
click at [1045, 72] on span "Current Shipments" at bounding box center [1042, 78] width 95 height 13
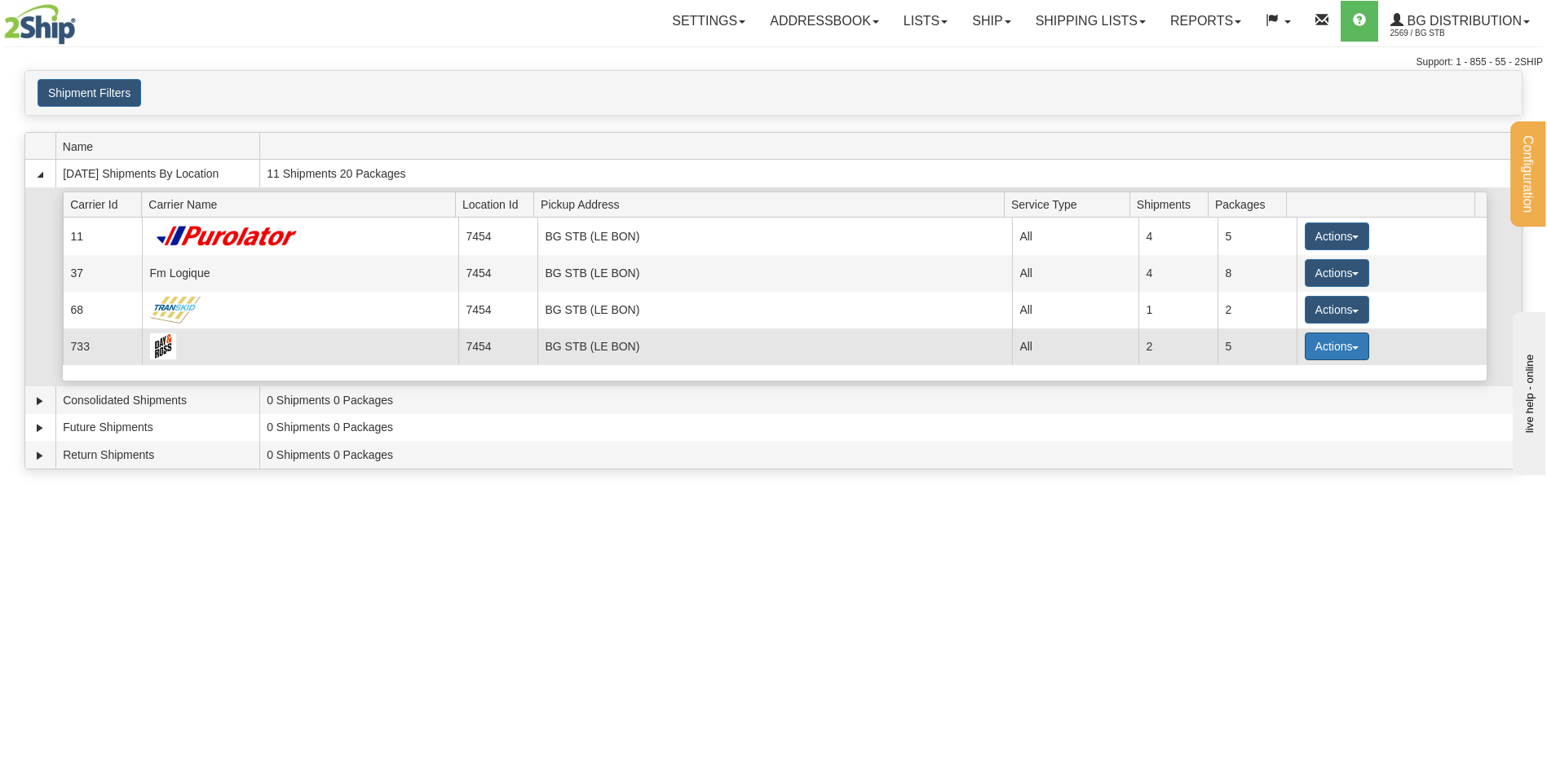
click at [1305, 340] on button "Actions" at bounding box center [1337, 346] width 65 height 28
click at [1277, 373] on span "Details" at bounding box center [1276, 376] width 44 height 11
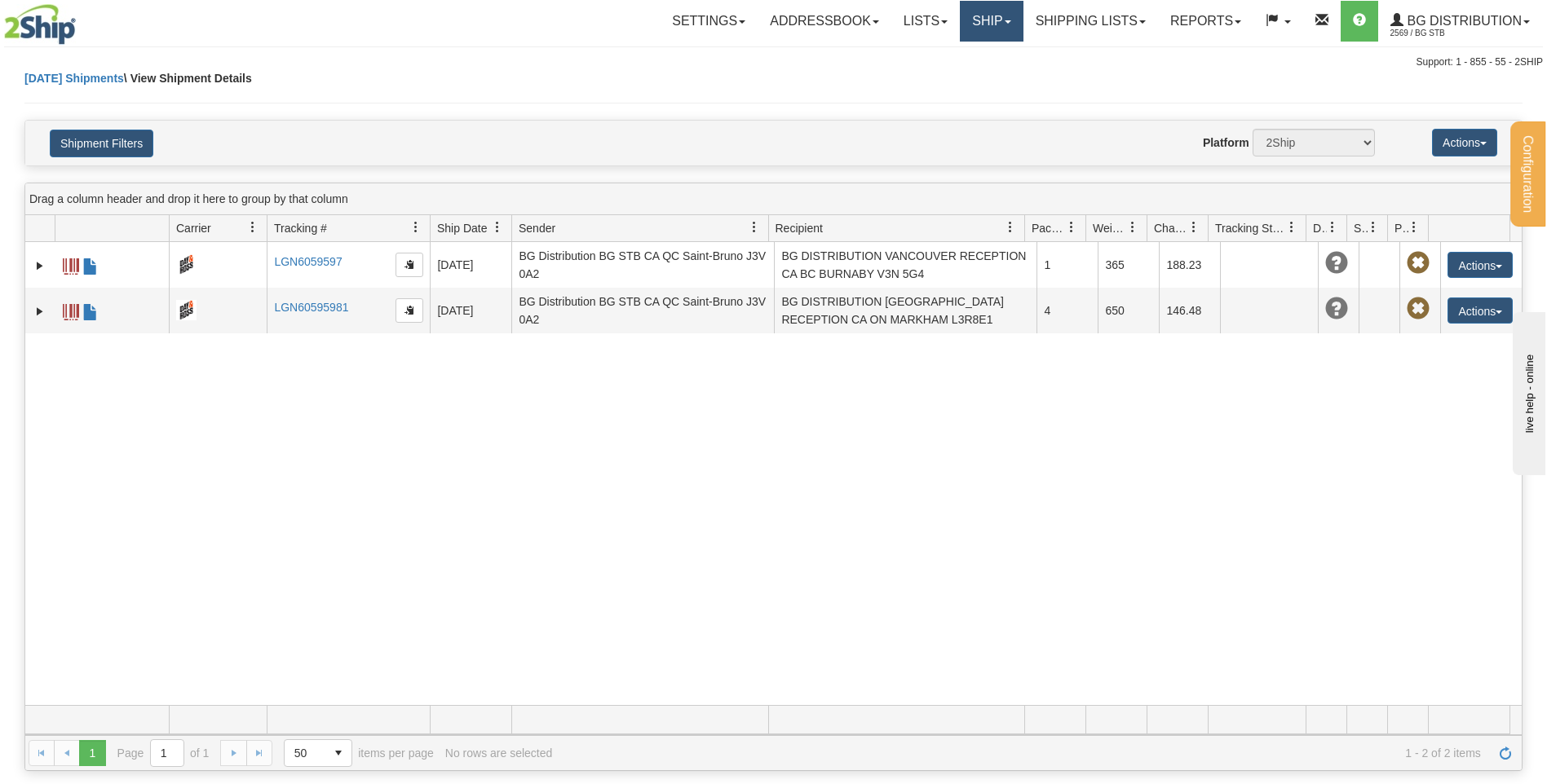
click at [998, 14] on link "Ship" at bounding box center [991, 21] width 63 height 41
click at [976, 58] on link "Ship Screen" at bounding box center [958, 57] width 129 height 21
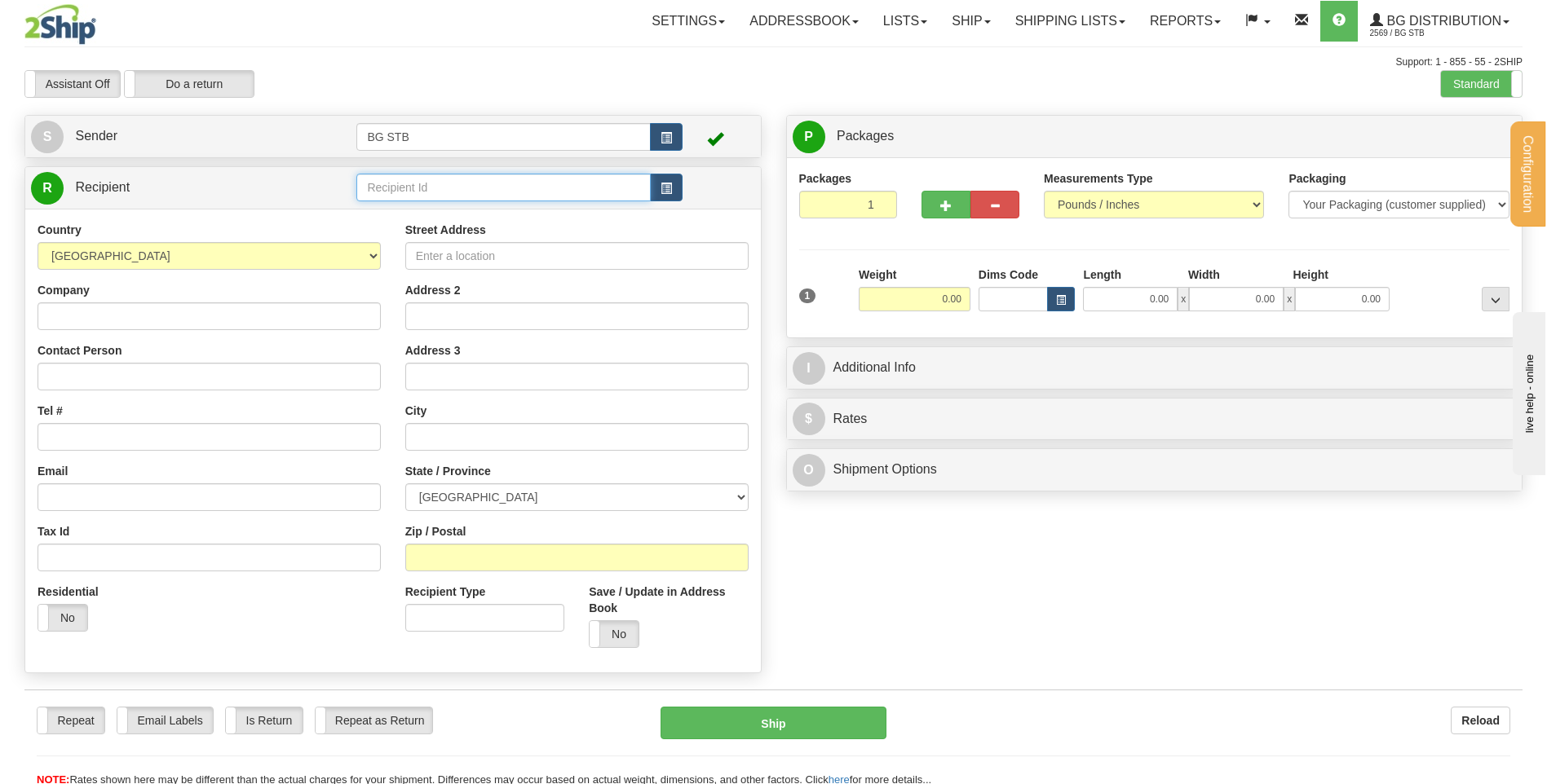
click at [403, 185] on input "text" at bounding box center [503, 187] width 294 height 28
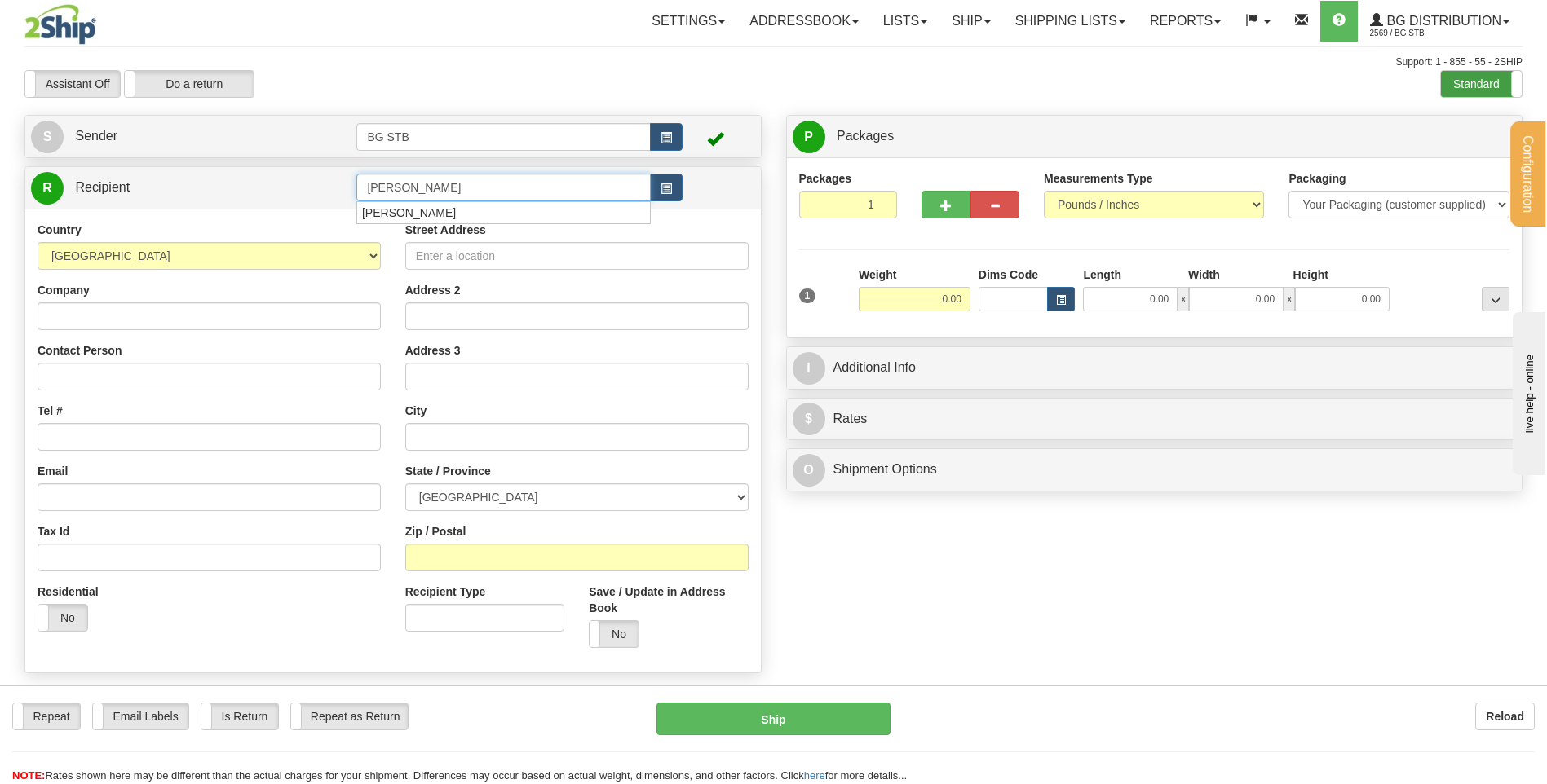
type input "[PERSON_NAME]"
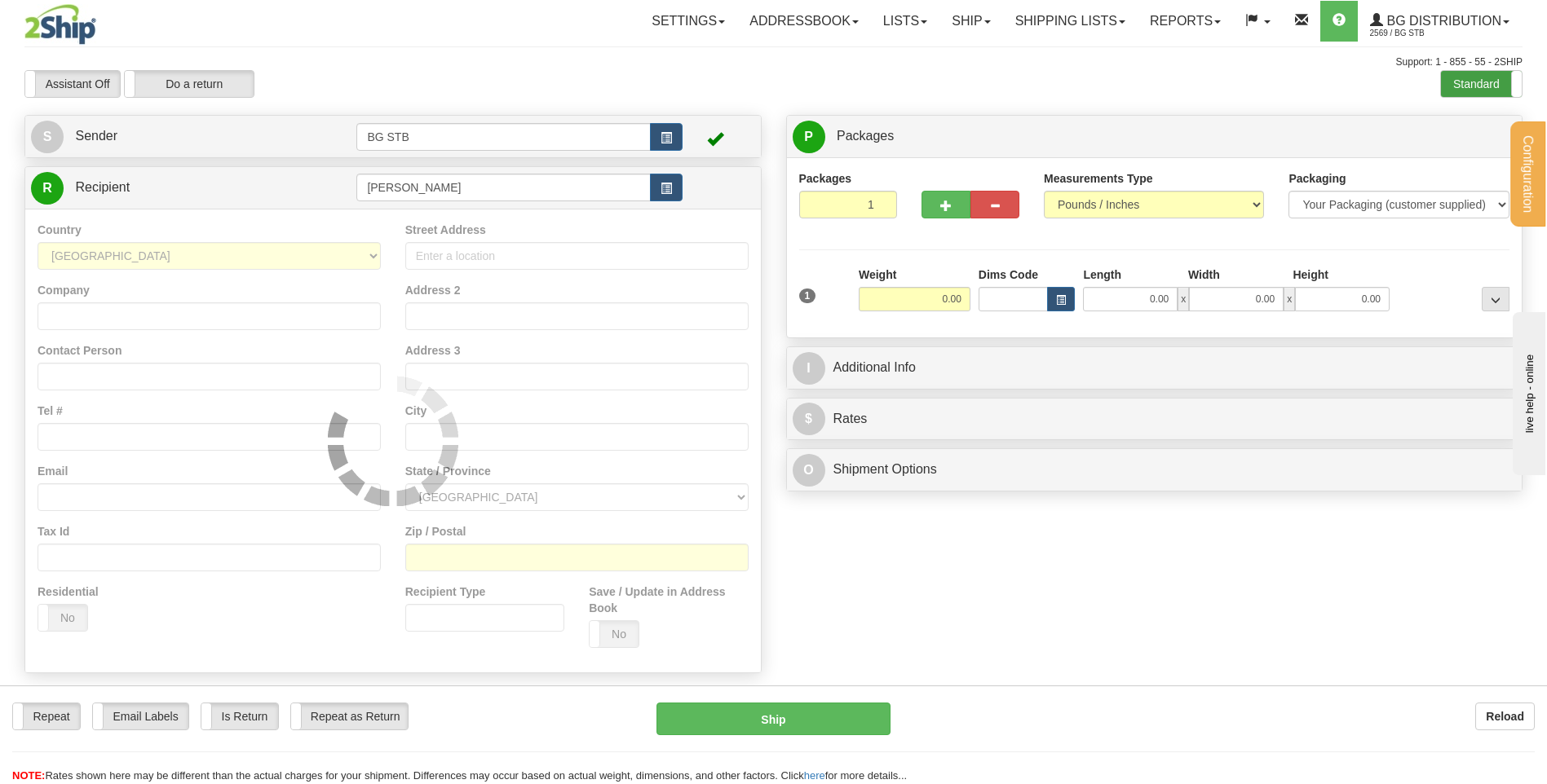
click at [1452, 80] on label "Standard" at bounding box center [1481, 83] width 81 height 26
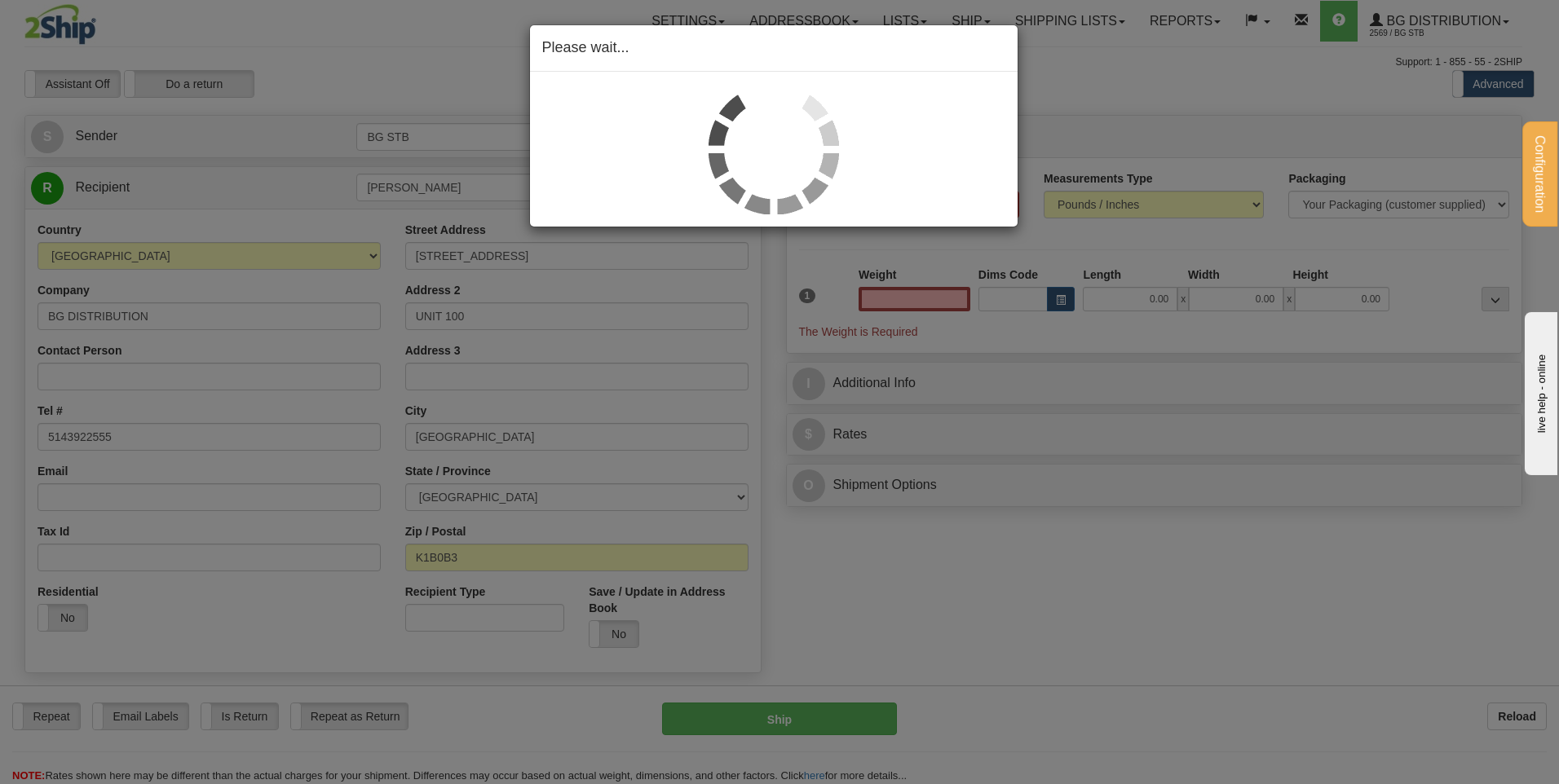
type input "0.00"
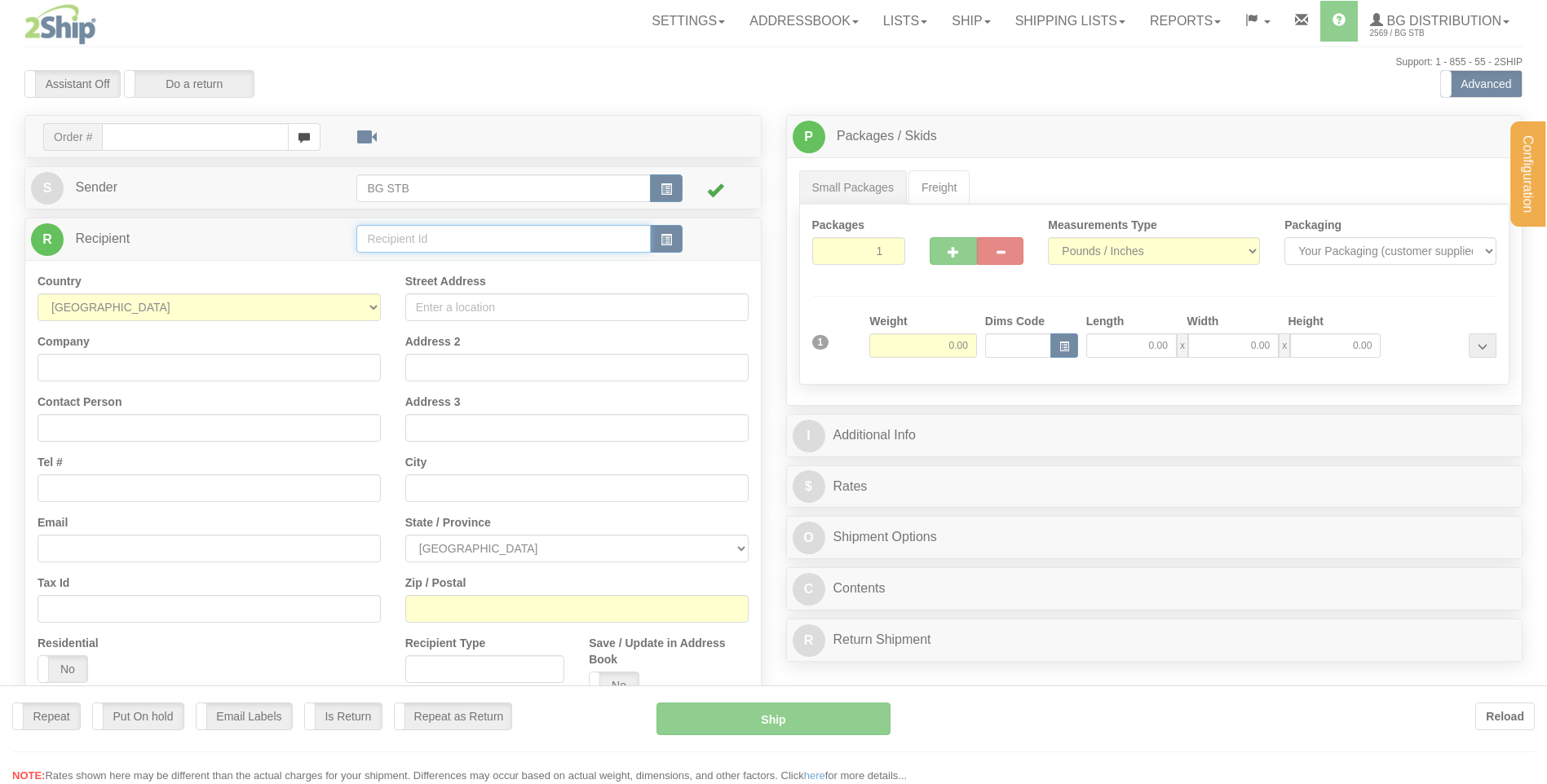
click at [425, 245] on div "Configuration My Configuration Panel Close Configure My Carriers" at bounding box center [773, 458] width 1547 height 917
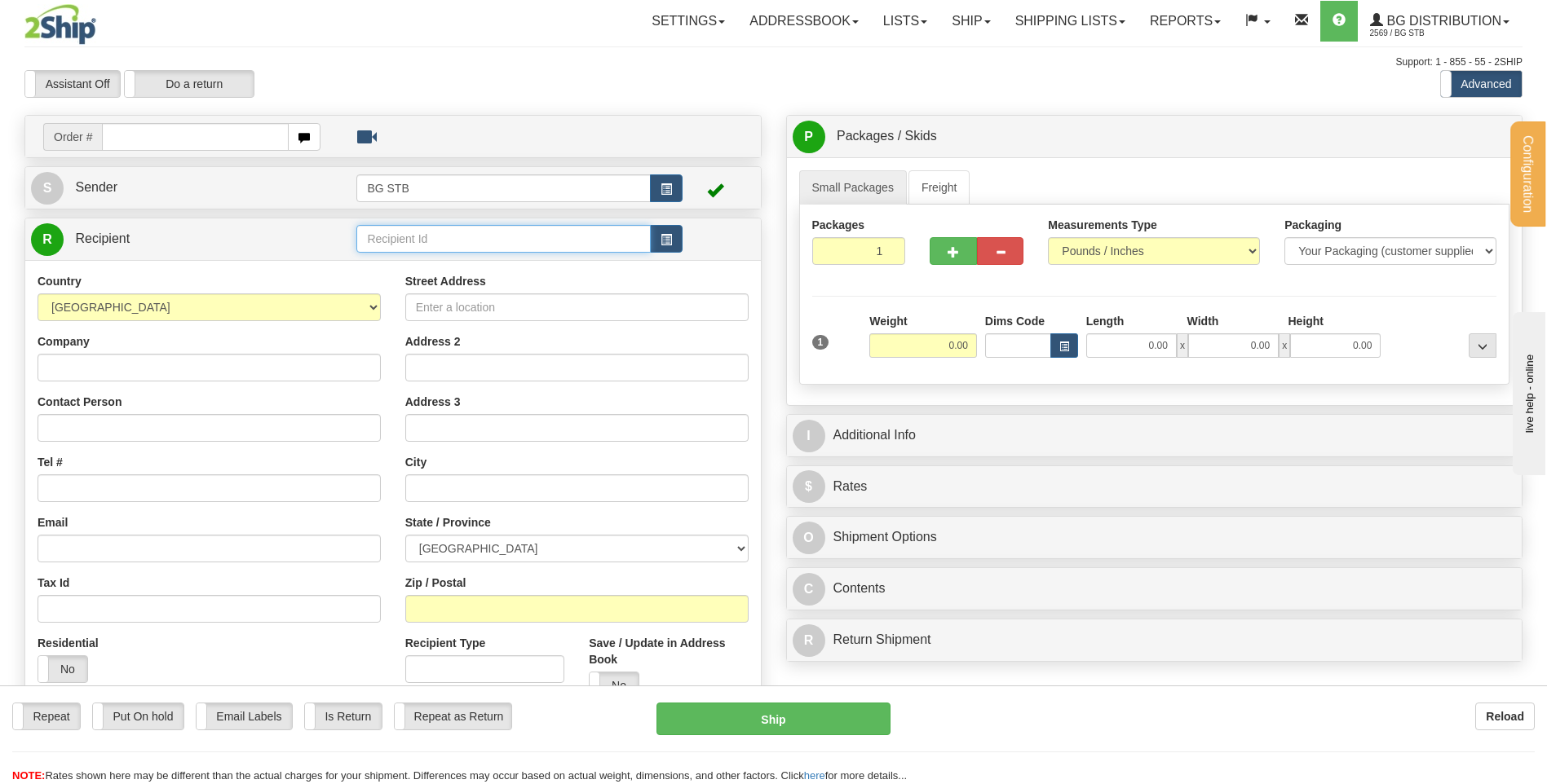
click at [420, 245] on input "text" at bounding box center [503, 238] width 294 height 28
click at [454, 268] on div "[PERSON_NAME]" at bounding box center [500, 264] width 278 height 18
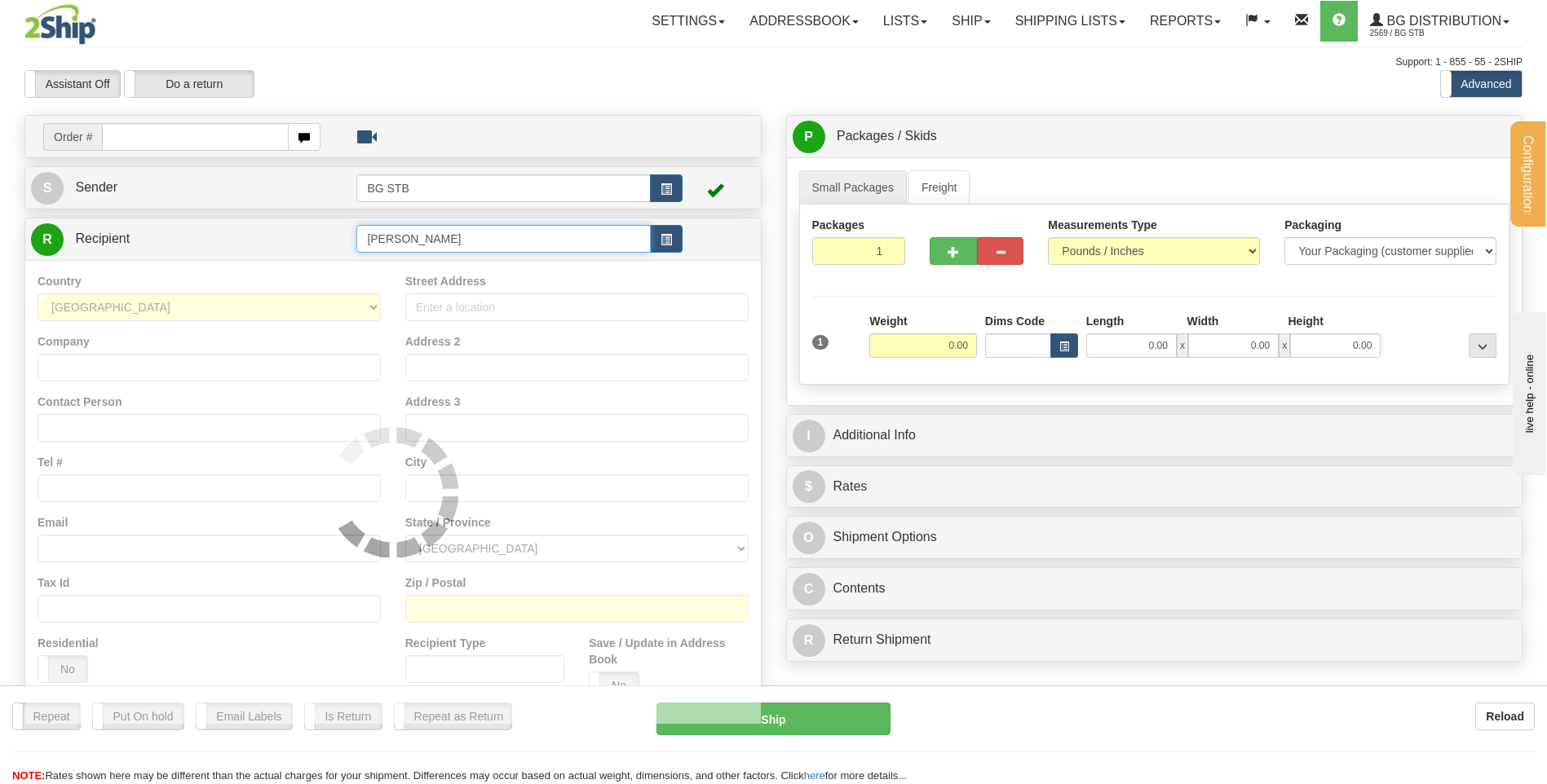
type input "[PERSON_NAME]"
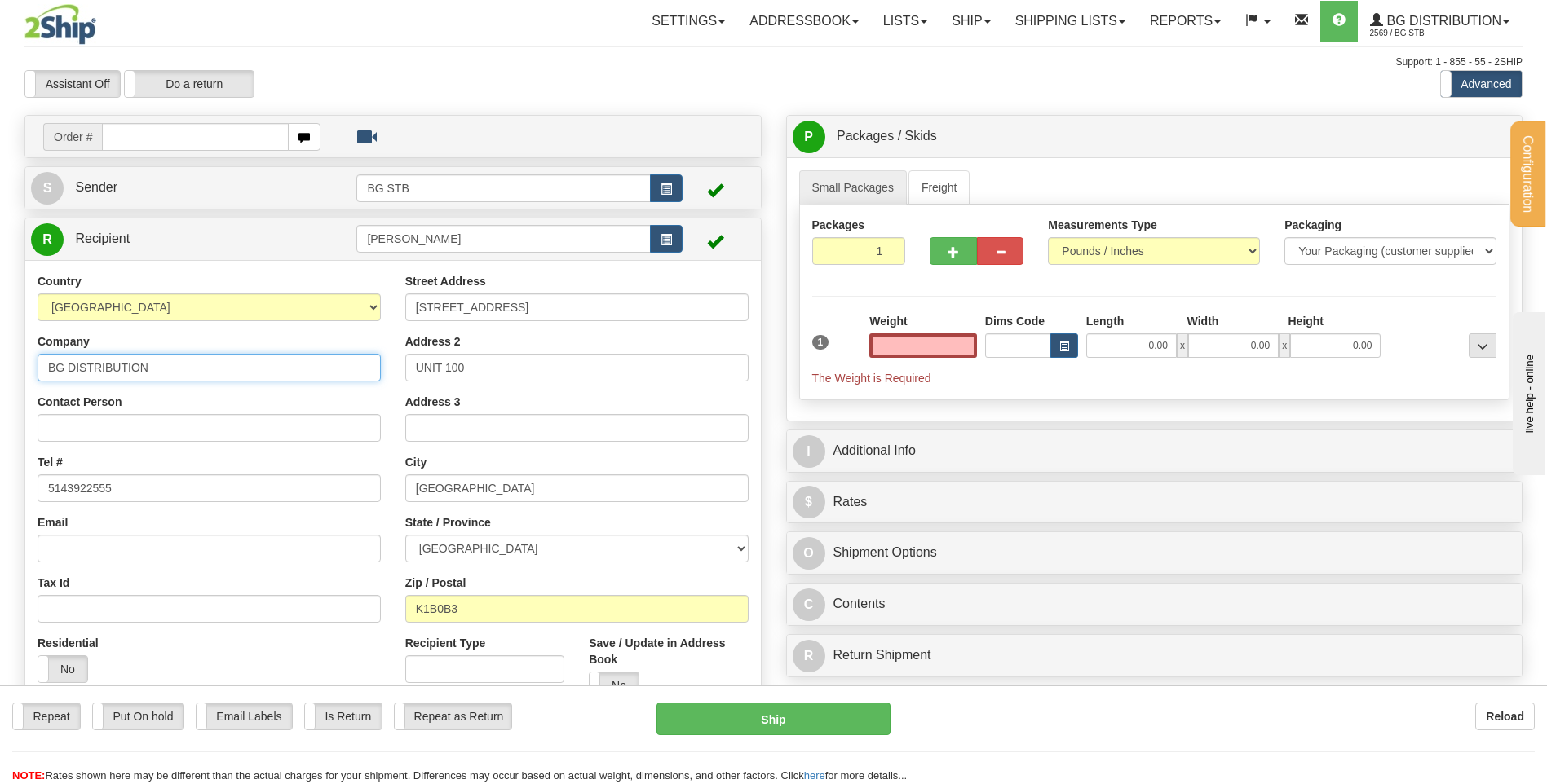
type input "0.00"
click at [184, 358] on input "BG DISTRIBUTION" at bounding box center [209, 367] width 343 height 28
type input "BG DISTRIBUTION [GEOGRAPHIC_DATA]"
click at [943, 184] on link "Freight" at bounding box center [939, 188] width 62 height 34
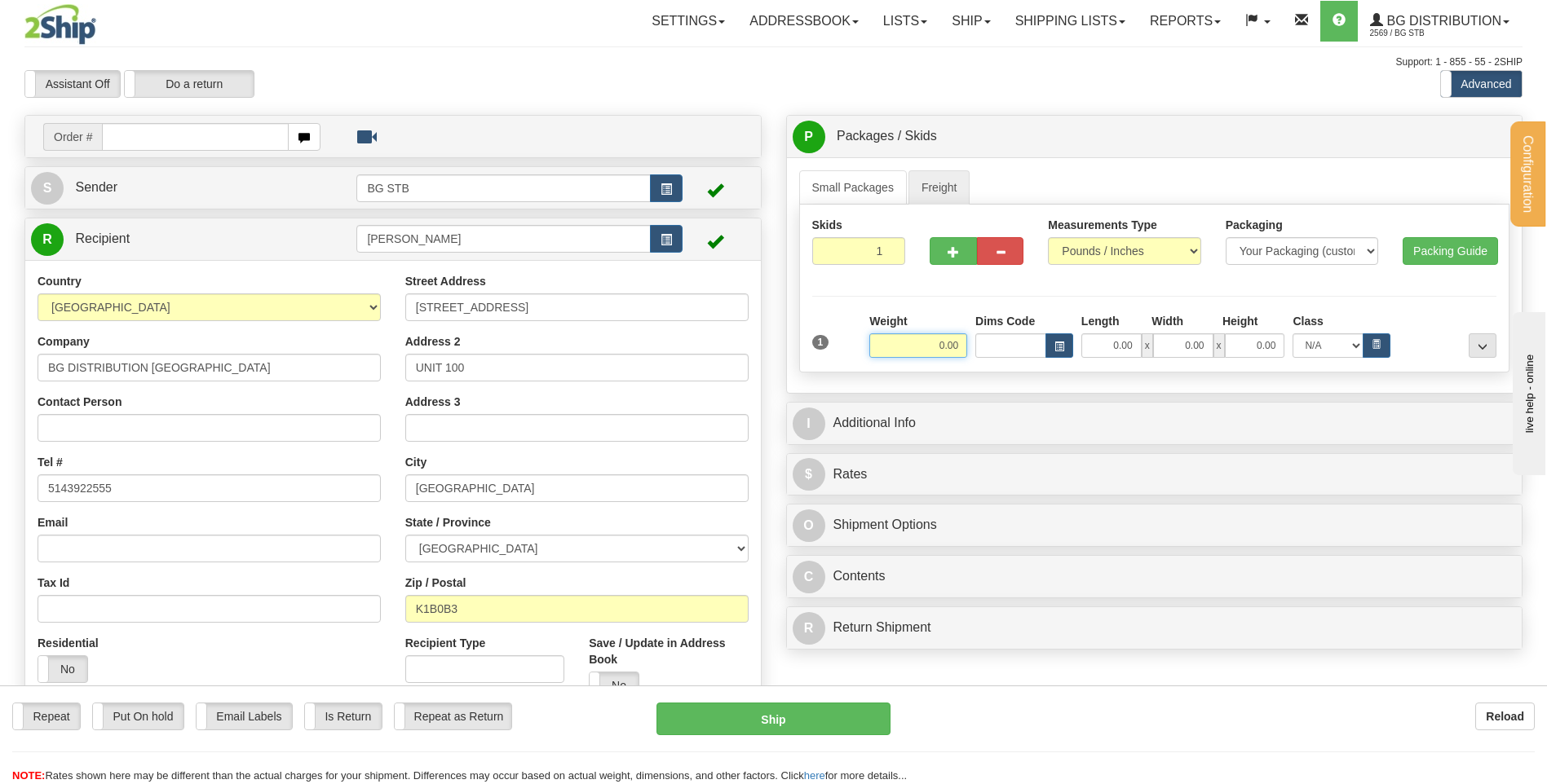
click at [942, 335] on input "0.00" at bounding box center [918, 346] width 98 height 25
type input "303.00"
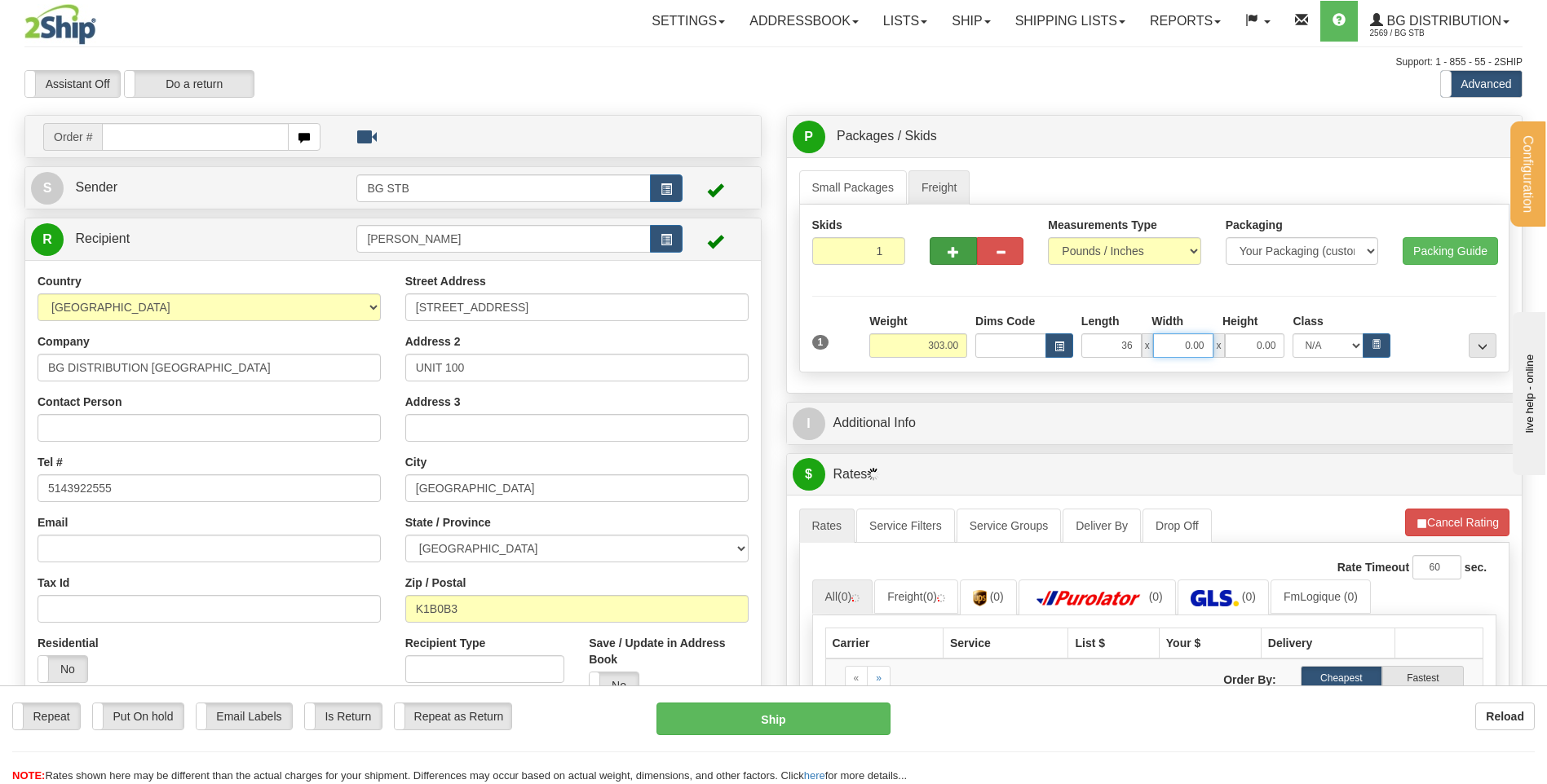
type input "36.00"
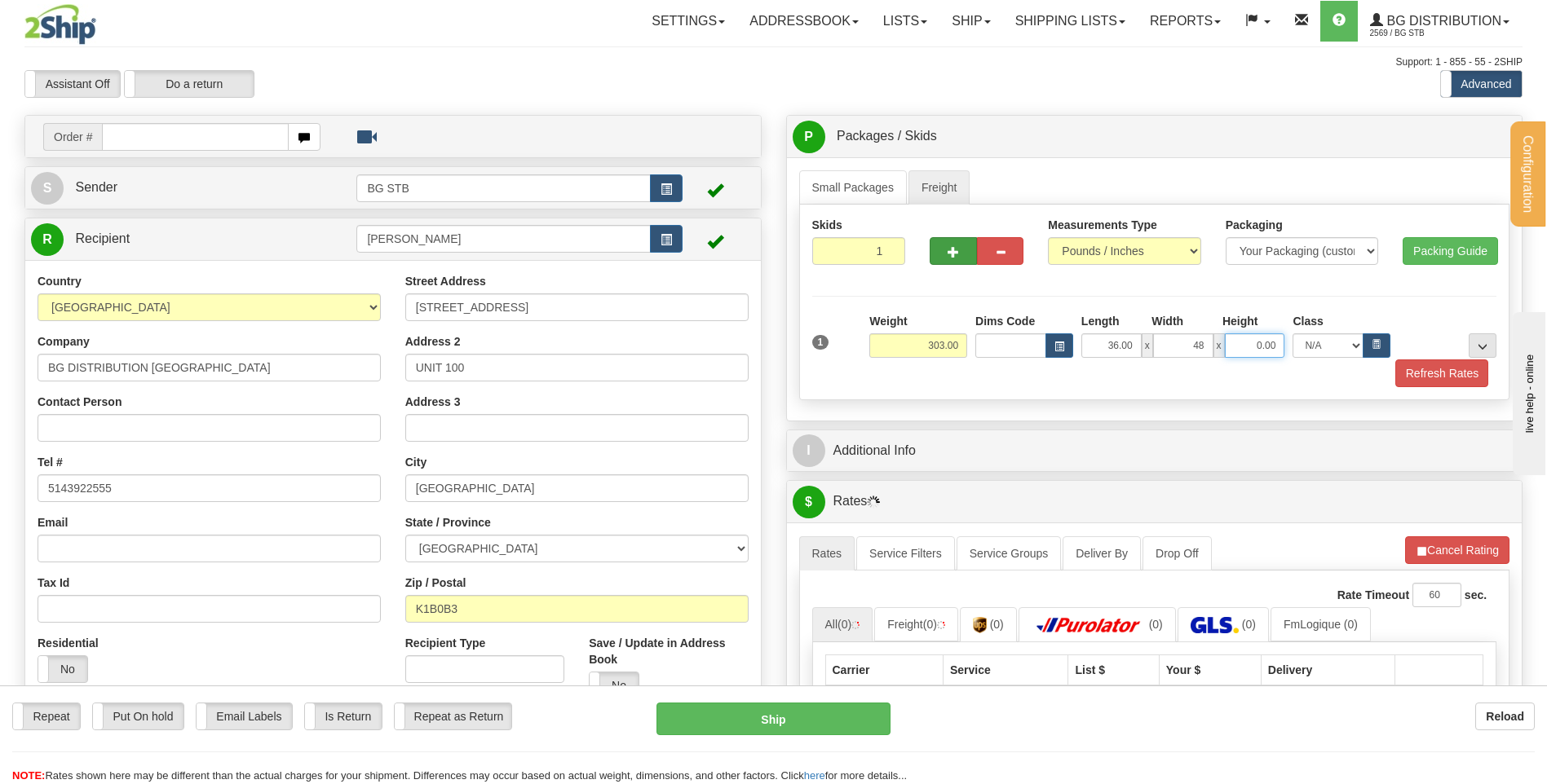
type input "48.00"
type input "24.00"
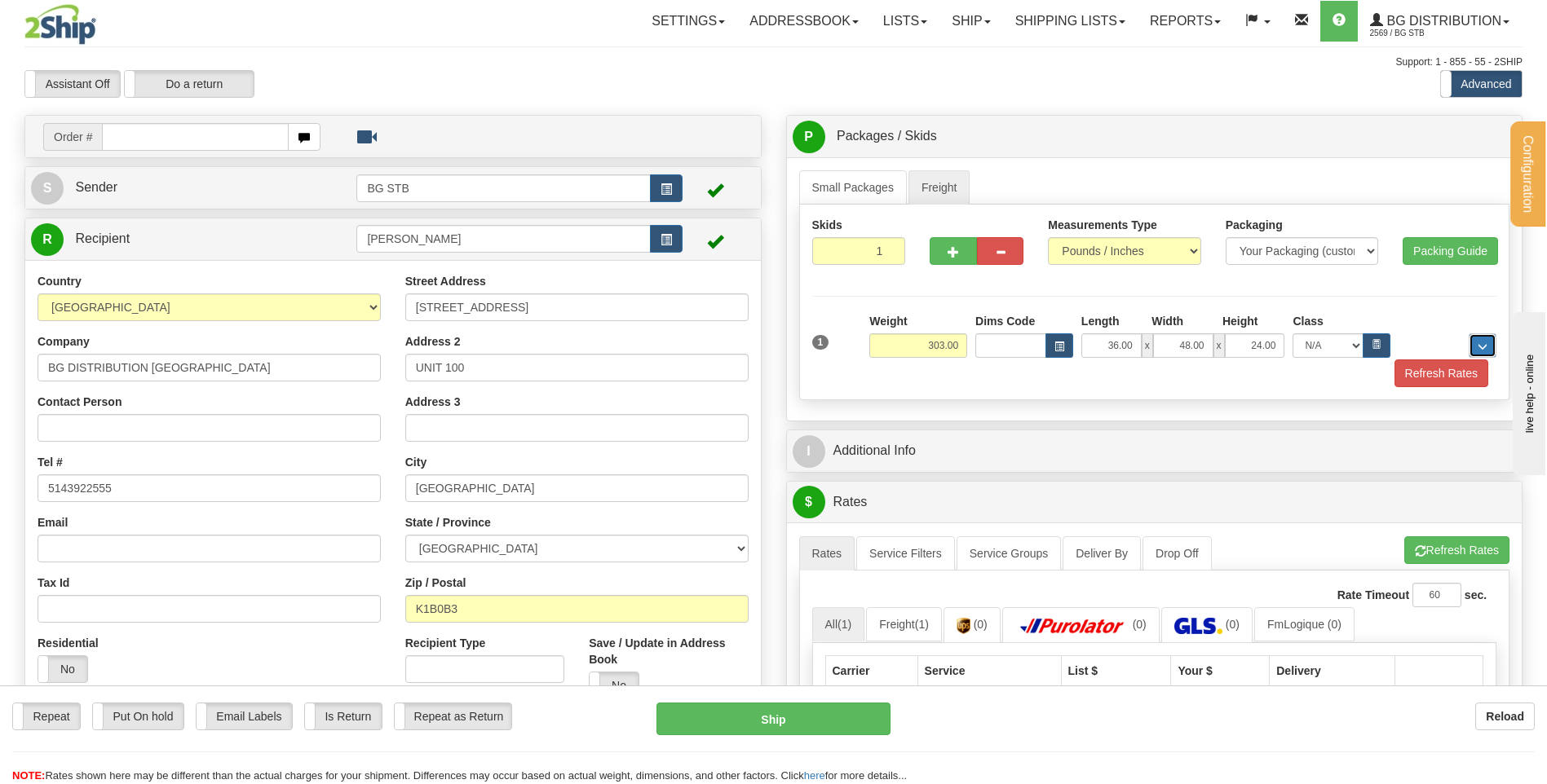
click at [1474, 341] on button "..." at bounding box center [1482, 346] width 28 height 25
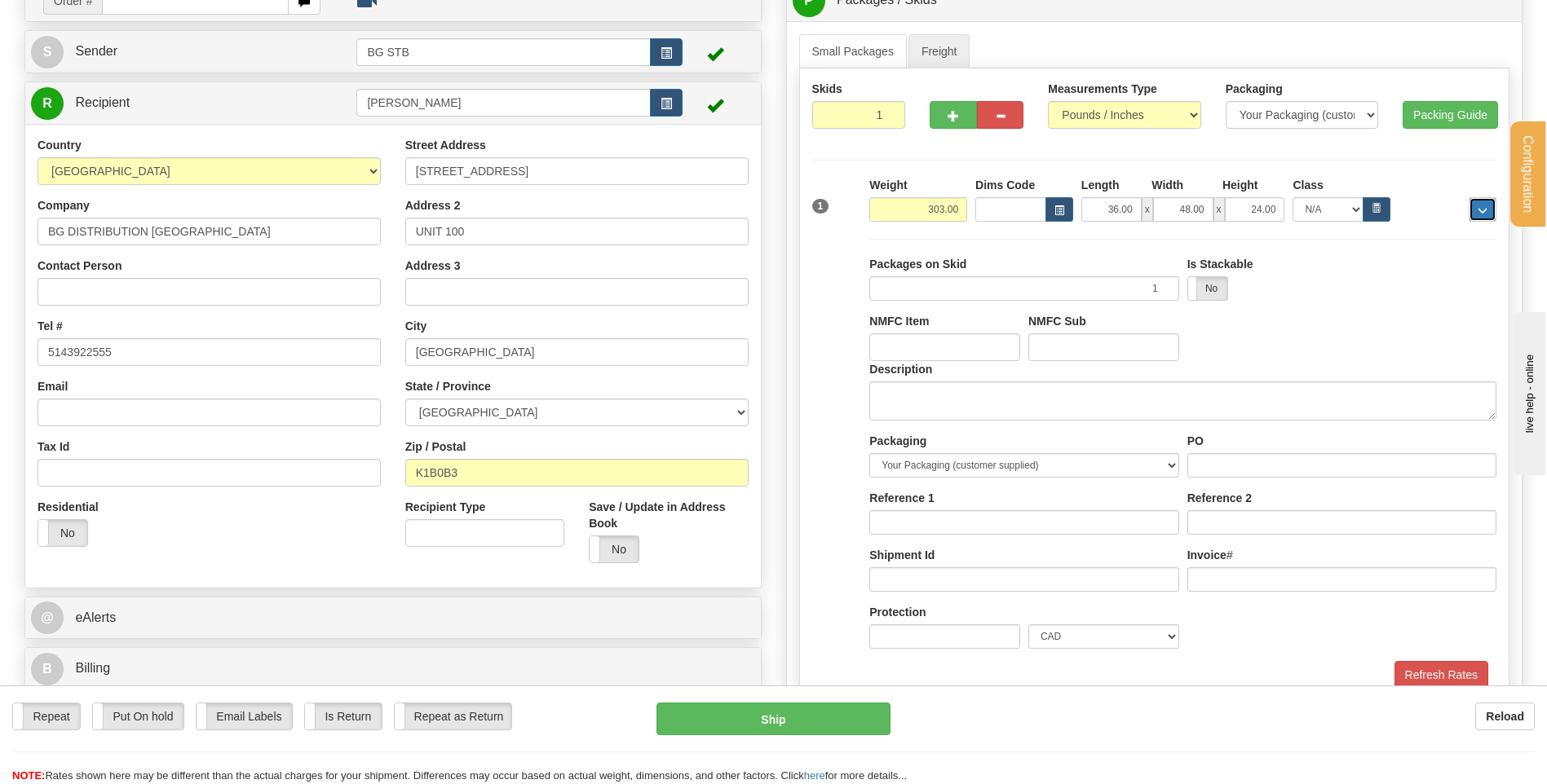
scroll to position [326, 0]
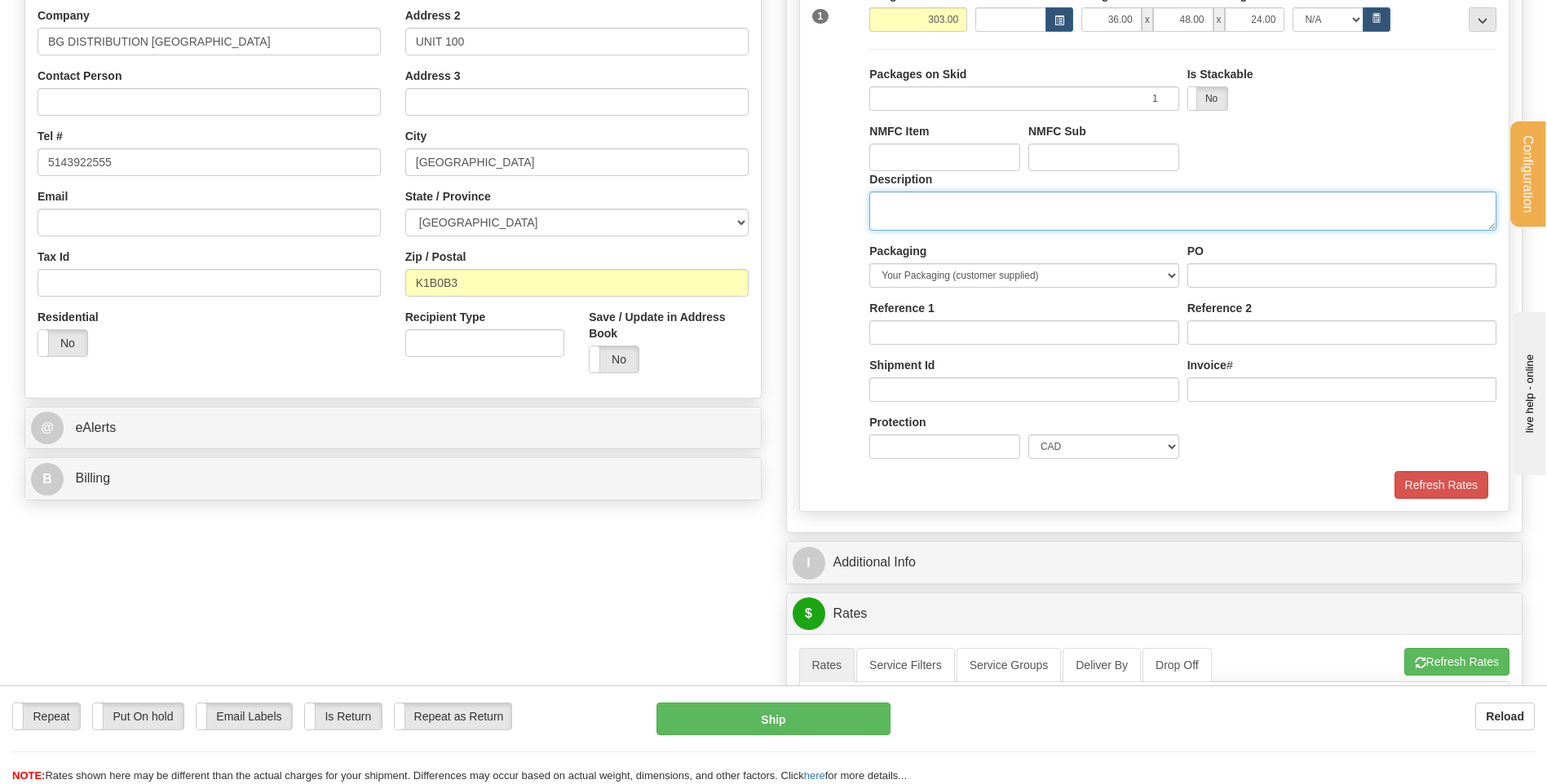
click at [947, 216] on textarea "Description" at bounding box center [1183, 211] width 627 height 39
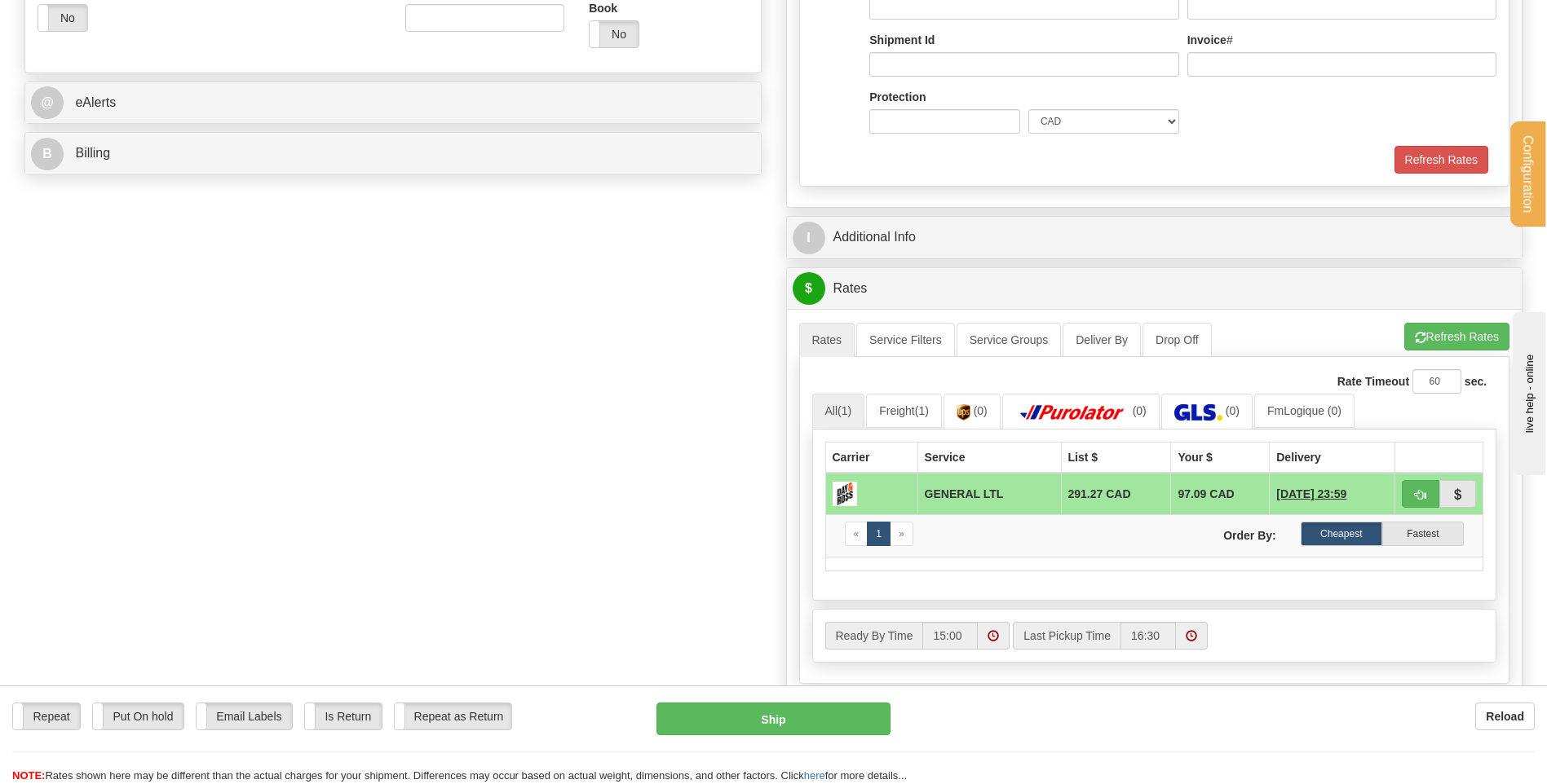
scroll to position [489, 0]
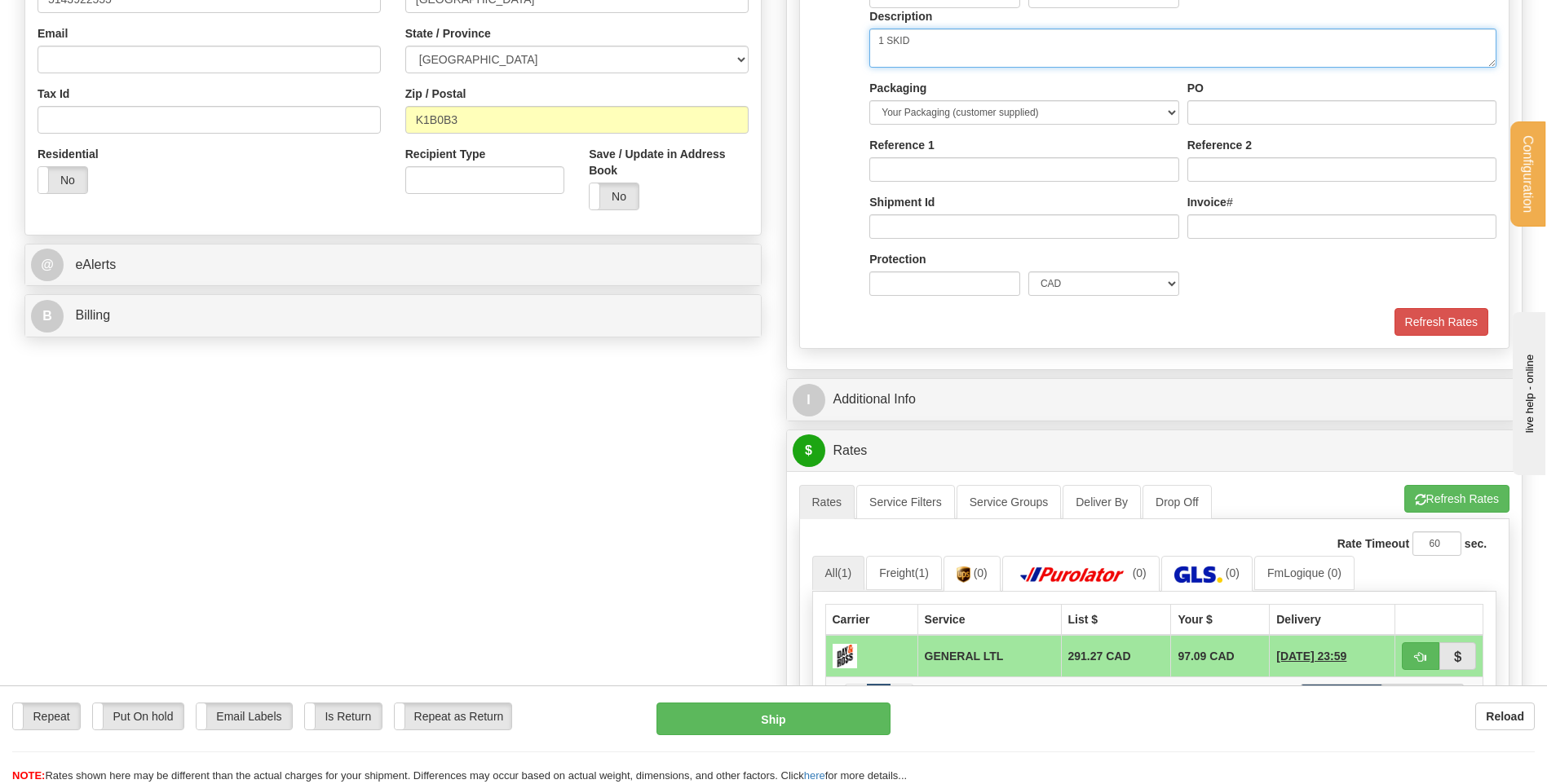
type textarea "1 SKID"
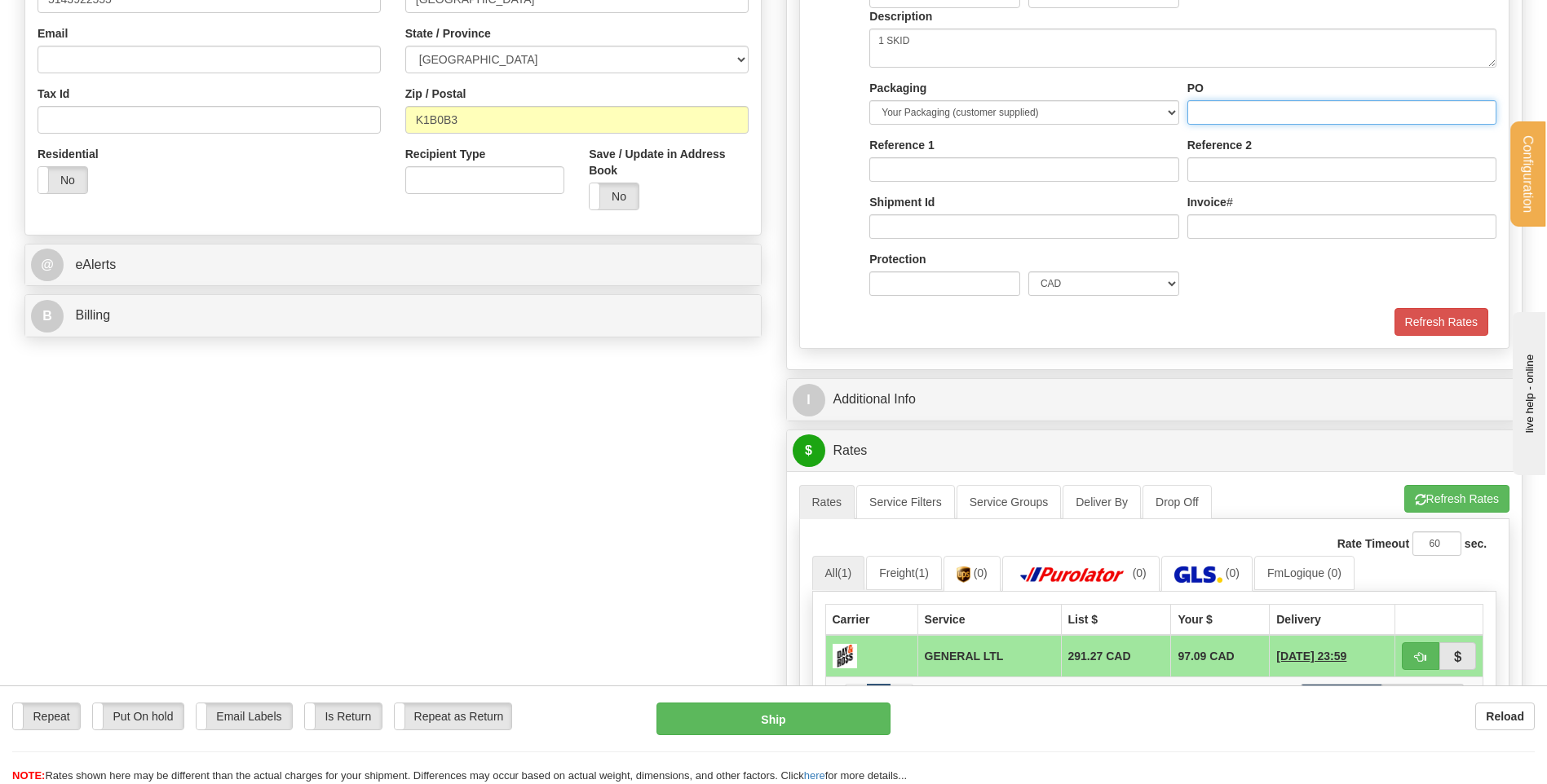
click at [1231, 115] on input "PO" at bounding box center [1341, 112] width 309 height 25
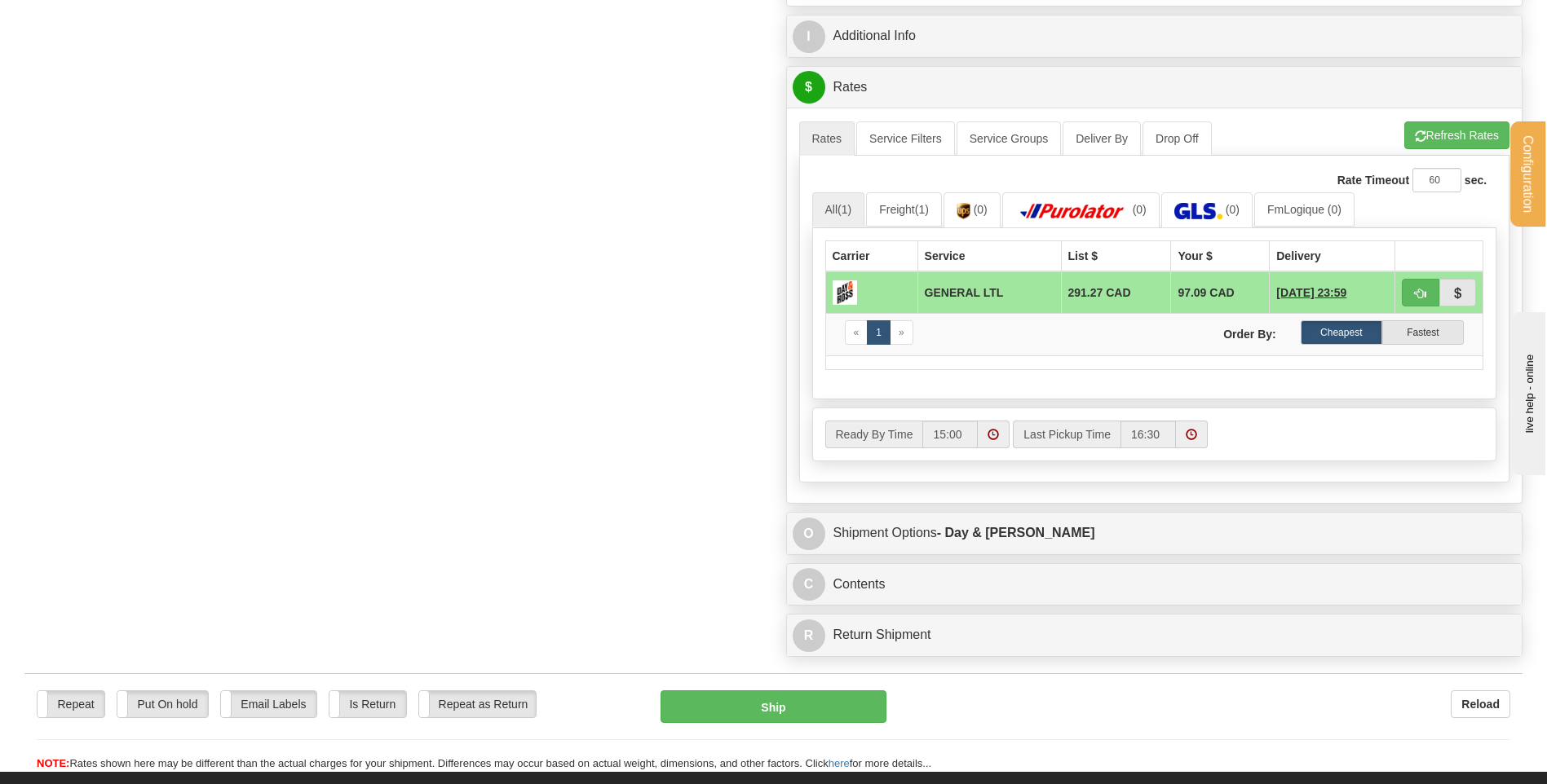
scroll to position [814, 0]
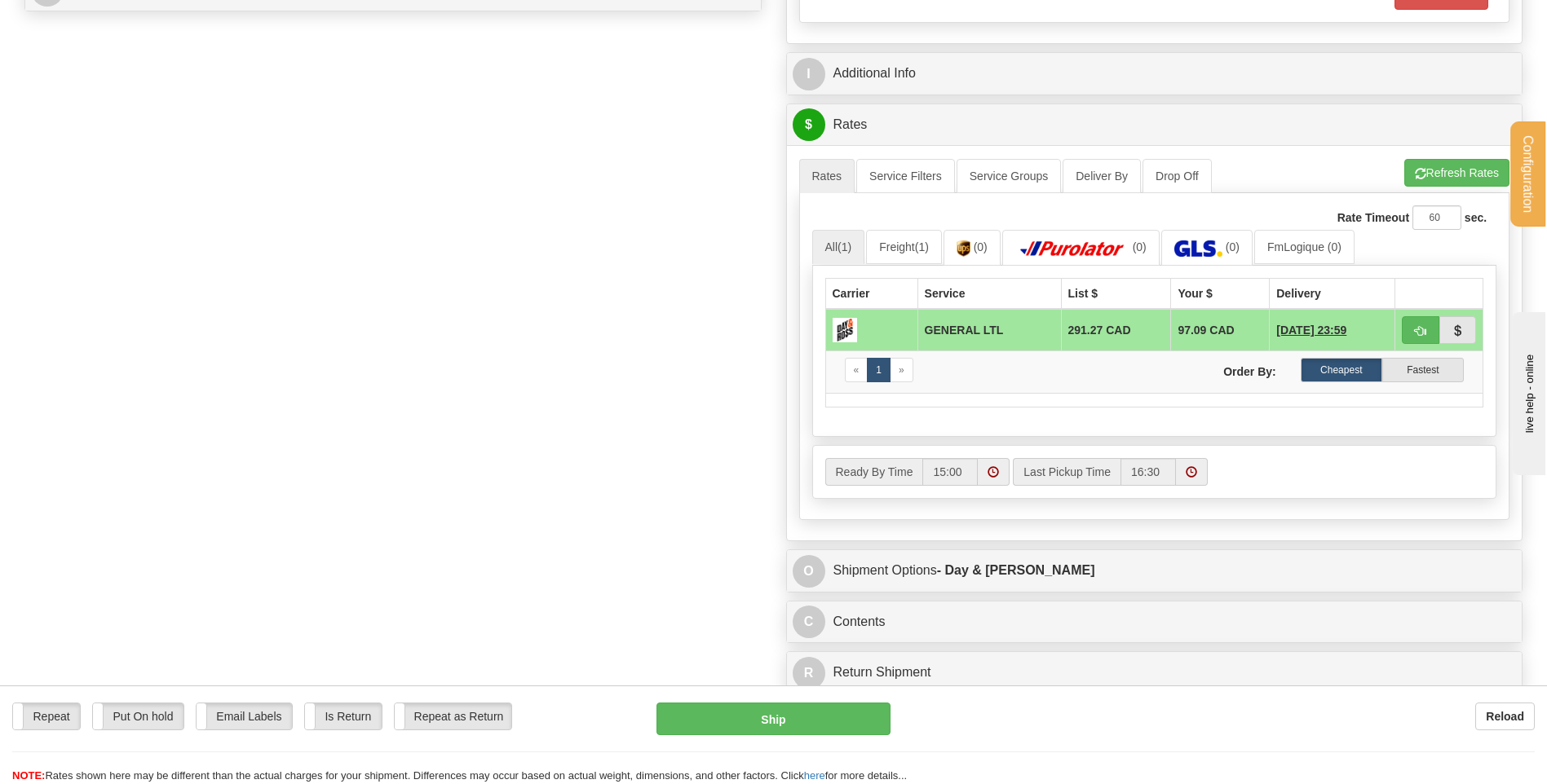
type input "..."
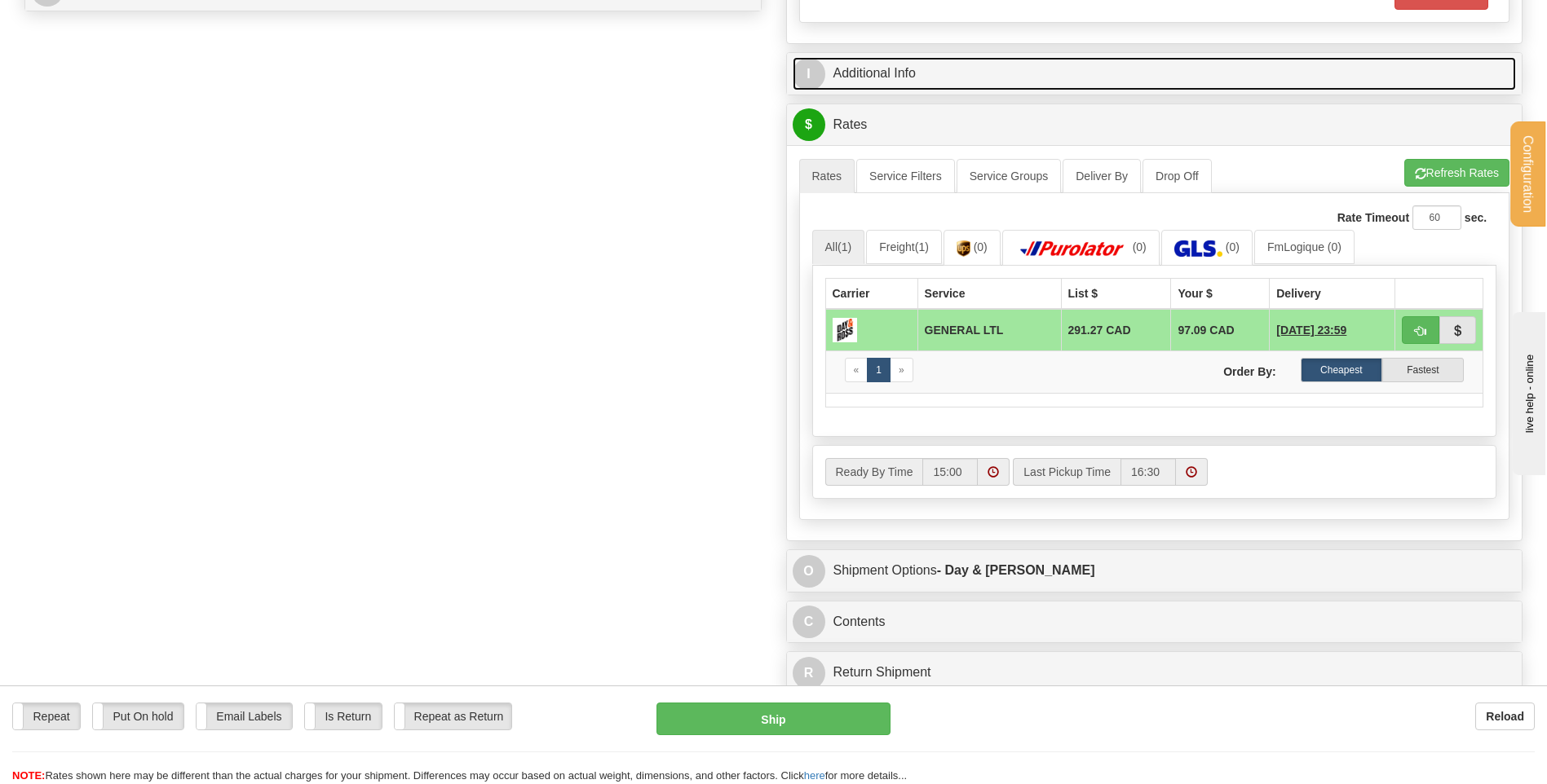
click at [898, 77] on link "I Additional Info" at bounding box center [1154, 73] width 724 height 33
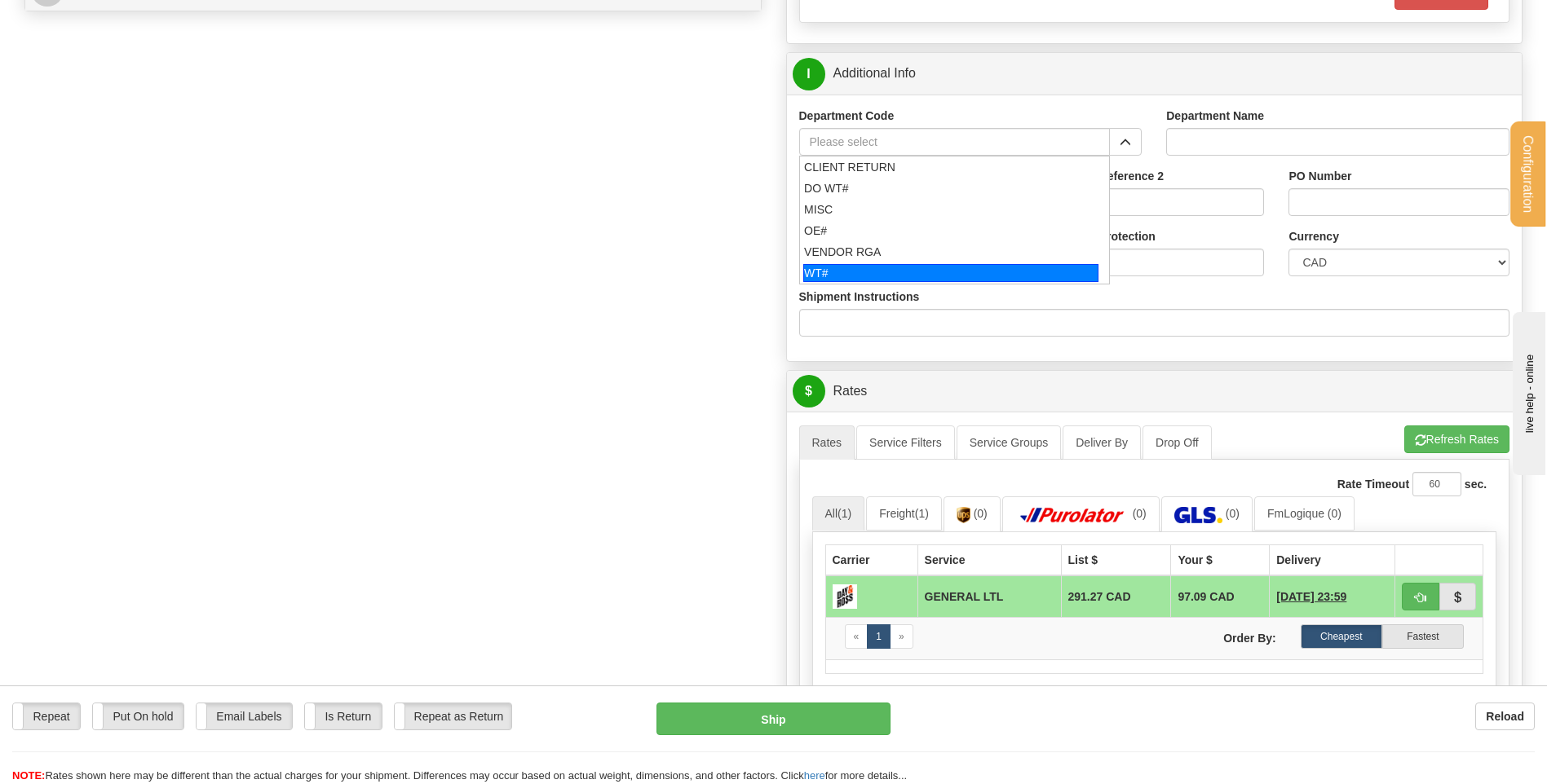
click at [850, 282] on li "WT#" at bounding box center [954, 272] width 310 height 21
type input "WT#"
type input "WAREHOUSE TRANSFERS"
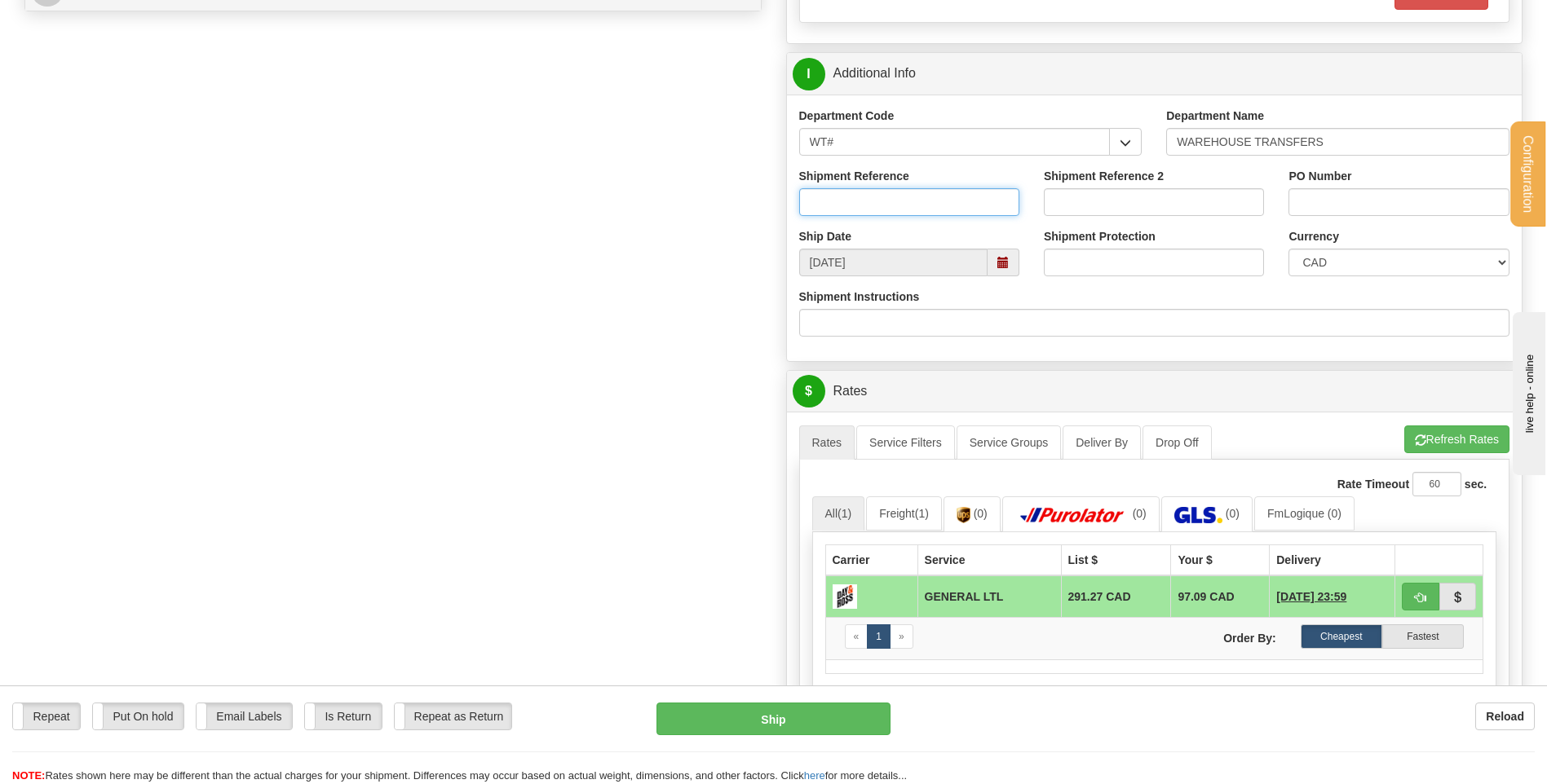
click at [857, 193] on input "Shipment Reference" at bounding box center [908, 202] width 220 height 28
type input "TRANSFERT 08"
type input "RECEPTION"
type input "[EMAIL_ADDRESS][DOMAIN_NAME]"
select select "BC"
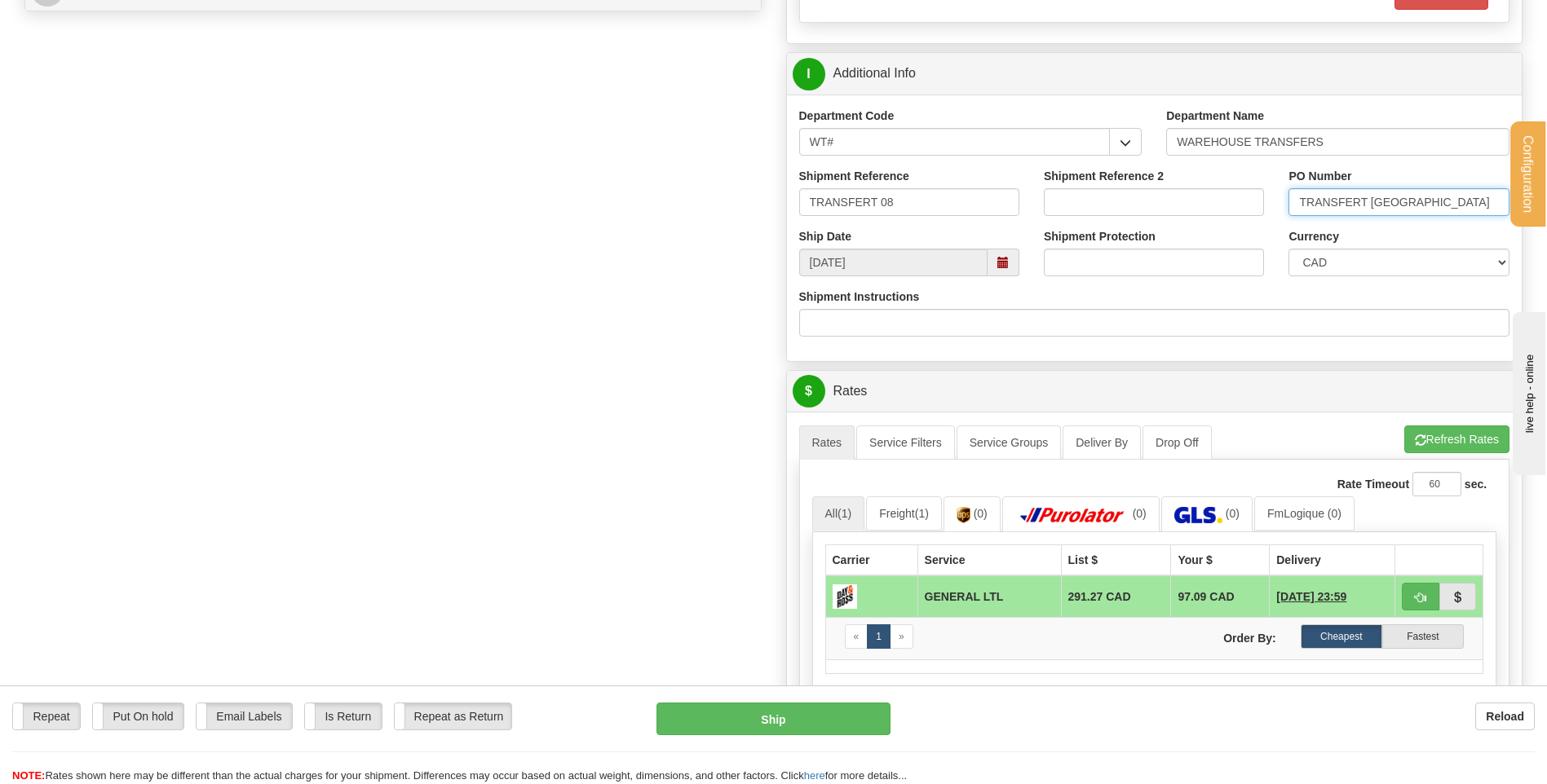
drag, startPoint x: 1454, startPoint y: 209, endPoint x: 1374, endPoint y: 206, distance: 80.1
click at [1374, 206] on input "TRANSFERT [GEOGRAPHIC_DATA]" at bounding box center [1398, 202] width 220 height 28
type input "TRANSFERT [GEOGRAPHIC_DATA]"
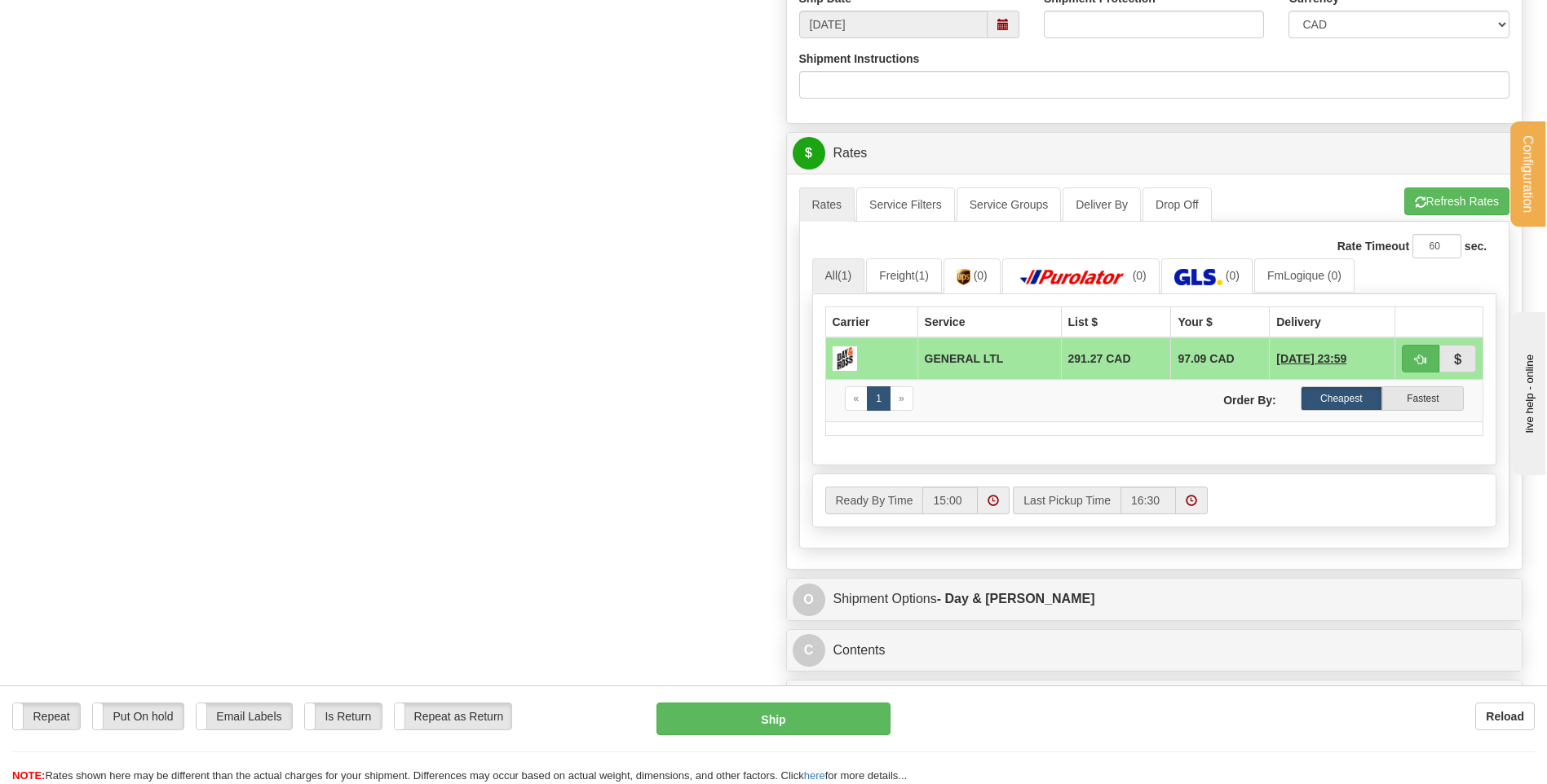
scroll to position [1059, 0]
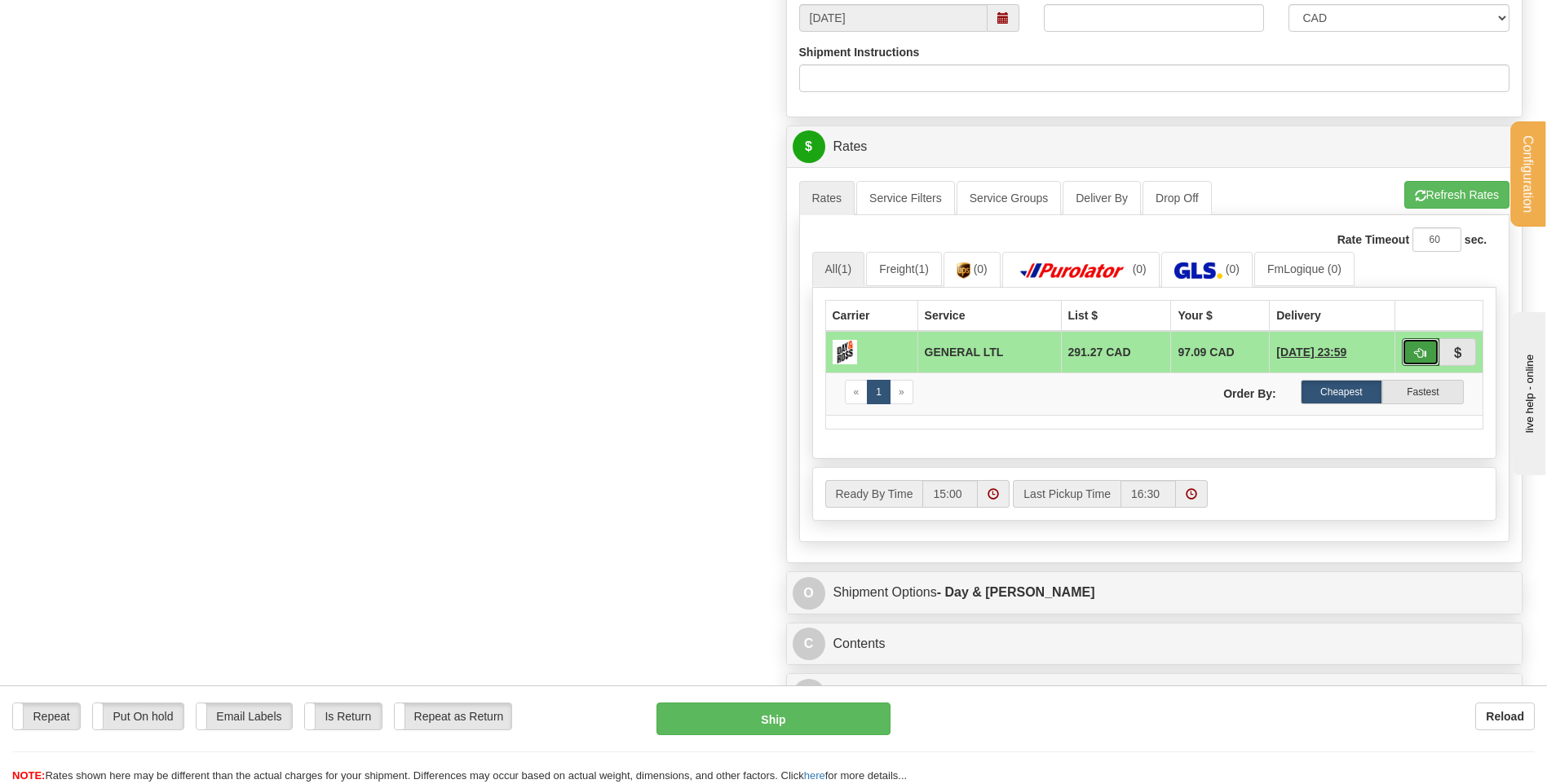
click at [1416, 352] on span "button" at bounding box center [1420, 352] width 11 height 10
type input "GL"
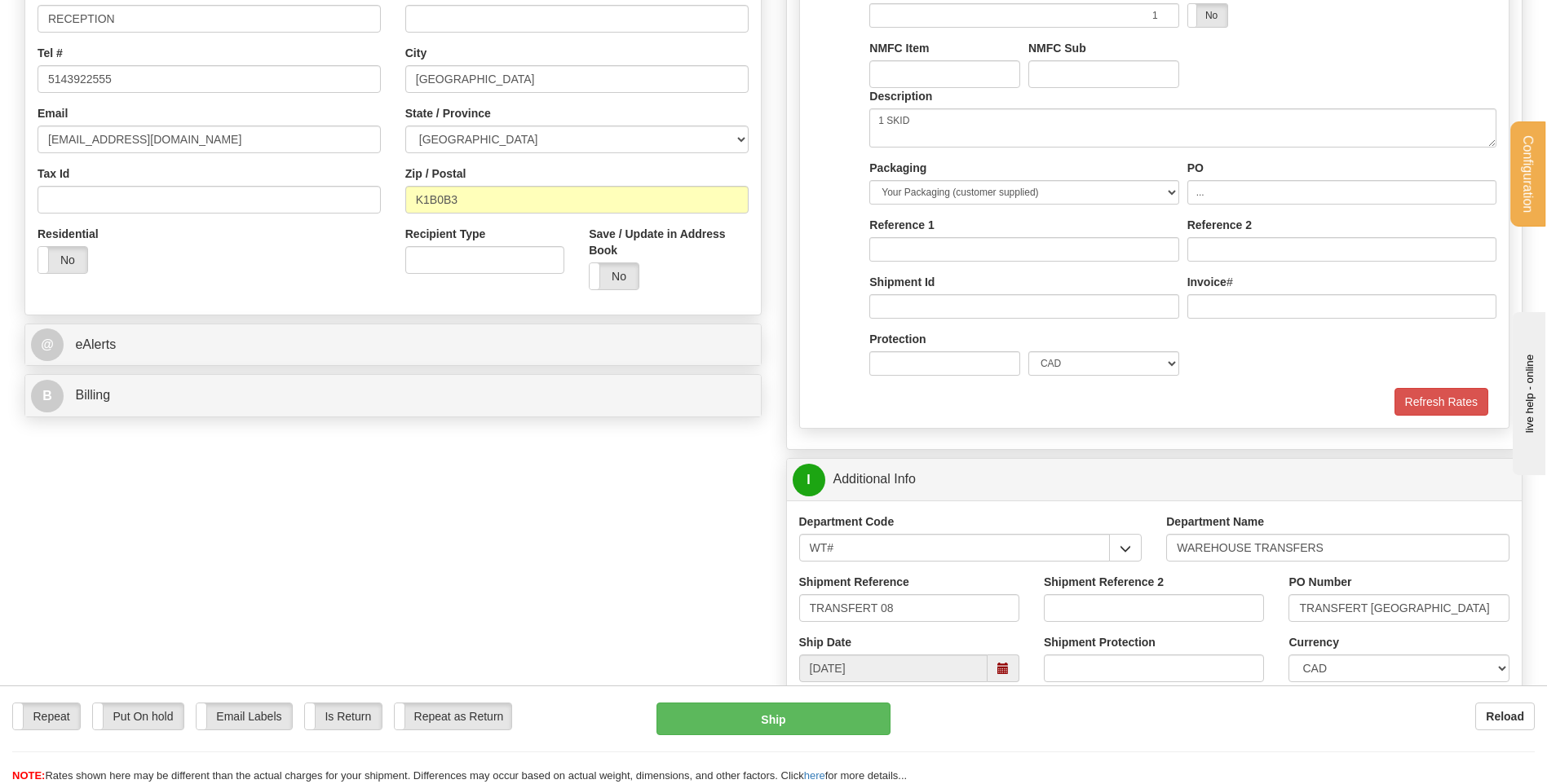
scroll to position [153, 0]
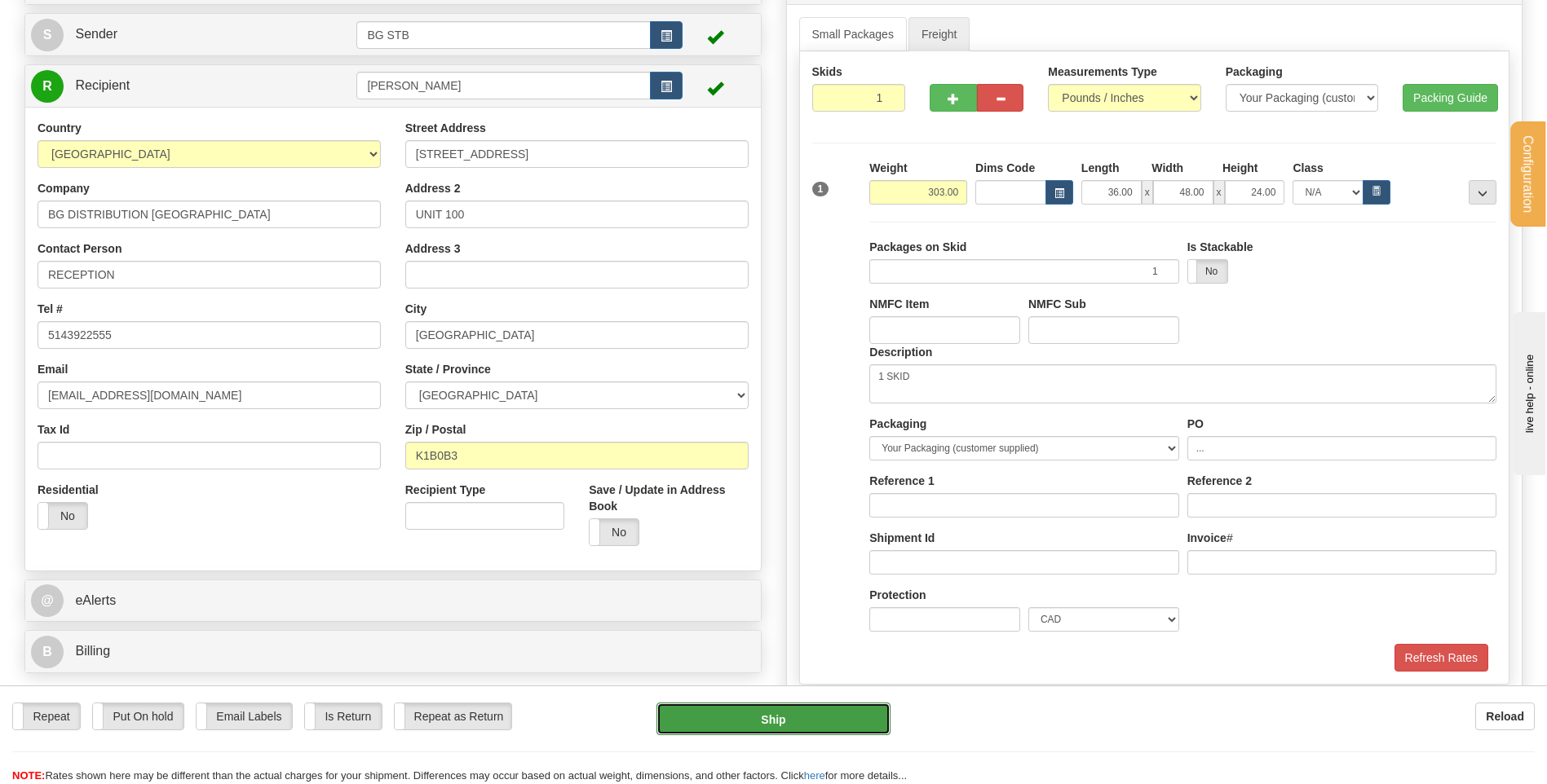
click at [741, 718] on button "Ship" at bounding box center [773, 718] width 234 height 32
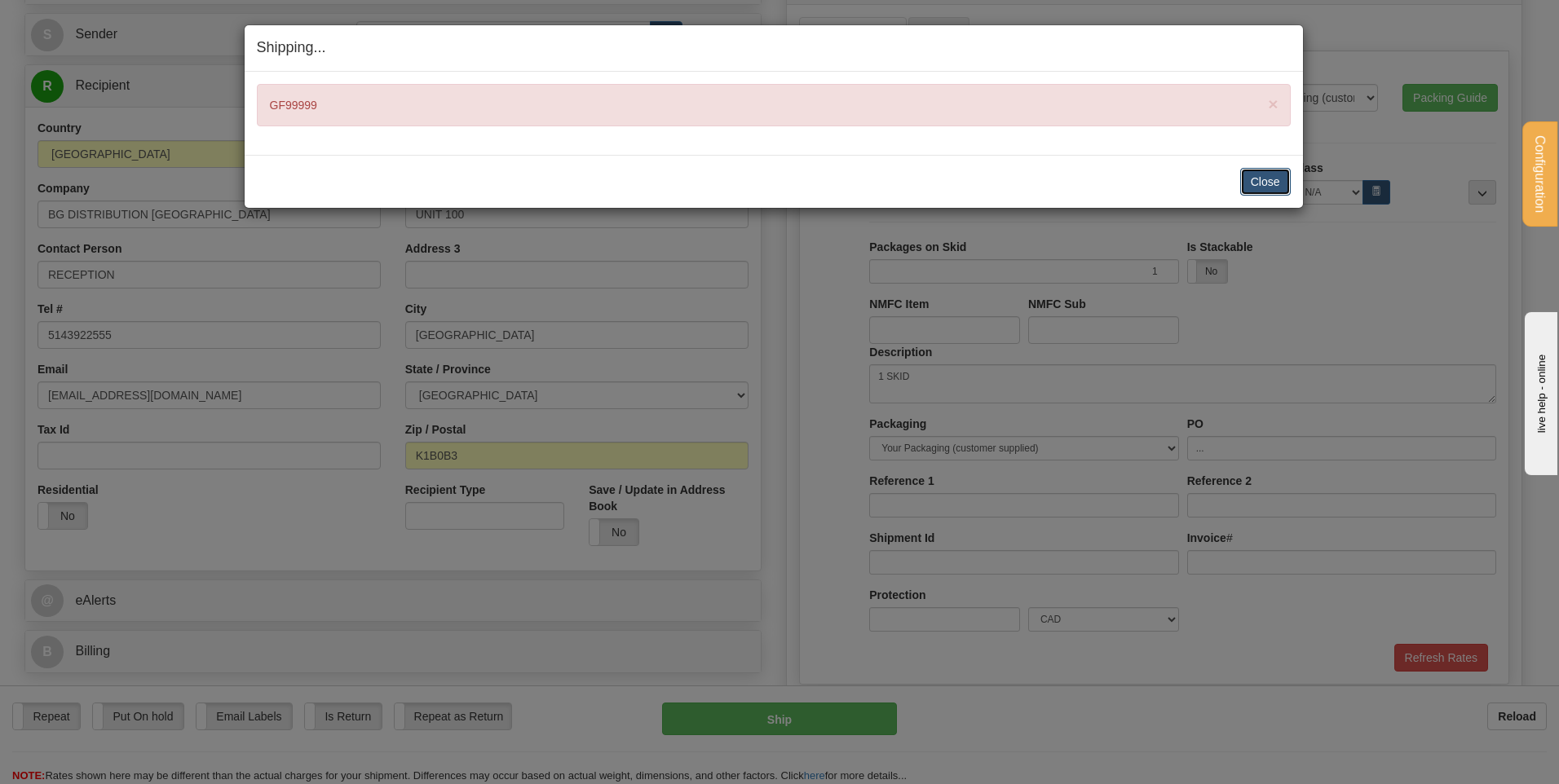
click at [1272, 178] on button "Close" at bounding box center [1265, 181] width 51 height 28
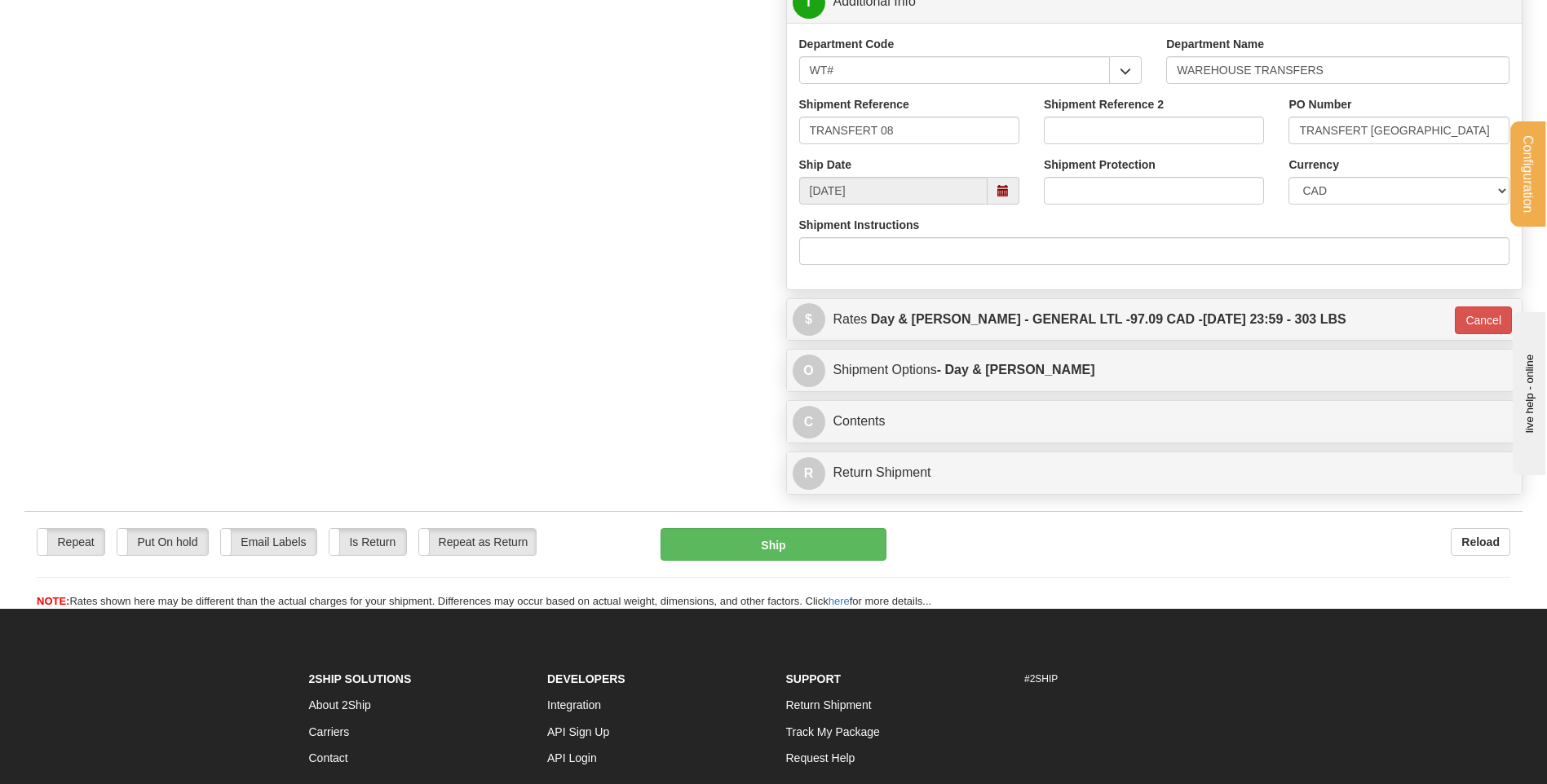
scroll to position [561, 0]
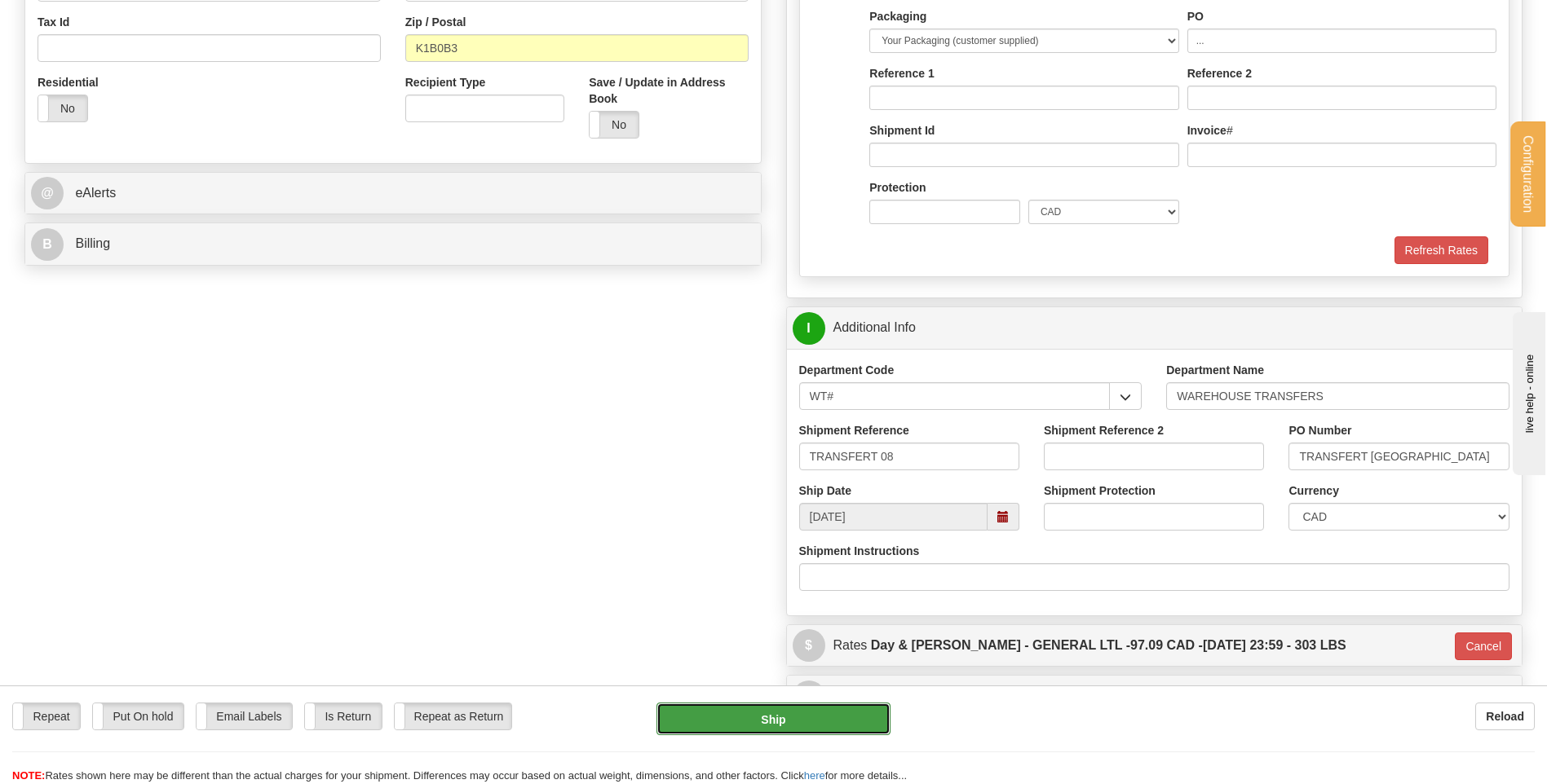
click at [747, 724] on button "Ship" at bounding box center [773, 718] width 234 height 32
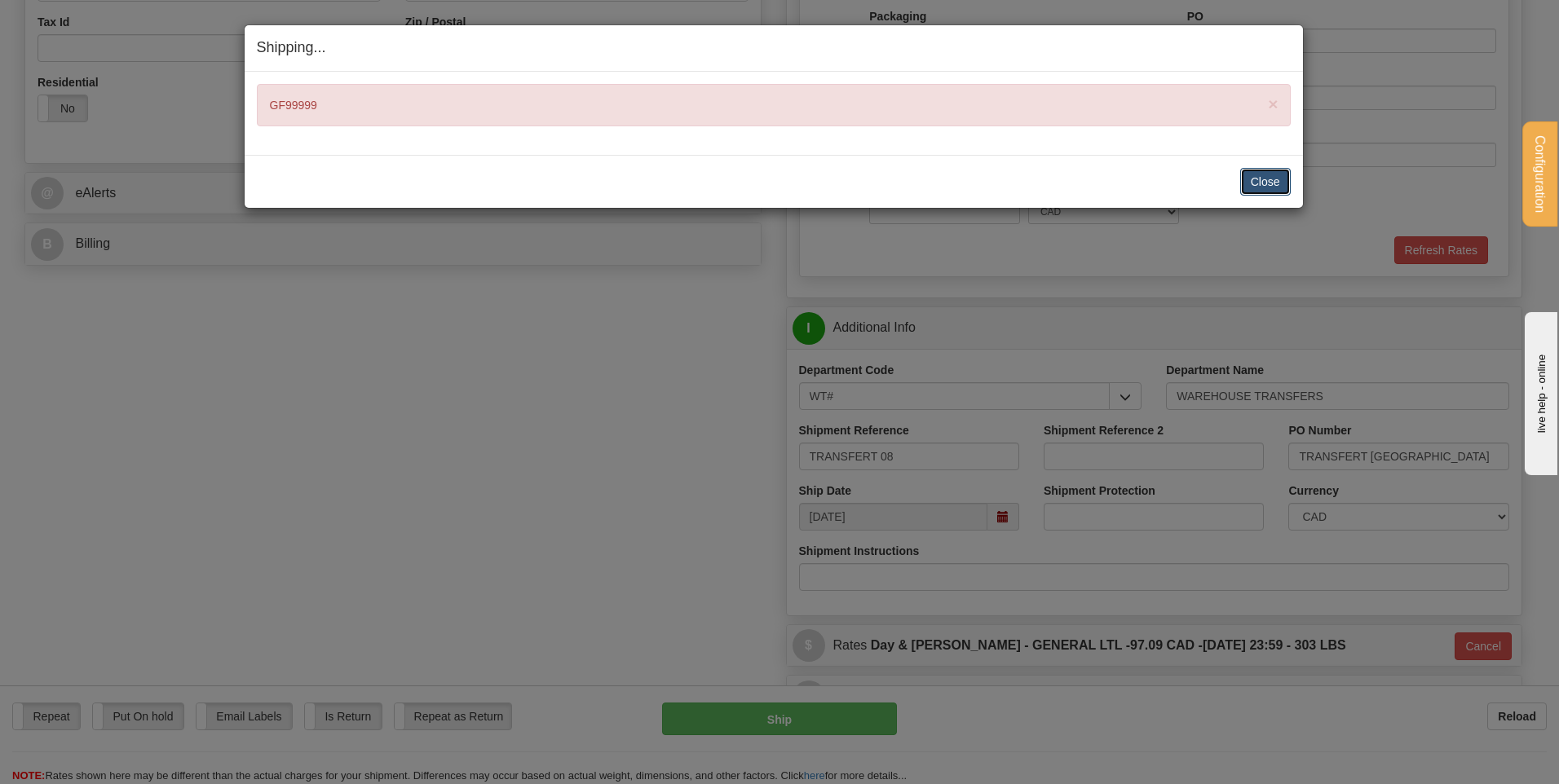
drag, startPoint x: 1250, startPoint y: 175, endPoint x: 707, endPoint y: 152, distance: 543.5
click at [1248, 175] on button "Close" at bounding box center [1265, 181] width 51 height 28
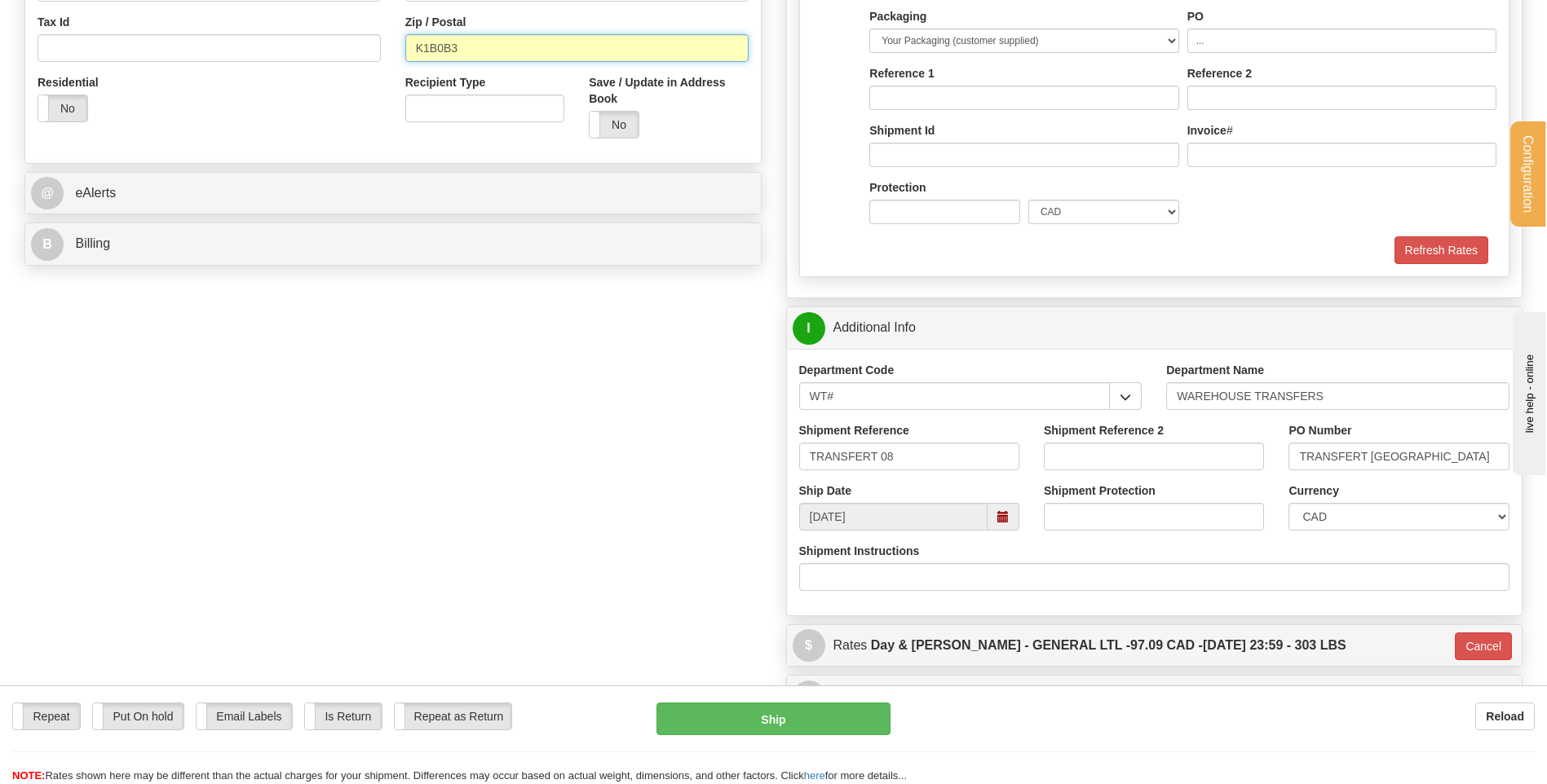
click at [437, 46] on input "K1B0B3" at bounding box center [577, 48] width 343 height 28
type input "K1B 0B3"
click at [718, 723] on button "Ship" at bounding box center [773, 718] width 234 height 32
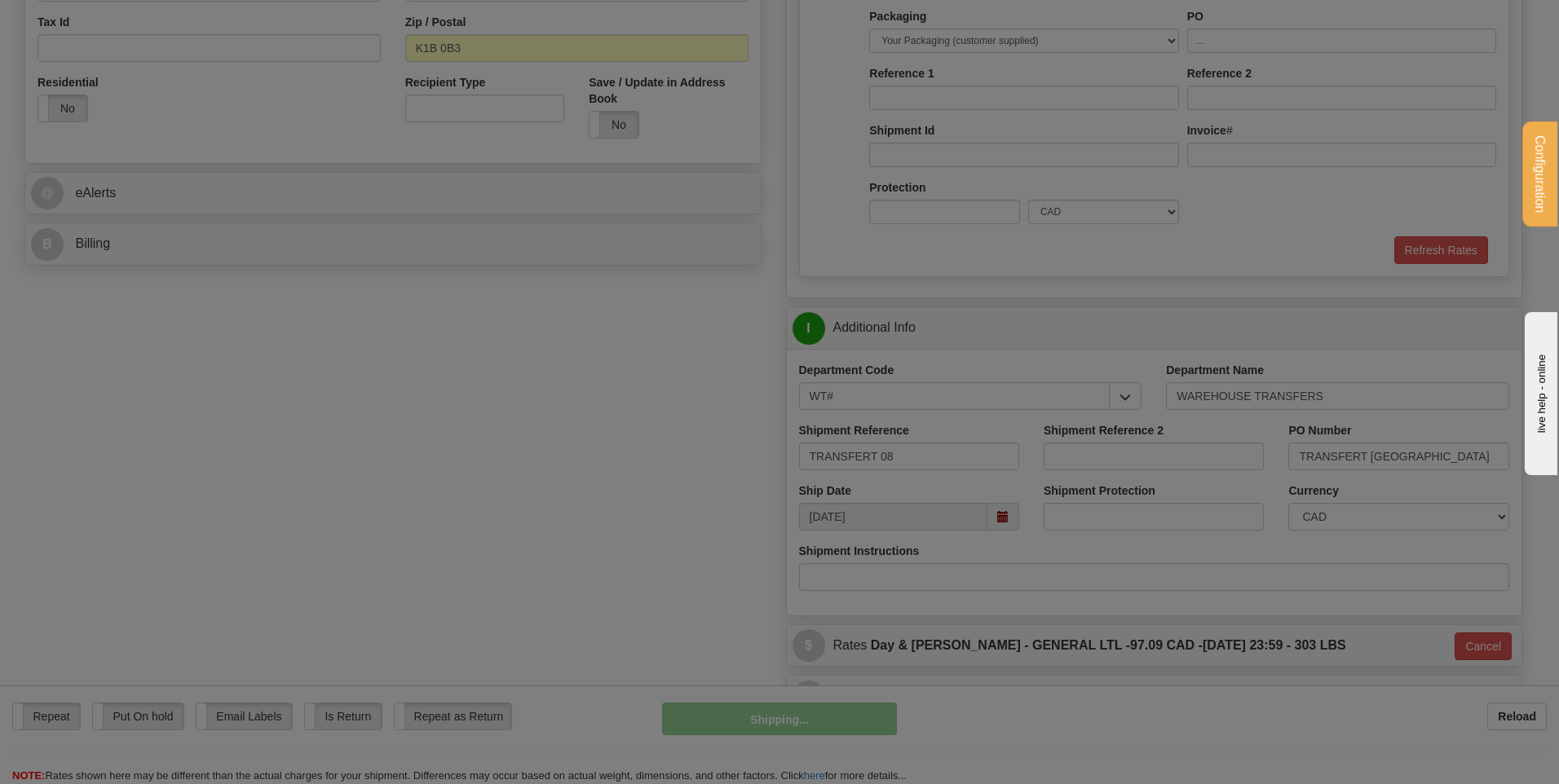
type input "GL"
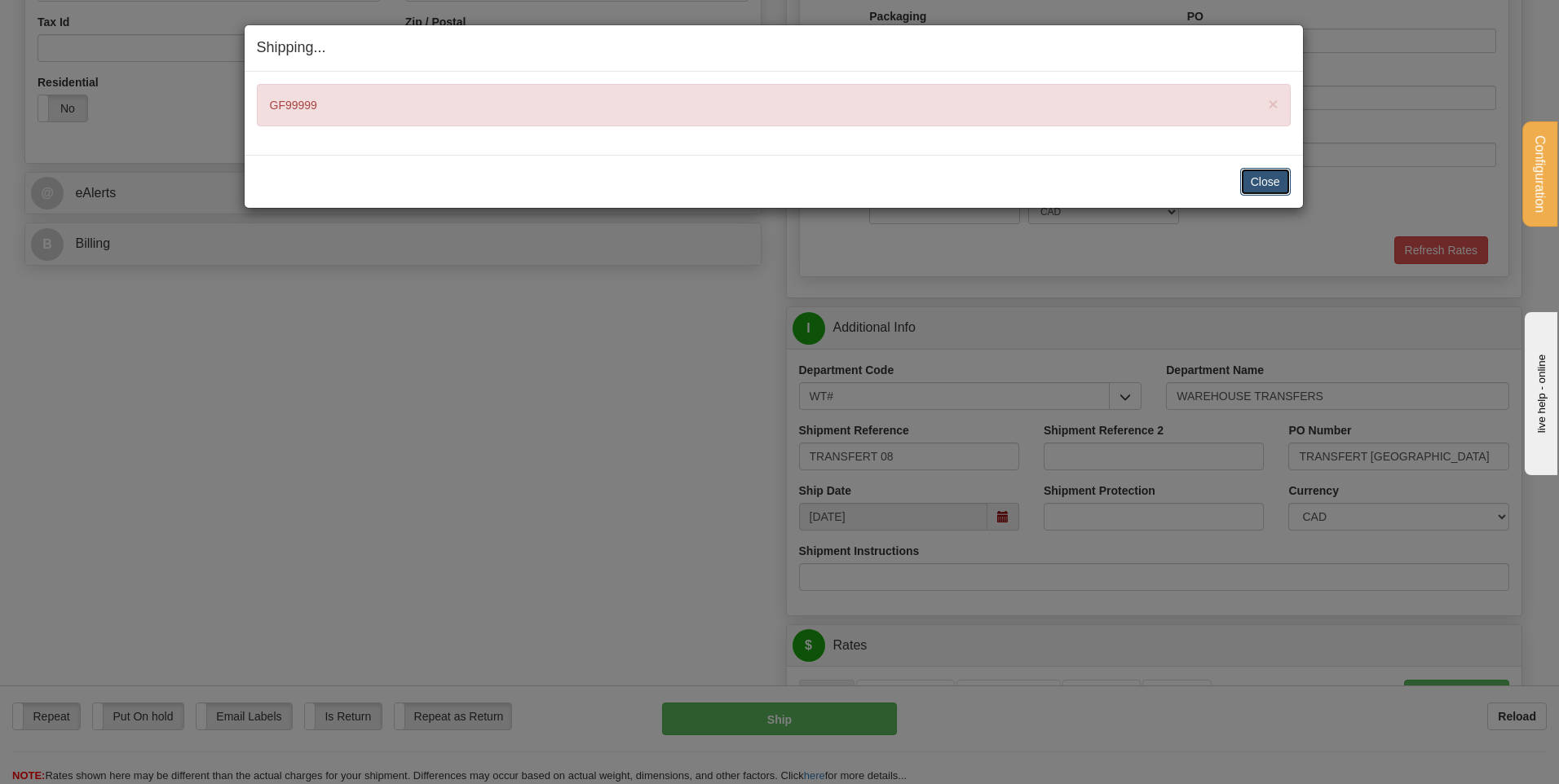
click at [1267, 180] on button "Close" at bounding box center [1265, 181] width 51 height 28
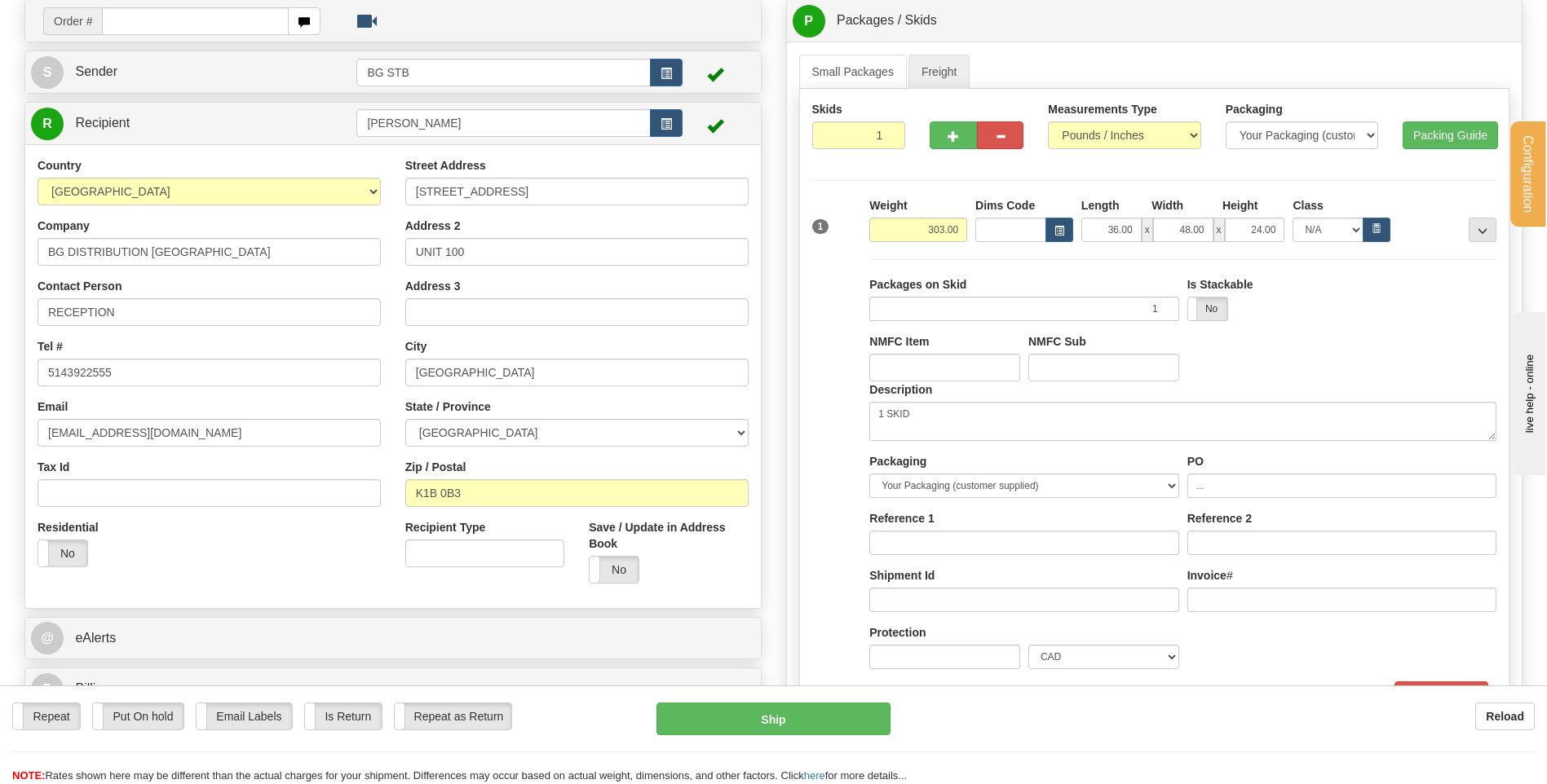
scroll to position [71, 0]
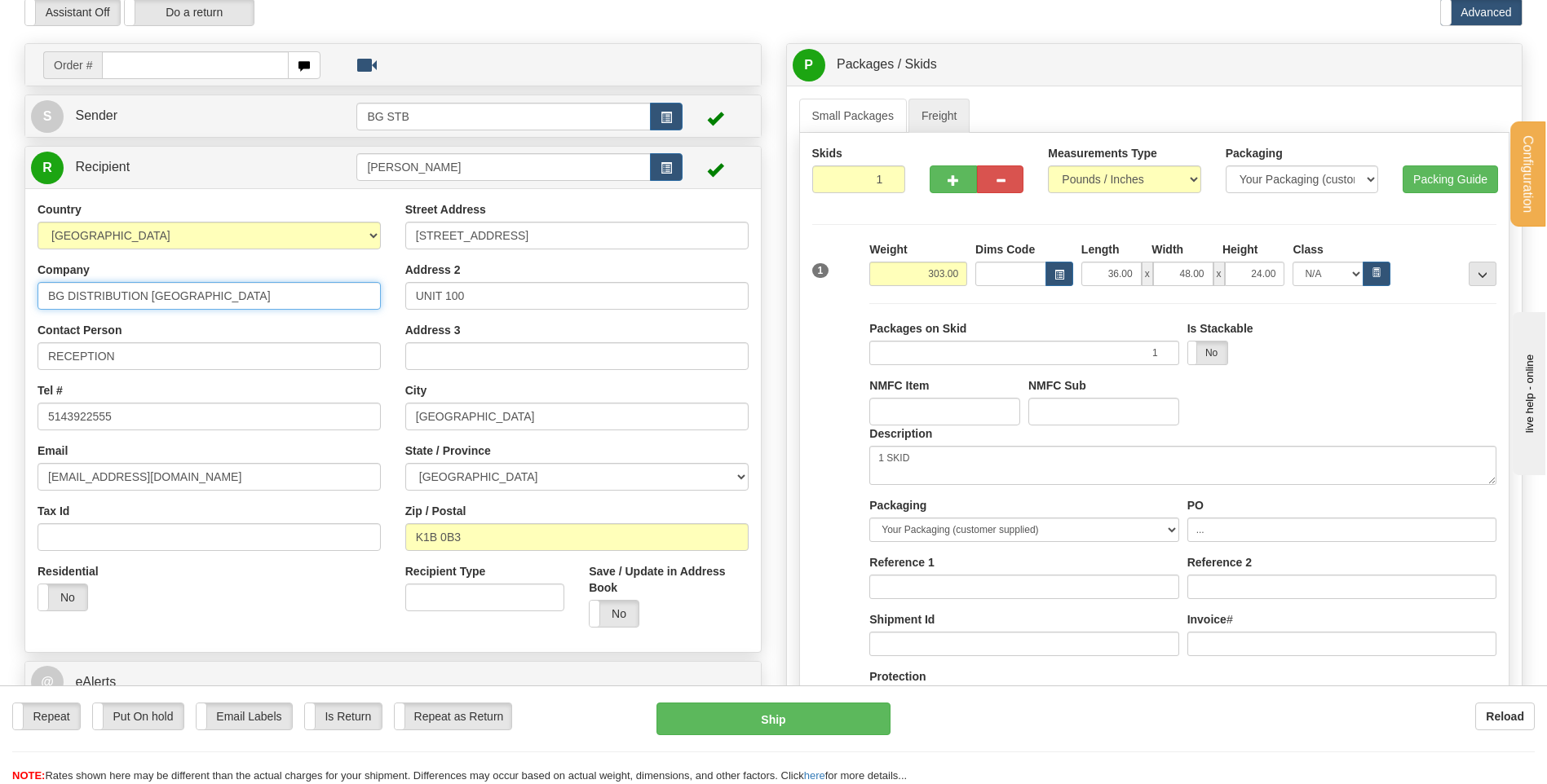
click at [154, 291] on input "BG DISTRIBUTION [GEOGRAPHIC_DATA]" at bounding box center [209, 295] width 343 height 28
type input "BG DISTRIBUTION [GEOGRAPHIC_DATA]"
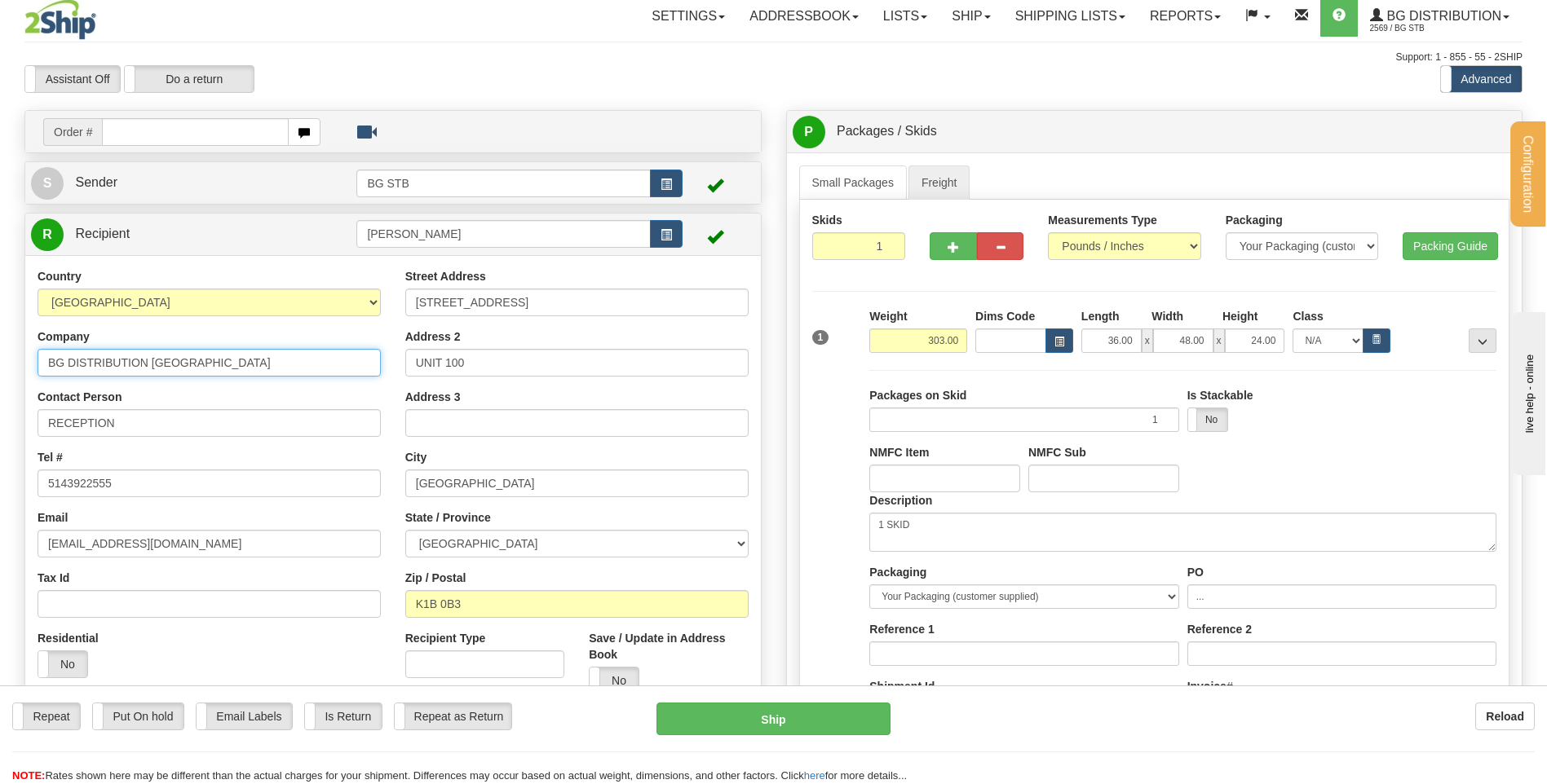
scroll to position [0, 0]
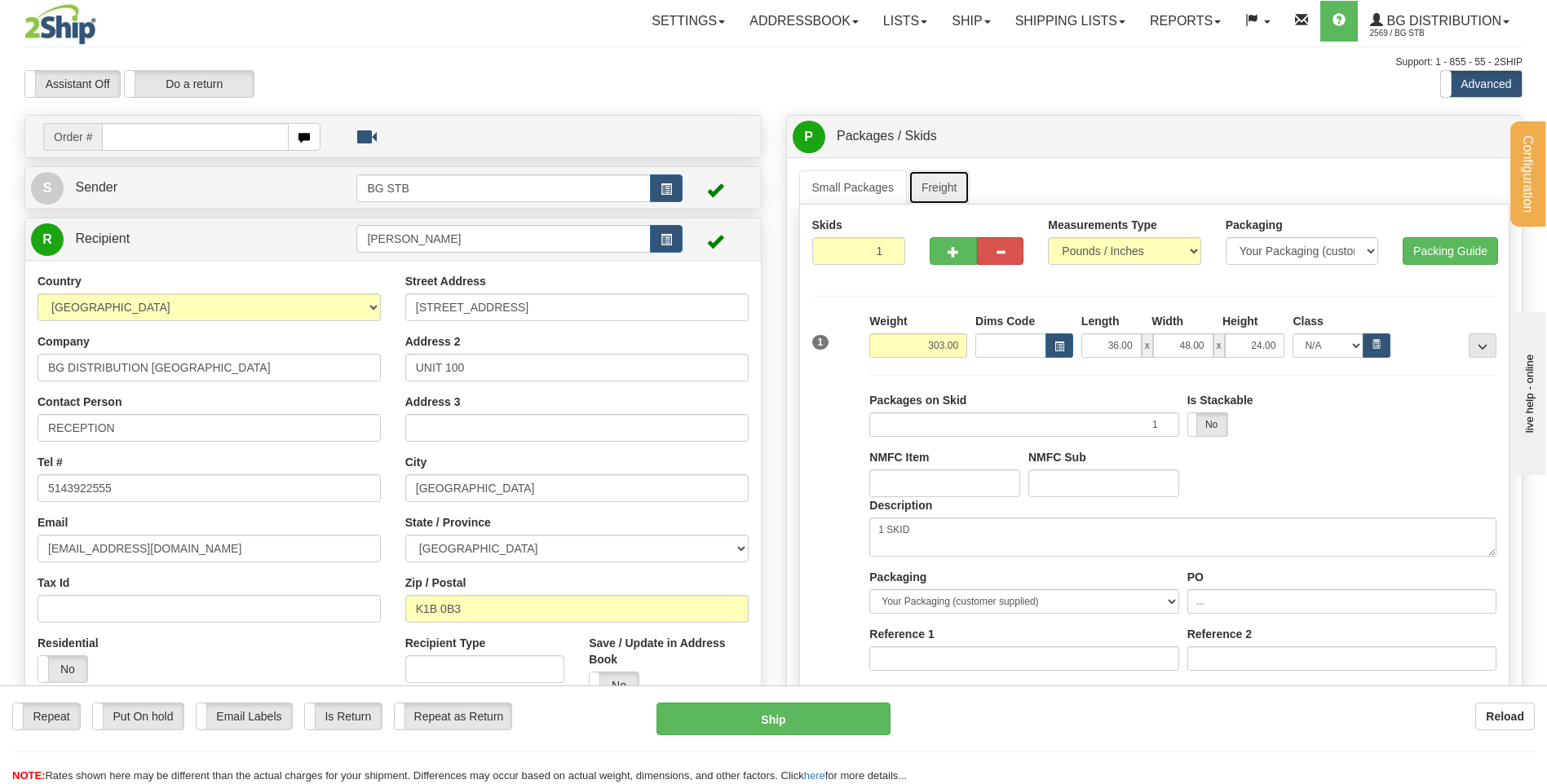
click at [934, 179] on link "Freight" at bounding box center [939, 188] width 62 height 34
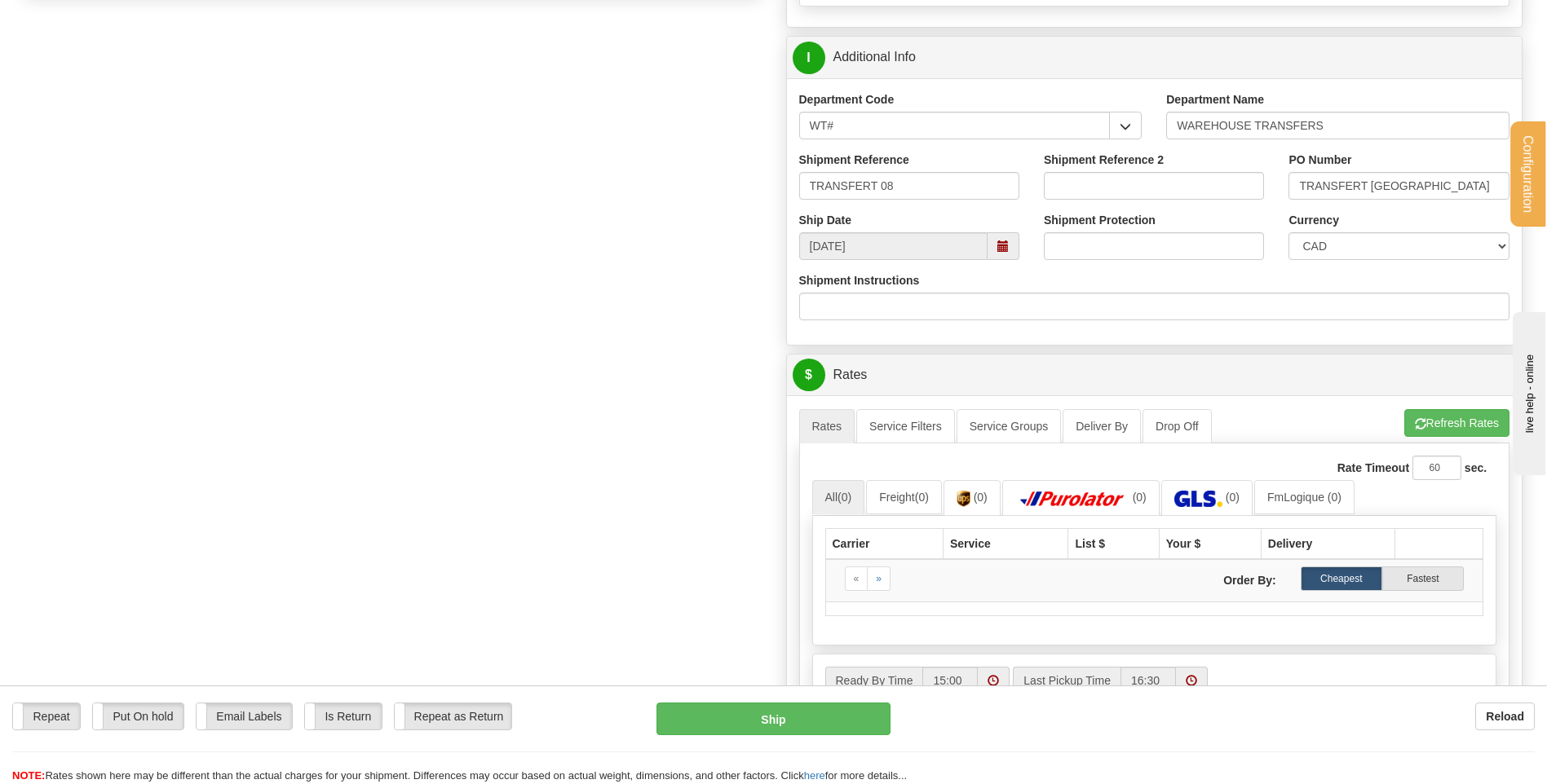
scroll to position [977, 0]
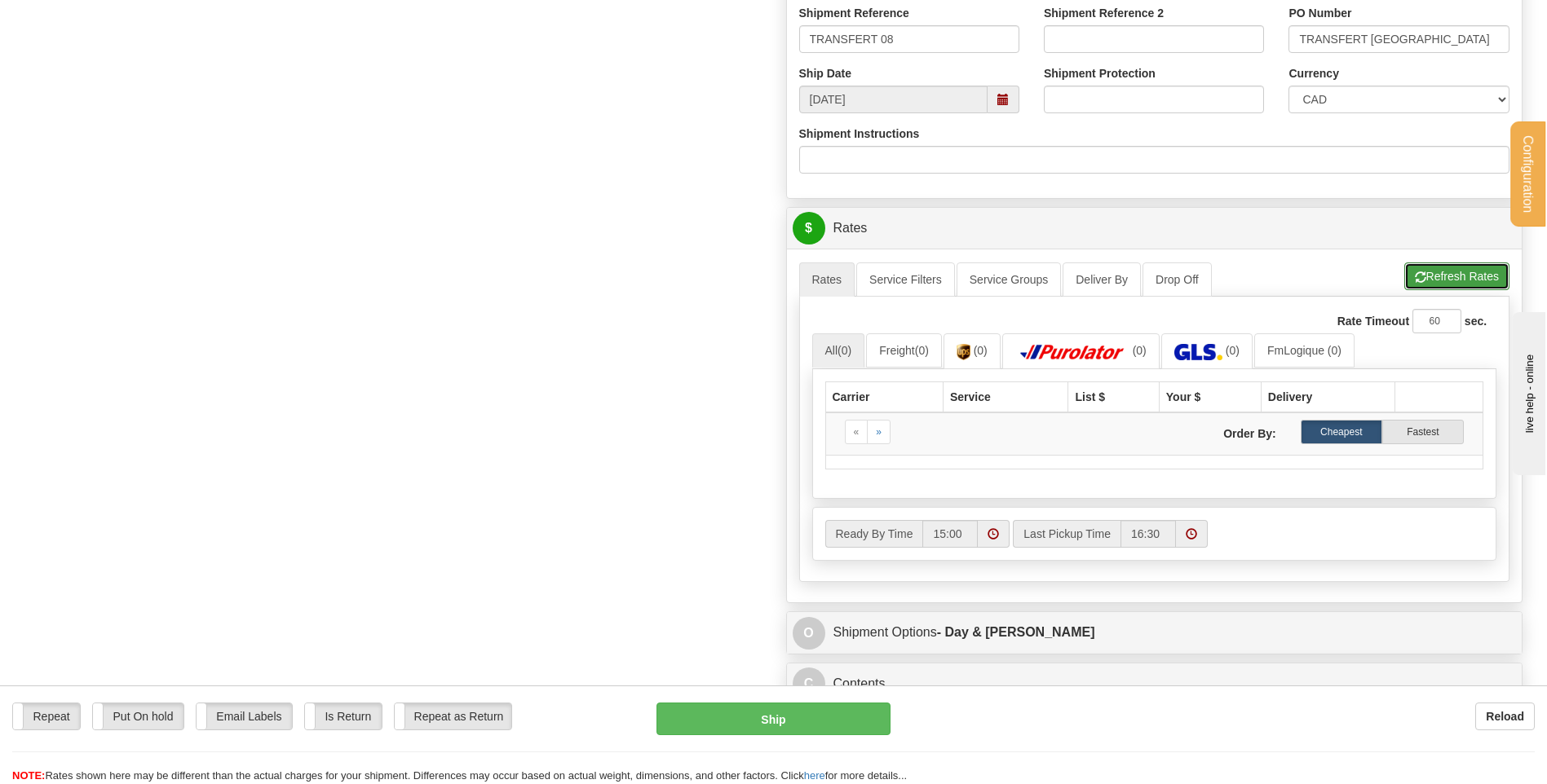
click at [1480, 280] on button "Refresh Rates" at bounding box center [1456, 275] width 105 height 28
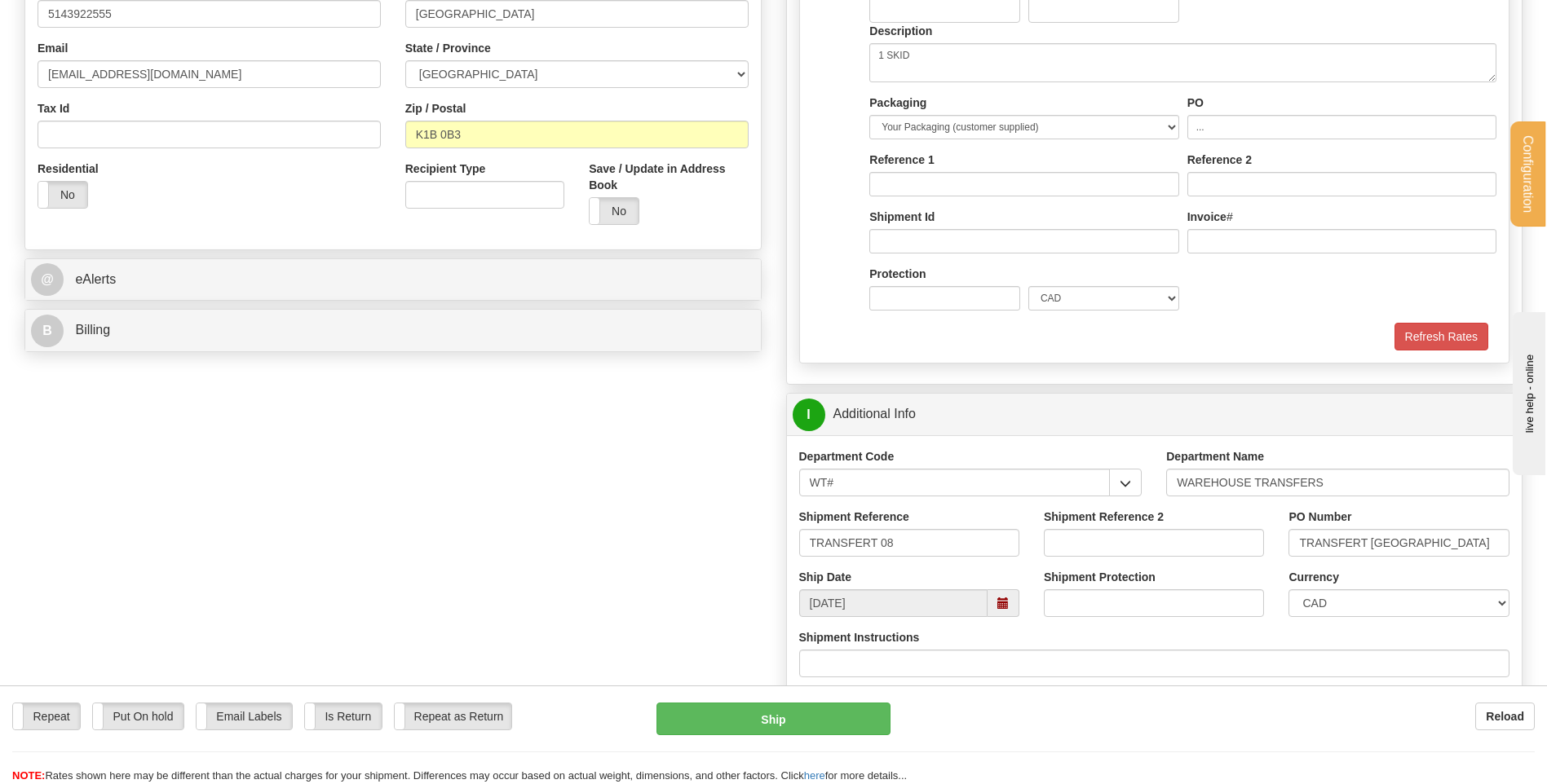
scroll to position [408, 0]
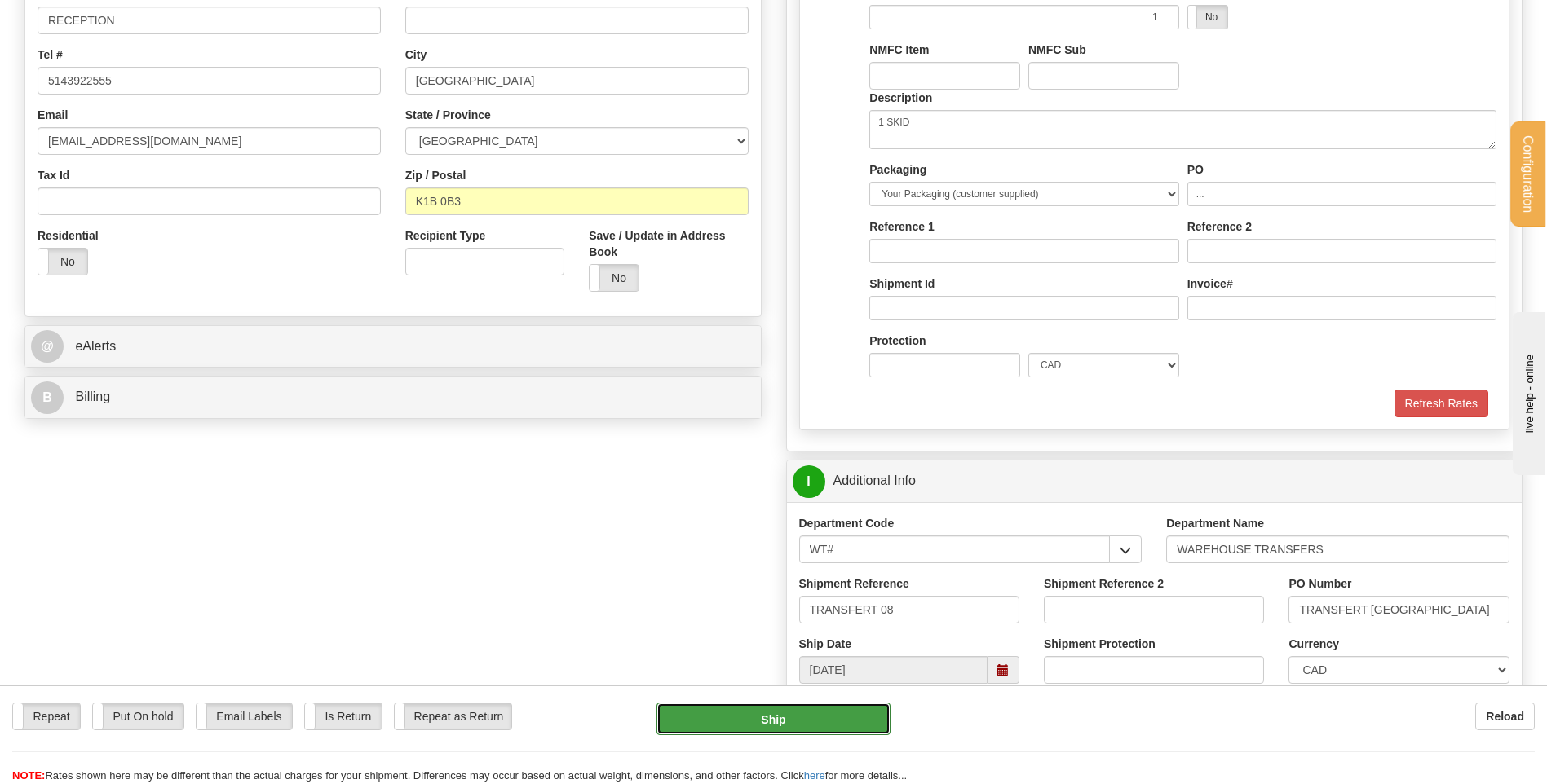
click at [756, 713] on button "Ship" at bounding box center [773, 718] width 234 height 32
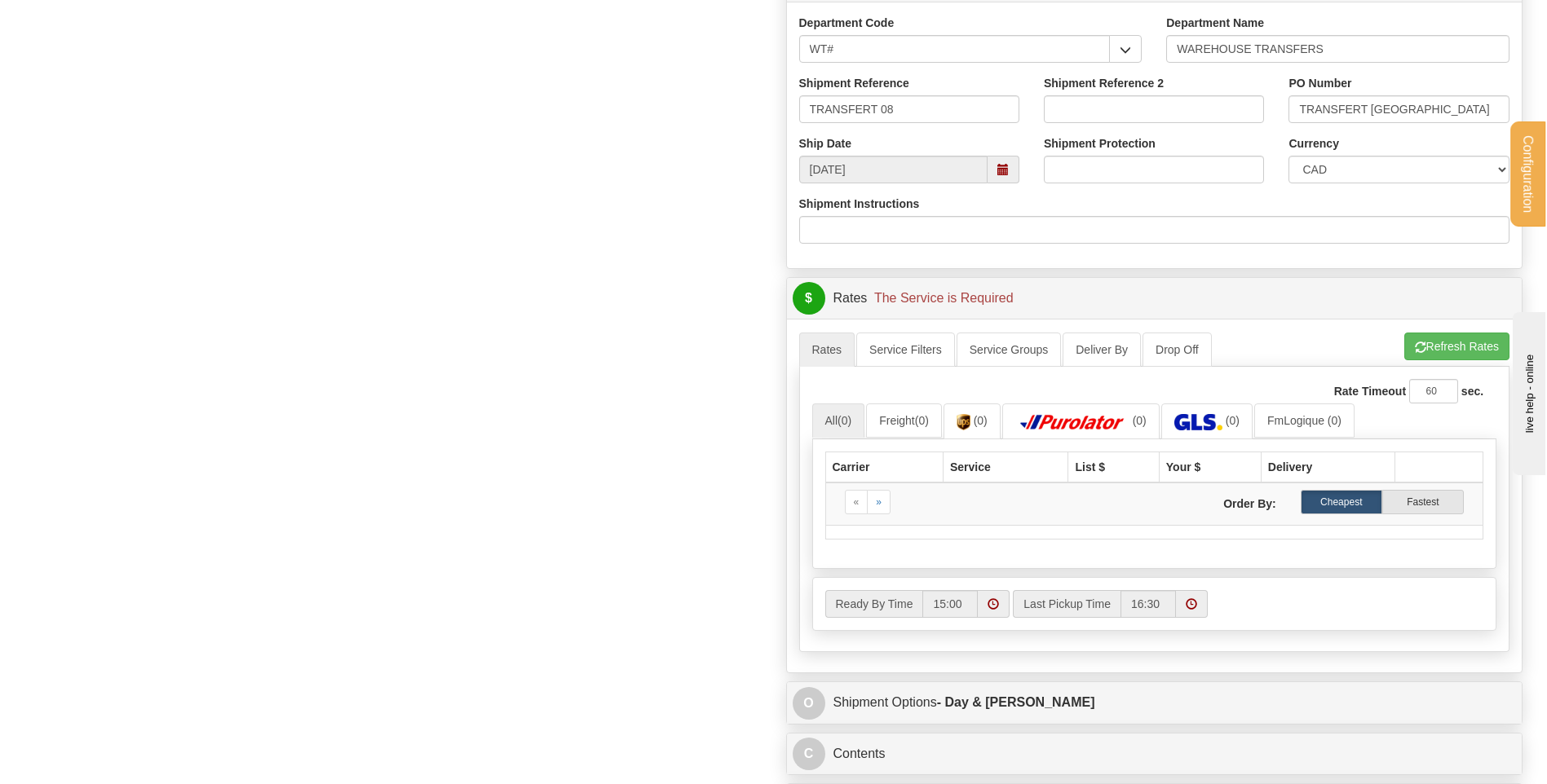
scroll to position [896, 0]
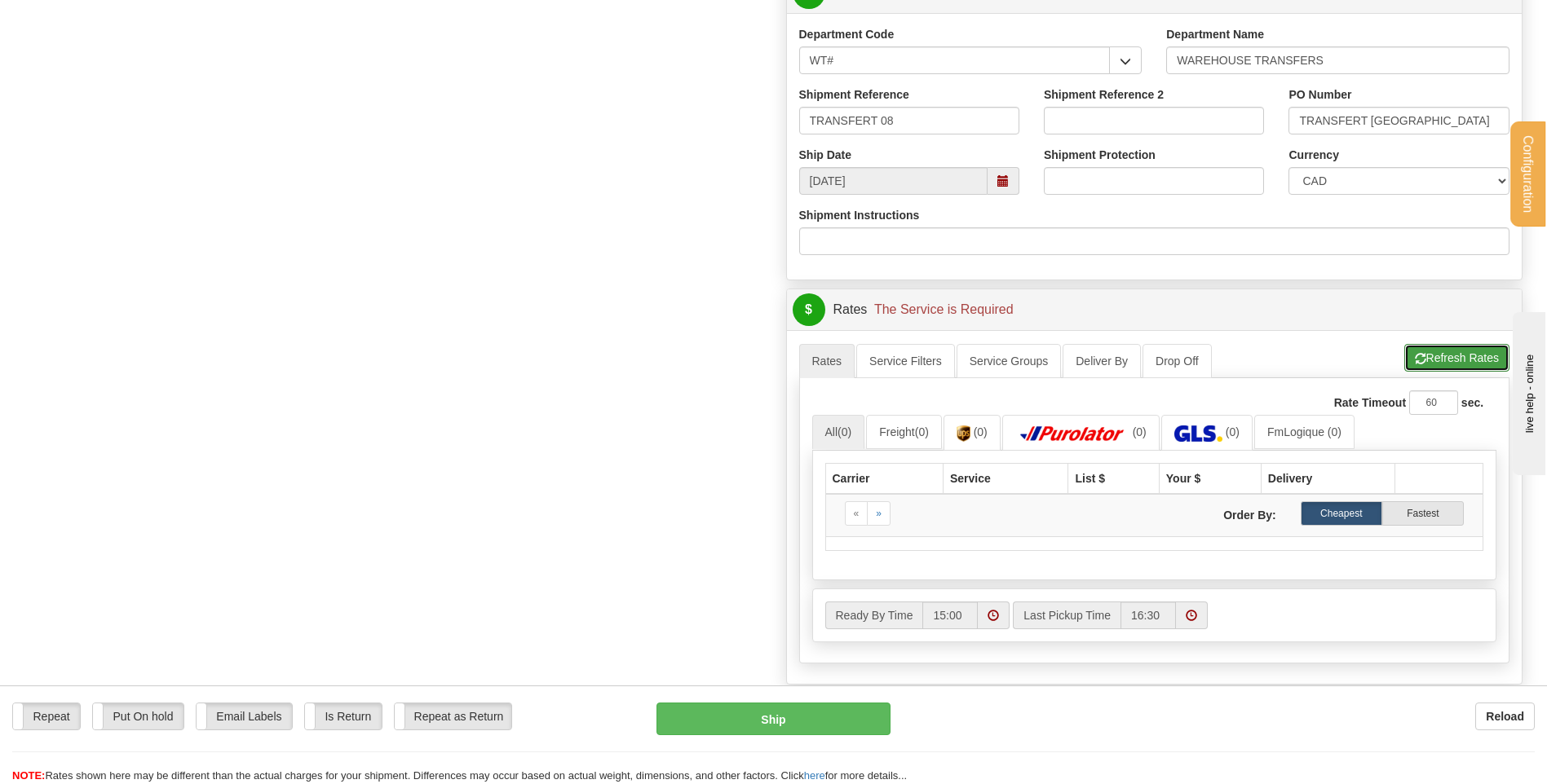
click at [1487, 355] on button "Refresh Rates" at bounding box center [1456, 357] width 105 height 28
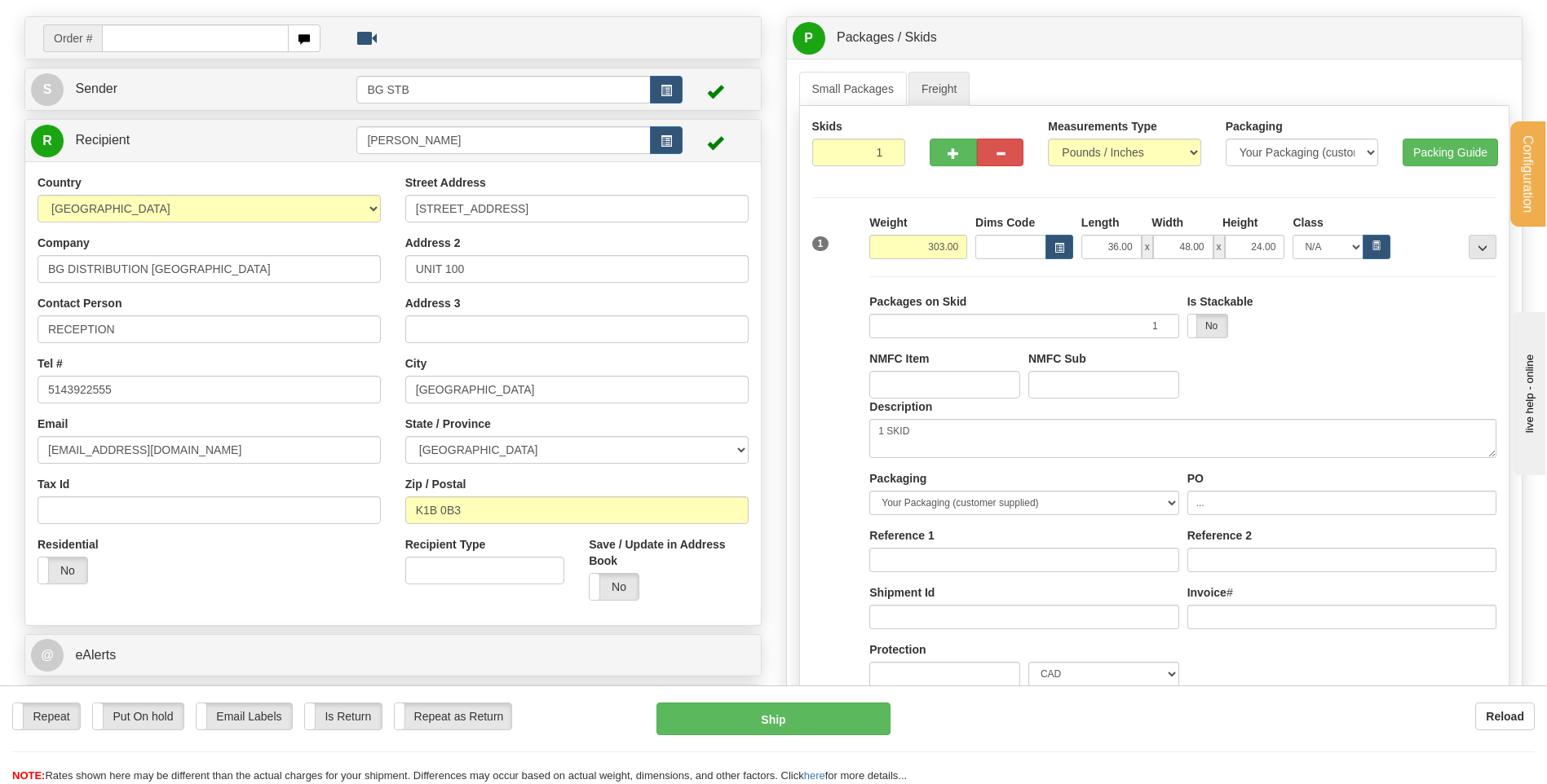
scroll to position [82, 0]
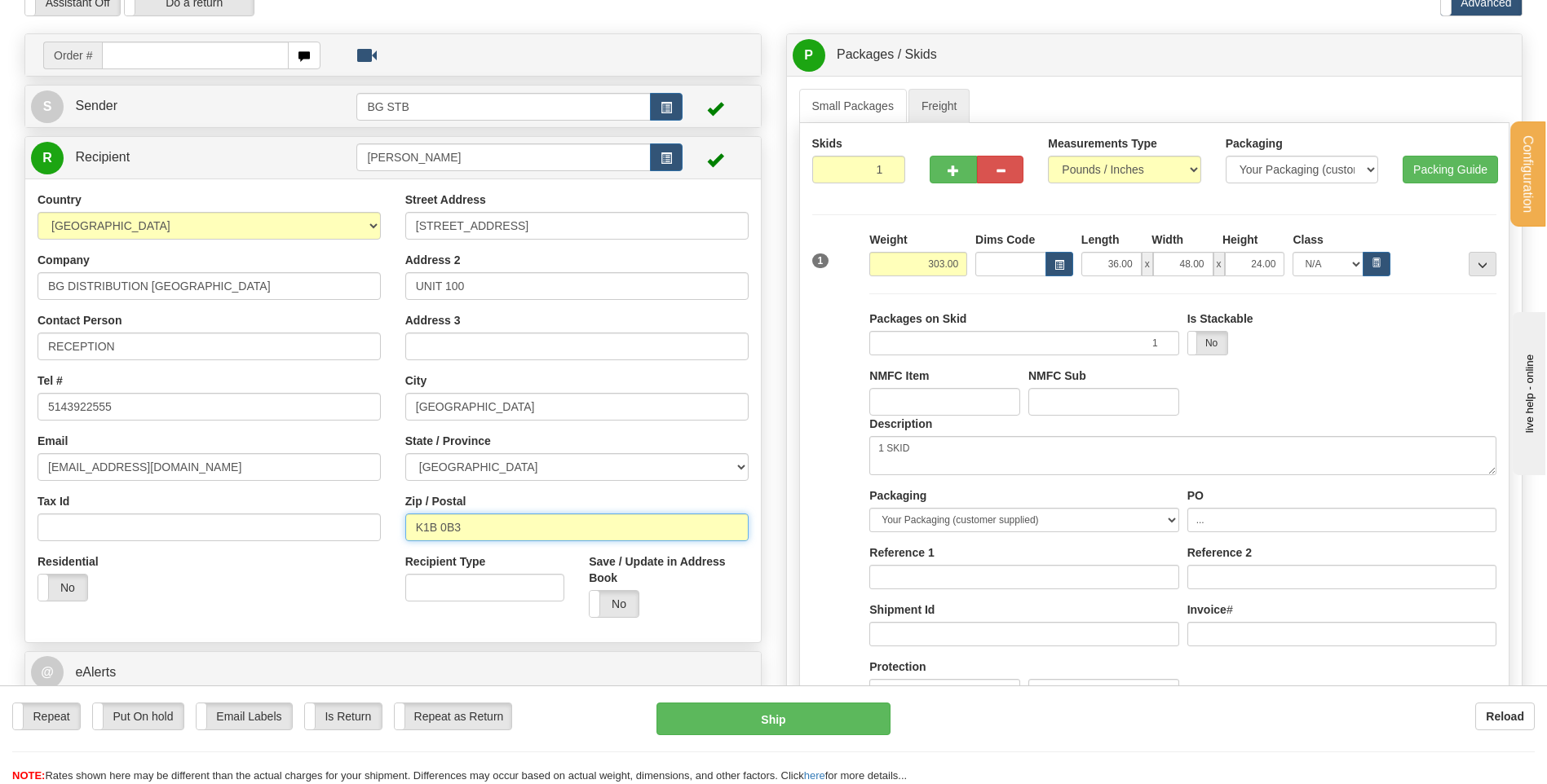
click at [444, 528] on input "K1B 0B3" at bounding box center [577, 527] width 343 height 28
drag, startPoint x: 488, startPoint y: 472, endPoint x: 490, endPoint y: 482, distance: 10.2
click at [488, 472] on select "[GEOGRAPHIC_DATA] [GEOGRAPHIC_DATA] [GEOGRAPHIC_DATA] [GEOGRAPHIC_DATA] [GEOGRA…" at bounding box center [577, 467] width 343 height 28
select select "ON"
click at [405, 453] on select "[GEOGRAPHIC_DATA] [GEOGRAPHIC_DATA] [GEOGRAPHIC_DATA] [GEOGRAPHIC_DATA] [GEOGRA…" at bounding box center [577, 467] width 343 height 28
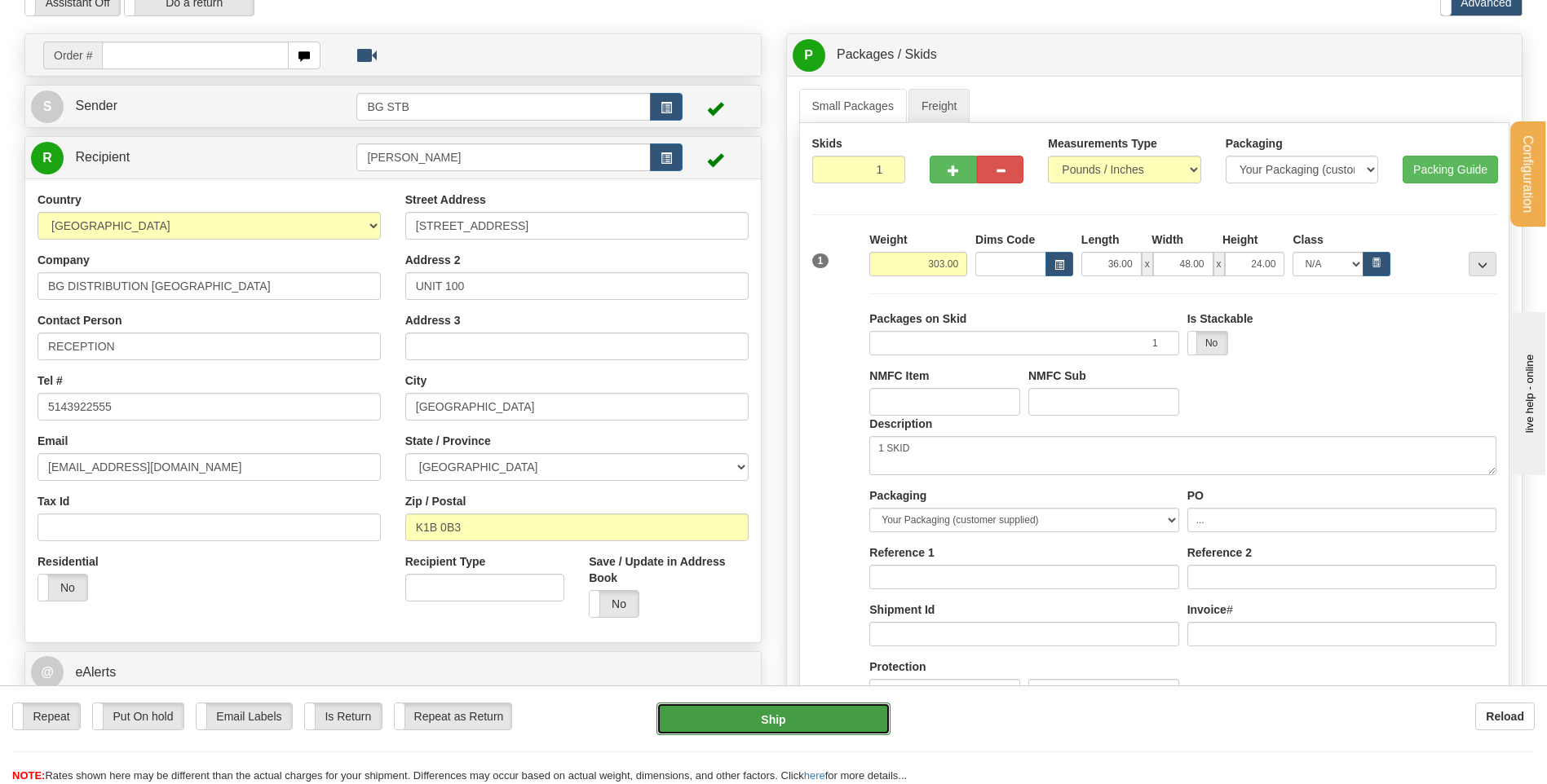
click at [759, 728] on button "Ship" at bounding box center [773, 718] width 234 height 32
drag, startPoint x: 744, startPoint y: 723, endPoint x: 745, endPoint y: 714, distance: 9.1
click at [745, 723] on button "Ship" at bounding box center [773, 718] width 234 height 32
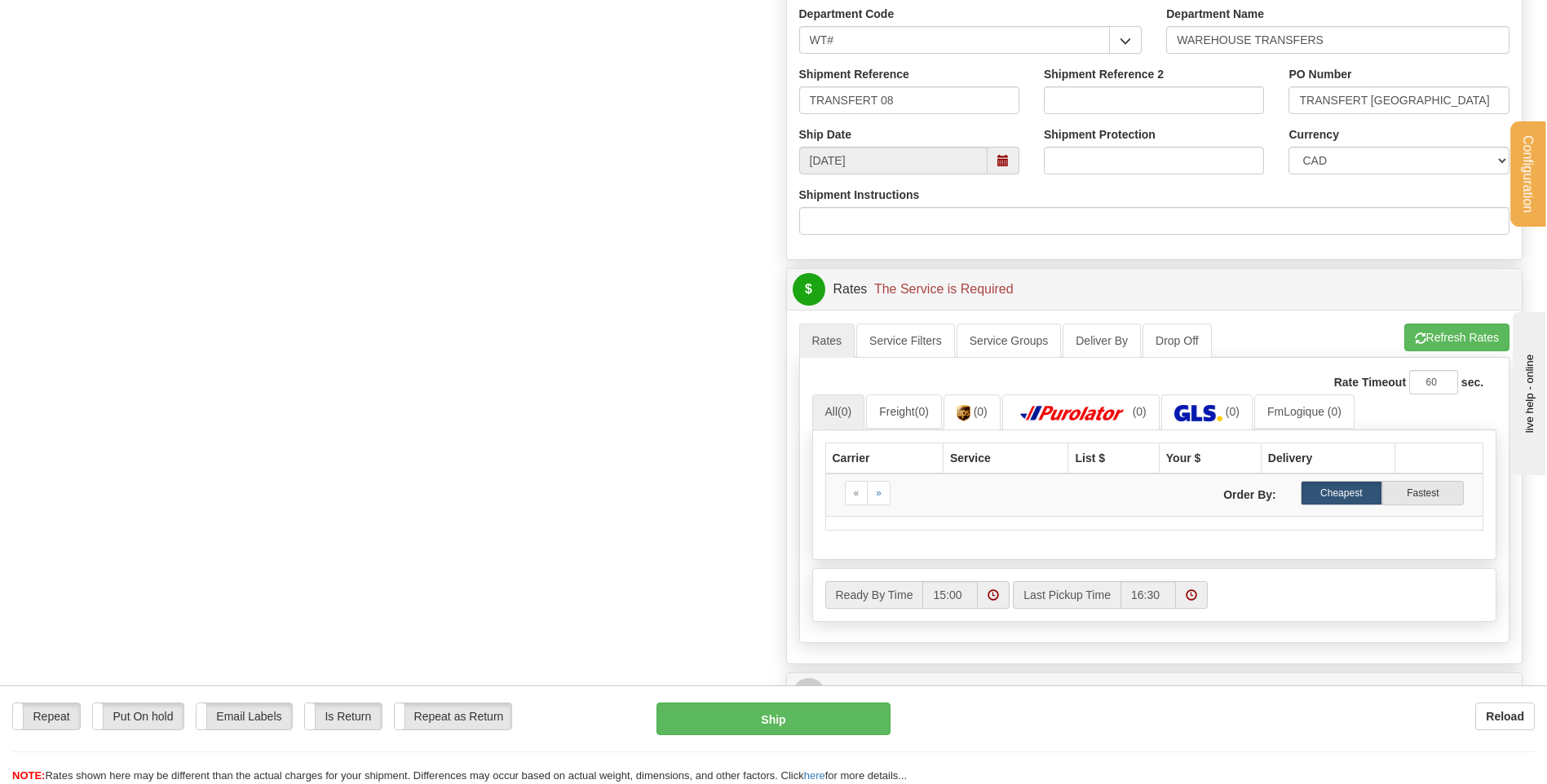
scroll to position [1059, 0]
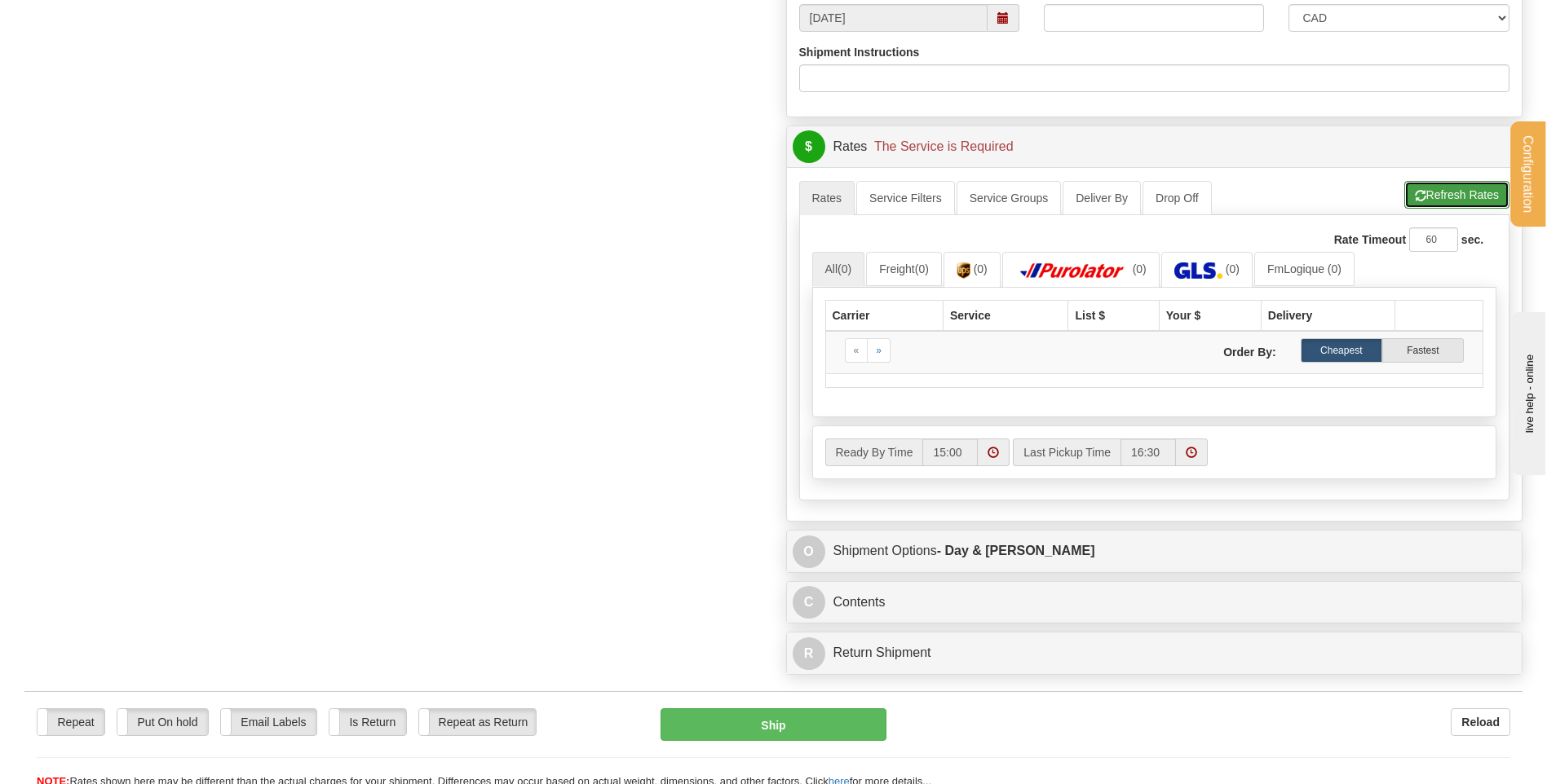
click at [1435, 208] on button "Refresh Rates" at bounding box center [1456, 194] width 105 height 28
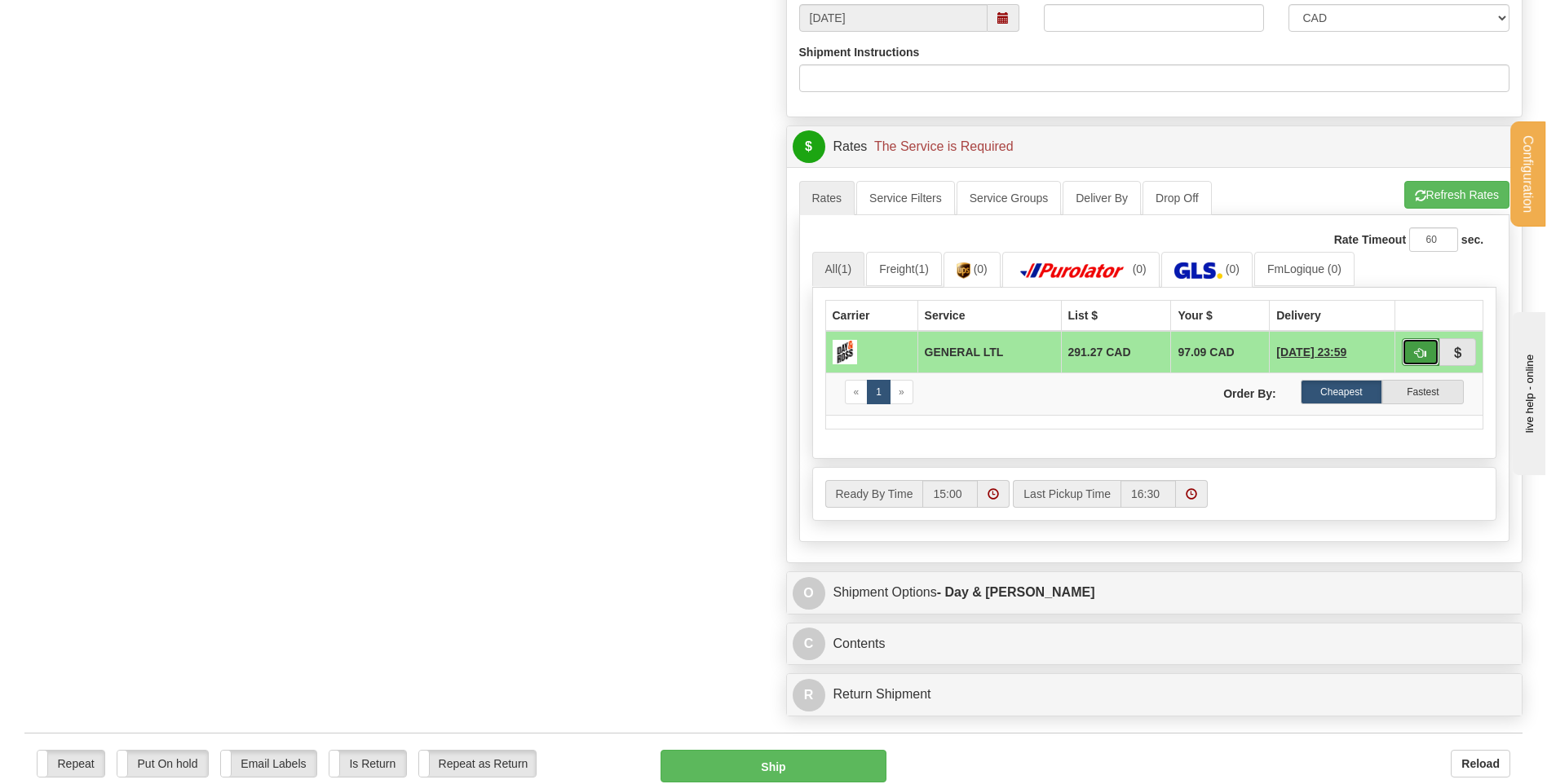
click at [1413, 352] on button "button" at bounding box center [1419, 352] width 37 height 28
type input "GL"
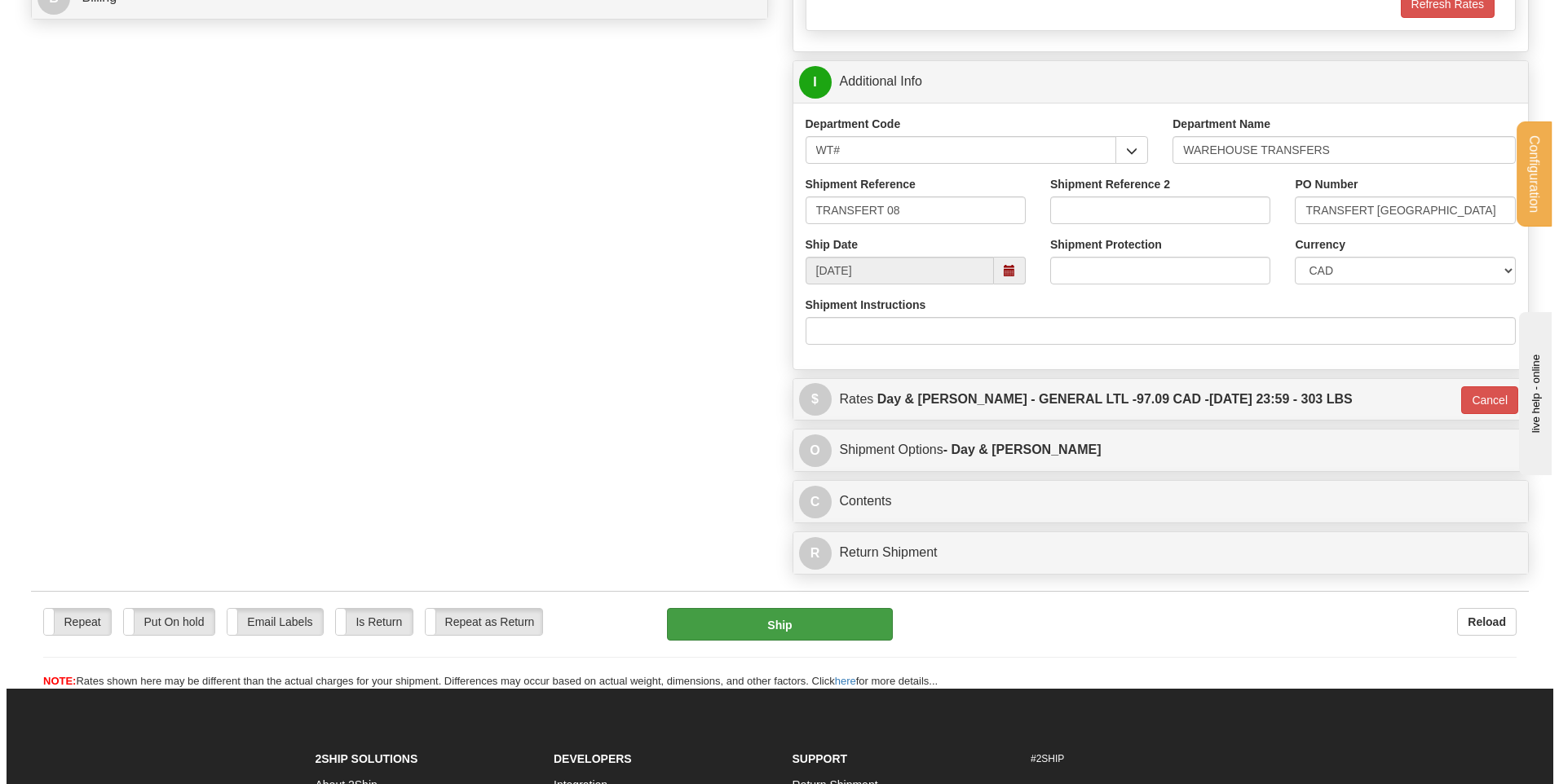
scroll to position [805, 0]
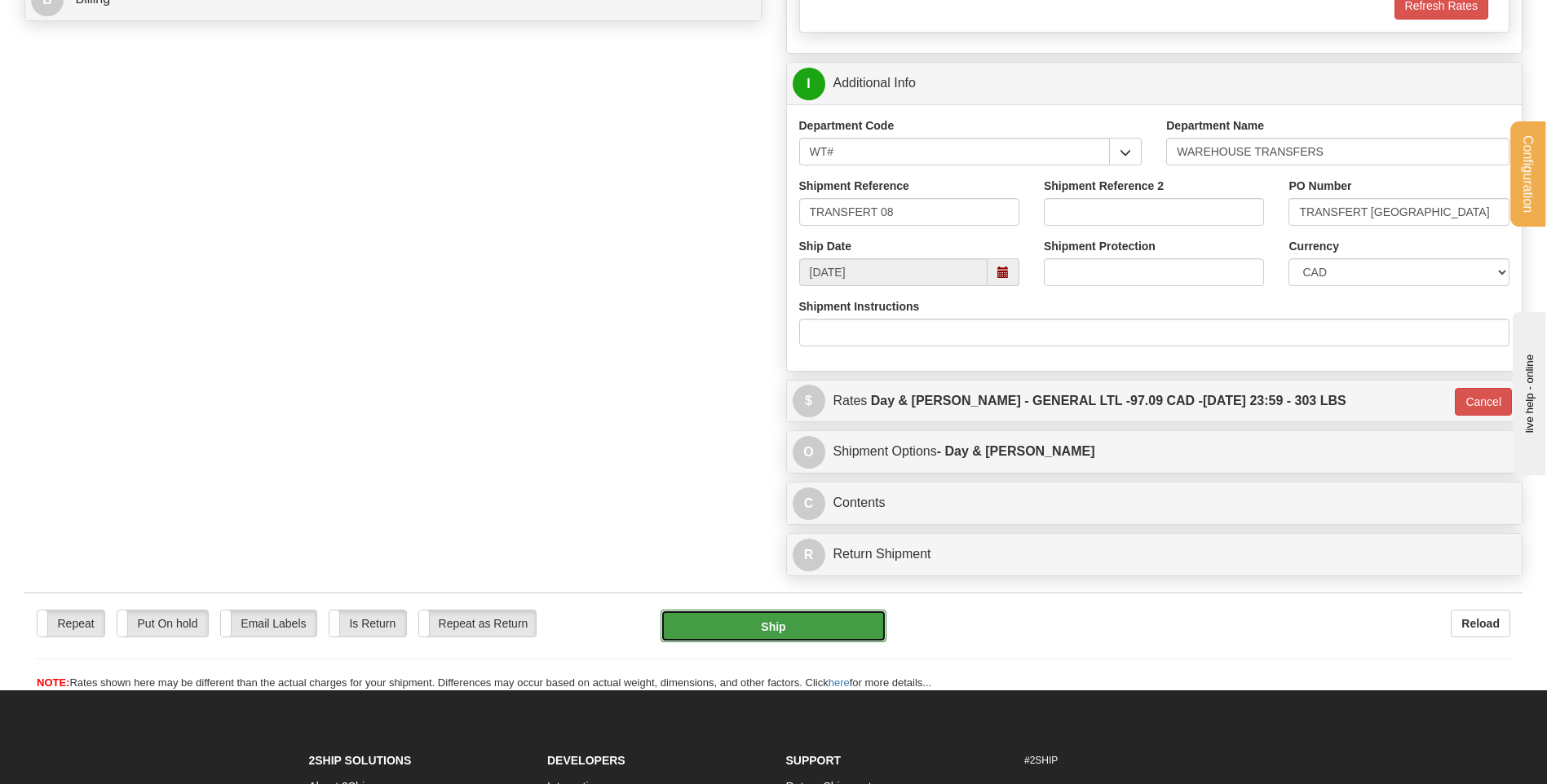
click at [745, 624] on button "Ship" at bounding box center [773, 626] width 225 height 32
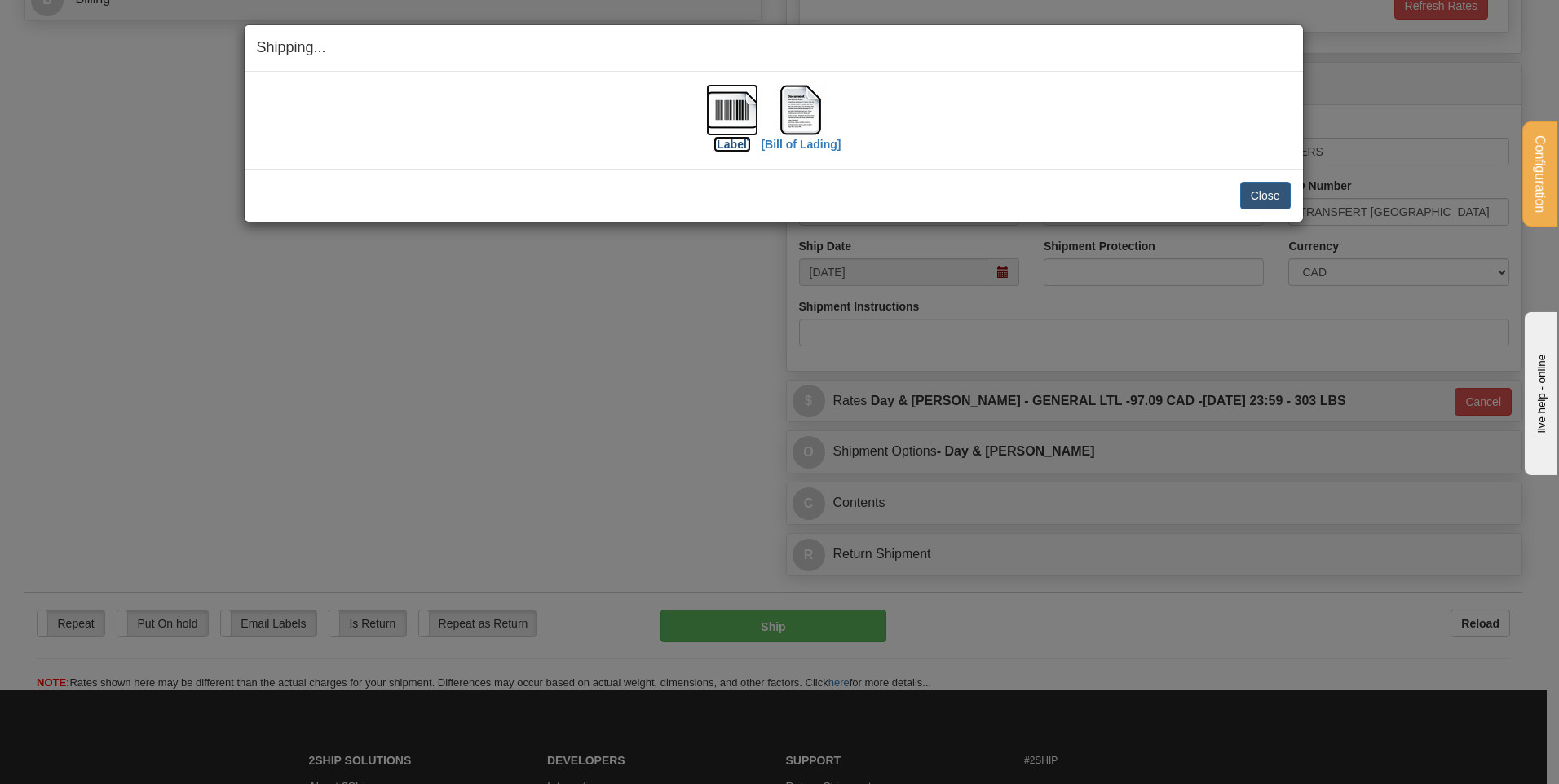
click at [722, 100] on img at bounding box center [732, 110] width 52 height 52
click at [820, 106] on img at bounding box center [800, 110] width 52 height 52
